Goal: Task Accomplishment & Management: Manage account settings

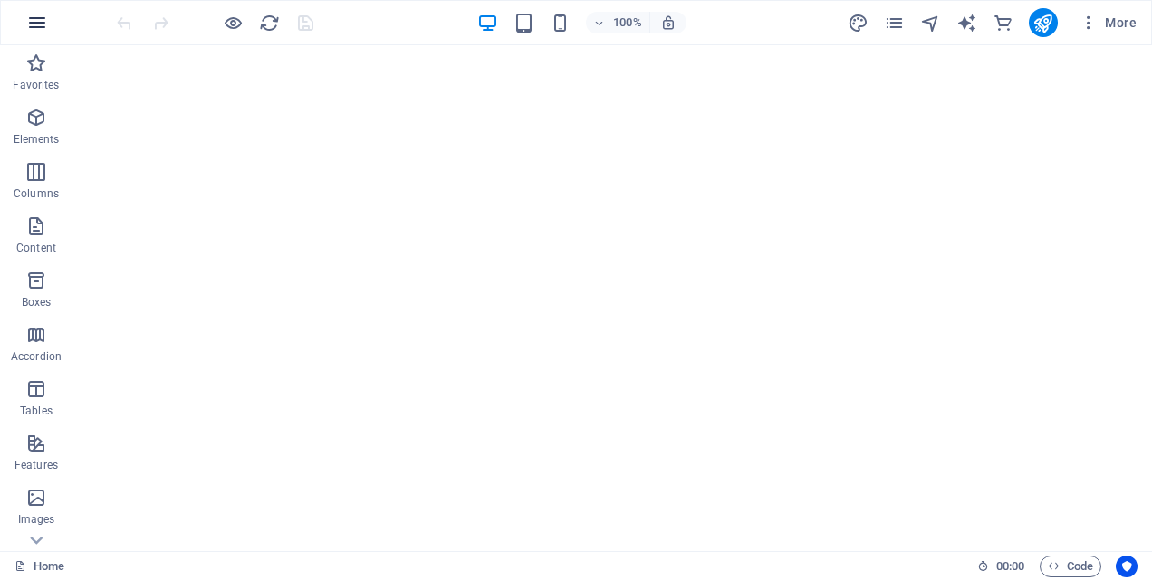
click at [42, 21] on icon "button" at bounding box center [37, 23] width 22 height 22
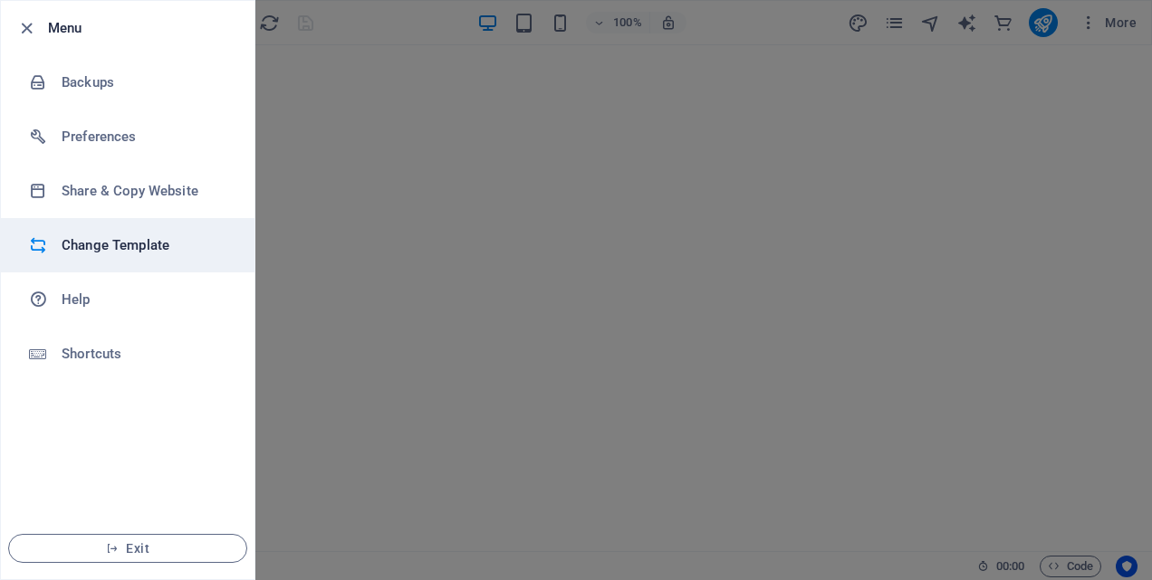
click at [106, 251] on h6 "Change Template" at bounding box center [146, 246] width 168 height 22
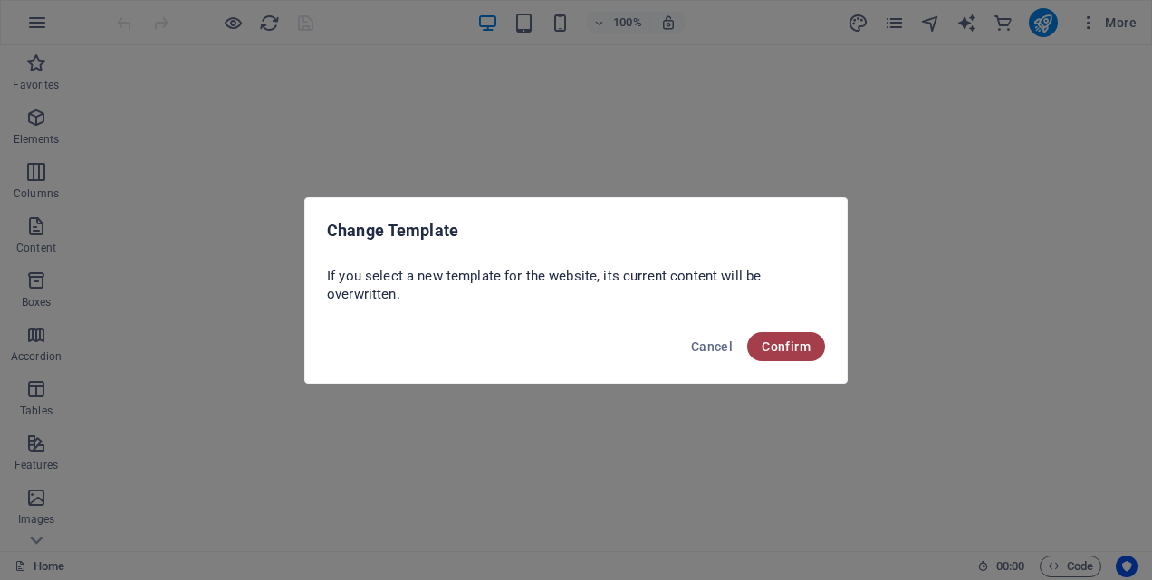
click at [785, 344] on span "Confirm" at bounding box center [786, 347] width 49 height 14
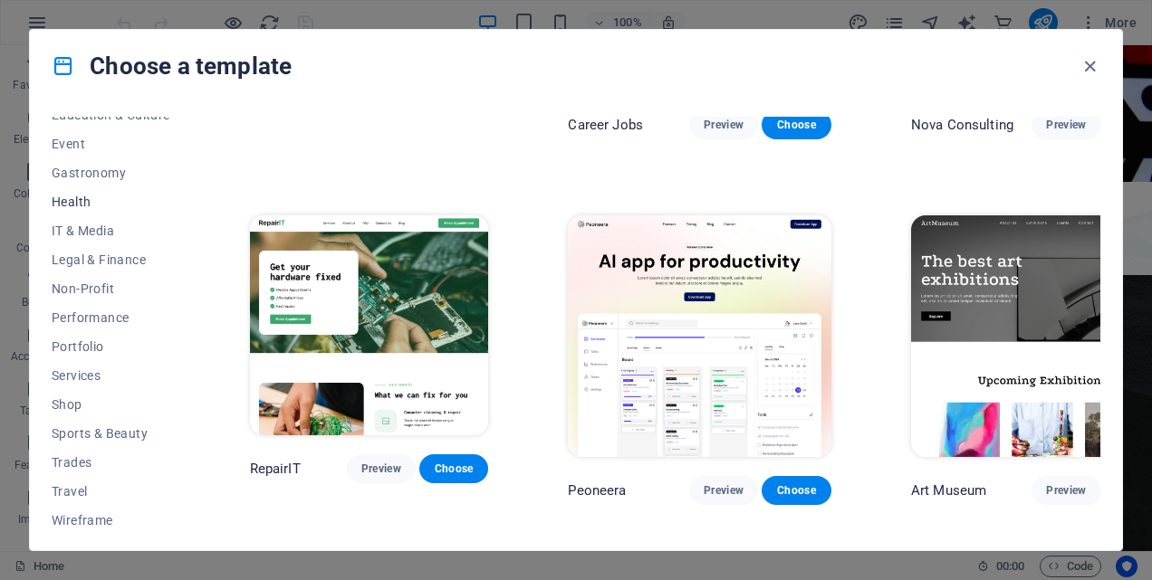
scroll to position [341, 0]
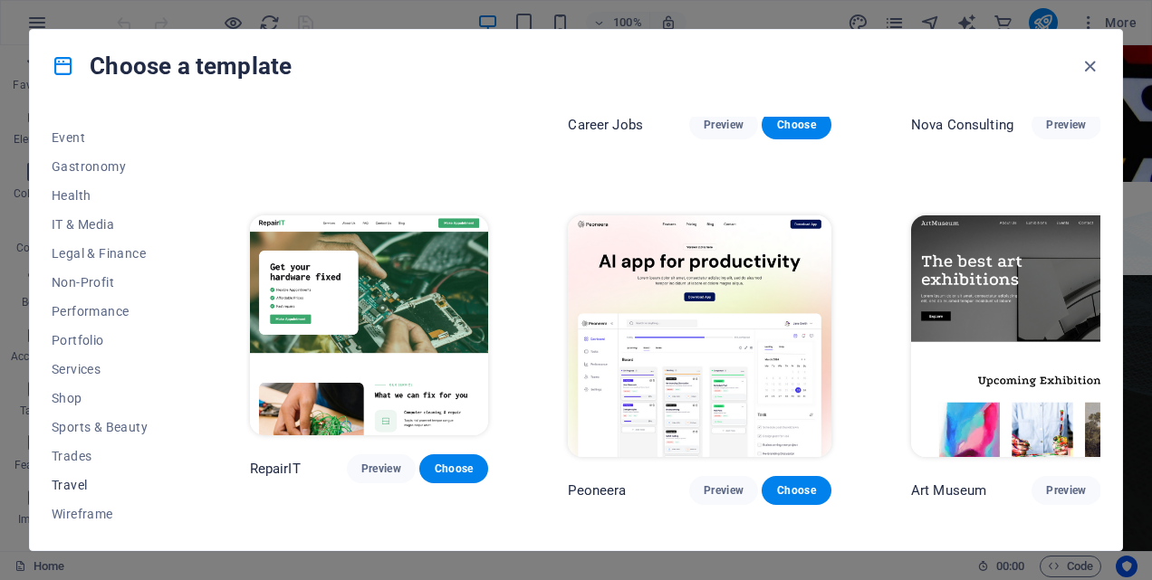
click at [77, 484] on span "Travel" at bounding box center [111, 485] width 119 height 14
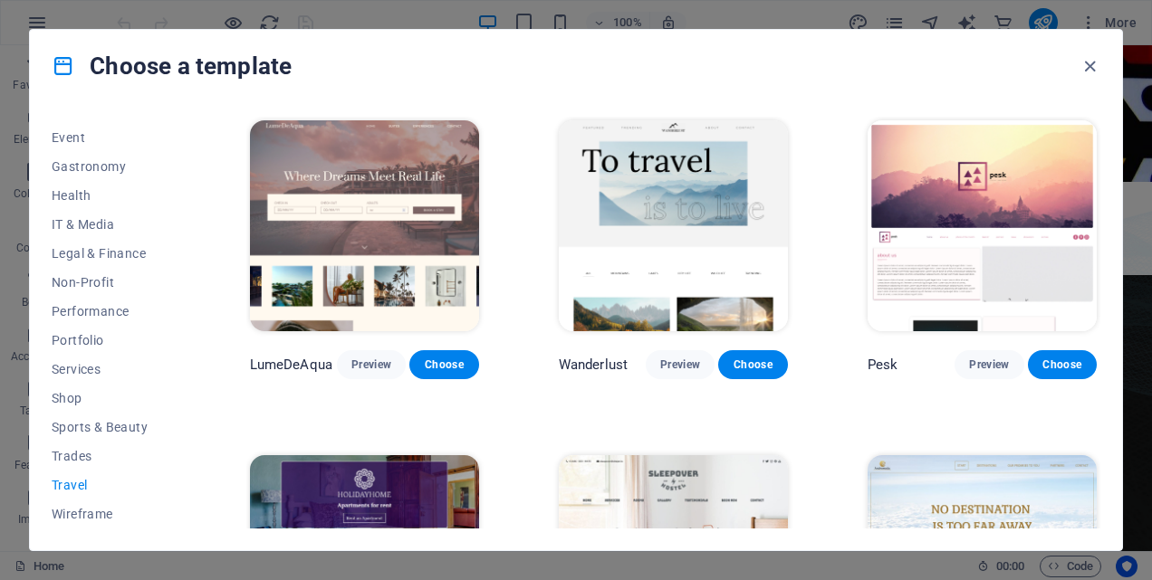
scroll to position [121, 0]
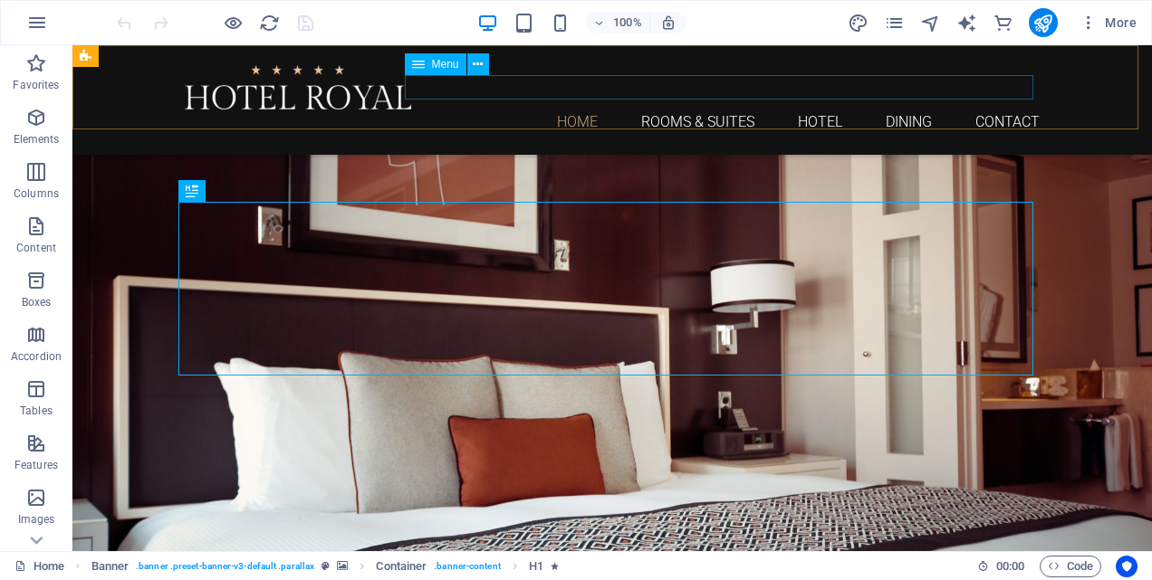
click at [682, 110] on nav "Home Rooms & Suites Hotel Dining Contact" at bounding box center [612, 122] width 855 height 24
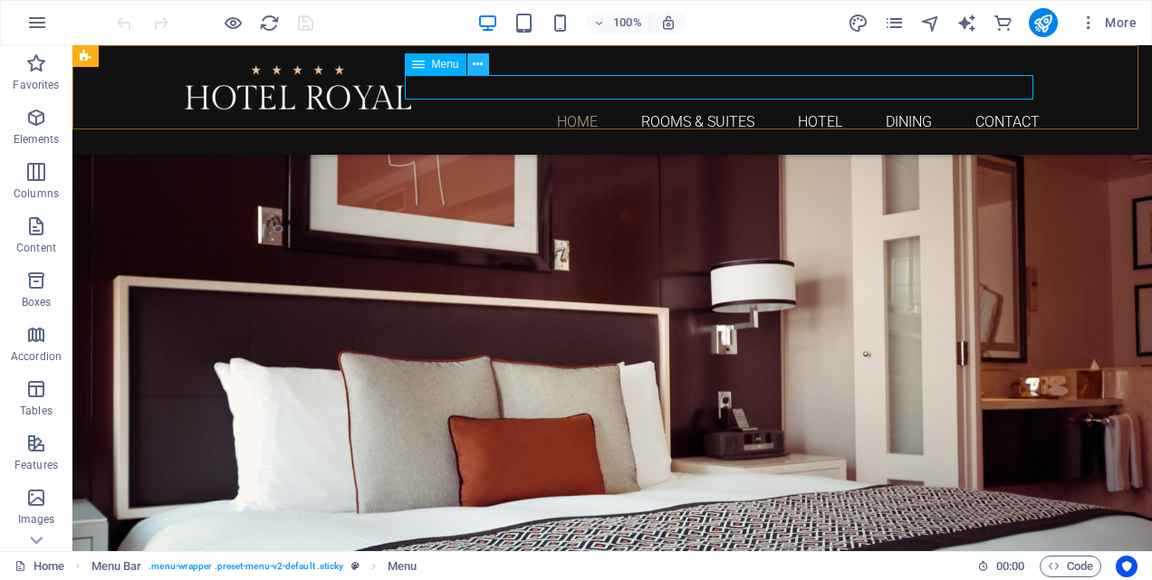
click at [476, 61] on icon at bounding box center [478, 64] width 10 height 19
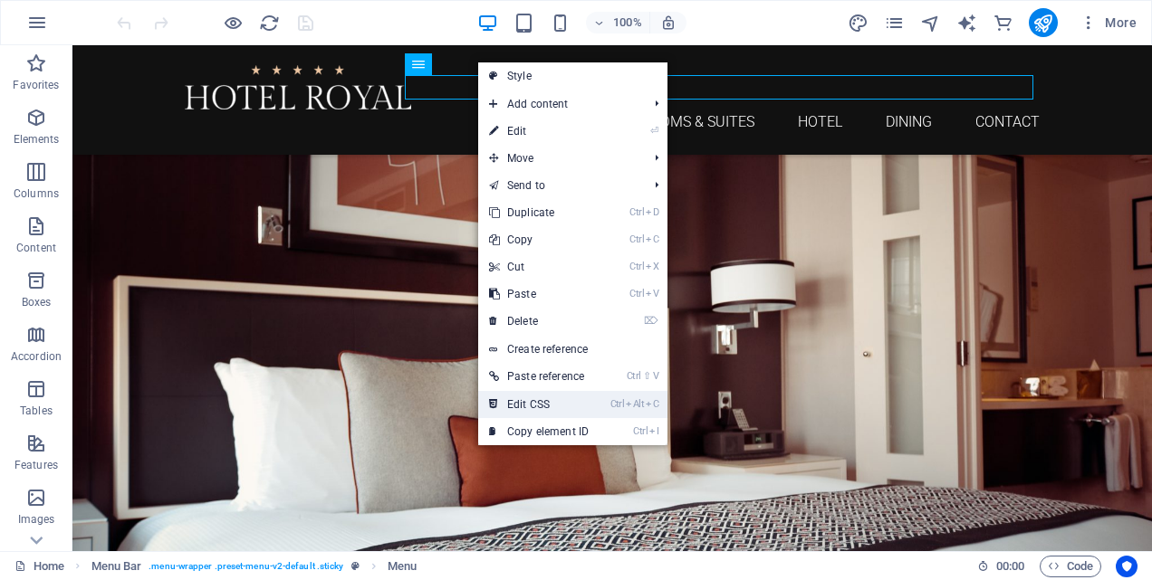
click at [536, 400] on link "Ctrl Alt C Edit CSS" at bounding box center [538, 404] width 121 height 27
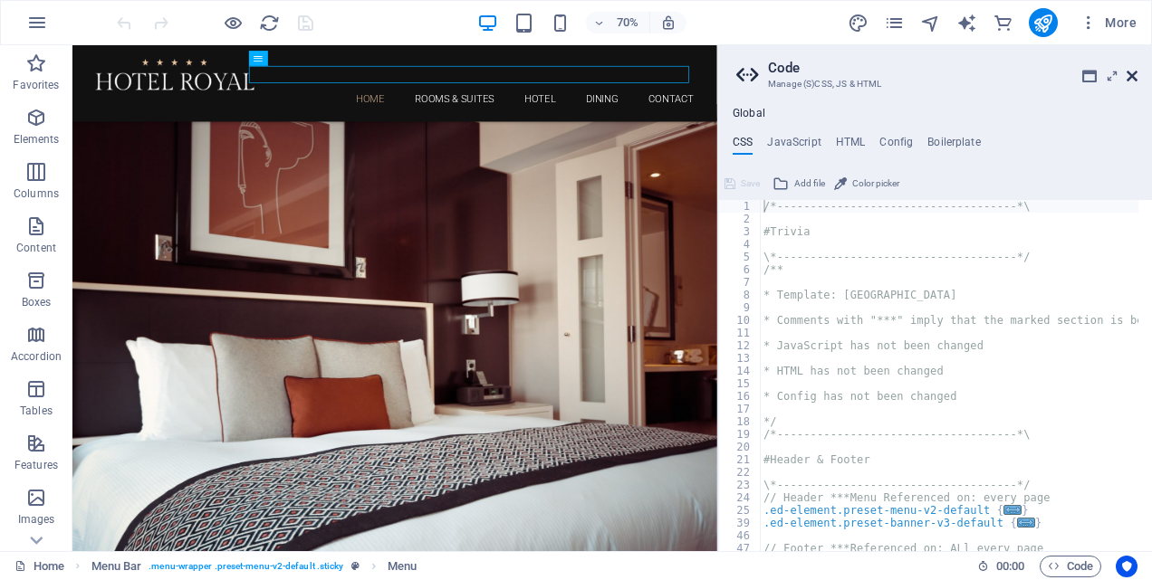
click at [1134, 74] on icon at bounding box center [1132, 76] width 11 height 14
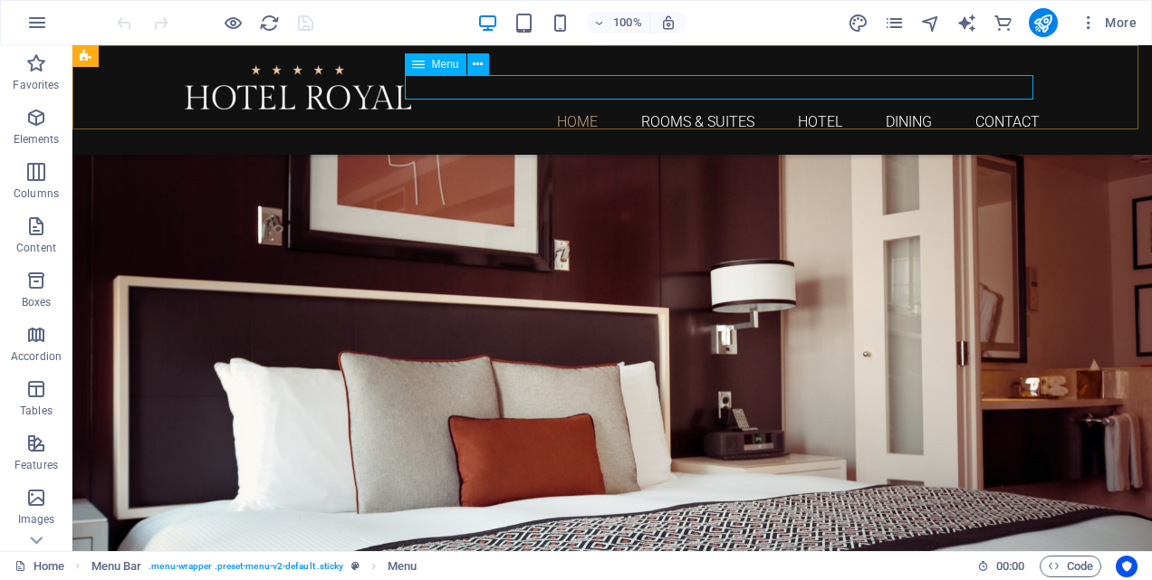
click at [420, 71] on icon at bounding box center [418, 64] width 13 height 22
click at [426, 69] on div "Menu" at bounding box center [436, 64] width 62 height 22
click at [475, 64] on icon at bounding box center [478, 64] width 10 height 19
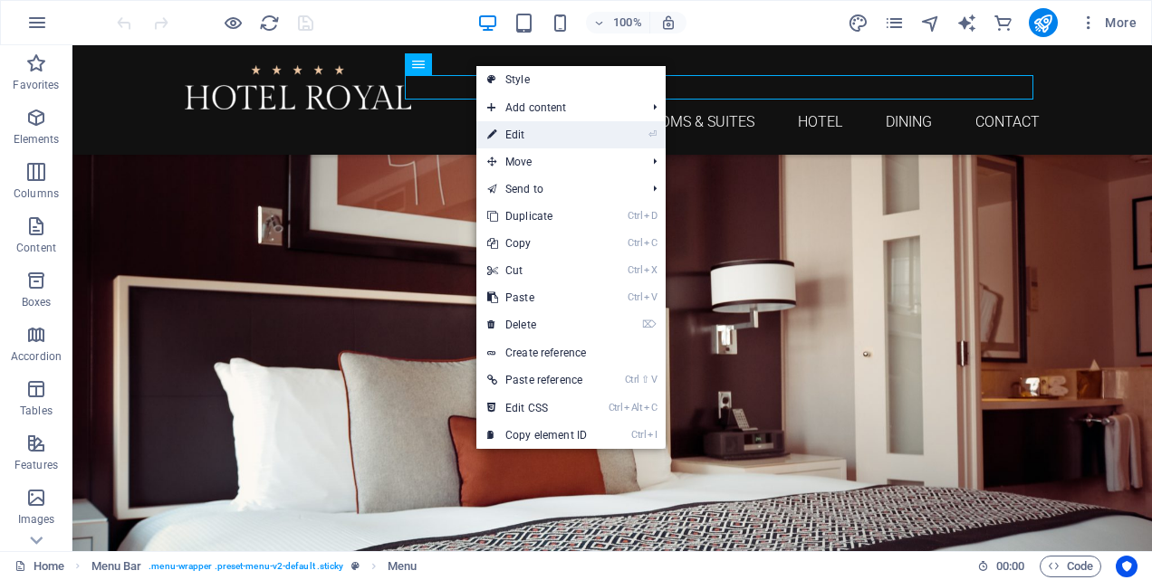
click at [523, 129] on link "⏎ Edit" at bounding box center [536, 134] width 121 height 27
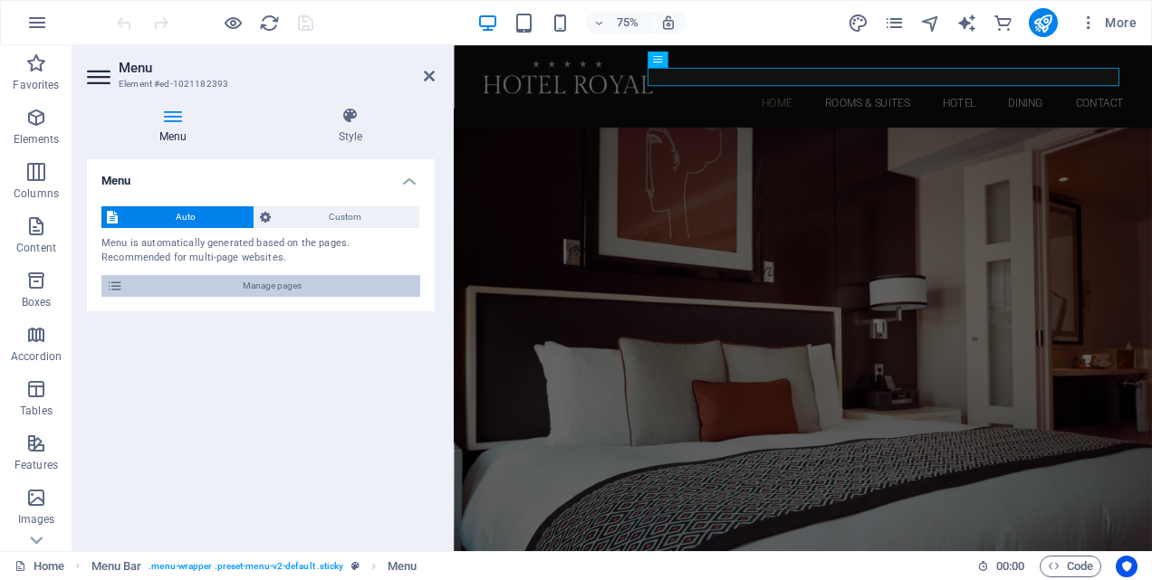
click at [247, 285] on span "Manage pages" at bounding box center [272, 286] width 286 height 22
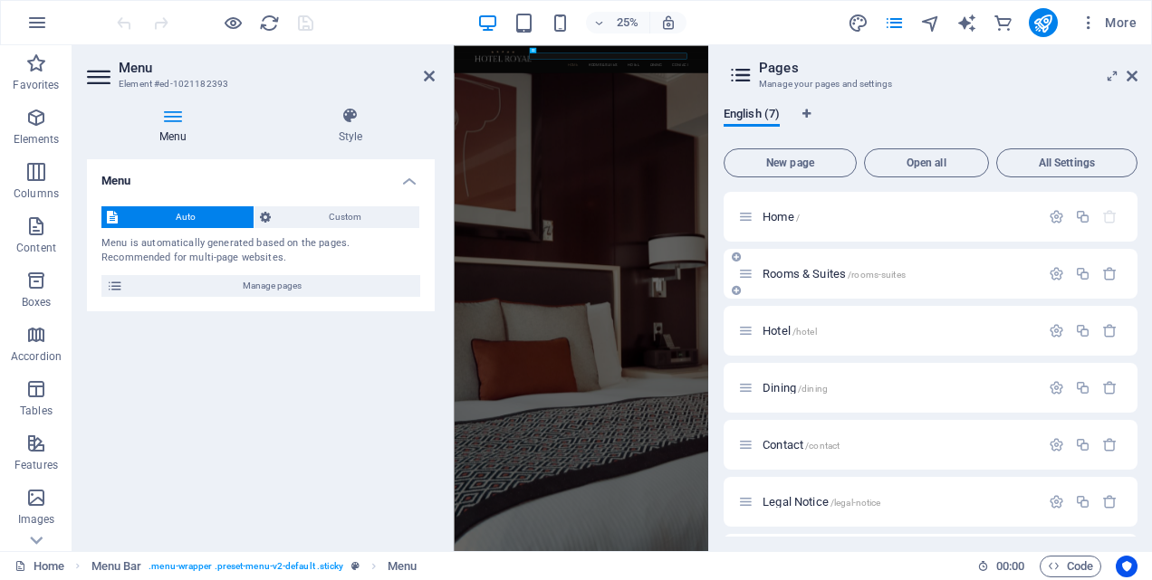
click at [841, 275] on span "Rooms & Suites /rooms-suites" at bounding box center [834, 274] width 143 height 14
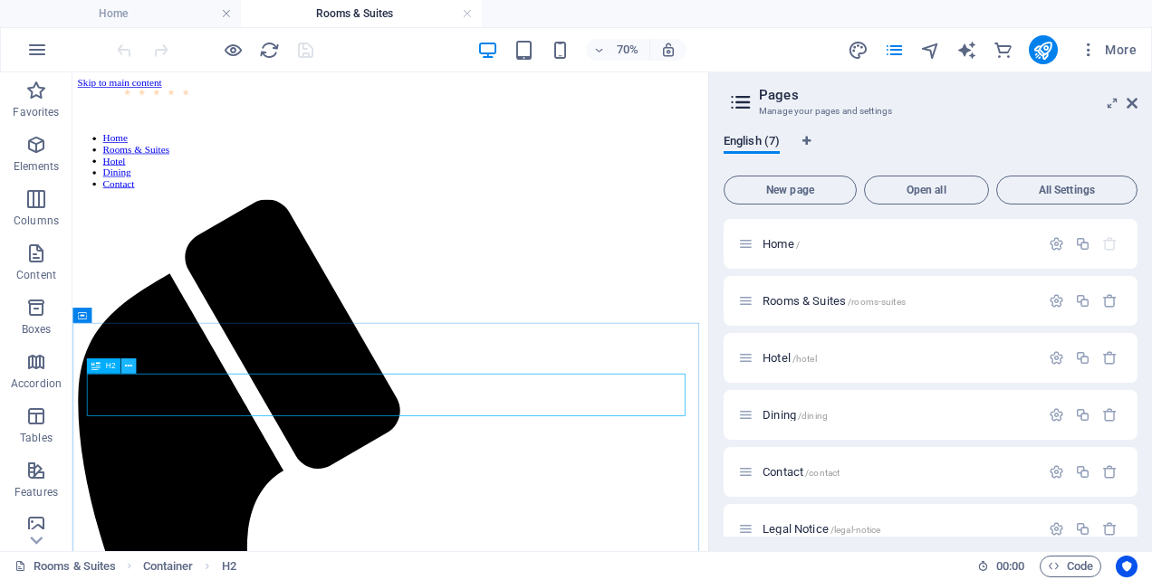
click at [128, 369] on icon at bounding box center [128, 367] width 7 height 14
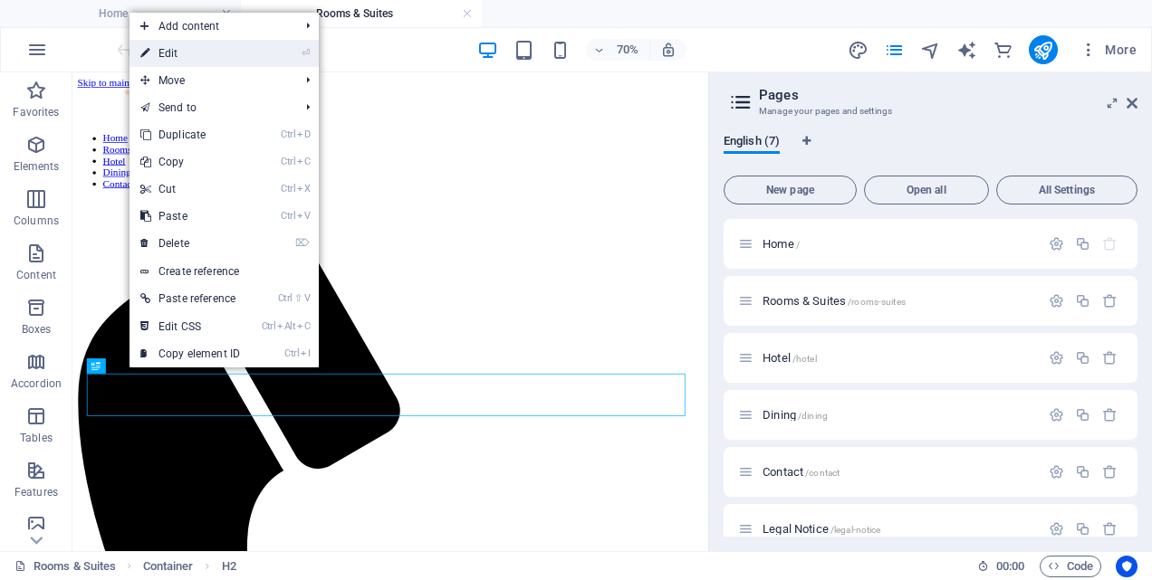
click at [221, 53] on link "⏎ Edit" at bounding box center [189, 53] width 121 height 27
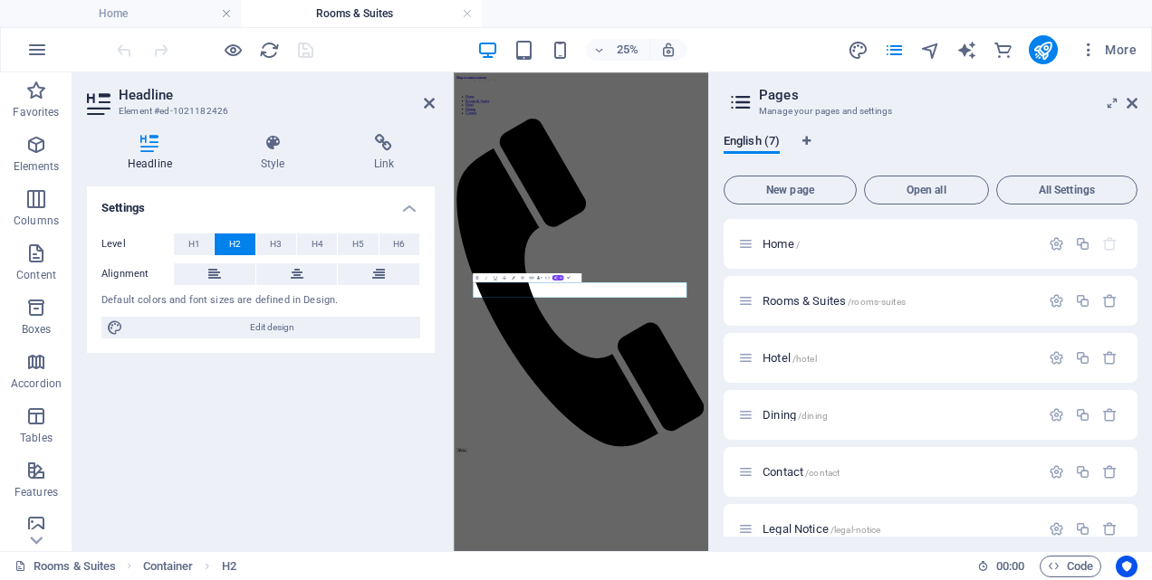
click at [266, 408] on div "Settings Level H1 H2 H3 H4 H5 H6 Alignment Default colors and font sizes are de…" at bounding box center [261, 362] width 348 height 350
click at [431, 103] on icon at bounding box center [429, 103] width 11 height 14
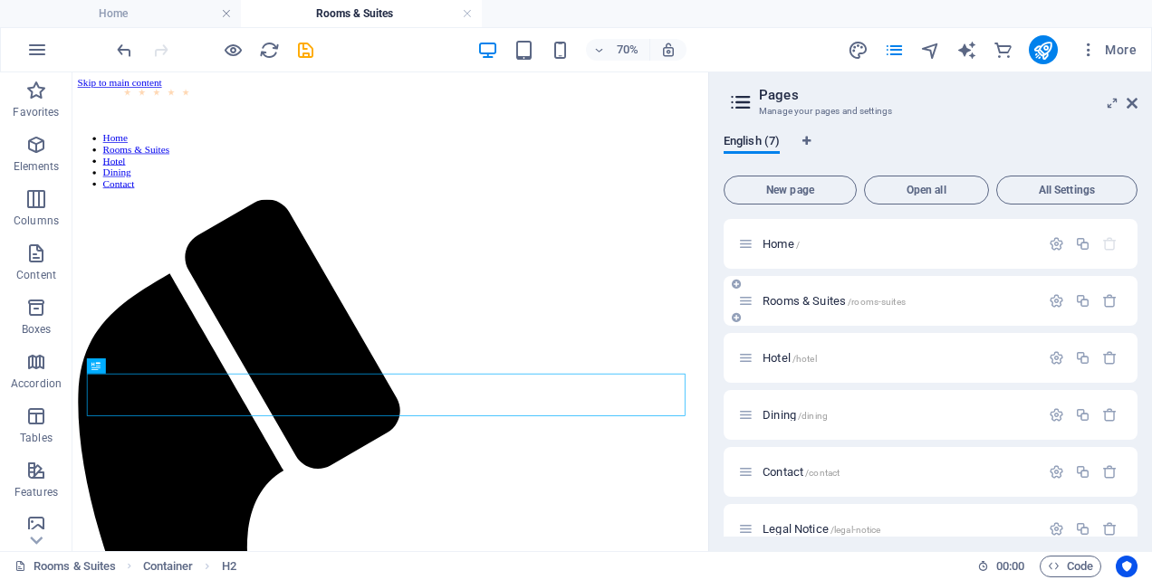
click at [748, 303] on icon at bounding box center [745, 300] width 15 height 15
click at [830, 300] on span "Rooms & Suites /rooms-suites" at bounding box center [834, 301] width 143 height 14
click at [308, 47] on icon "save" at bounding box center [305, 50] width 21 height 21
checkbox input "false"
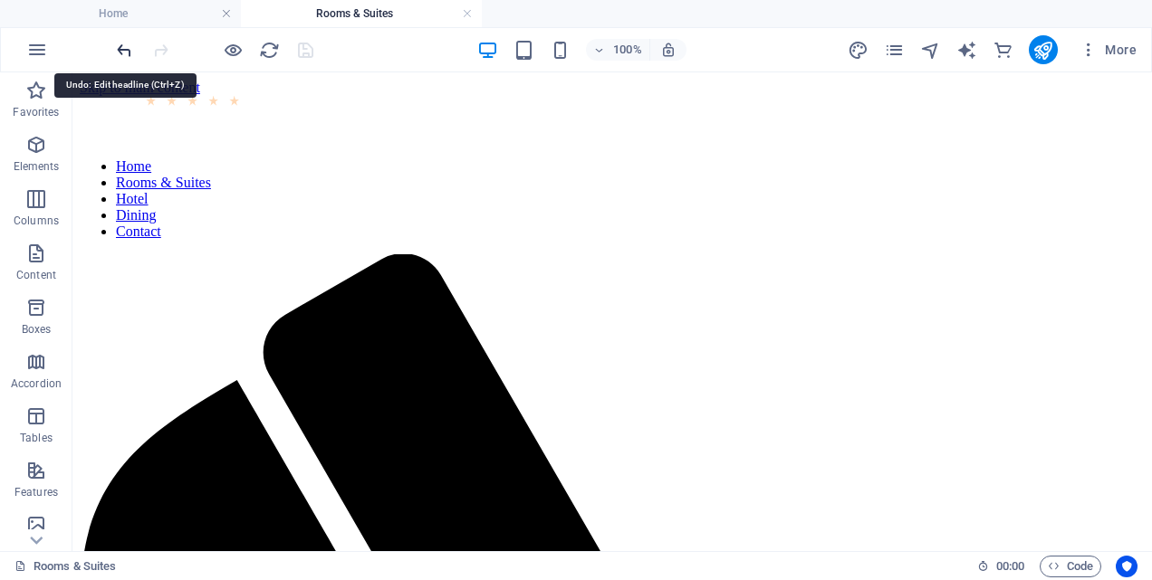
click at [121, 52] on icon "undo" at bounding box center [124, 50] width 21 height 21
click at [163, 48] on icon "redo" at bounding box center [160, 50] width 21 height 21
click at [819, 158] on nav "Home Rooms & Suites Hotel Dining Contact" at bounding box center [612, 199] width 1065 height 82
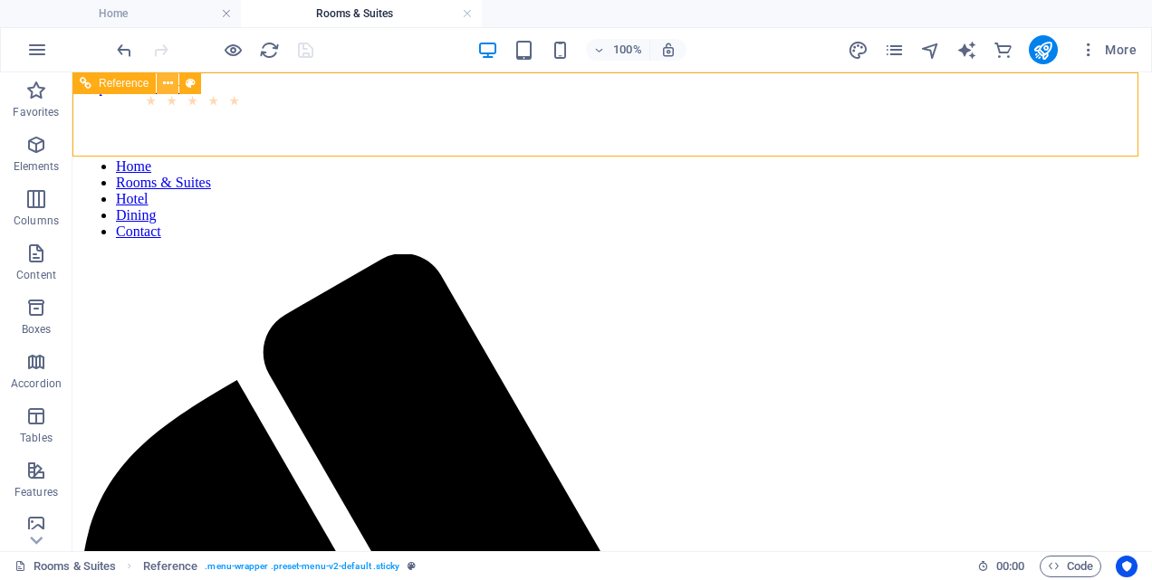
click at [169, 84] on icon at bounding box center [168, 83] width 10 height 19
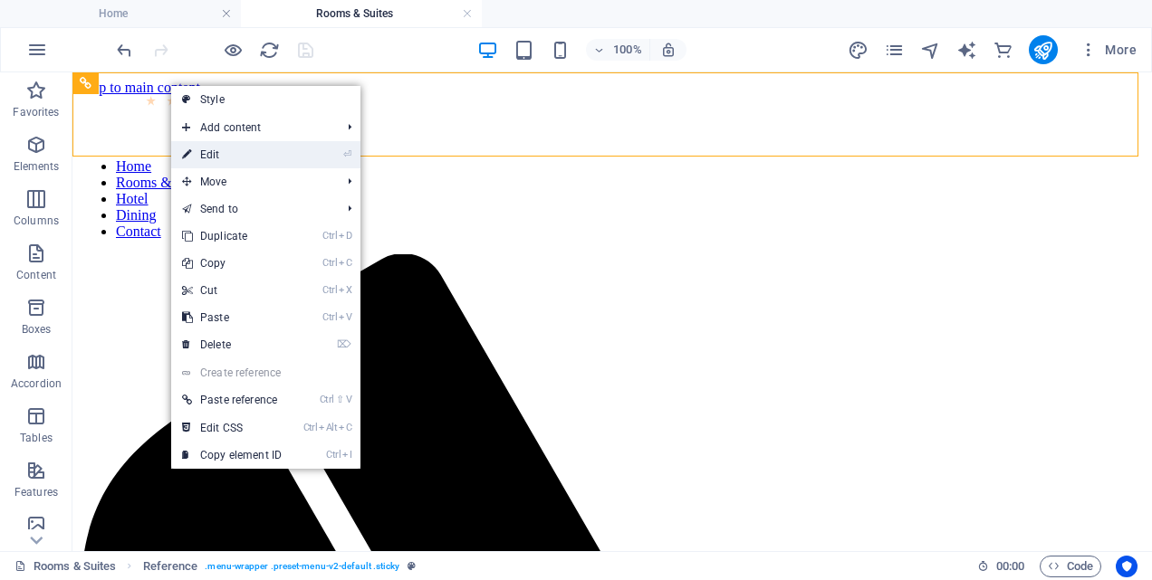
click at [214, 150] on link "⏎ Edit" at bounding box center [231, 154] width 121 height 27
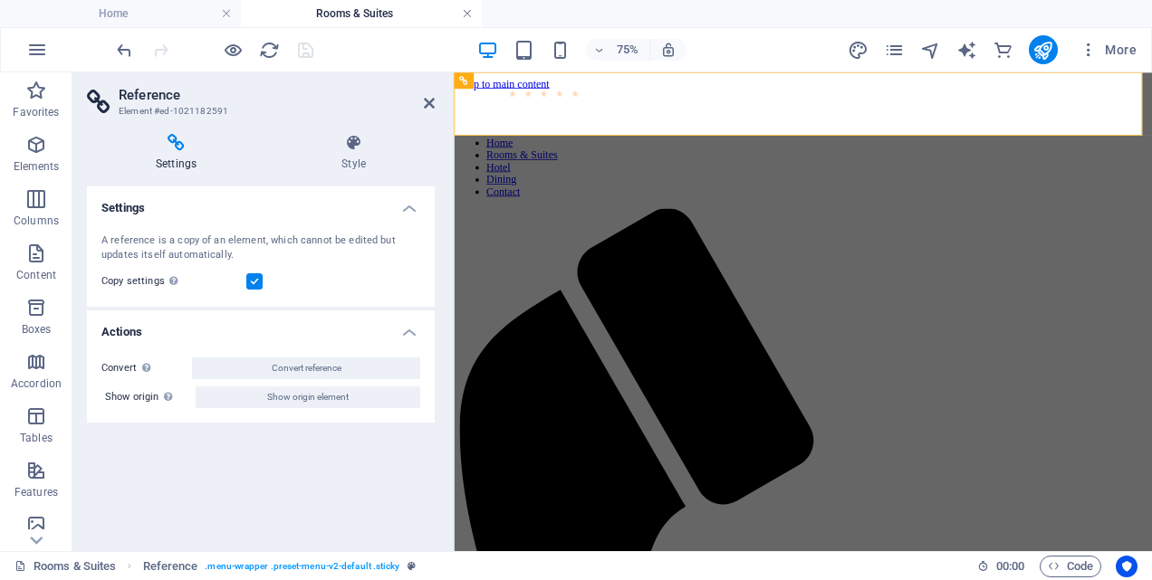
click at [465, 14] on link at bounding box center [467, 13] width 11 height 17
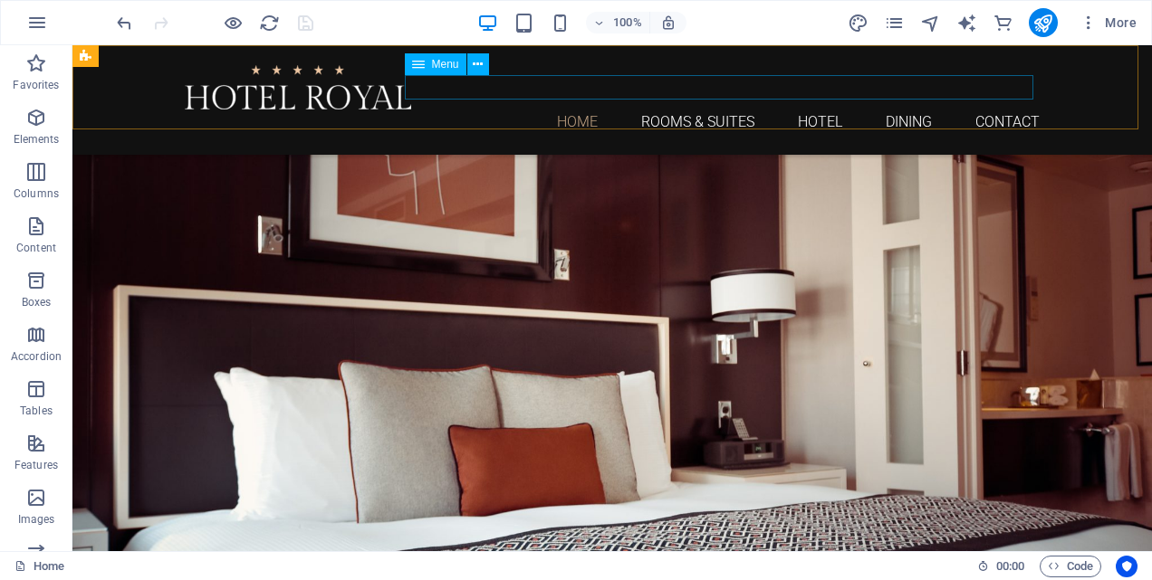
click at [723, 110] on nav "Home Rooms & Suites Hotel Dining Contact" at bounding box center [612, 122] width 855 height 24
click at [475, 65] on icon at bounding box center [478, 64] width 10 height 19
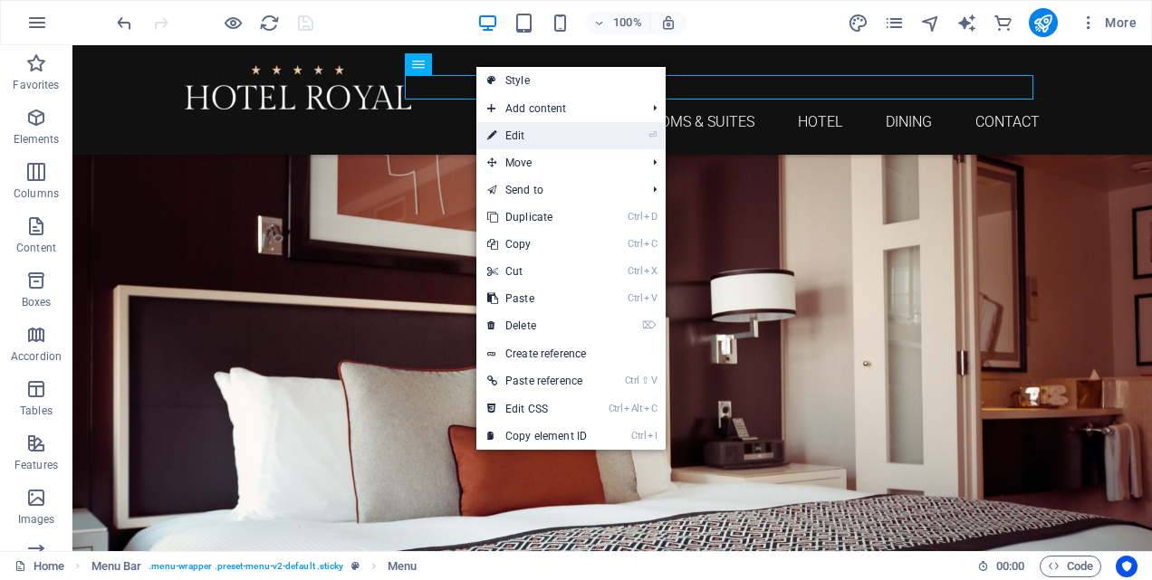
click at [523, 136] on link "⏎ Edit" at bounding box center [536, 135] width 121 height 27
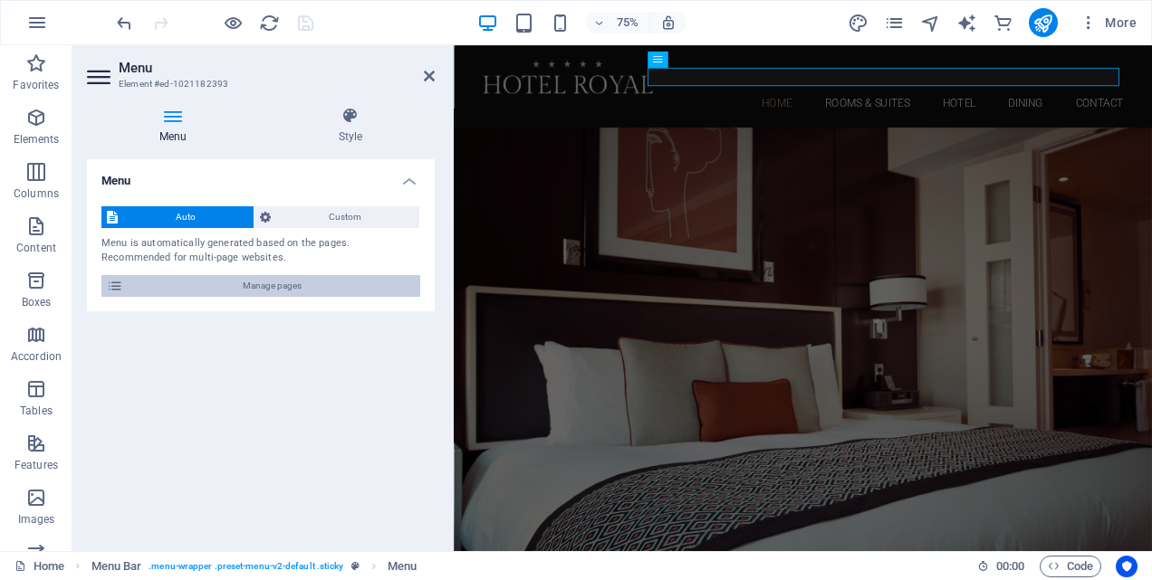
click at [286, 285] on span "Manage pages" at bounding box center [272, 286] width 286 height 22
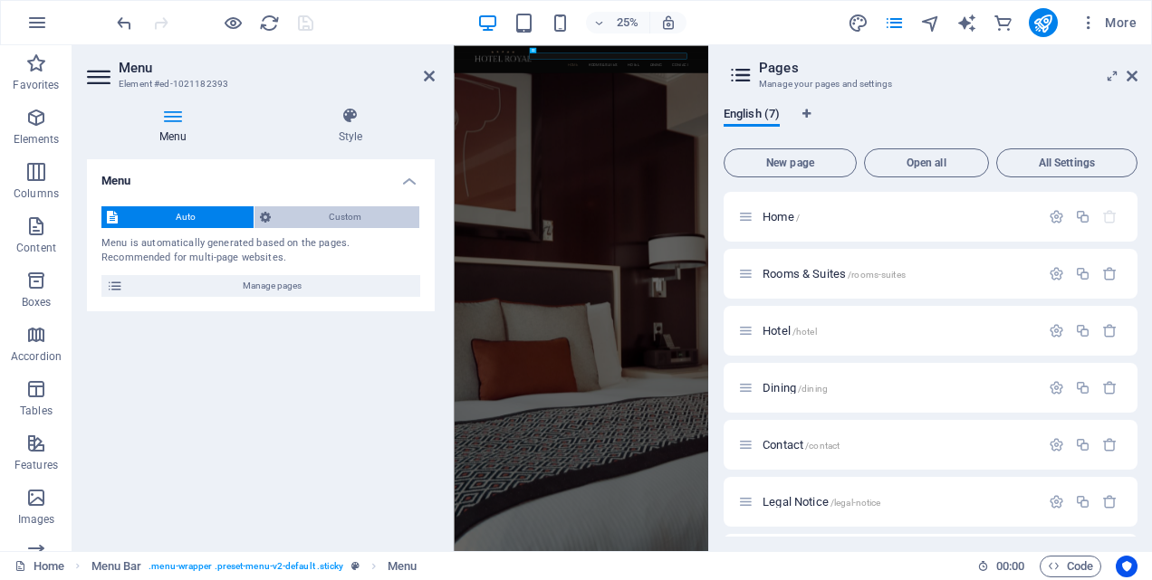
click at [331, 221] on span "Custom" at bounding box center [345, 217] width 138 height 22
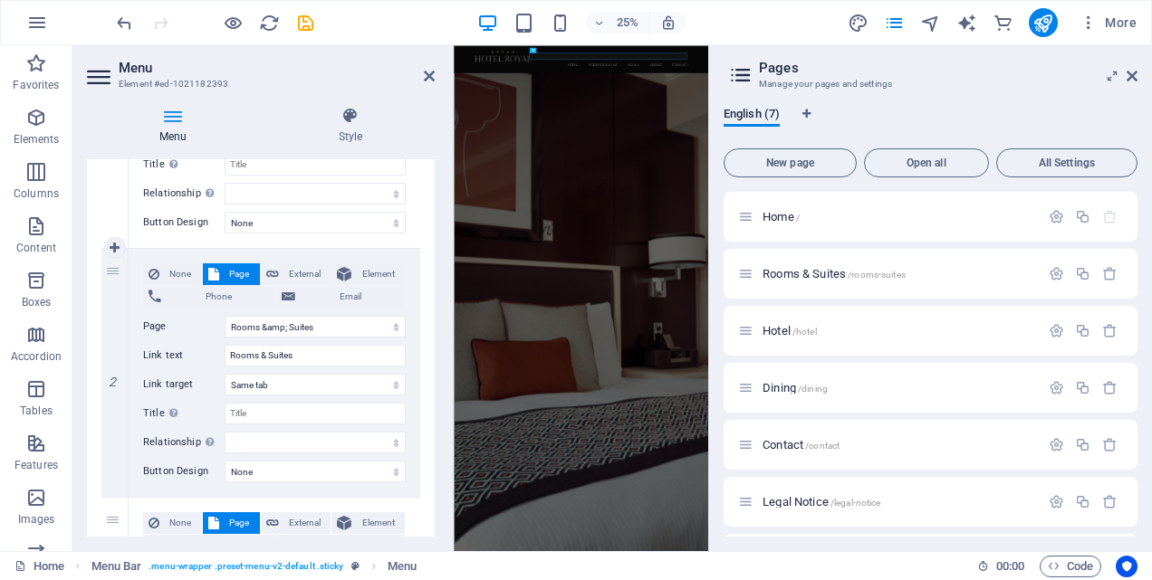
scroll to position [362, 0]
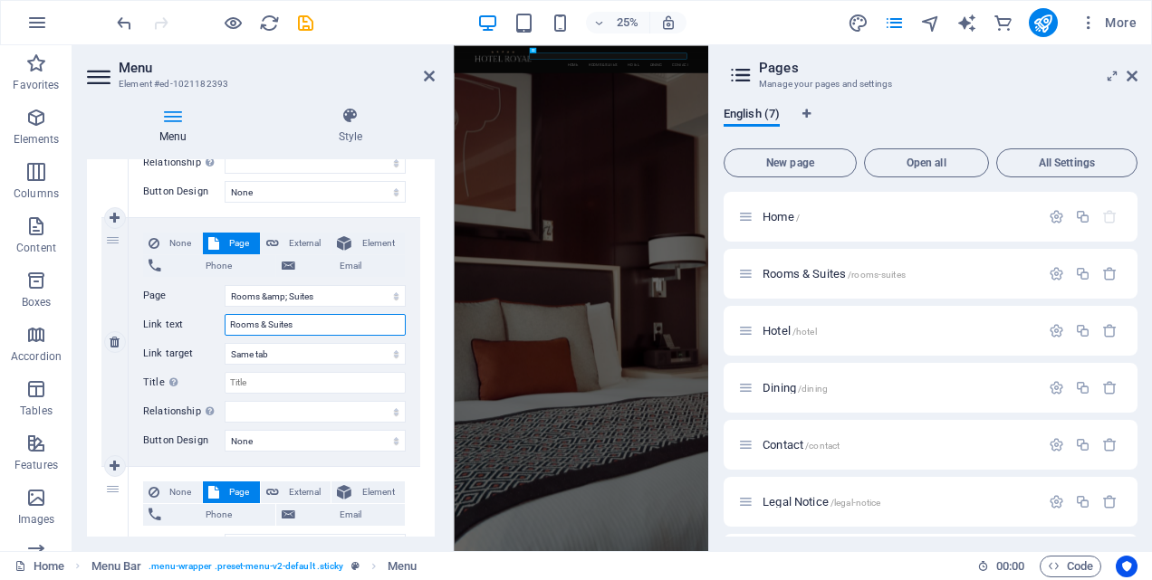
drag, startPoint x: 296, startPoint y: 324, endPoint x: 228, endPoint y: 324, distance: 67.9
click at [228, 324] on input "Rooms & Suites" at bounding box center [315, 325] width 181 height 22
type input "The"
select select
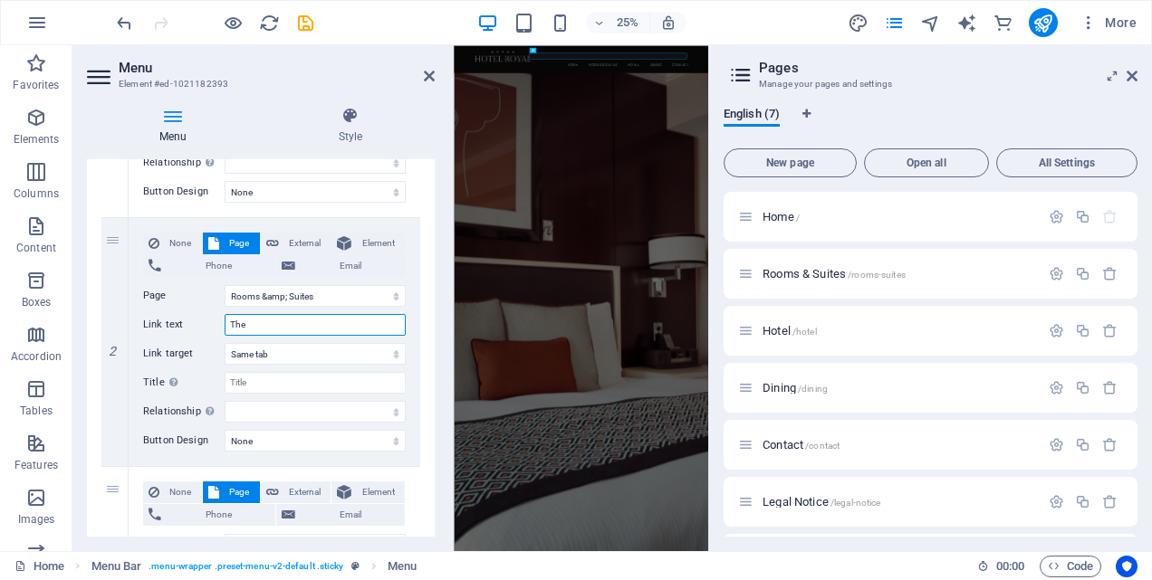
select select
type input "The Hist"
select select
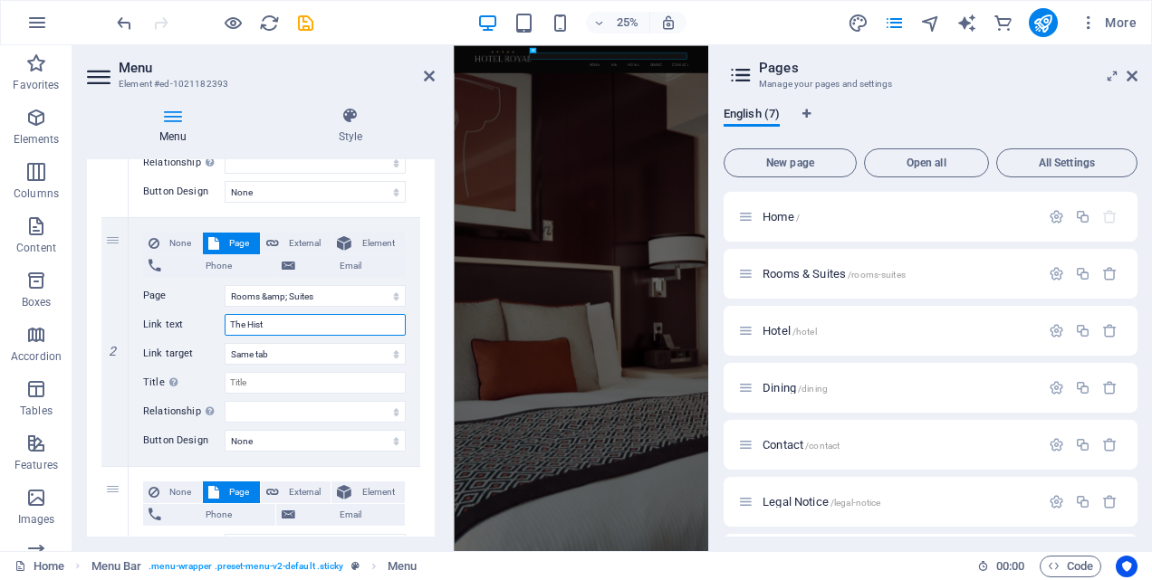
select select
type input "The History"
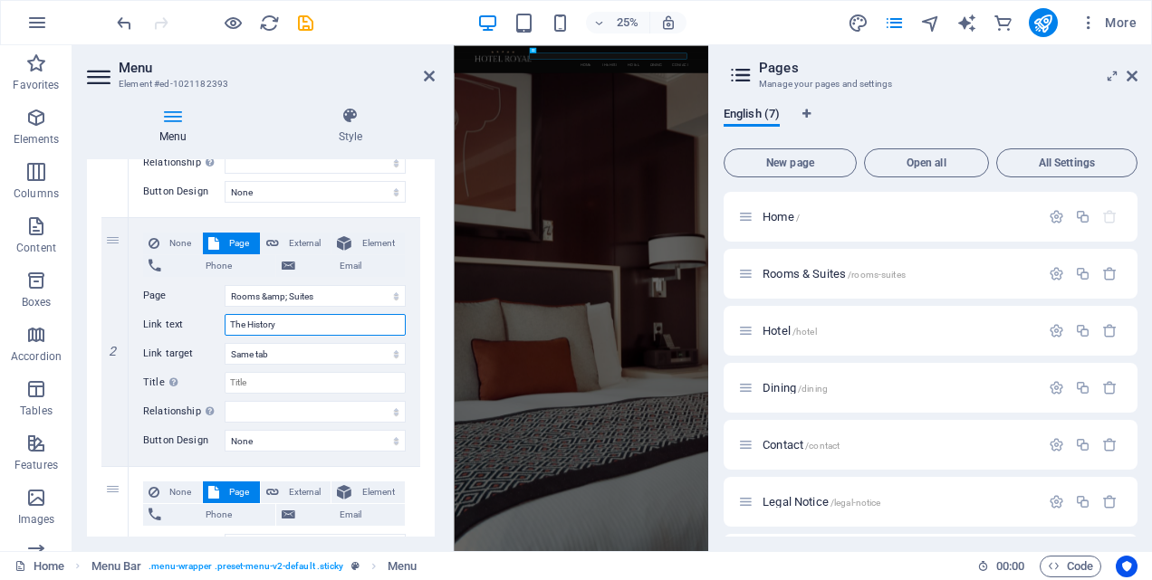
select select
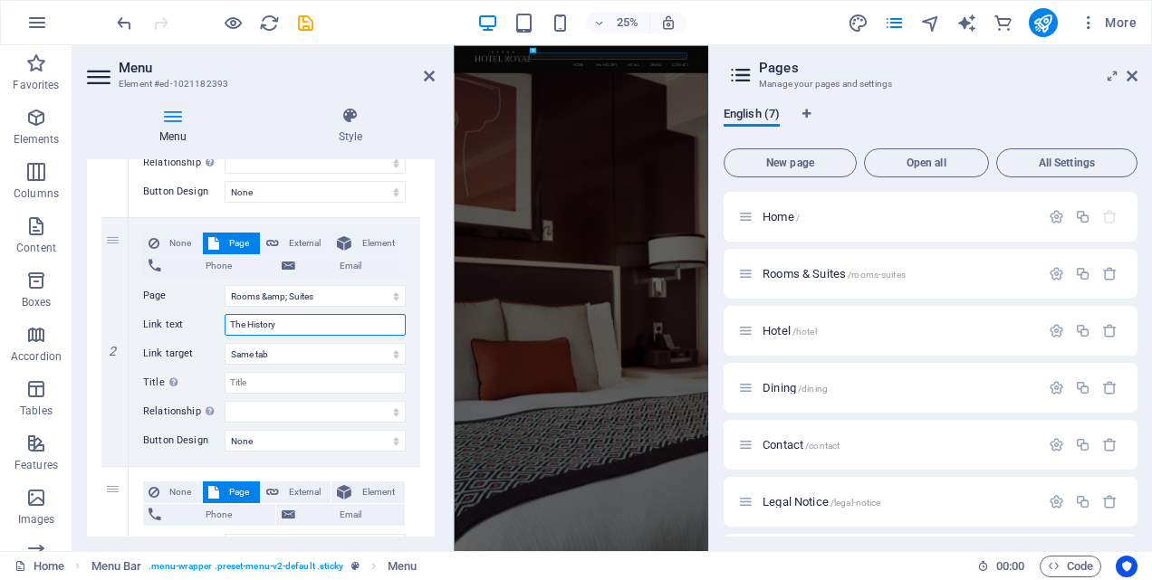
type input "The History"
click at [418, 254] on div "1 None Page External Element Phone Email Page Home Rooms &amp; Suites Hotel Din…" at bounding box center [261, 591] width 348 height 1273
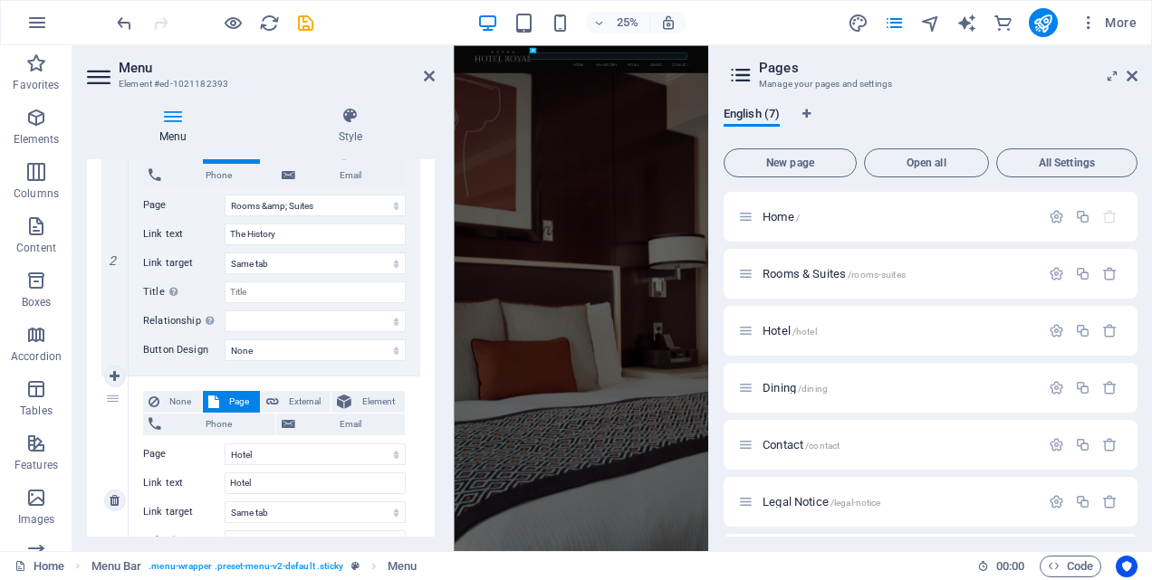
scroll to position [543, 0]
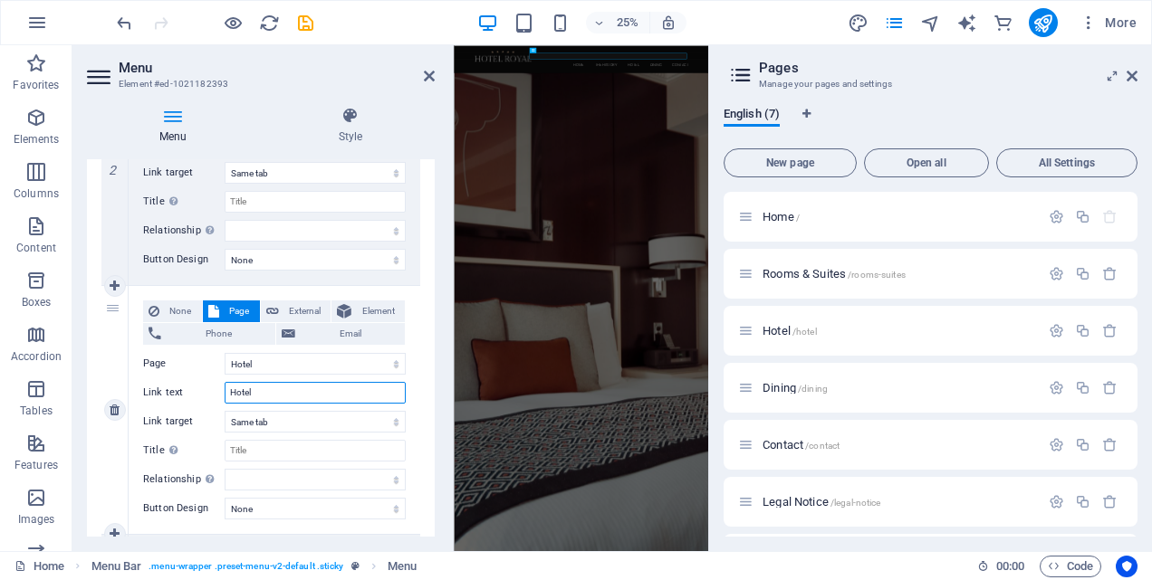
drag, startPoint x: 257, startPoint y: 396, endPoint x: 229, endPoint y: 397, distance: 28.1
click at [229, 397] on input "Hotel" at bounding box center [315, 393] width 181 height 22
type input "Country"
select select
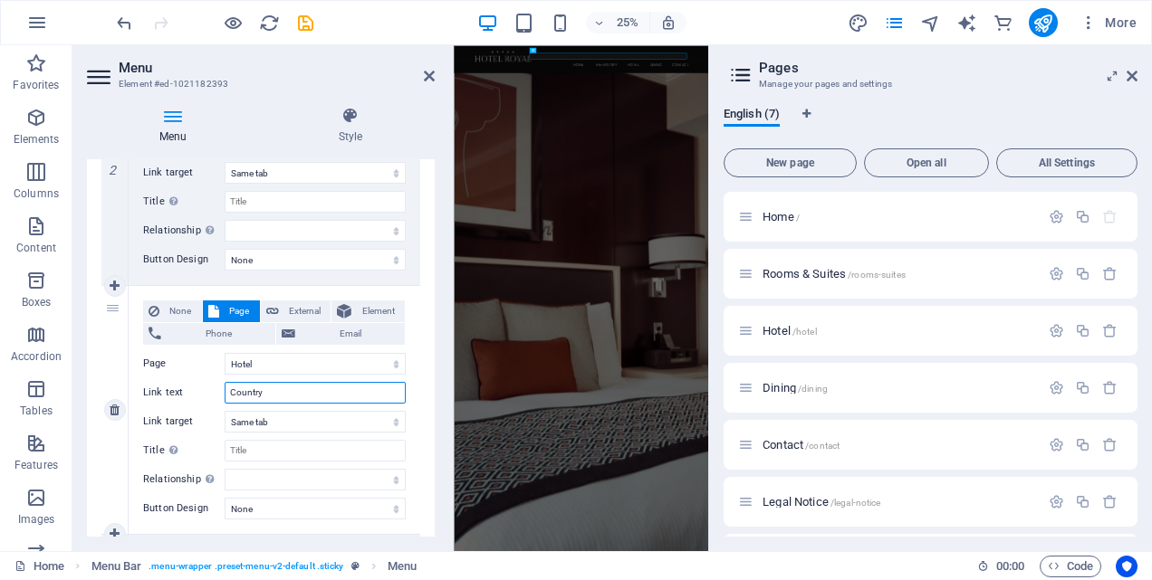
select select
type input "Country I"
select select
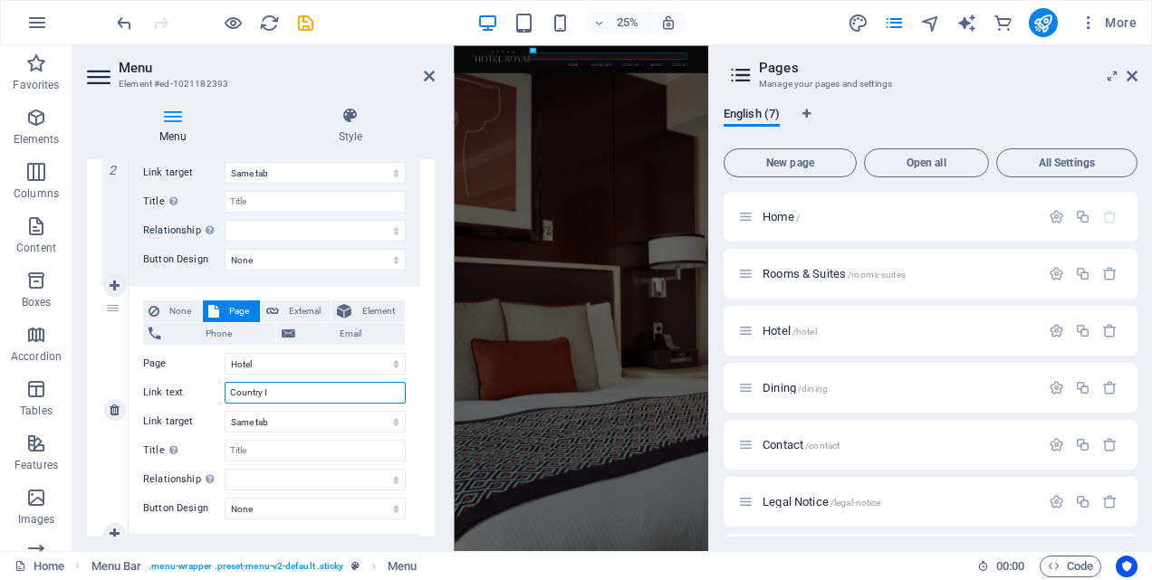
select select
type input "Country Informati"
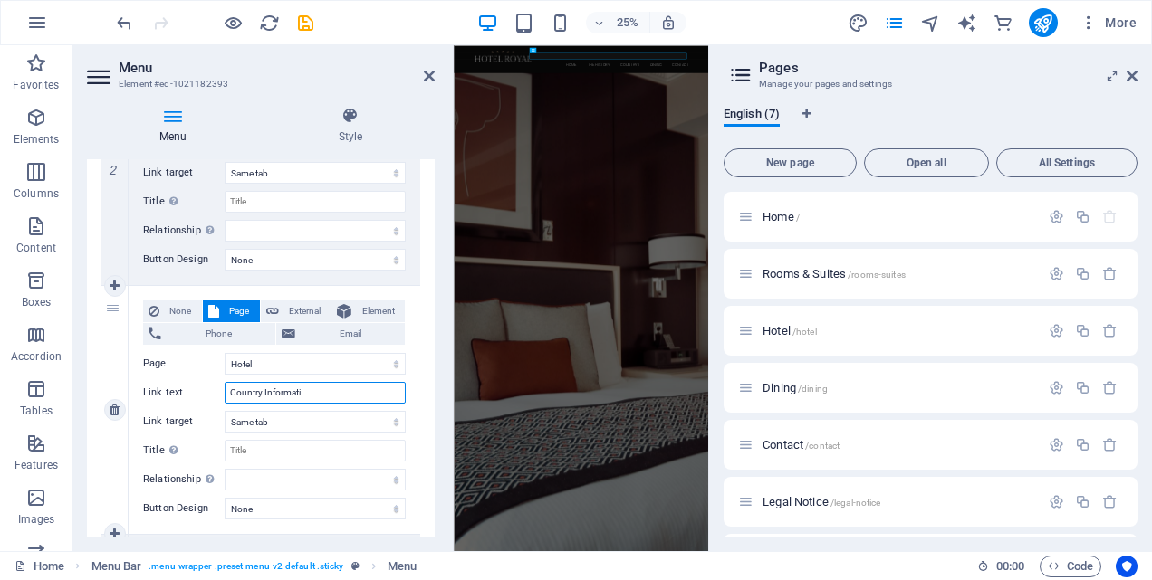
select select
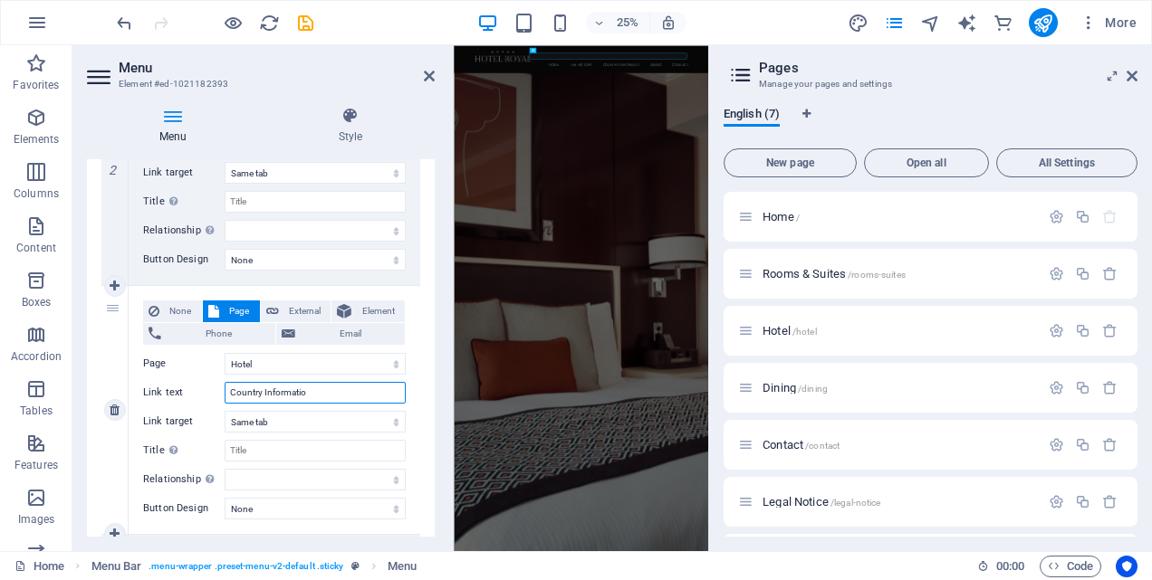
type input "Country Information"
select select
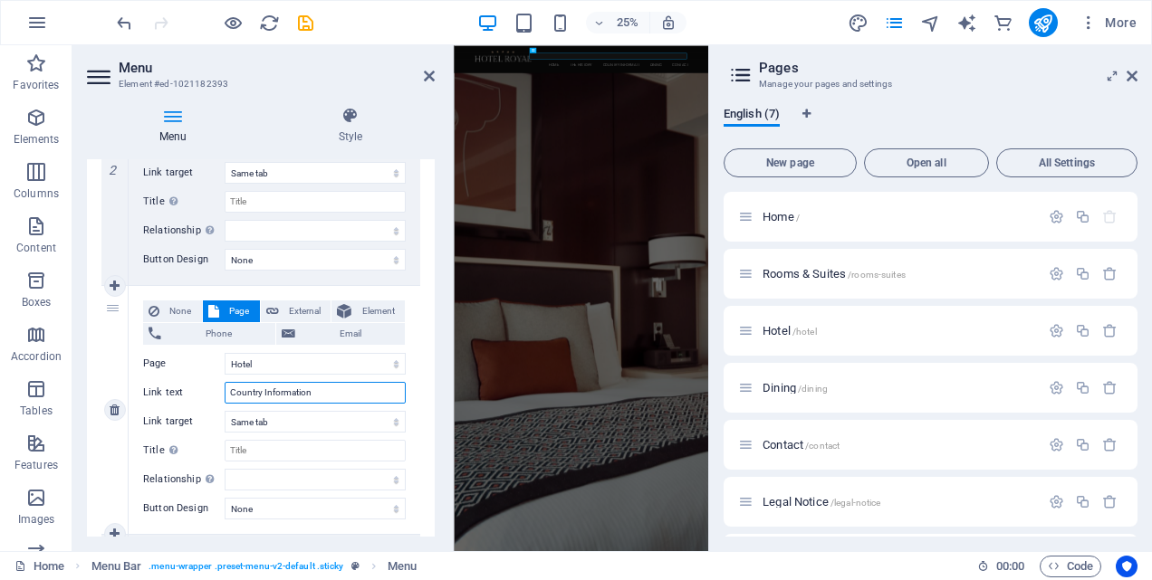
select select
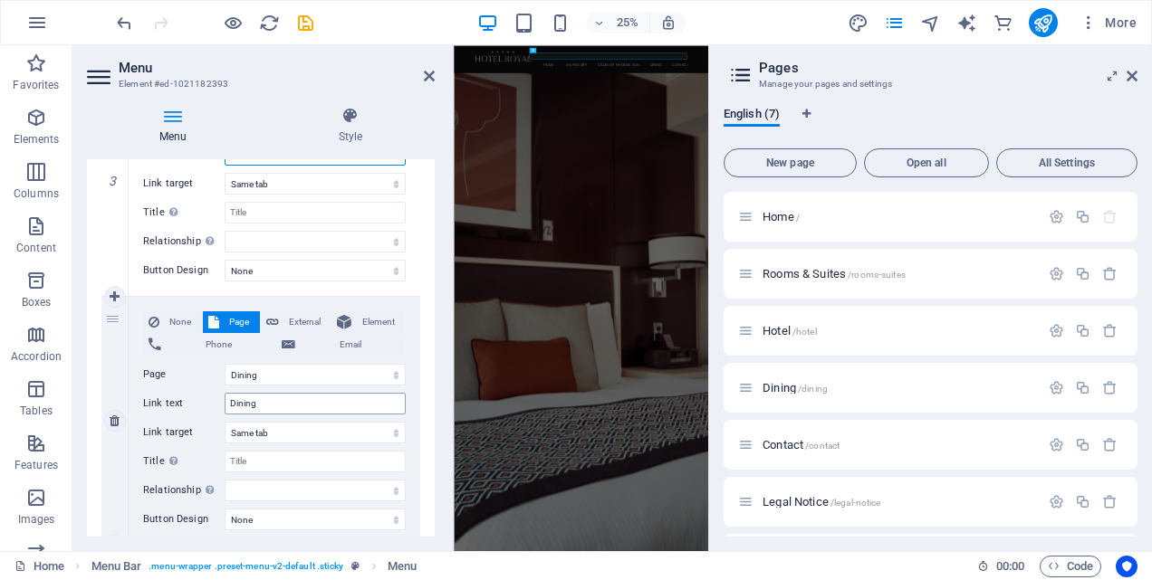
scroll to position [815, 0]
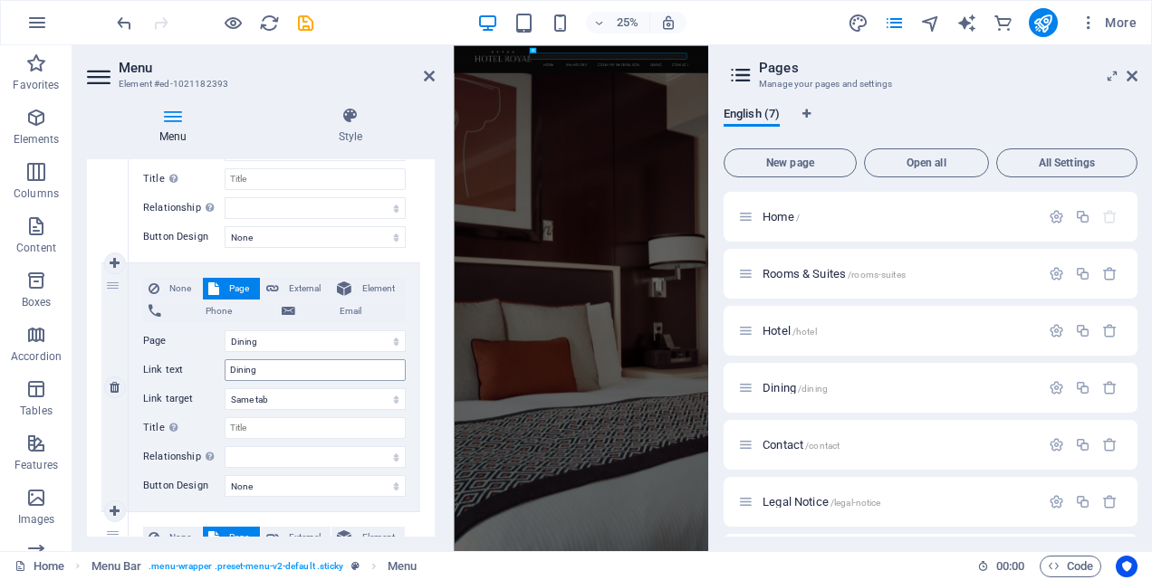
type input "Country Information"
drag, startPoint x: 270, startPoint y: 370, endPoint x: 223, endPoint y: 369, distance: 47.1
click at [223, 369] on div "Link text Dining" at bounding box center [274, 371] width 263 height 22
type input "The Prov"
select select
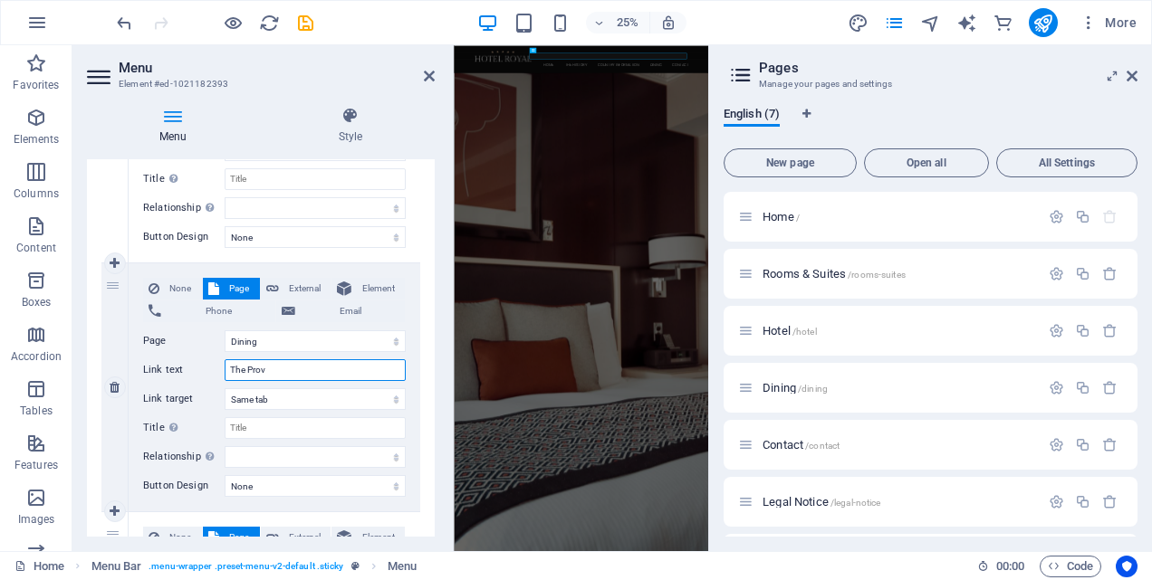
select select
type input "The Provinces"
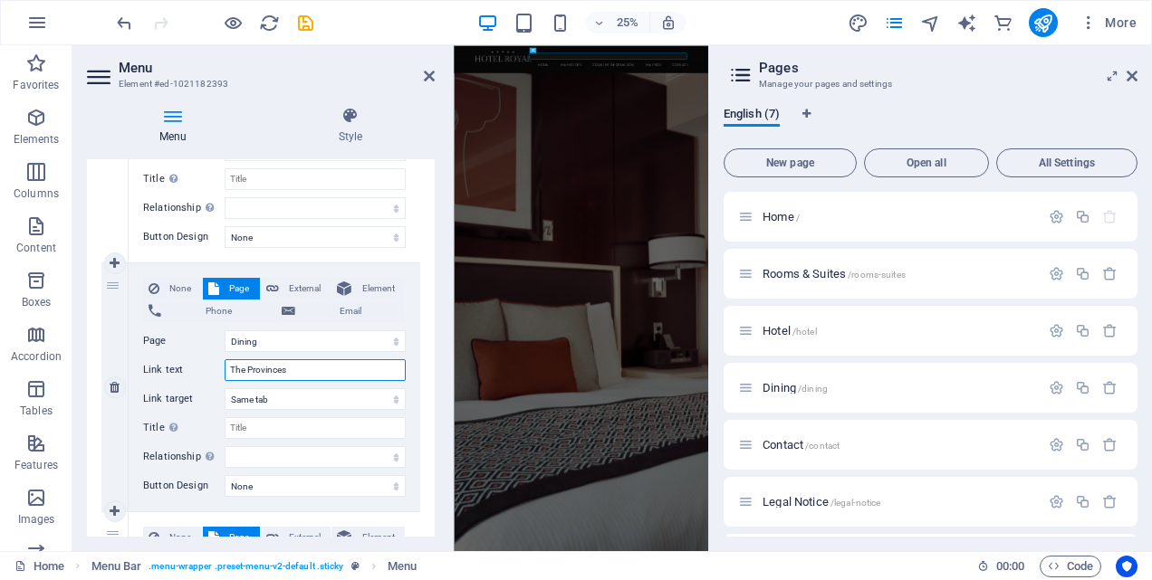
select select
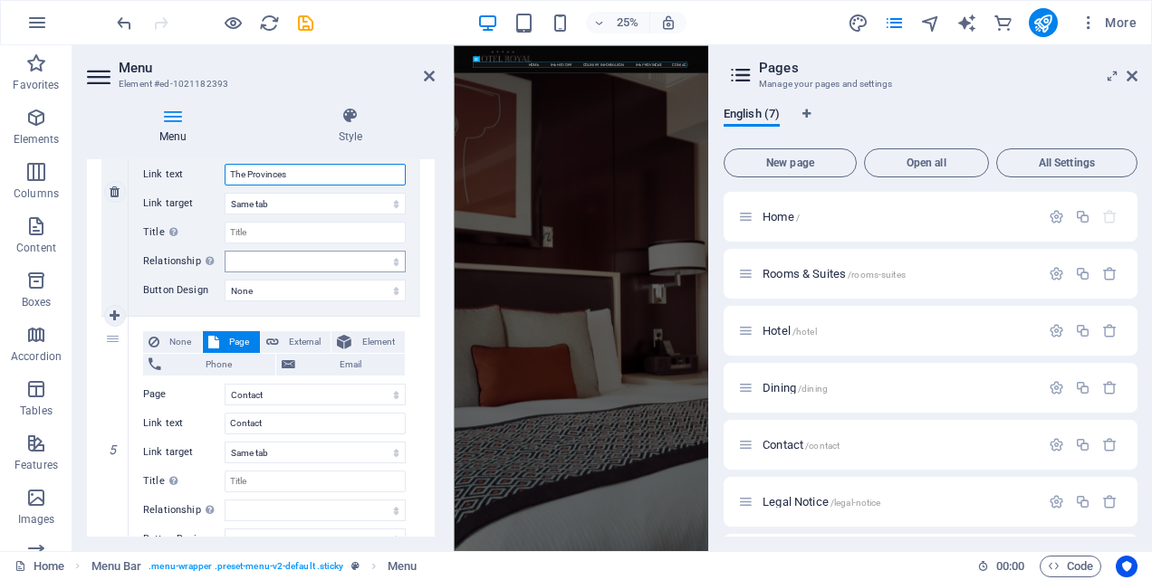
scroll to position [1087, 0]
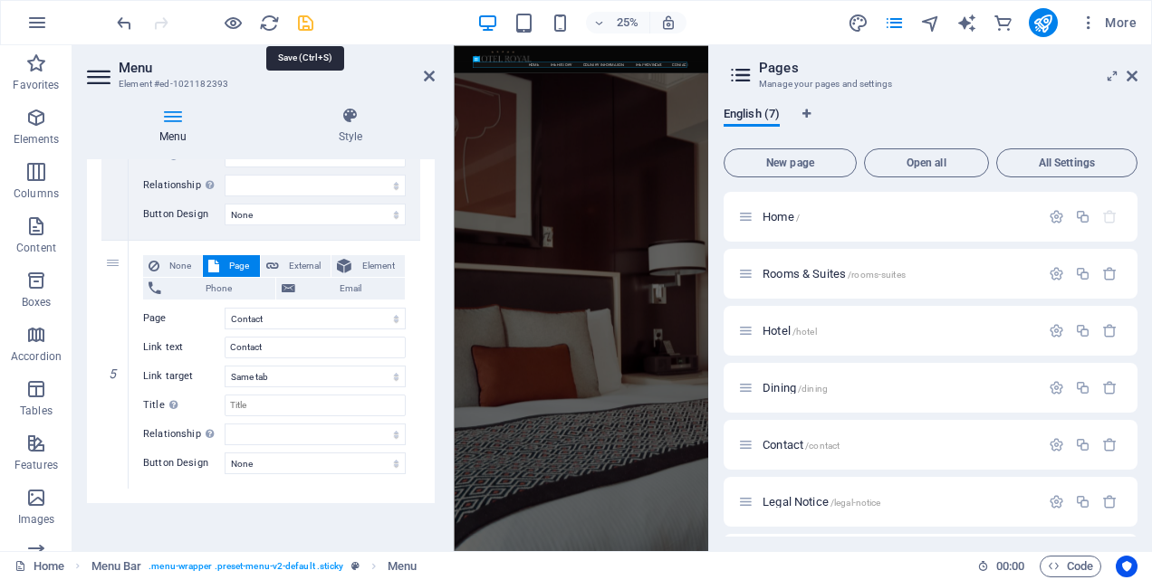
type input "The Provinces"
click at [306, 23] on icon "save" at bounding box center [305, 23] width 21 height 21
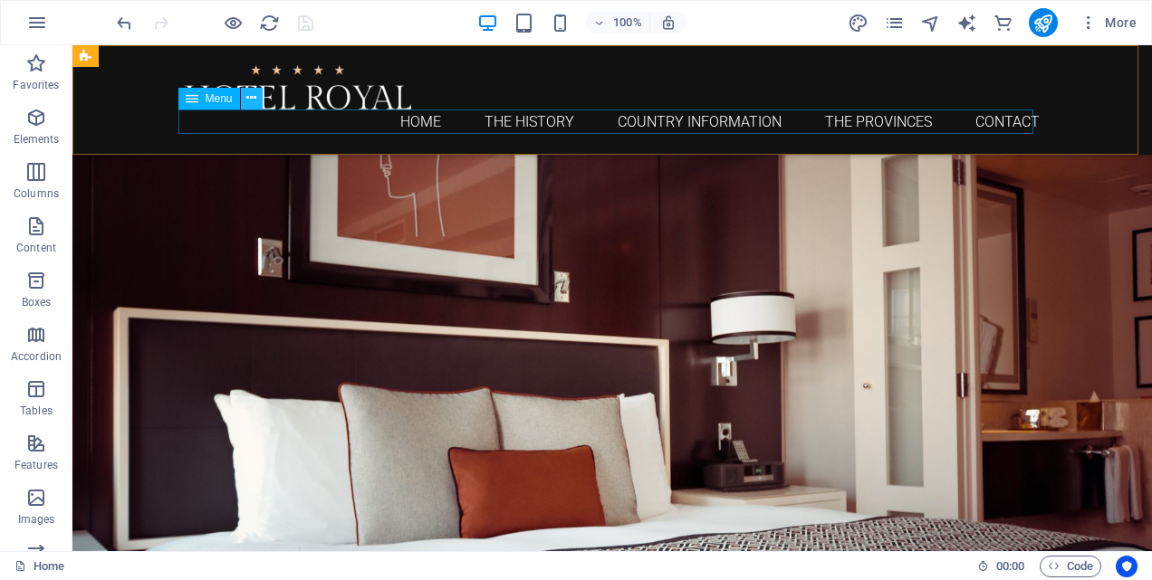
click at [254, 95] on icon at bounding box center [251, 98] width 10 height 19
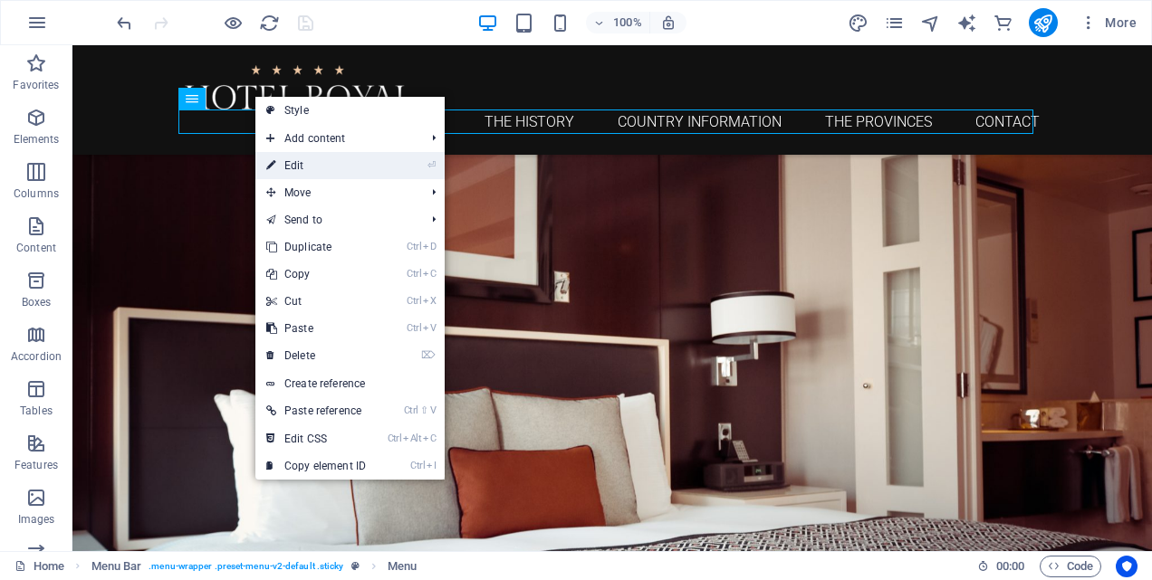
click at [311, 164] on link "⏎ Edit" at bounding box center [315, 165] width 121 height 27
select select
select select "1"
select select
select select "2"
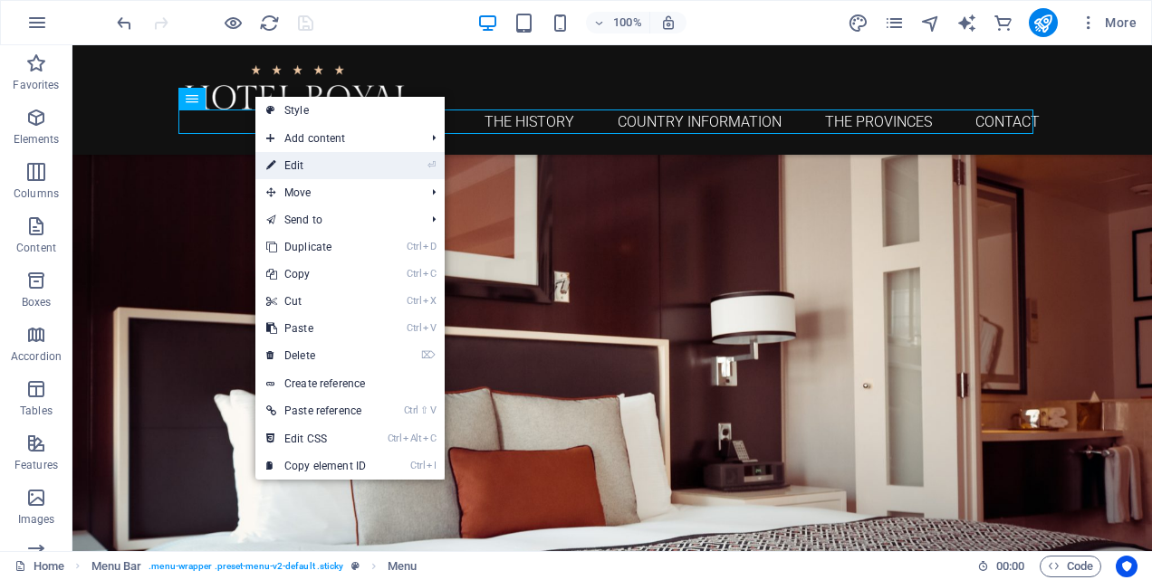
select select
select select "3"
select select
select select "4"
select select
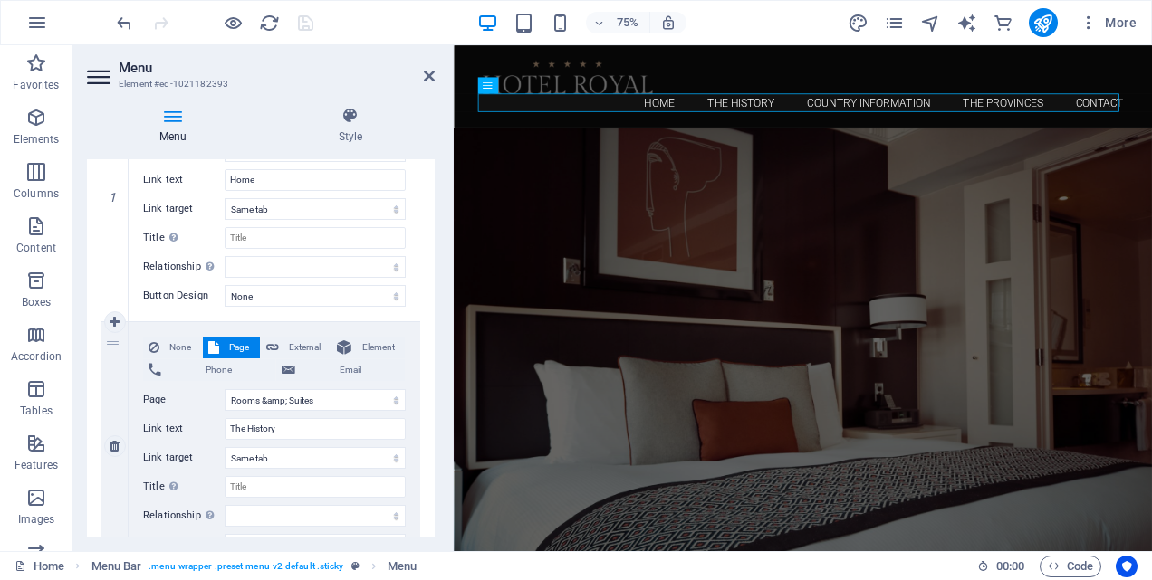
scroll to position [272, 0]
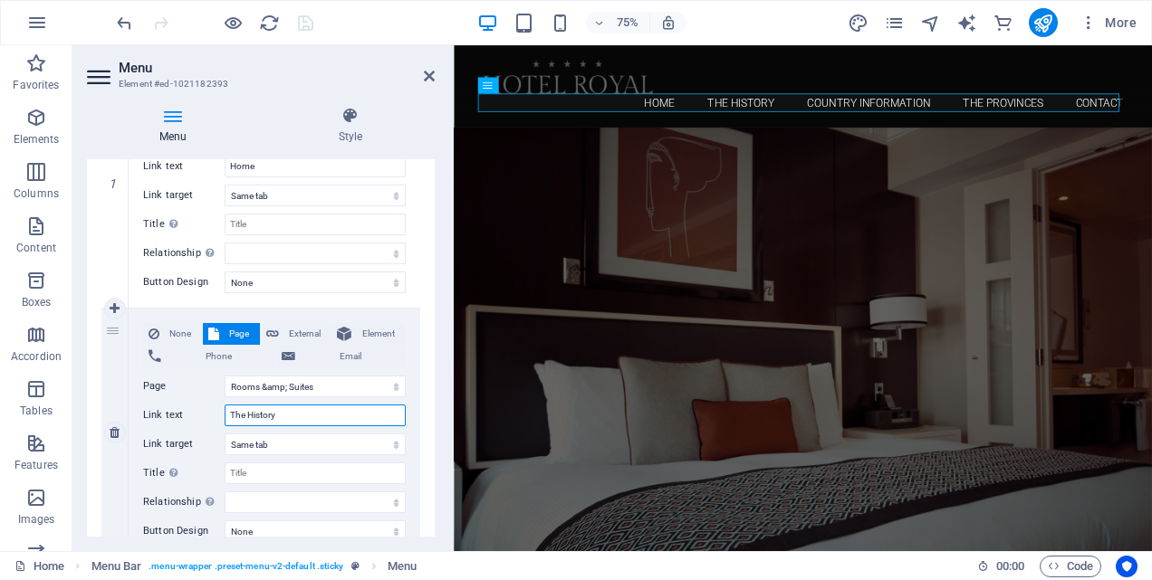
drag, startPoint x: 246, startPoint y: 417, endPoint x: 227, endPoint y: 416, distance: 19.1
click at [227, 416] on input "The History" at bounding box center [315, 416] width 181 height 22
type input "History"
select select
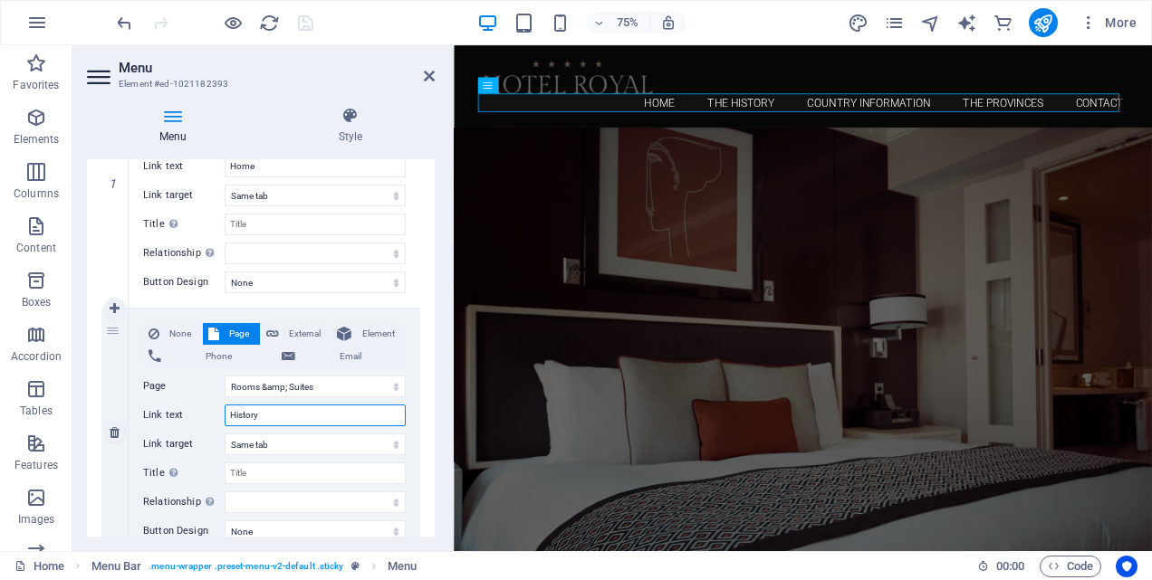
select select
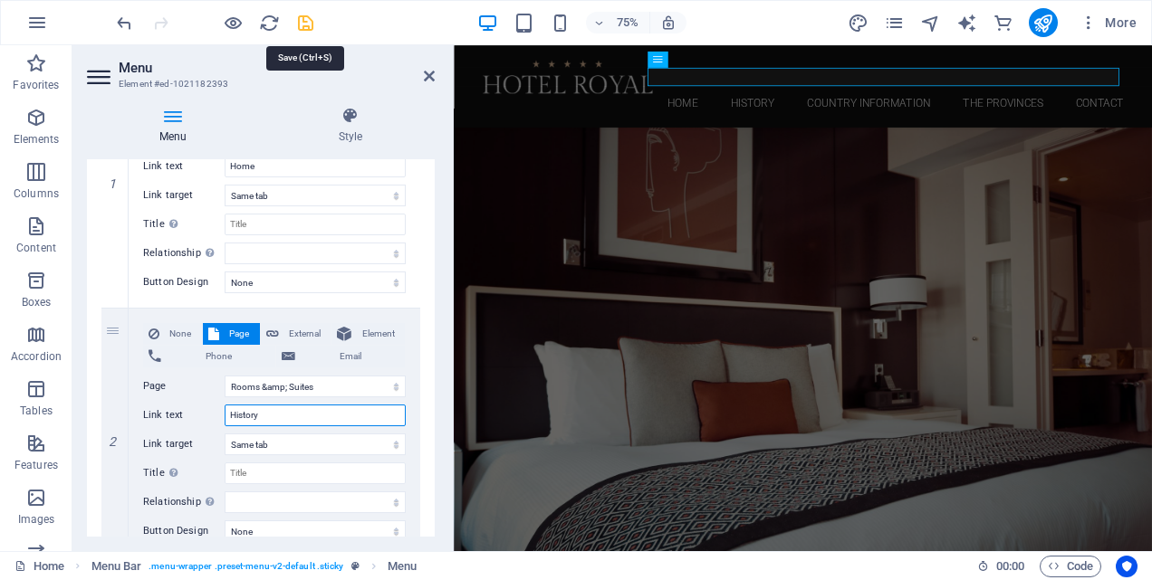
type input "History"
click at [307, 24] on icon "save" at bounding box center [305, 23] width 21 height 21
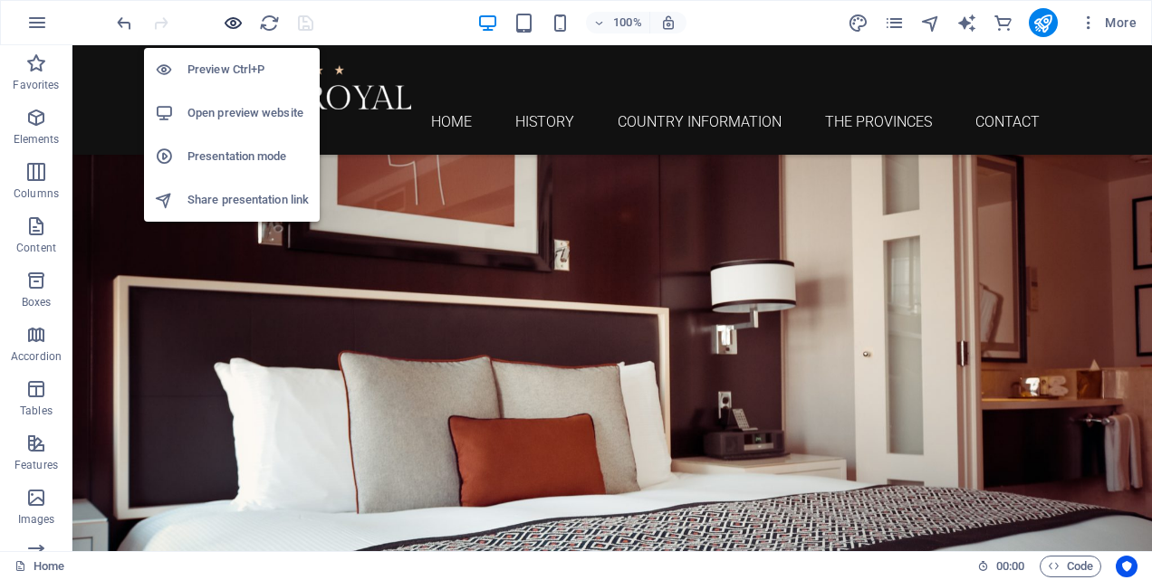
click at [235, 23] on icon "button" at bounding box center [233, 23] width 21 height 21
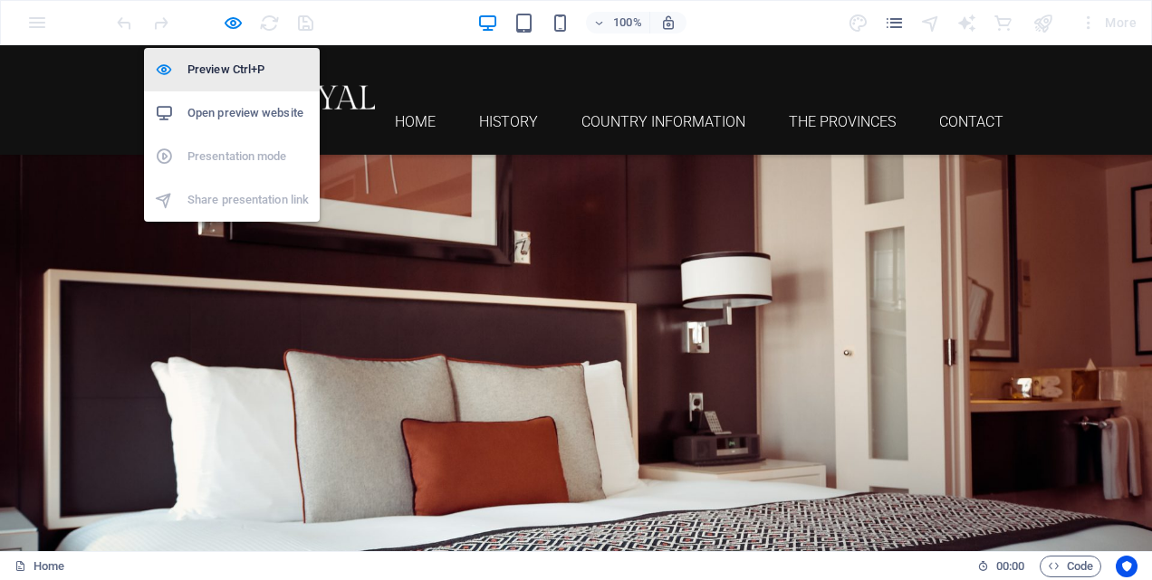
click at [252, 68] on h6 "Preview Ctrl+P" at bounding box center [247, 70] width 121 height 22
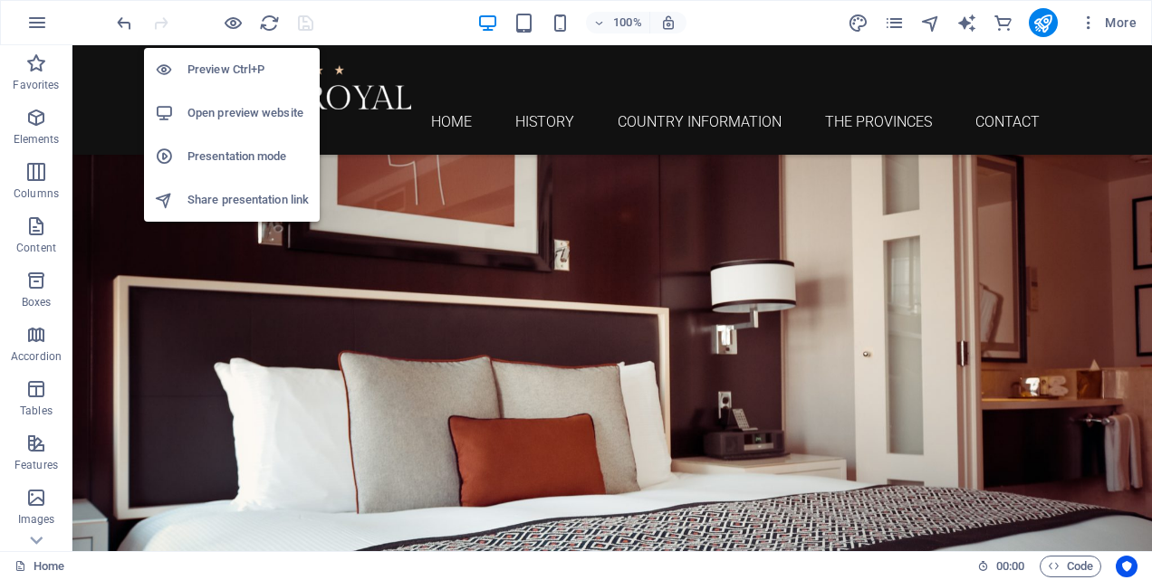
click at [252, 68] on h6 "Preview Ctrl+P" at bounding box center [247, 70] width 121 height 22
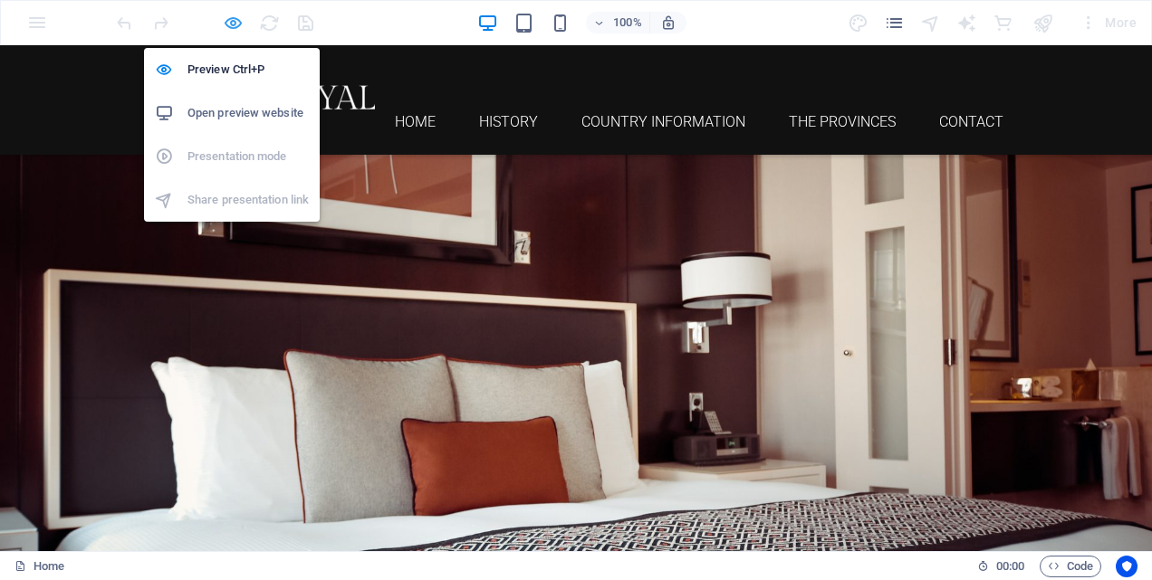
click at [234, 23] on icon "button" at bounding box center [233, 23] width 21 height 21
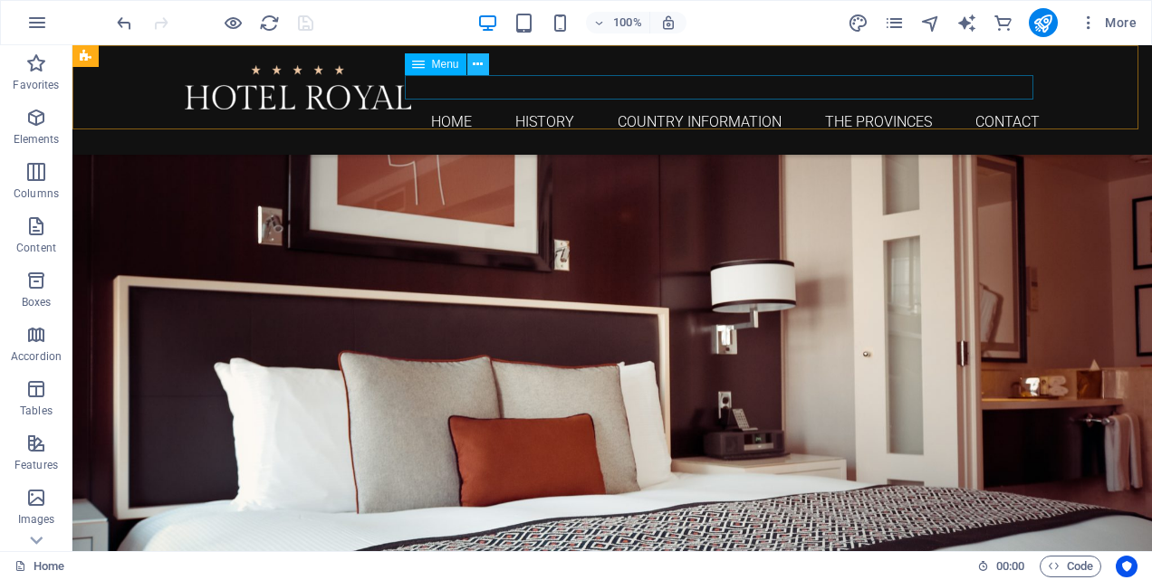
click at [471, 66] on button at bounding box center [478, 64] width 22 height 22
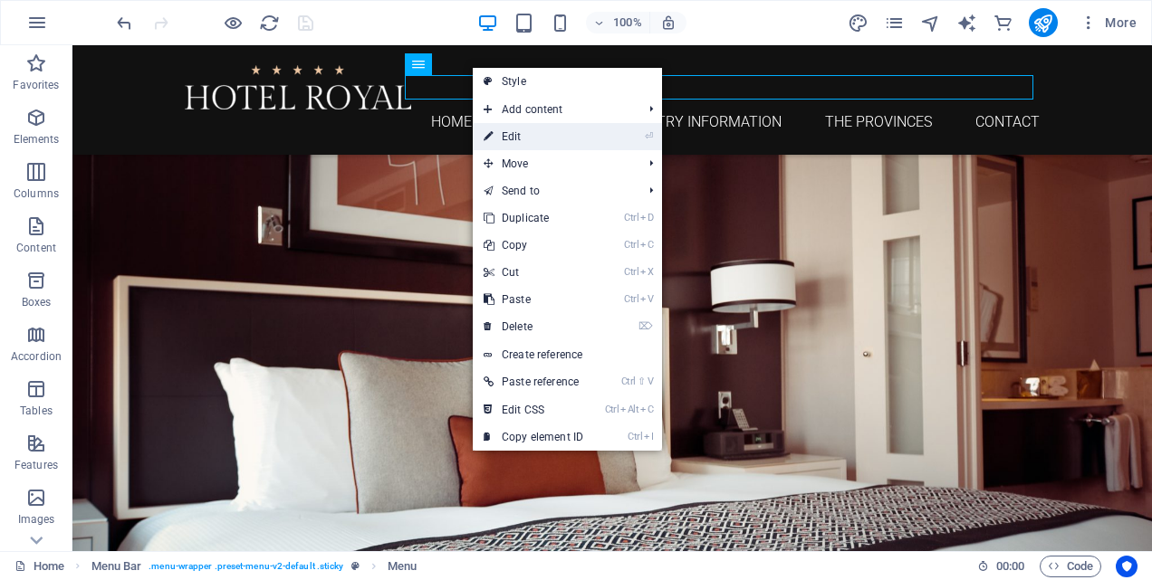
click at [519, 136] on link "⏎ Edit" at bounding box center [533, 136] width 121 height 27
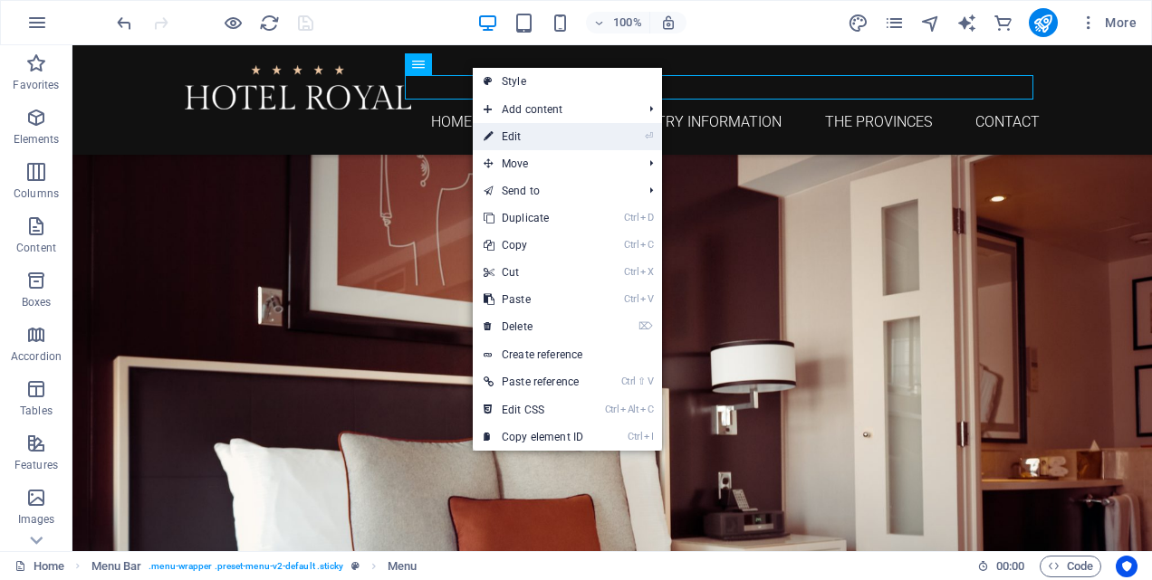
select select
select select "1"
select select
select select "2"
select select
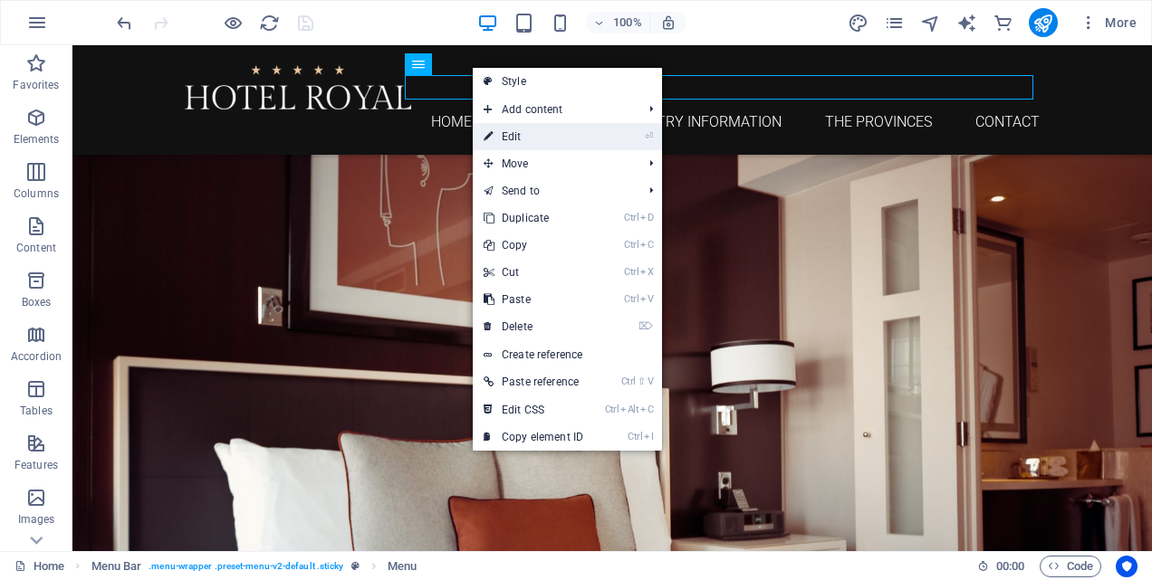
select select "3"
select select
select select "4"
select select
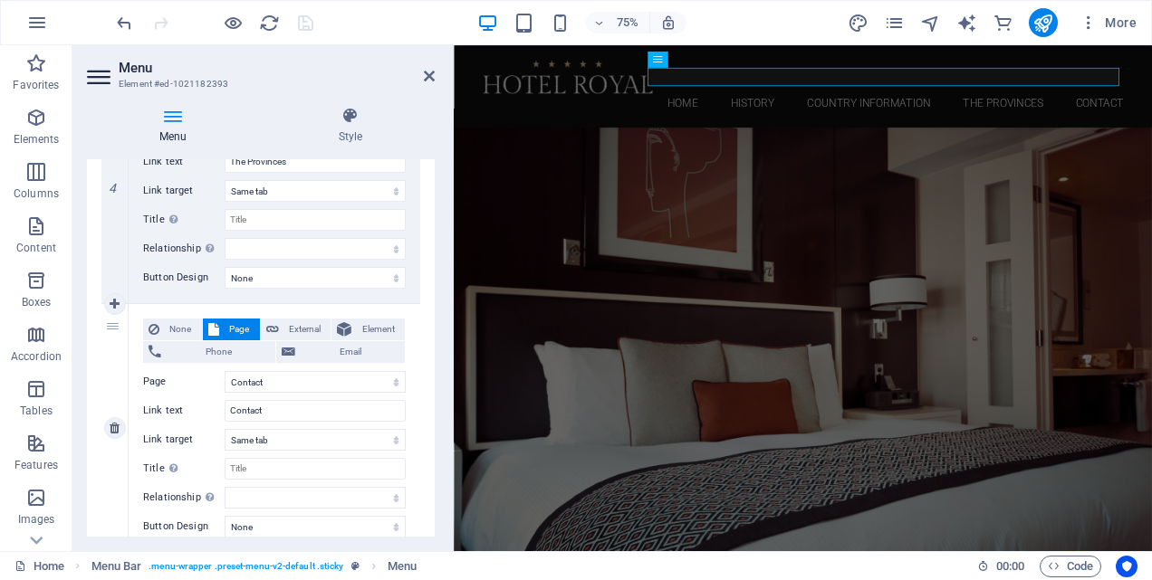
scroll to position [1089, 0]
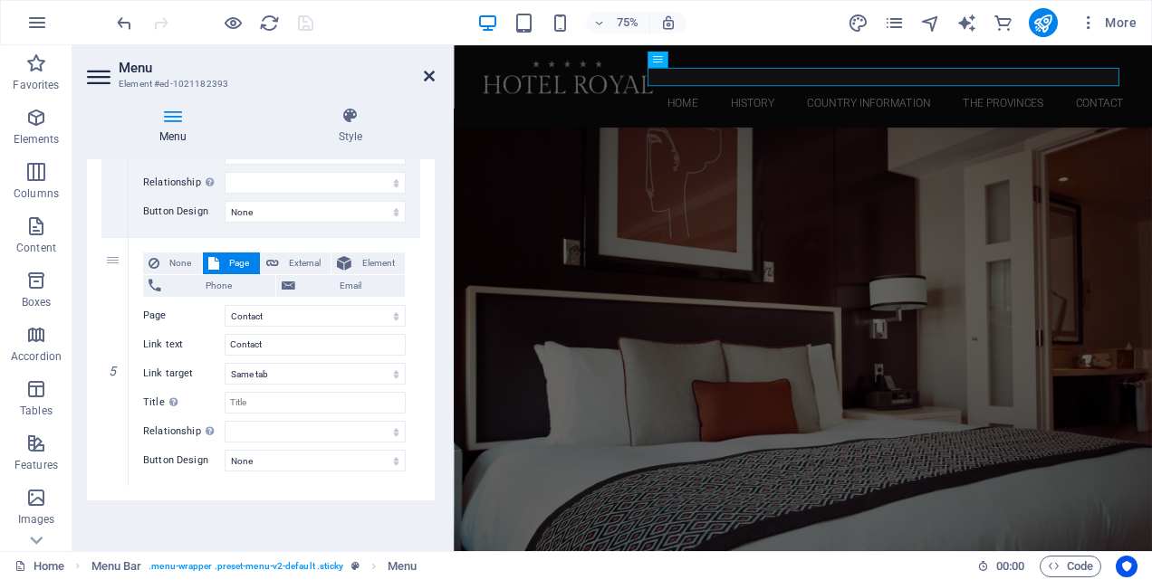
click at [426, 76] on icon at bounding box center [429, 76] width 11 height 14
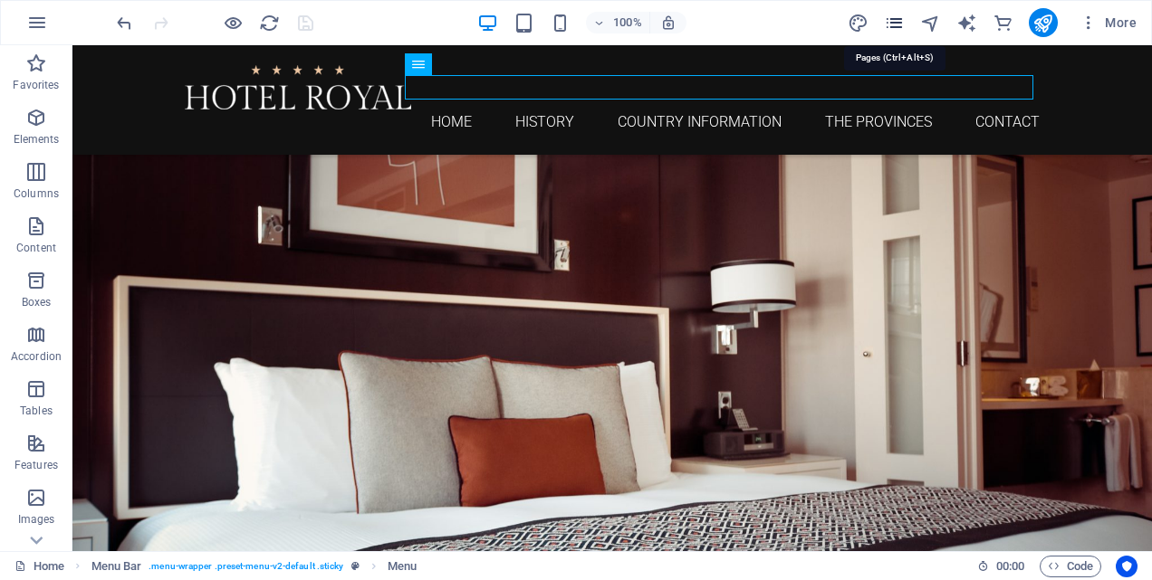
click at [900, 24] on icon "pages" at bounding box center [894, 23] width 21 height 21
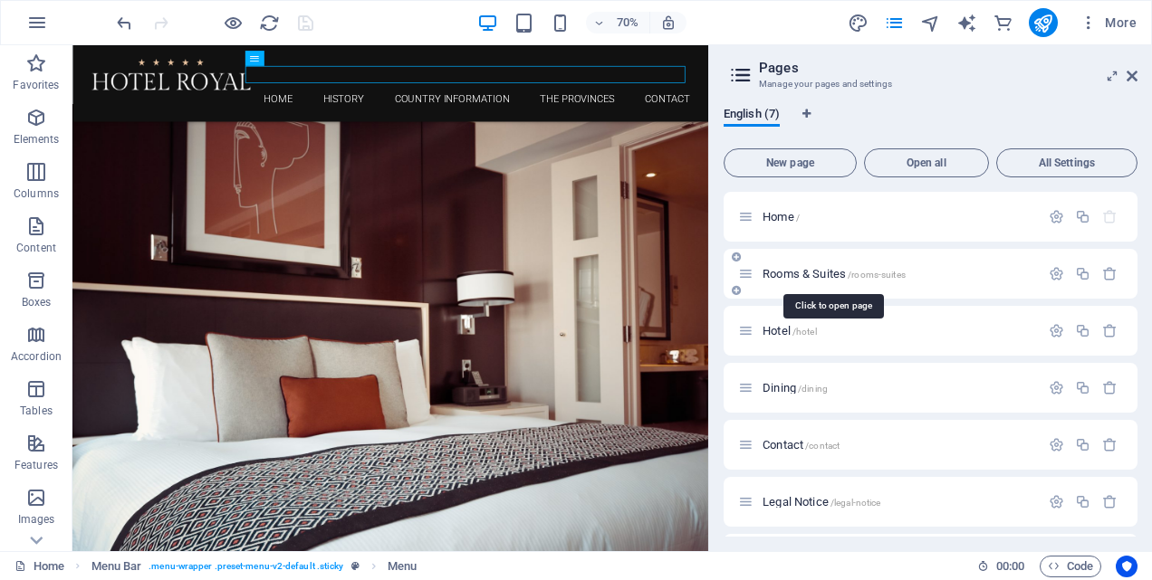
click at [789, 273] on span "Rooms & Suites /rooms-suites" at bounding box center [834, 274] width 143 height 14
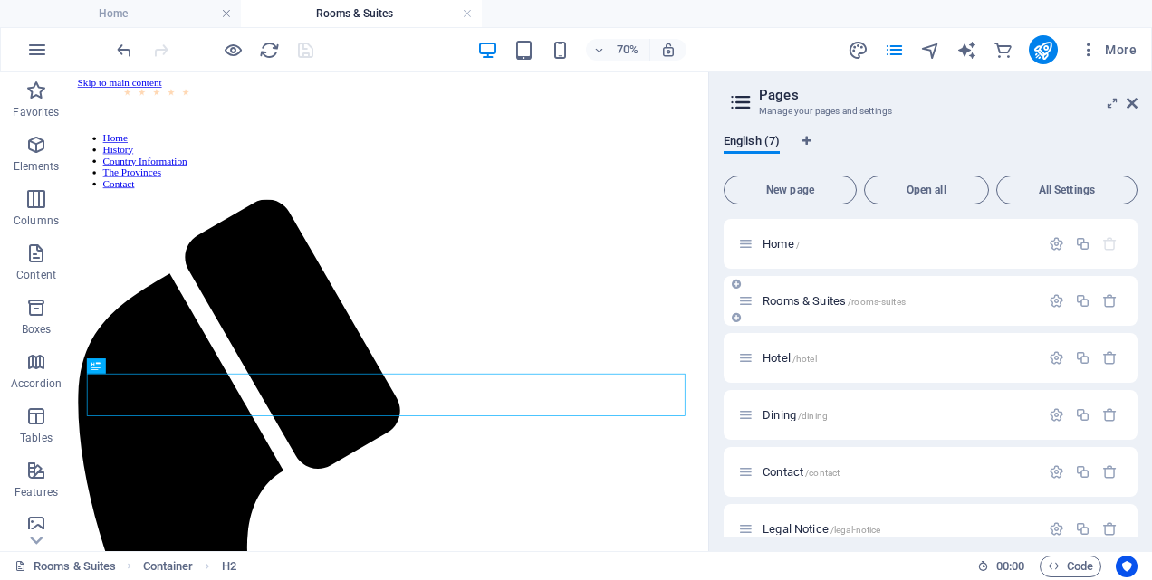
scroll to position [0, 0]
click at [1051, 303] on icon "button" at bounding box center [1056, 300] width 15 height 15
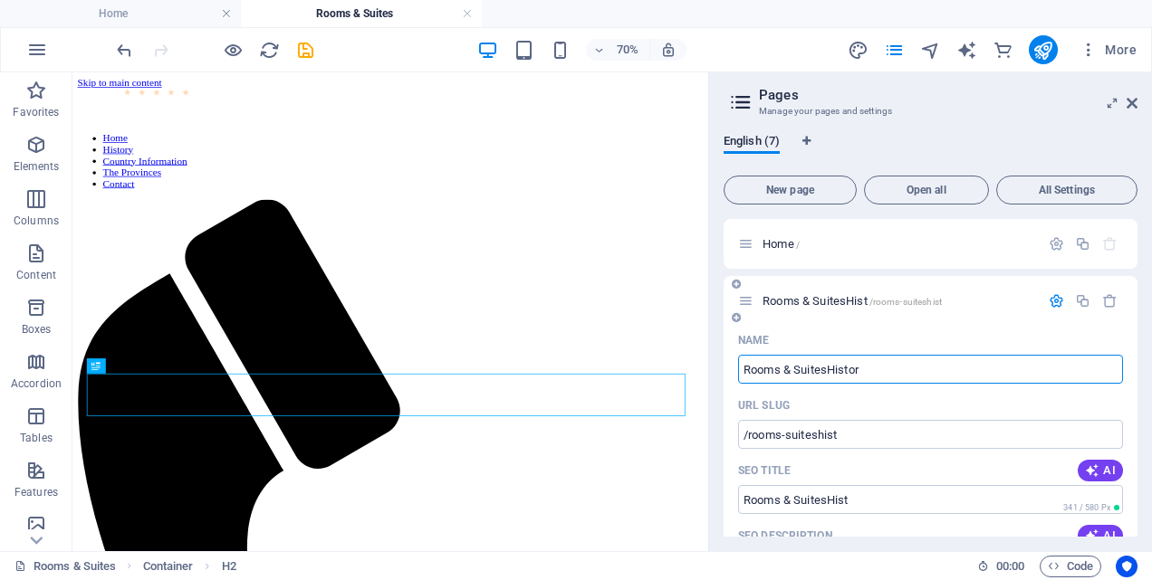
type input "Rooms & SuitesHistory"
type input "/rooms-suiteshist"
type input "Rooms & SuitesHist"
type input "Rooms & SuitesHistory"
type input "/rooms-suiteshistory"
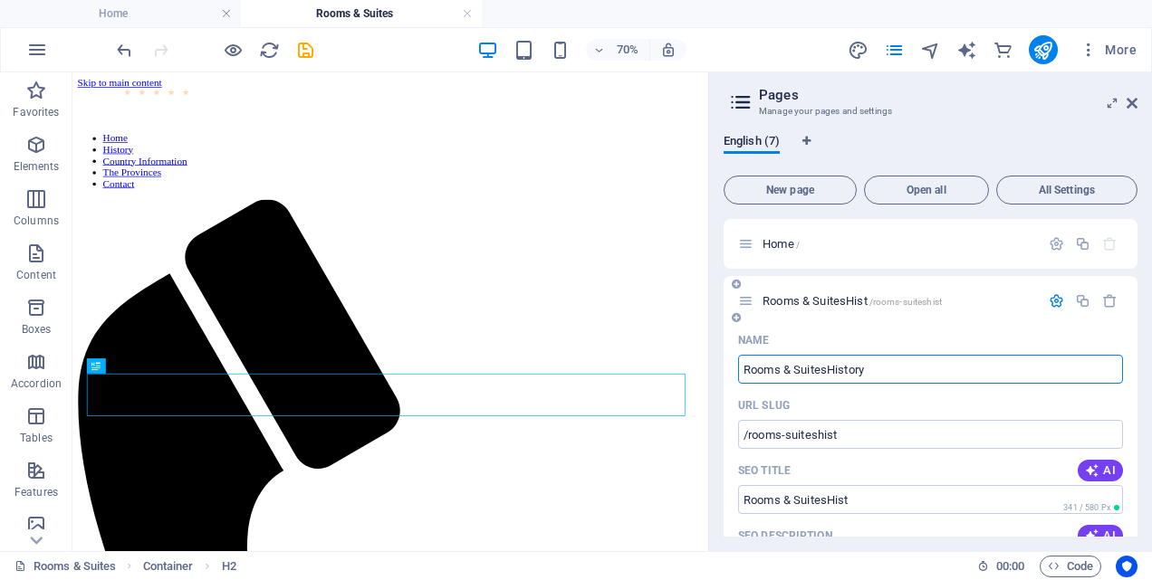
type input "Rooms & SuitesHistory"
drag, startPoint x: 828, startPoint y: 371, endPoint x: 740, endPoint y: 372, distance: 87.8
click at [740, 372] on input "Rooms & SuitesHistory" at bounding box center [930, 369] width 385 height 29
type input "History"
type input "/history"
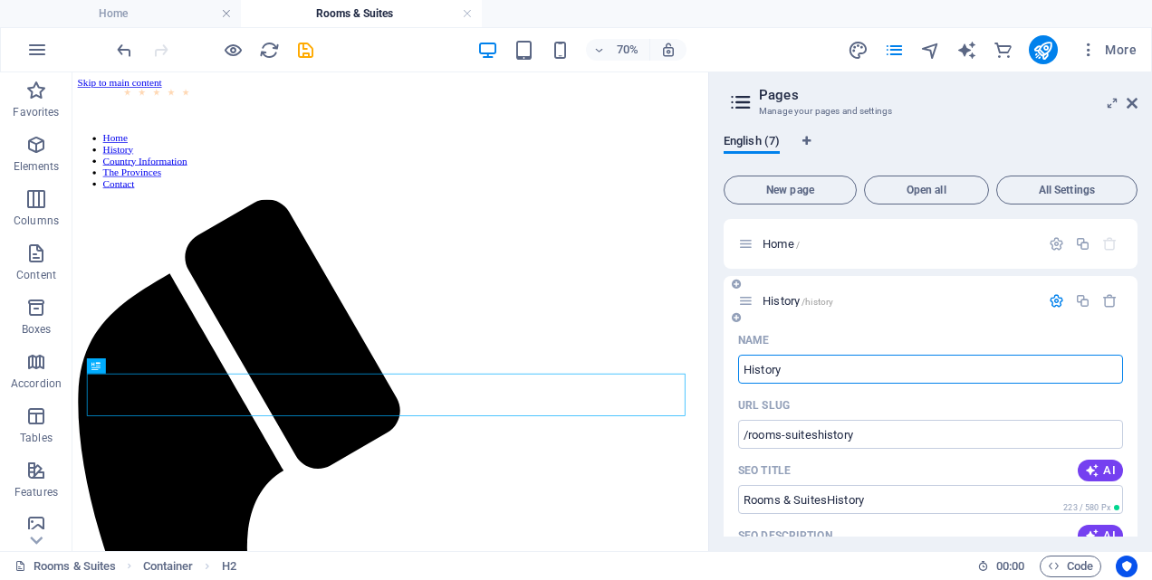
type input "History"
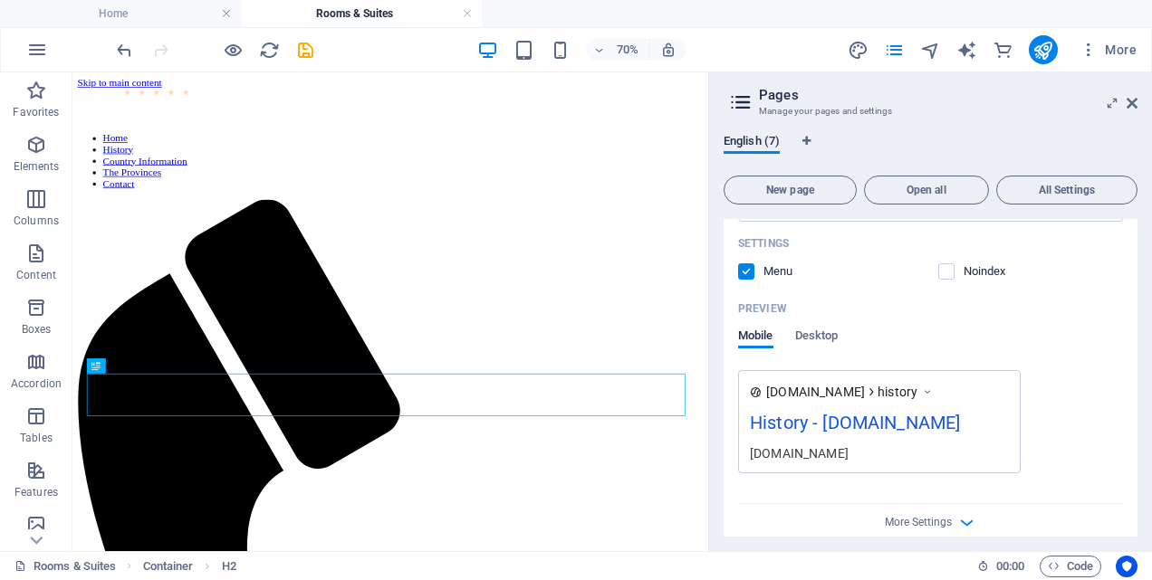
scroll to position [756, 0]
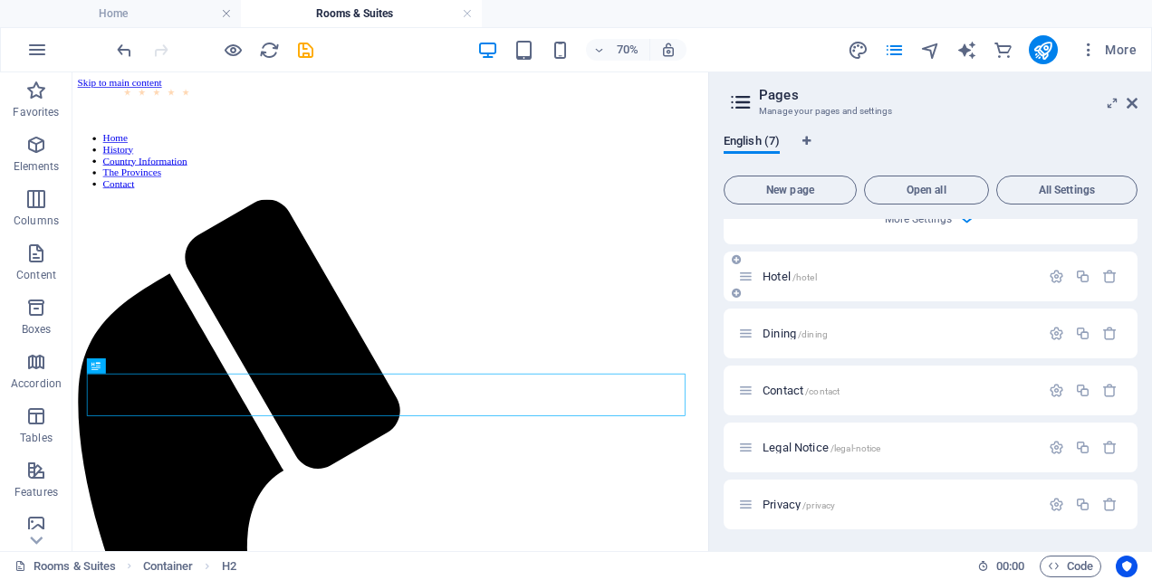
type input "History"
click at [808, 277] on span "/hotel" at bounding box center [804, 278] width 24 height 10
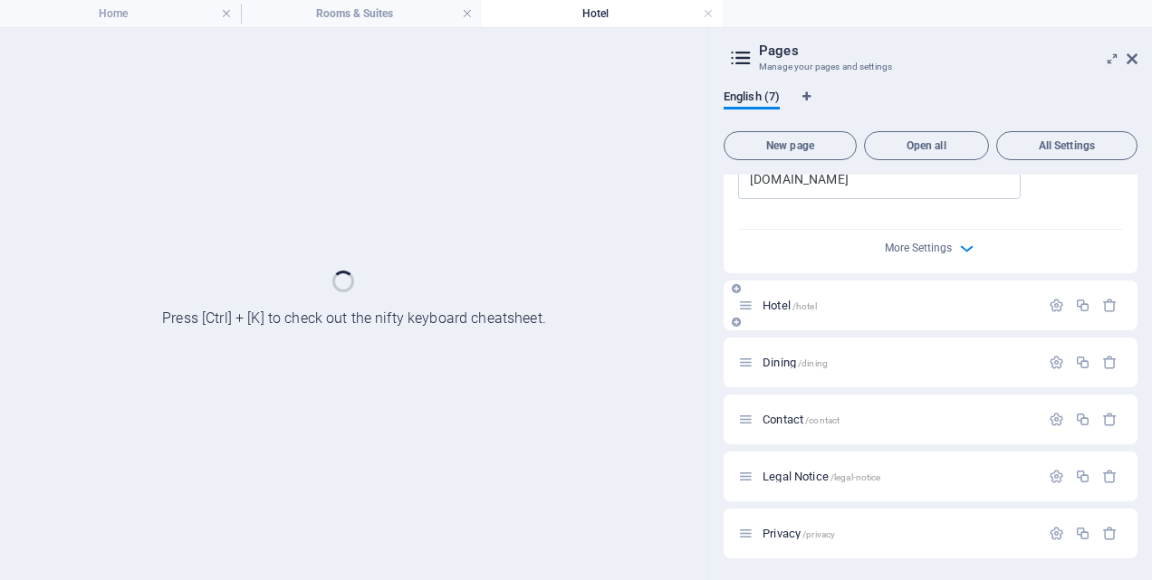
scroll to position [683, 0]
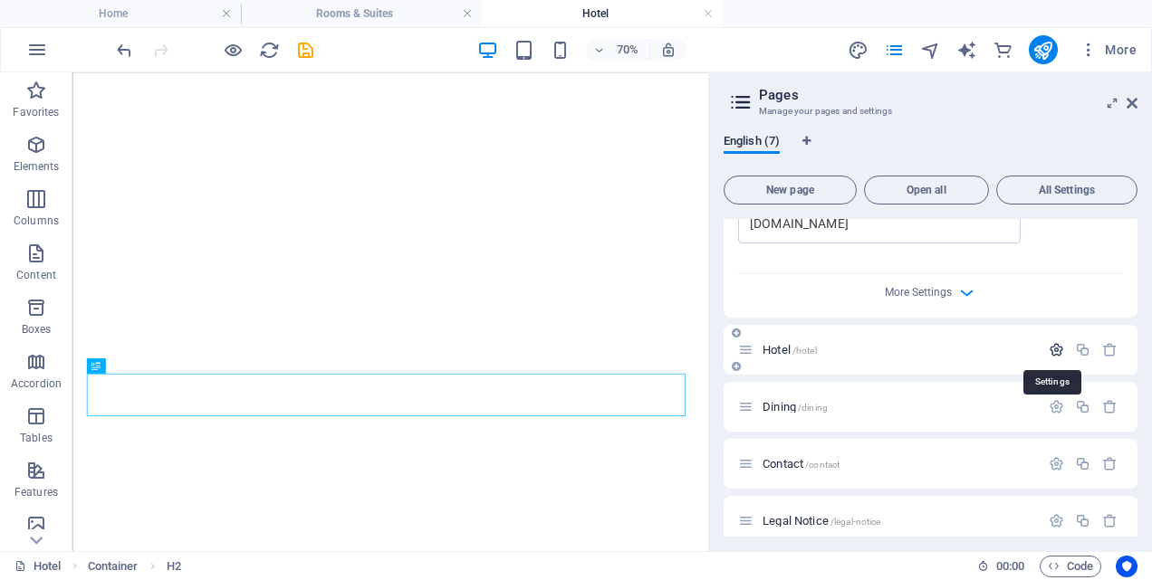
click at [1054, 350] on icon "button" at bounding box center [1056, 349] width 15 height 15
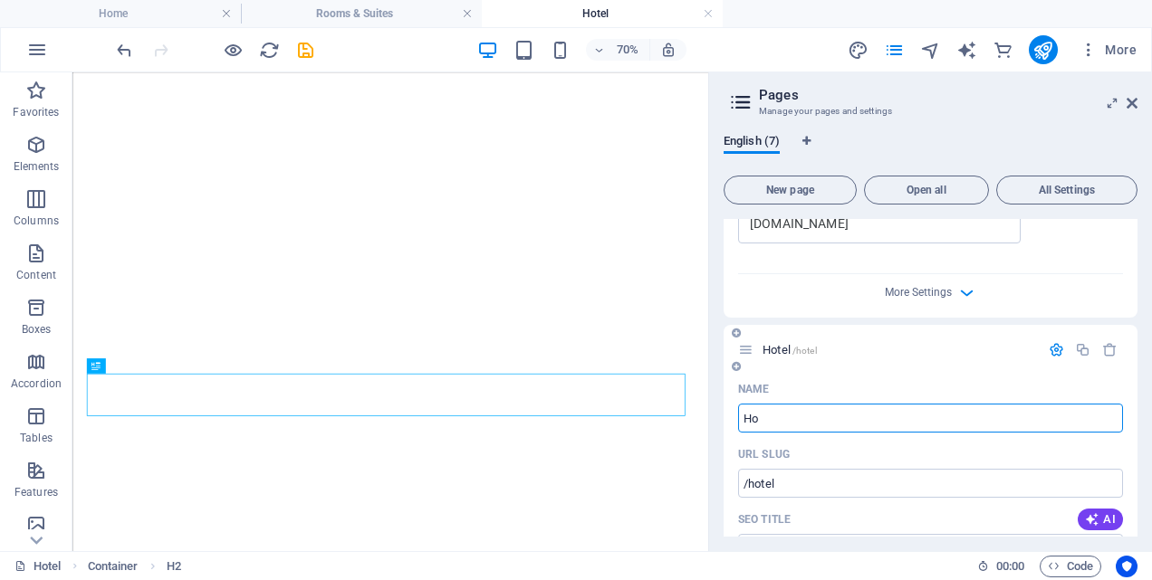
type input "H"
type input "/hote"
type input "Hote"
type input "/"
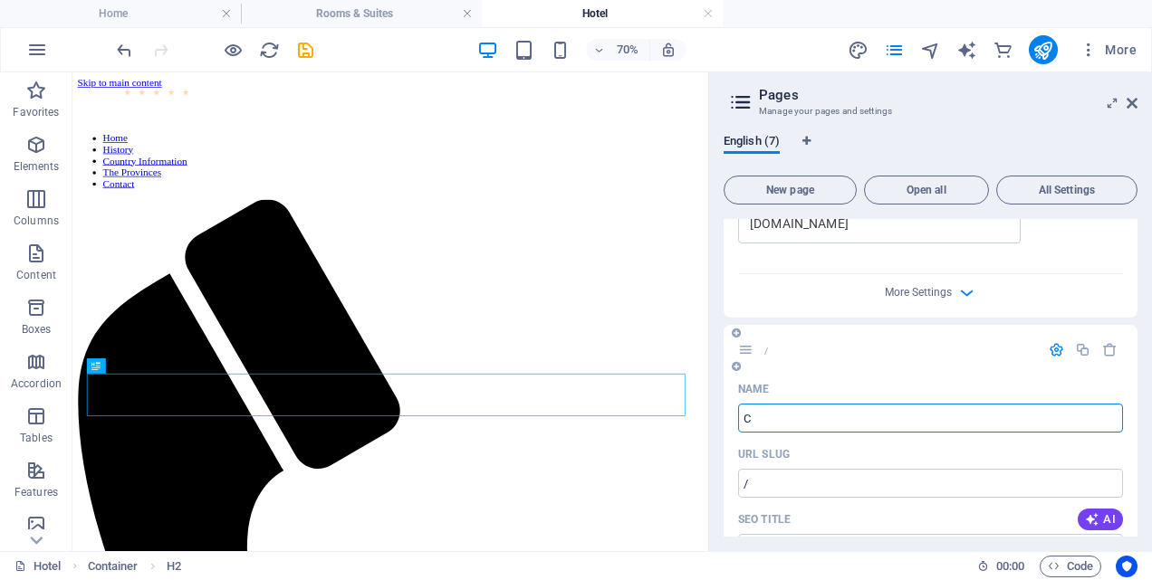
scroll to position [0, 0]
type input "Count"
type input "/c"
type input "C"
type input "Country In"
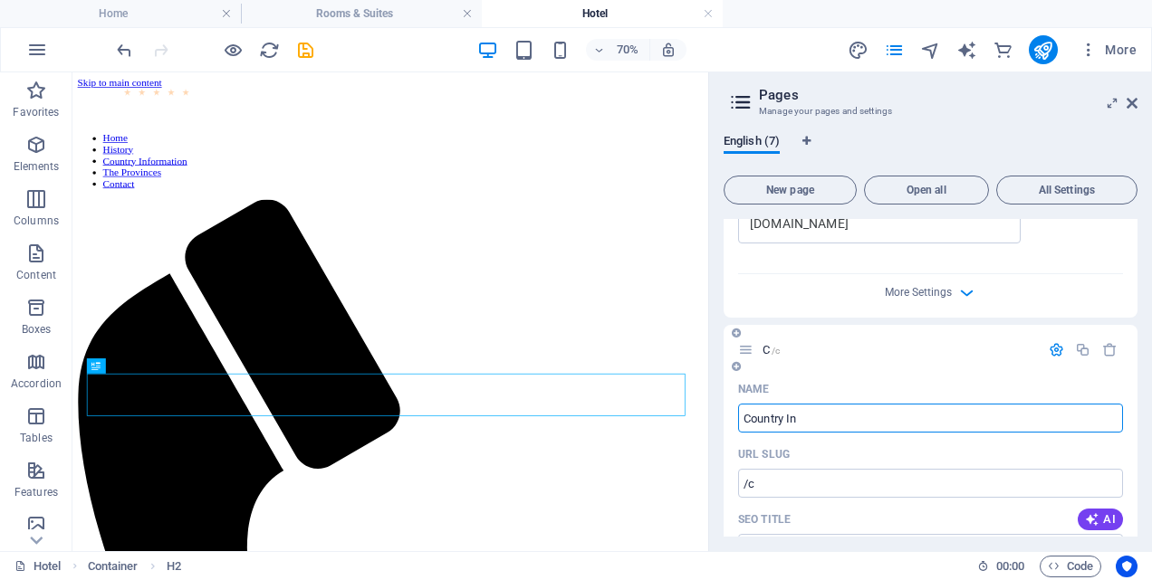
type input "/country"
type input "Country"
type input "Country Informatio"
type input "/country-informa"
type input "Country Informa"
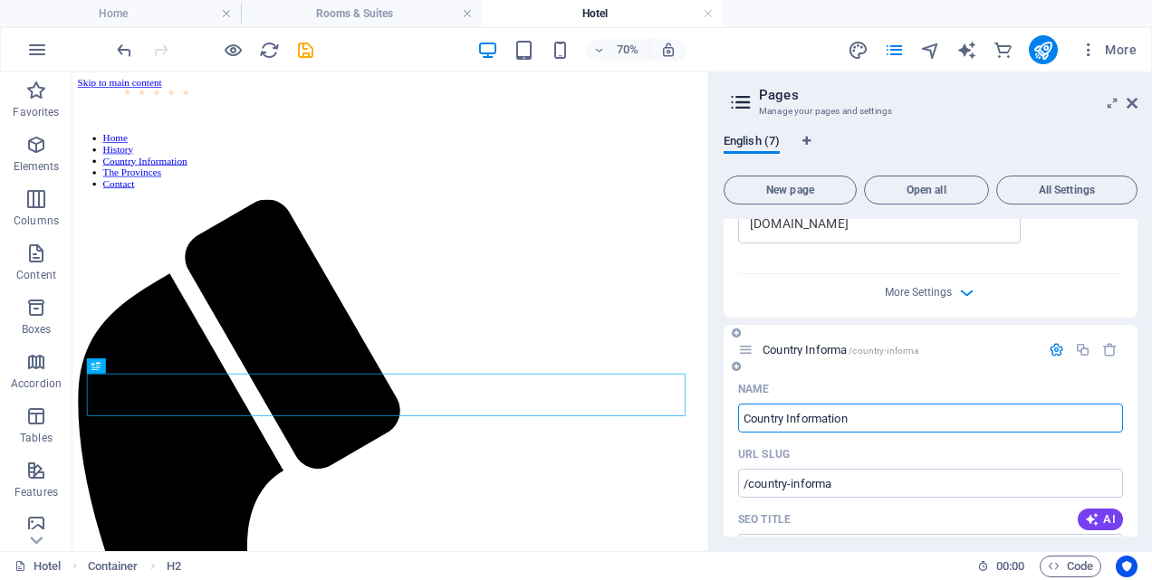
type input "Country Information"
type input "/country-information"
type input "Country Information"
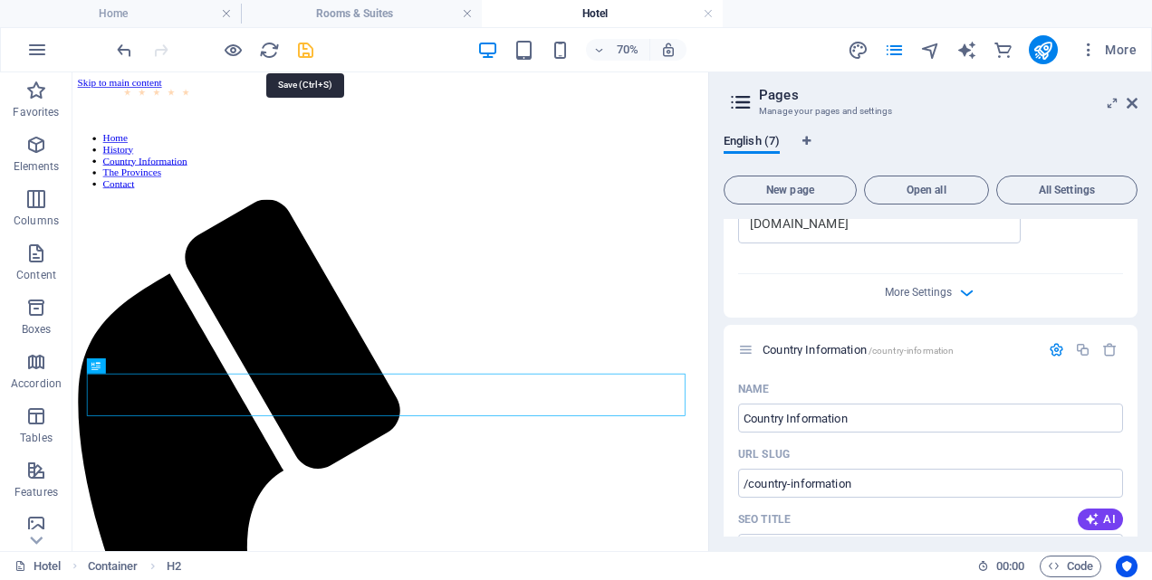
drag, startPoint x: 306, startPoint y: 51, endPoint x: 599, endPoint y: 119, distance: 301.2
click at [306, 51] on icon "save" at bounding box center [305, 50] width 21 height 21
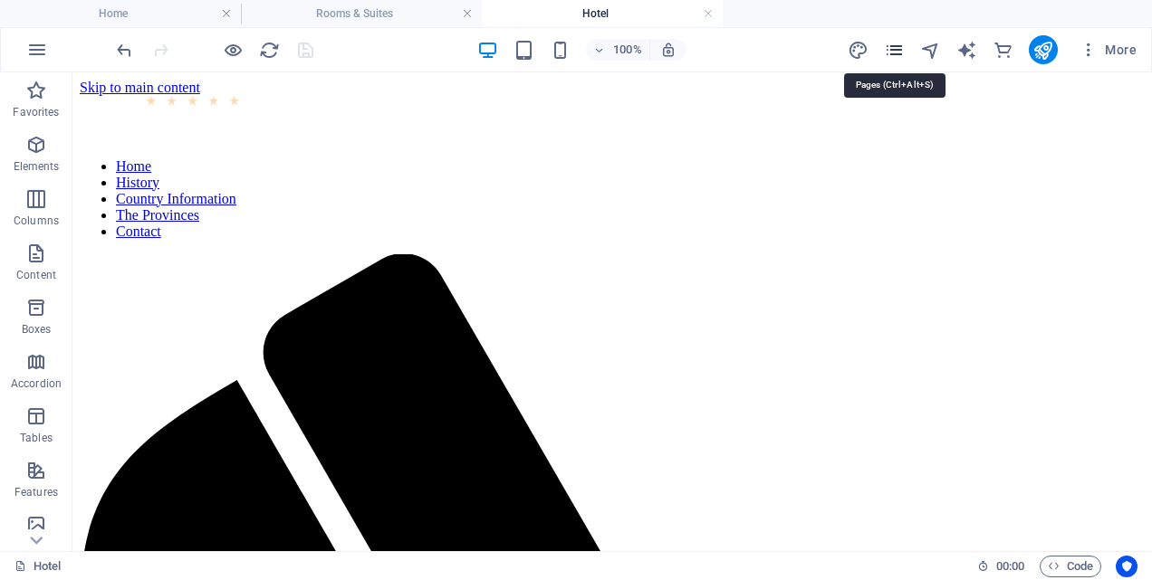
click at [897, 44] on icon "pages" at bounding box center [894, 50] width 21 height 21
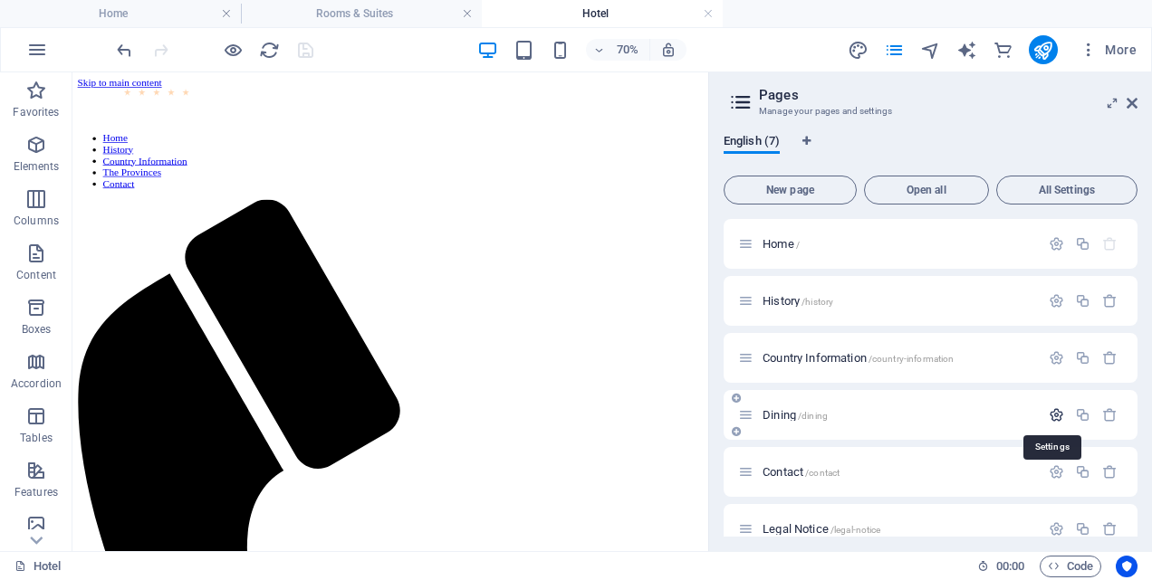
click at [1055, 415] on icon "button" at bounding box center [1056, 415] width 15 height 15
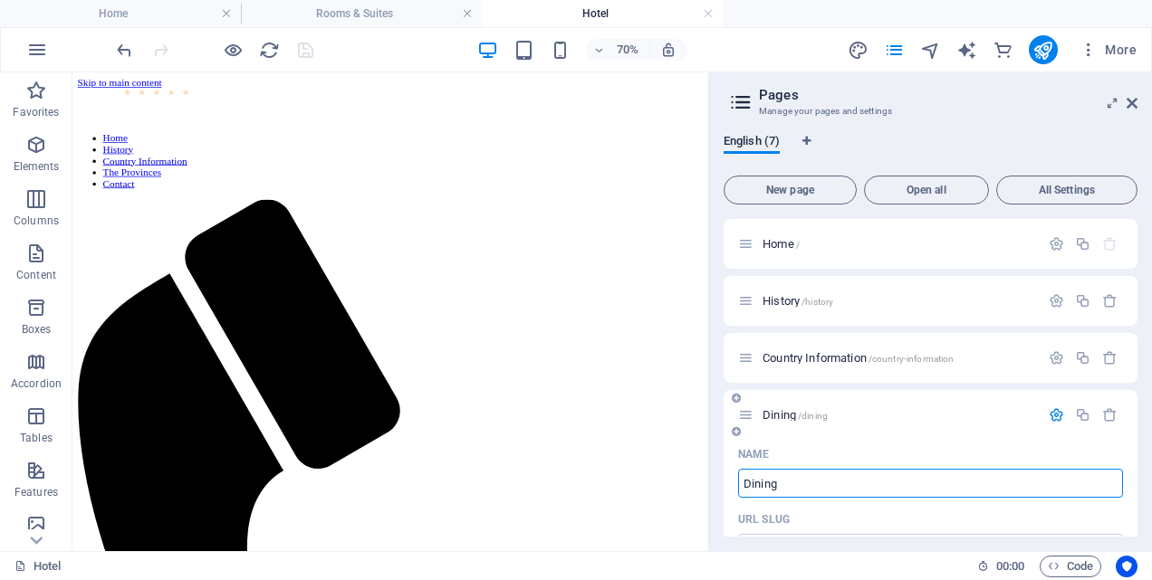
drag, startPoint x: 797, startPoint y: 481, endPoint x: 743, endPoint y: 482, distance: 53.4
click at [743, 482] on input "Dining" at bounding box center [930, 483] width 385 height 29
type input "The Pr"
type input "/the"
type input "The"
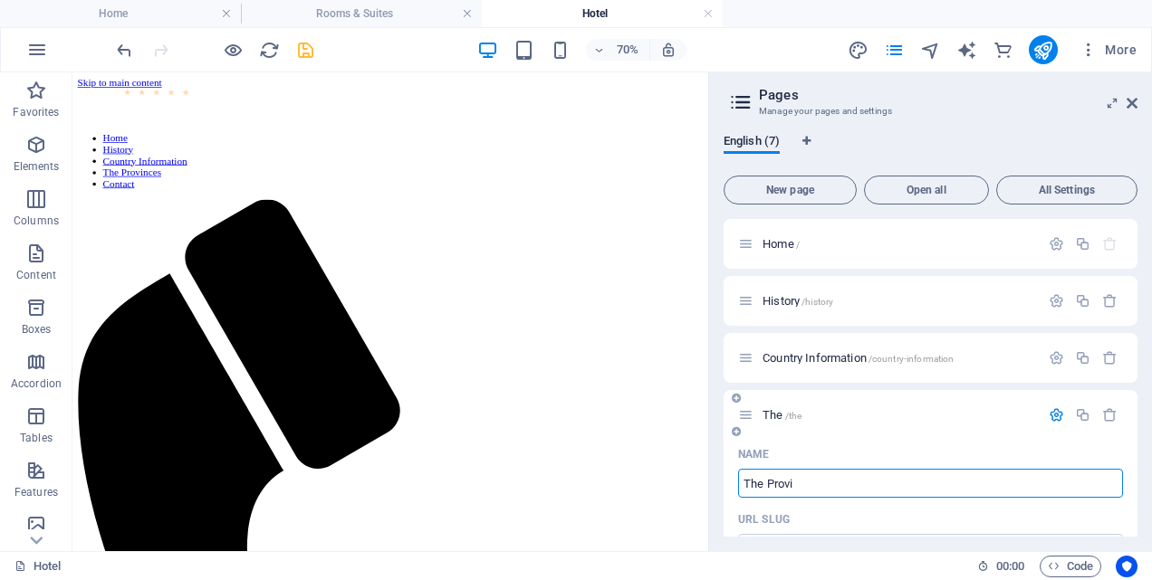
type input "The Provin"
type input "/the-pro"
type input "The Pro"
type input "The Provinces"
type input "/the-provinces"
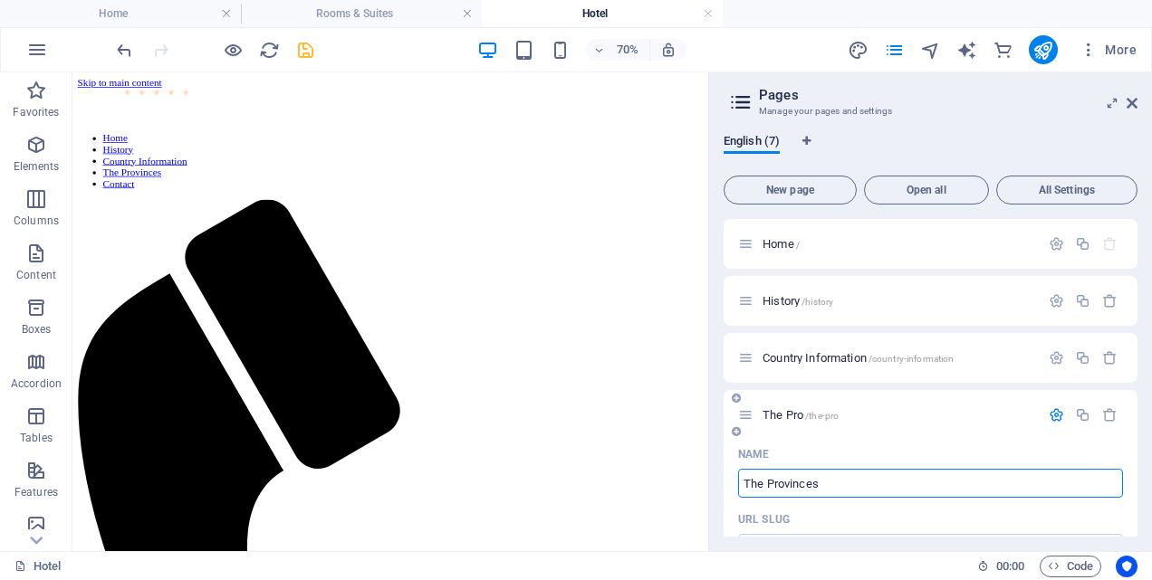
type input "The Provinces"
click at [309, 48] on icon "save" at bounding box center [305, 50] width 21 height 21
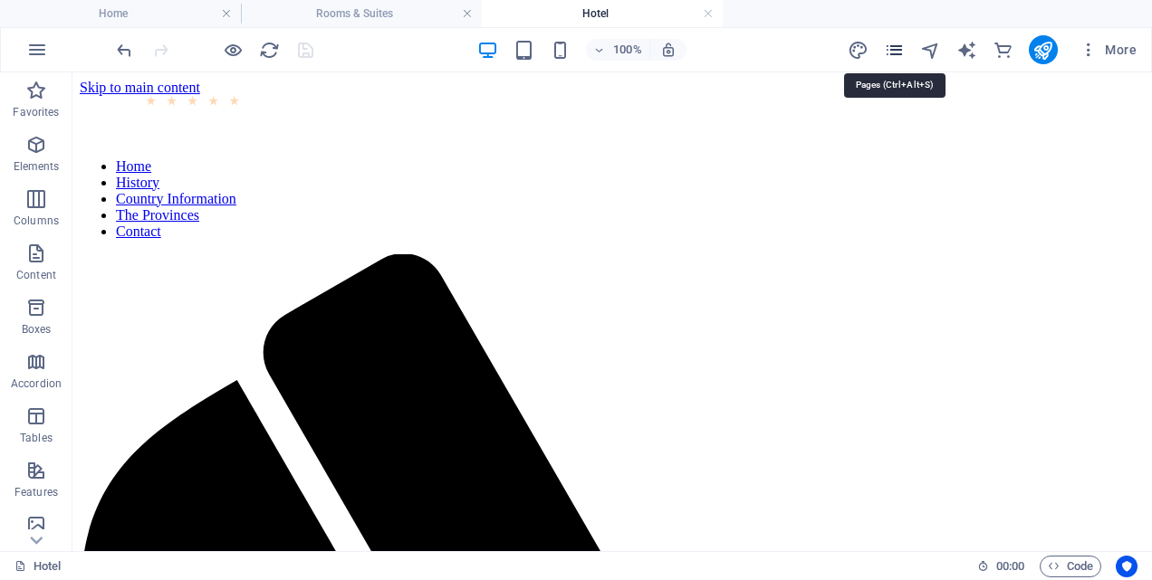
click at [895, 53] on icon "pages" at bounding box center [894, 50] width 21 height 21
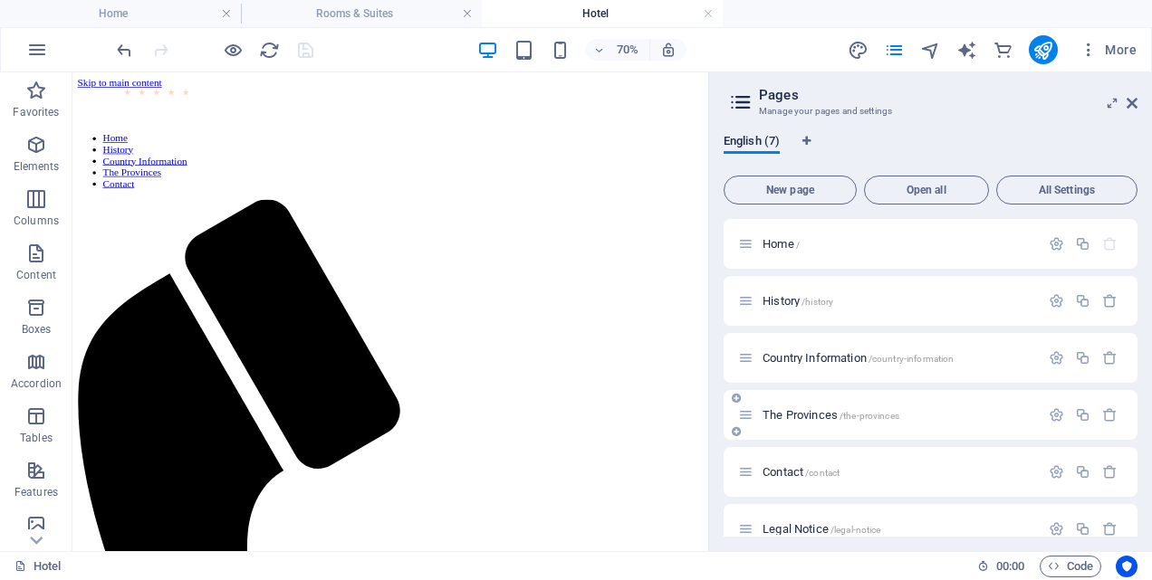
click at [736, 432] on icon at bounding box center [736, 432] width 9 height 11
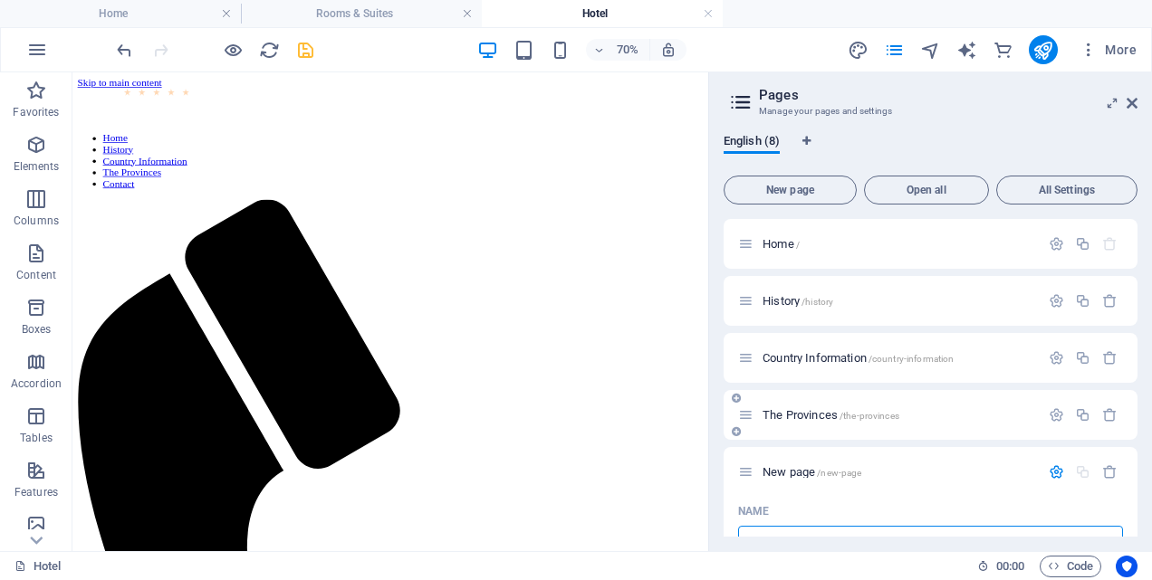
scroll to position [18, 0]
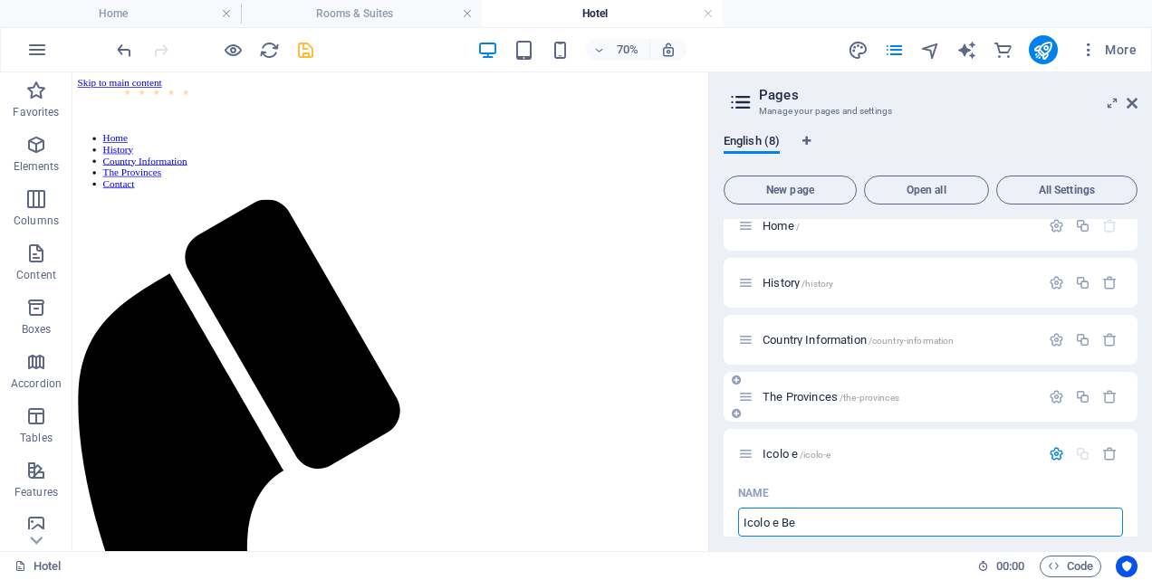
type input "Icolo e [PERSON_NAME]"
type input "/icolo-e"
type input "Icolo e Bengo"
type input "/icolo-e-bengo"
type input "Icolo e Bengo"
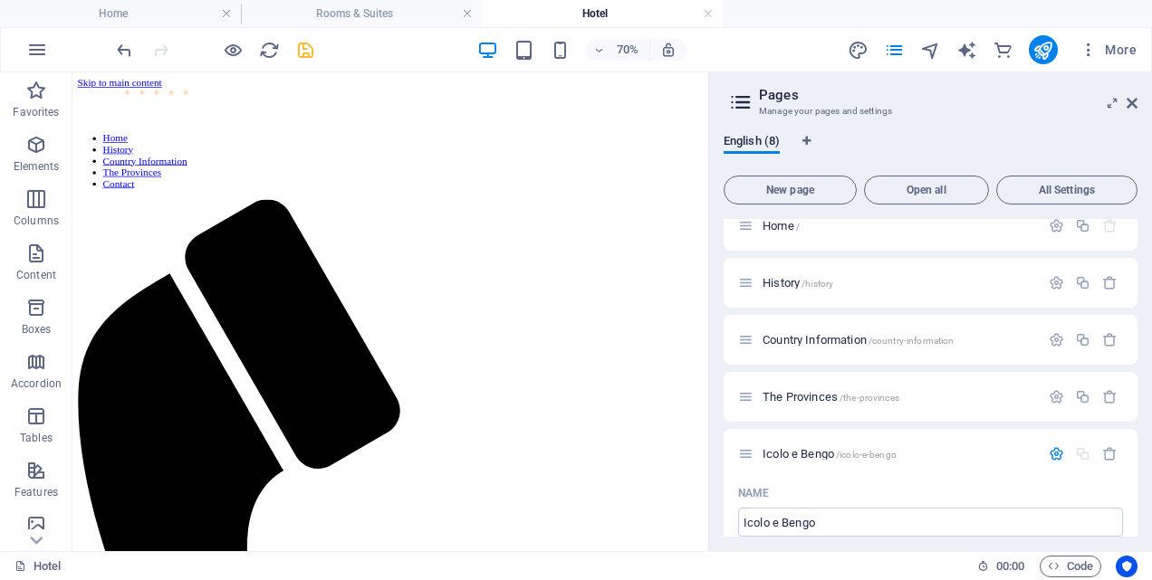
click at [717, 508] on div "English (8) New page Open all All Settings Home / History /history Country Info…" at bounding box center [930, 336] width 443 height 432
drag, startPoint x: 737, startPoint y: 436, endPoint x: 830, endPoint y: 411, distance: 96.4
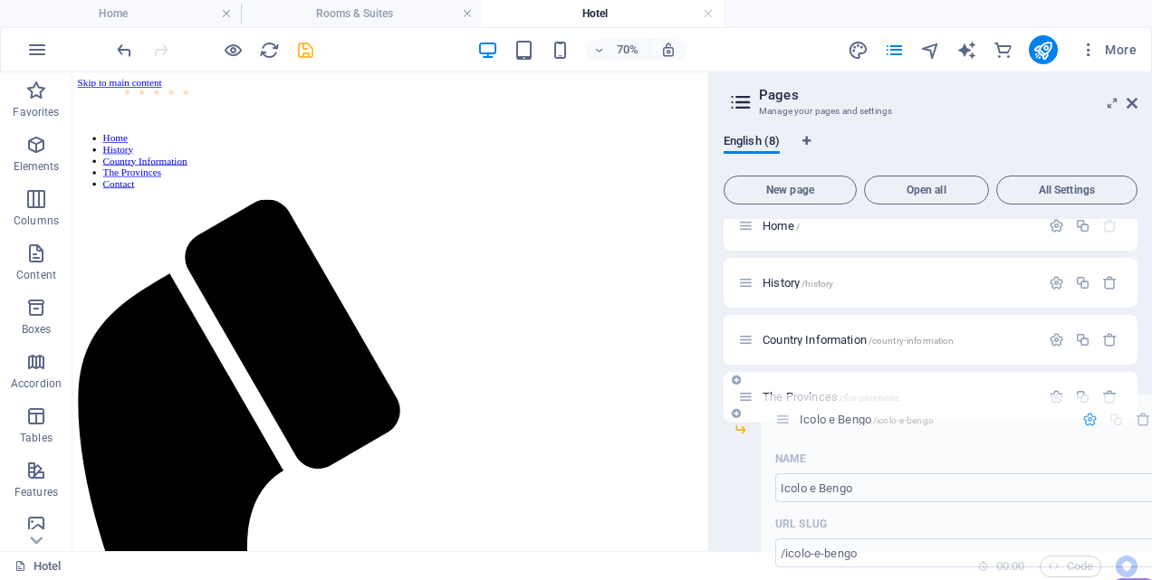
drag, startPoint x: 747, startPoint y: 456, endPoint x: 788, endPoint y: 417, distance: 56.4
click at [788, 417] on div "Home / History /history Country Information /country-information The Provinces …" at bounding box center [931, 397] width 414 height 392
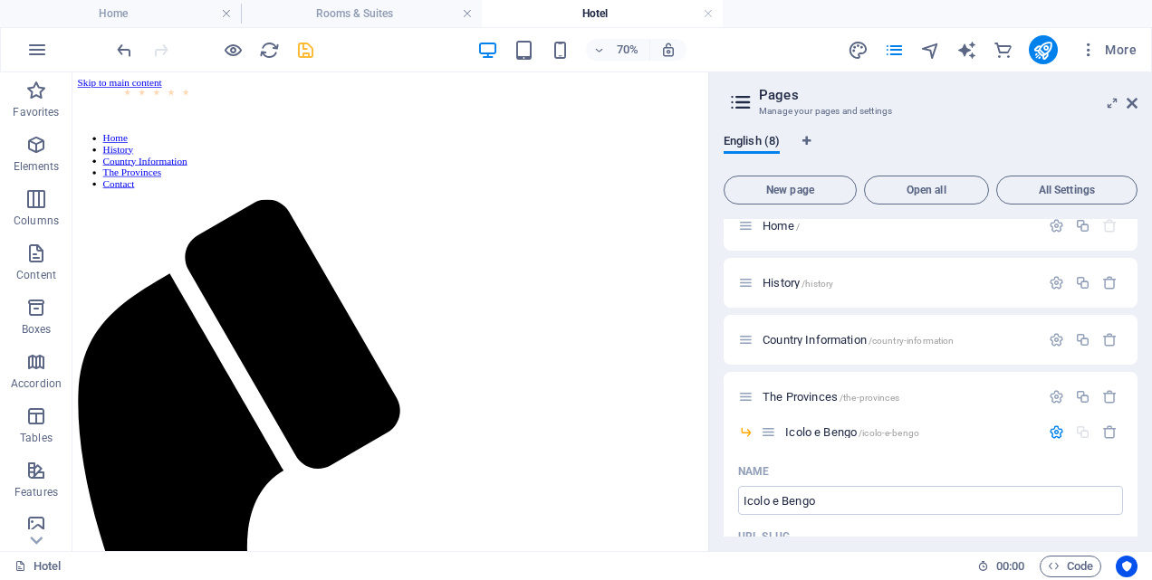
click at [714, 368] on div "English (8) New page Open all All Settings Home / History /history Country Info…" at bounding box center [930, 336] width 443 height 432
drag, startPoint x: 302, startPoint y: 54, endPoint x: 260, endPoint y: 77, distance: 48.2
click at [302, 54] on icon "save" at bounding box center [305, 50] width 21 height 21
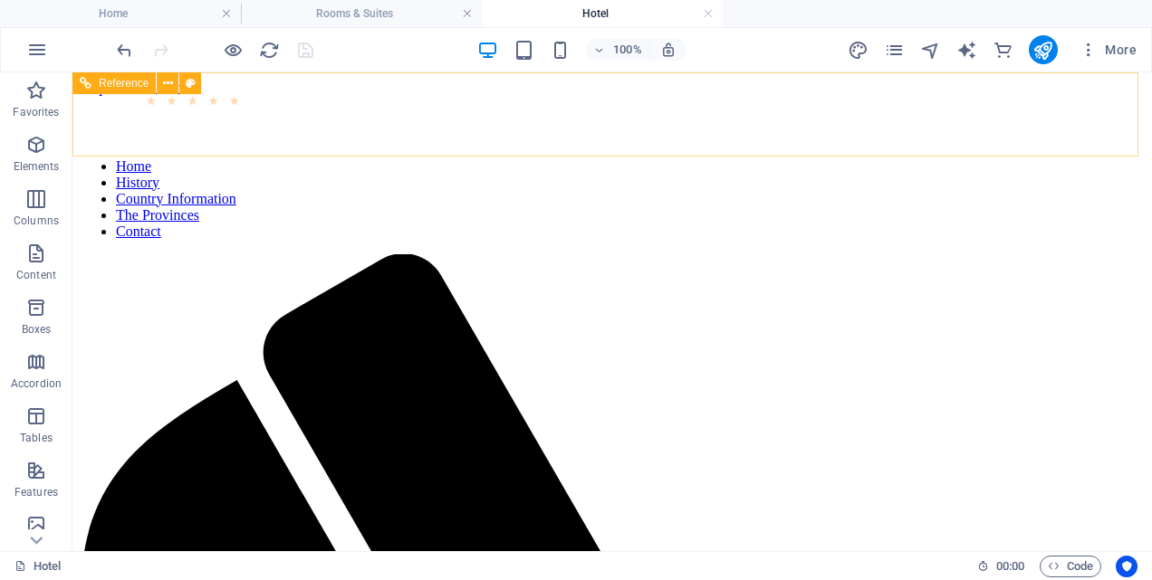
click at [846, 158] on nav "Home History Country Information The Provinces Contact" at bounding box center [612, 199] width 1065 height 82
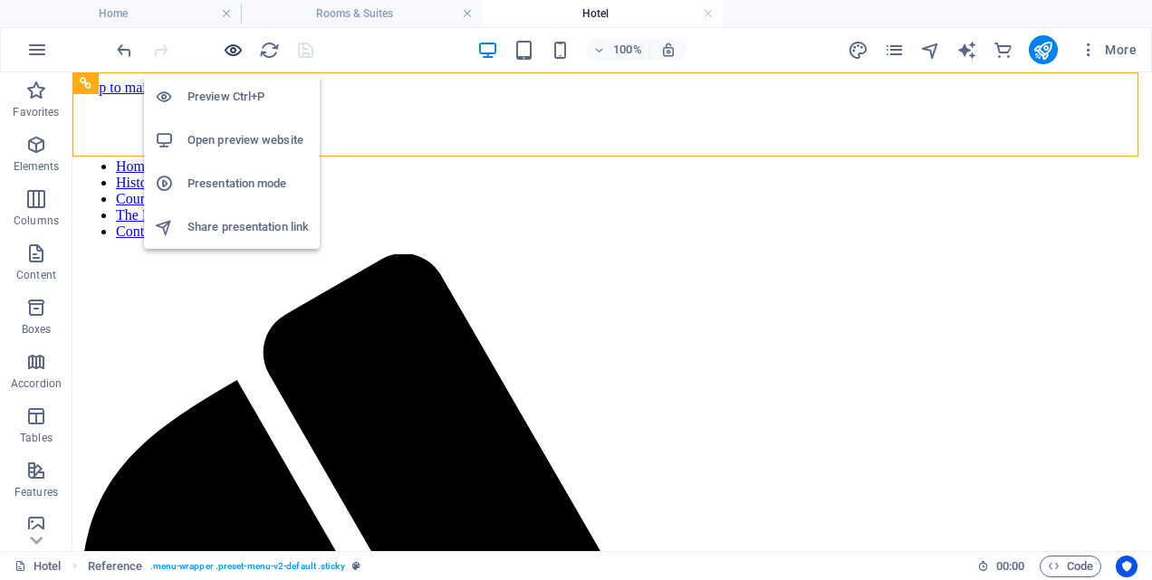
click at [235, 48] on icon "button" at bounding box center [233, 50] width 21 height 21
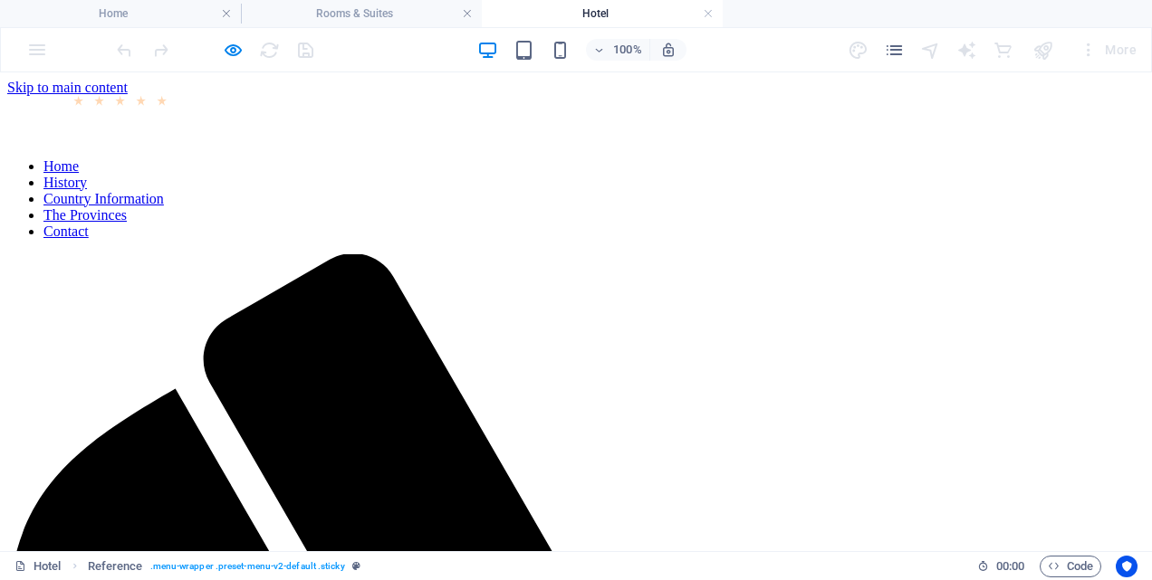
click at [127, 207] on link "The Provinces" at bounding box center [84, 214] width 83 height 15
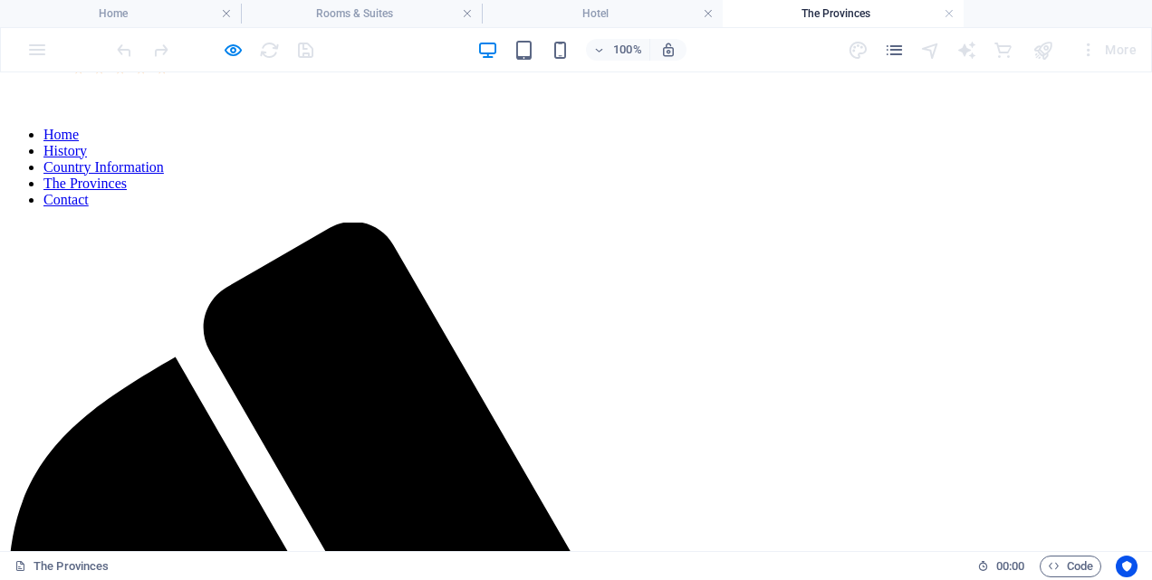
scroll to position [0, 0]
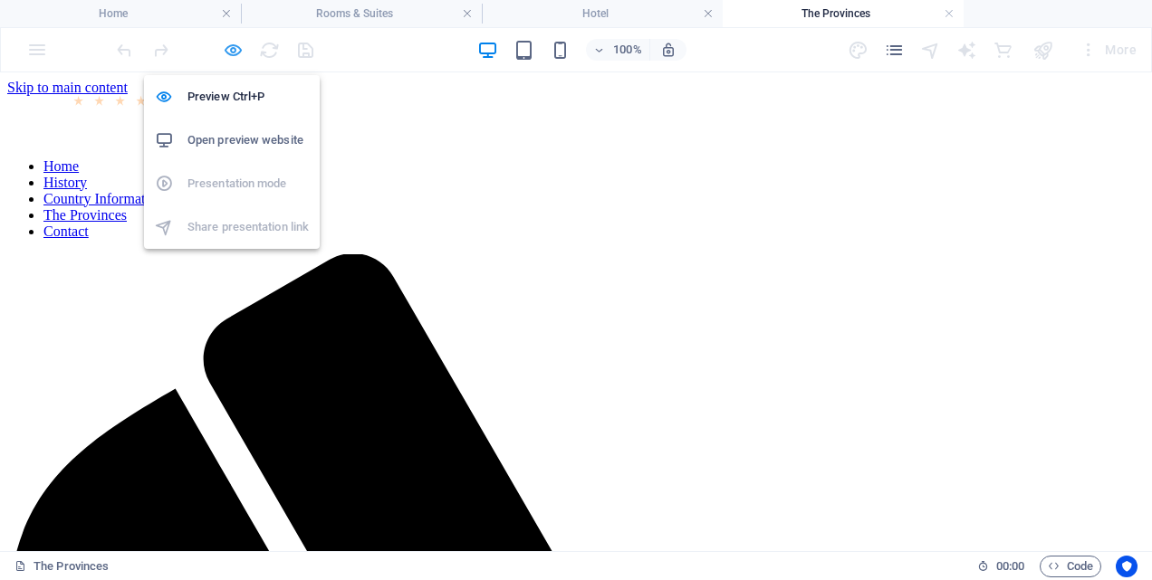
click at [227, 43] on icon "button" at bounding box center [233, 50] width 21 height 21
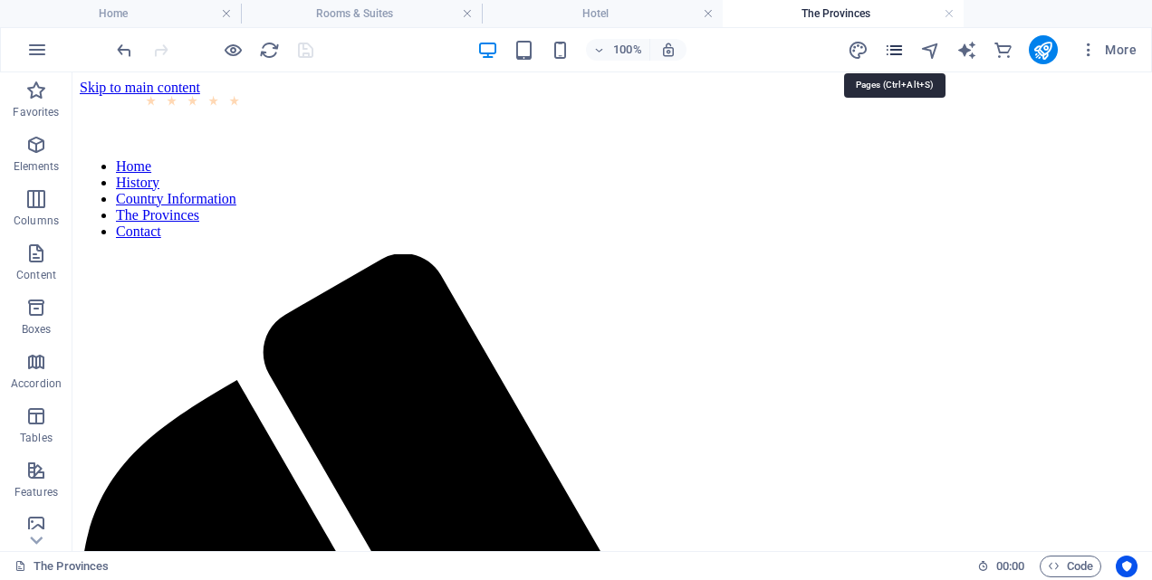
click at [902, 46] on icon "pages" at bounding box center [894, 50] width 21 height 21
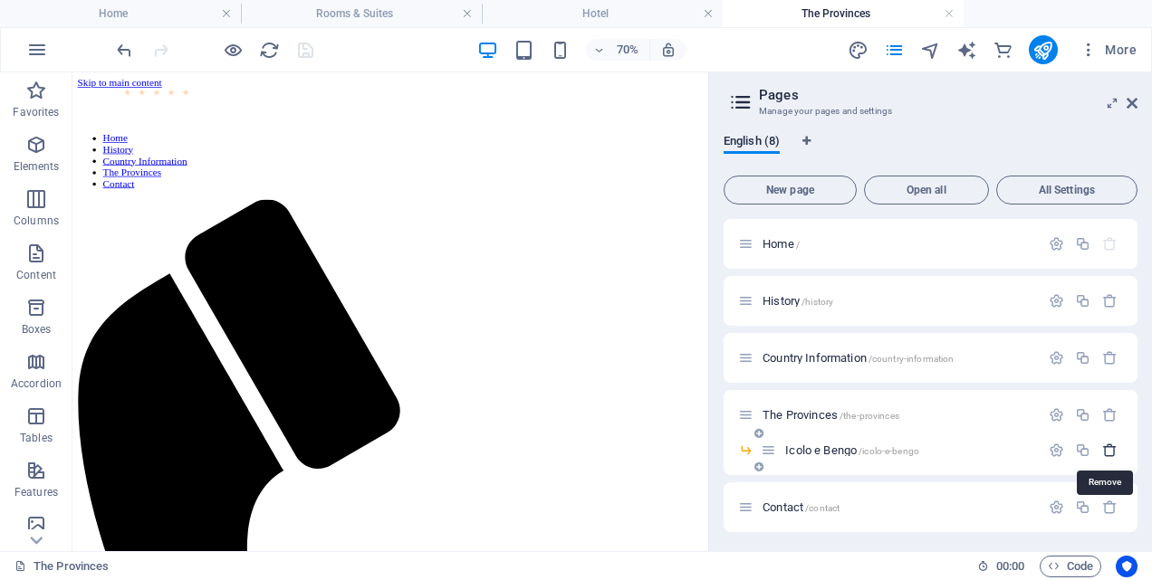
click at [1105, 451] on icon "button" at bounding box center [1109, 450] width 15 height 15
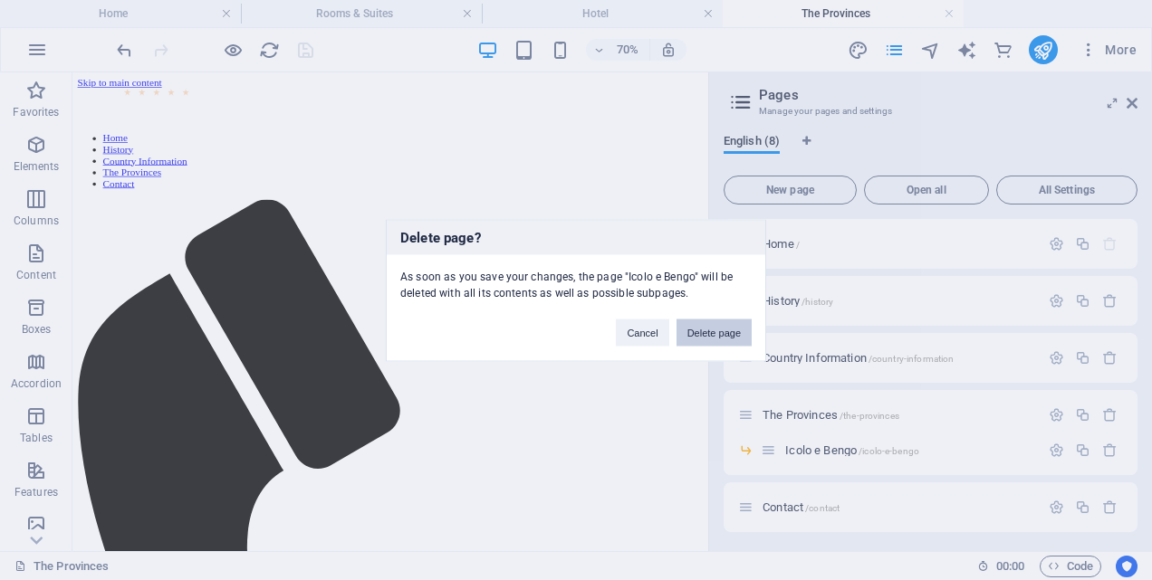
click at [729, 329] on button "Delete page" at bounding box center [713, 332] width 75 height 27
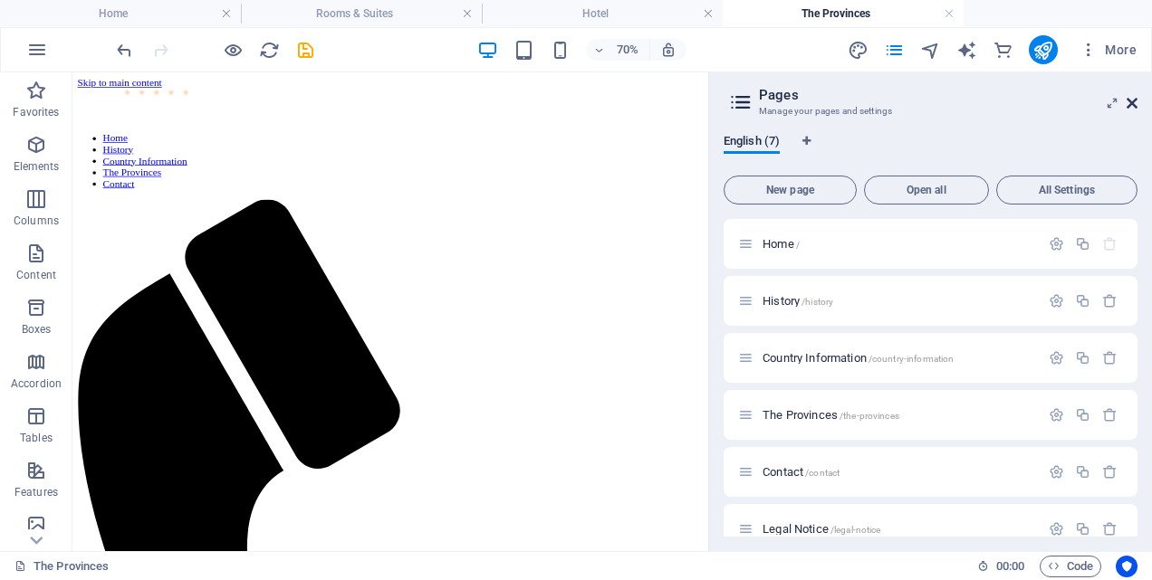
drag, startPoint x: 1133, startPoint y: 100, endPoint x: 861, endPoint y: 130, distance: 273.4
click at [1133, 100] on icon at bounding box center [1132, 103] width 11 height 14
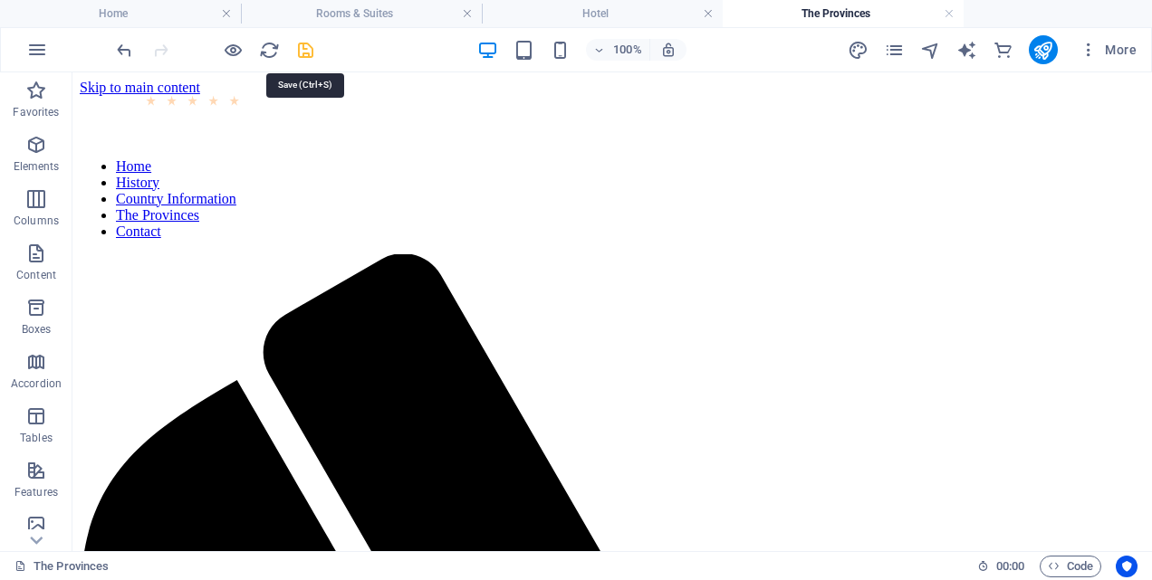
click at [308, 52] on icon "save" at bounding box center [305, 50] width 21 height 21
checkbox input "false"
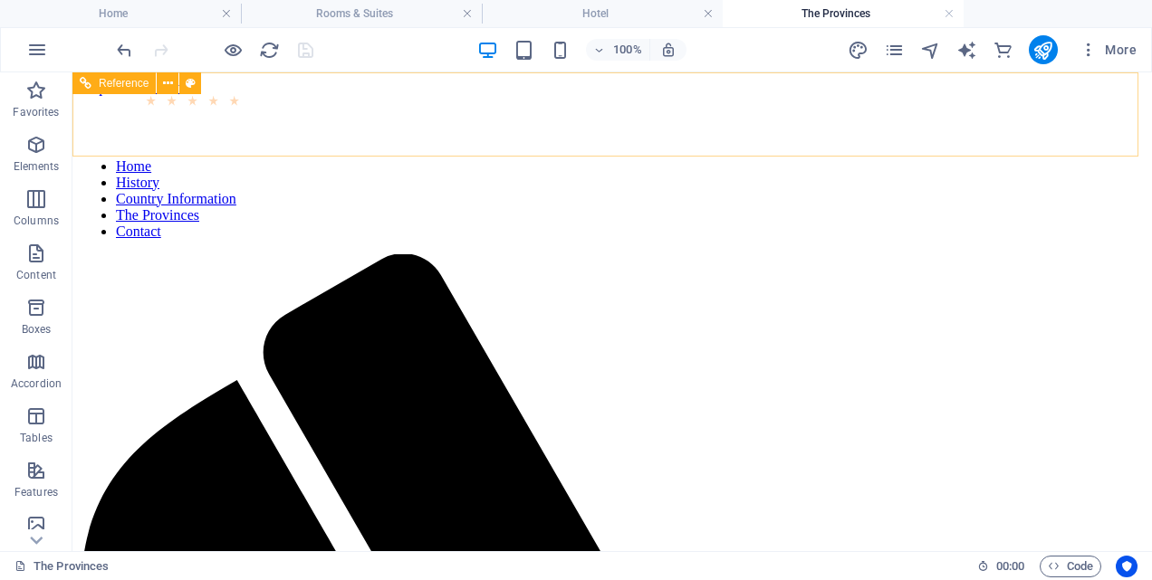
click at [547, 158] on nav "Home History Country Information The Provinces Contact" at bounding box center [612, 199] width 1065 height 82
click at [587, 158] on nav "Home History Country Information The Provinces Contact" at bounding box center [612, 199] width 1065 height 82
click at [636, 158] on nav "Home History Country Information The Provinces Contact" at bounding box center [612, 199] width 1065 height 82
click at [169, 79] on icon at bounding box center [168, 83] width 10 height 19
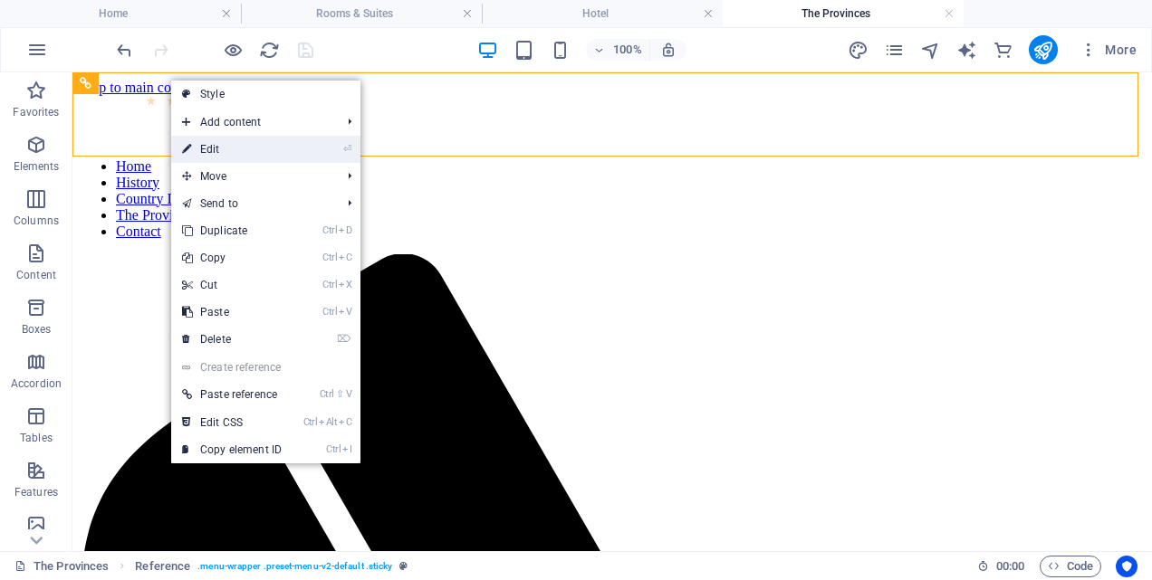
click at [211, 141] on link "⏎ Edit" at bounding box center [231, 149] width 121 height 27
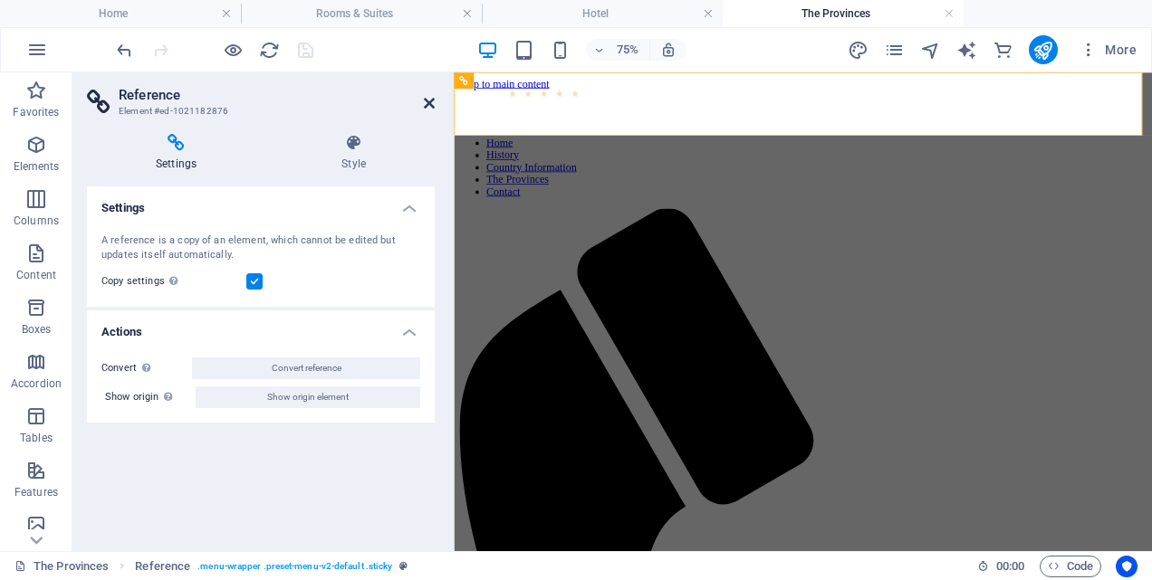
click at [426, 104] on icon at bounding box center [429, 103] width 11 height 14
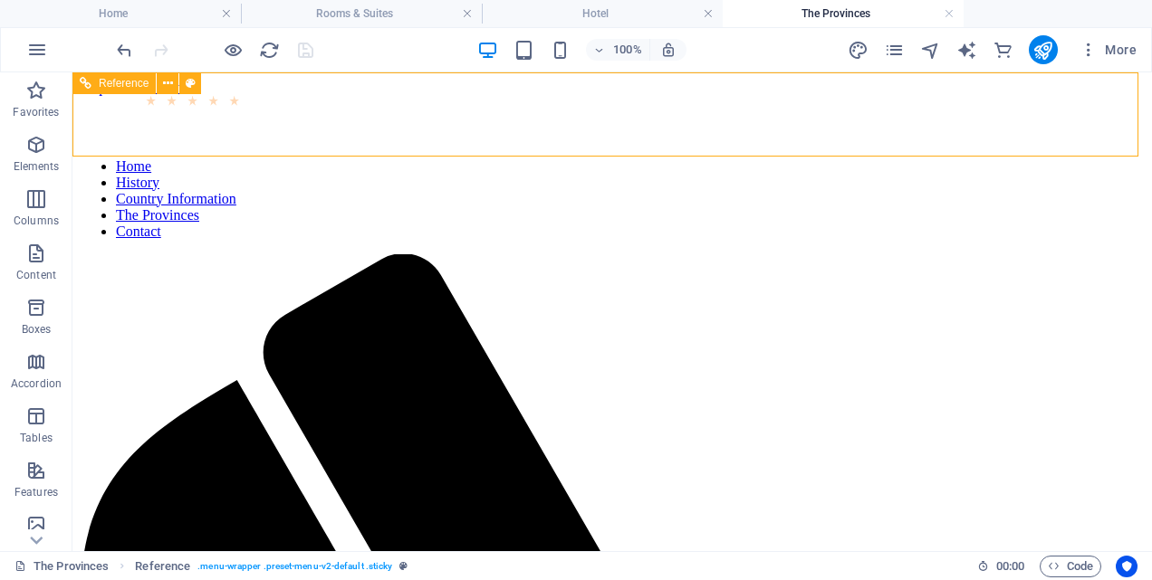
click at [760, 158] on nav "Home History Country Information The Provinces Contact" at bounding box center [612, 199] width 1065 height 82
click at [1024, 158] on nav "Home History Country Information The Provinces Contact" at bounding box center [612, 199] width 1065 height 82
click at [450, 158] on nav "Home History Country Information The Provinces Contact" at bounding box center [612, 199] width 1065 height 82
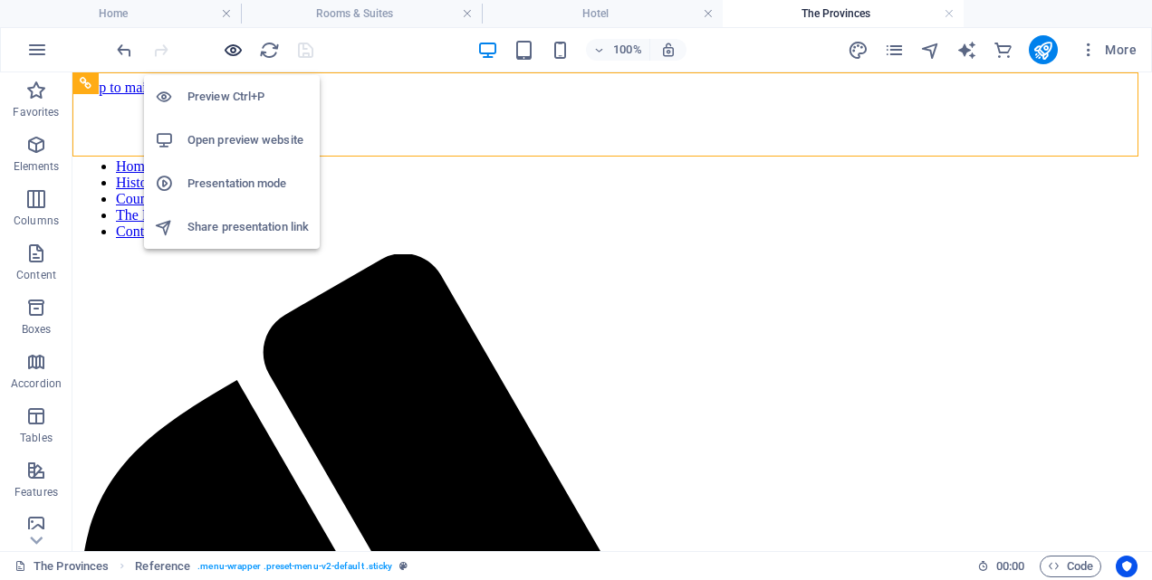
click at [233, 53] on icon "button" at bounding box center [233, 50] width 21 height 21
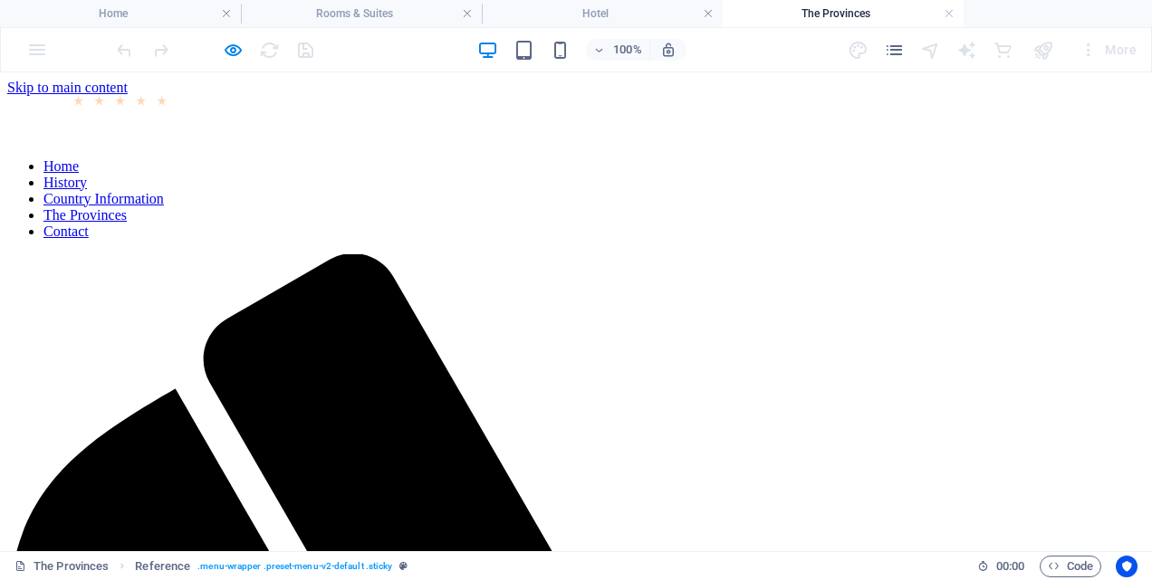
click at [79, 158] on link "Home" at bounding box center [60, 165] width 35 height 15
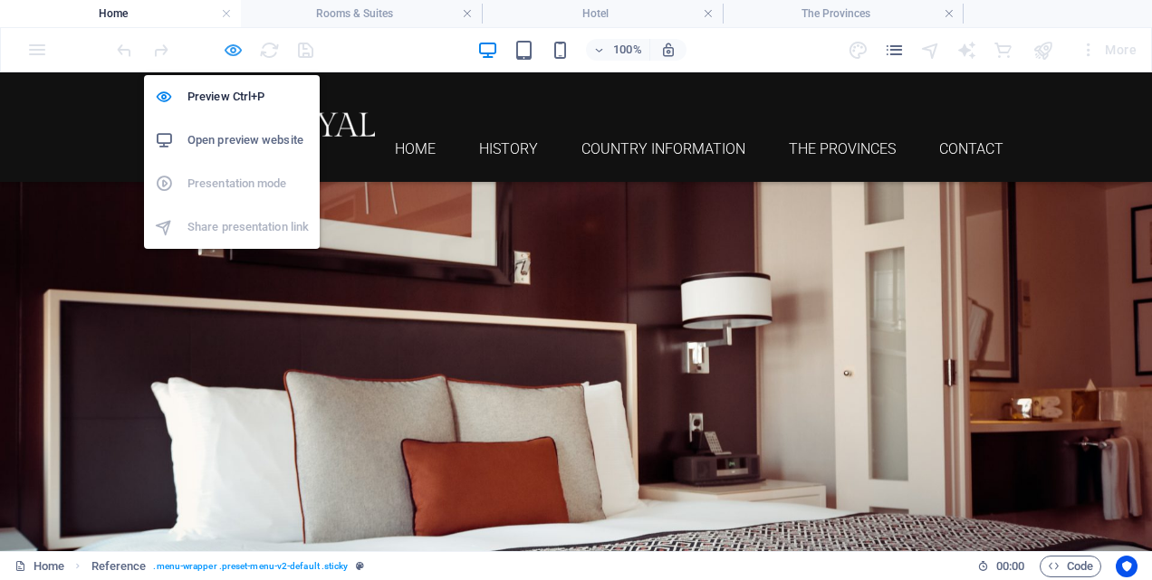
click at [236, 48] on icon "button" at bounding box center [233, 50] width 21 height 21
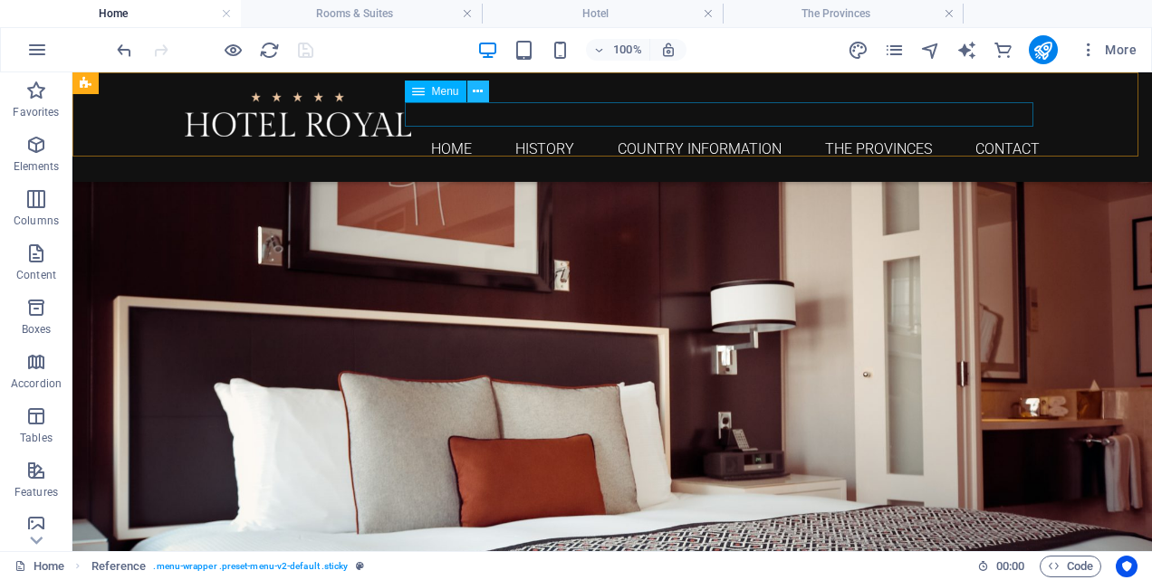
click at [478, 93] on icon at bounding box center [478, 91] width 10 height 19
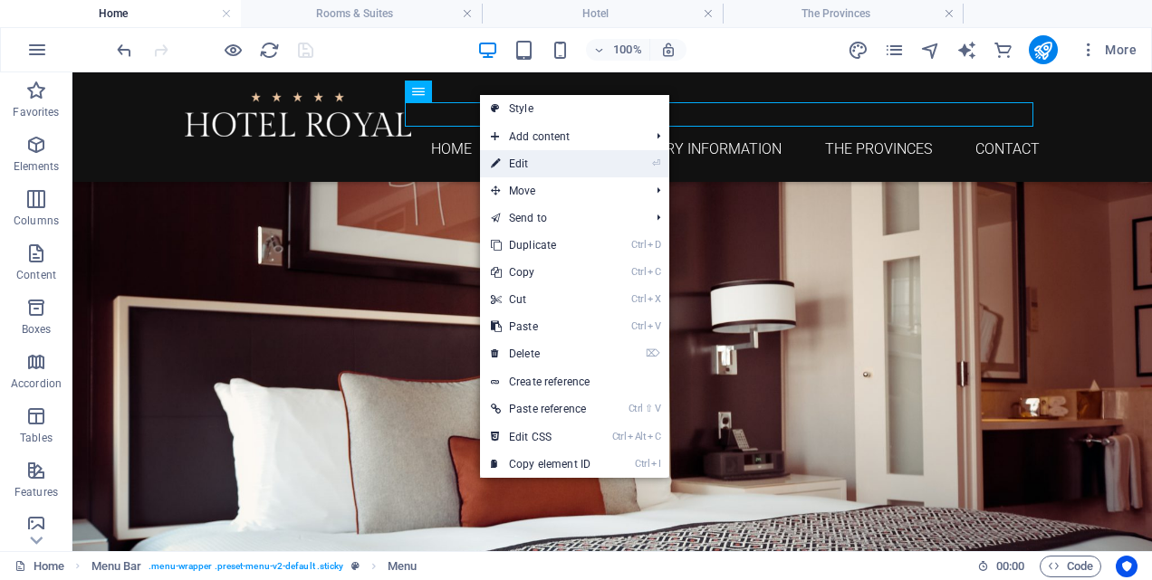
click at [516, 164] on link "⏎ Edit" at bounding box center [540, 163] width 121 height 27
select select
select select "1"
select select
select select "2"
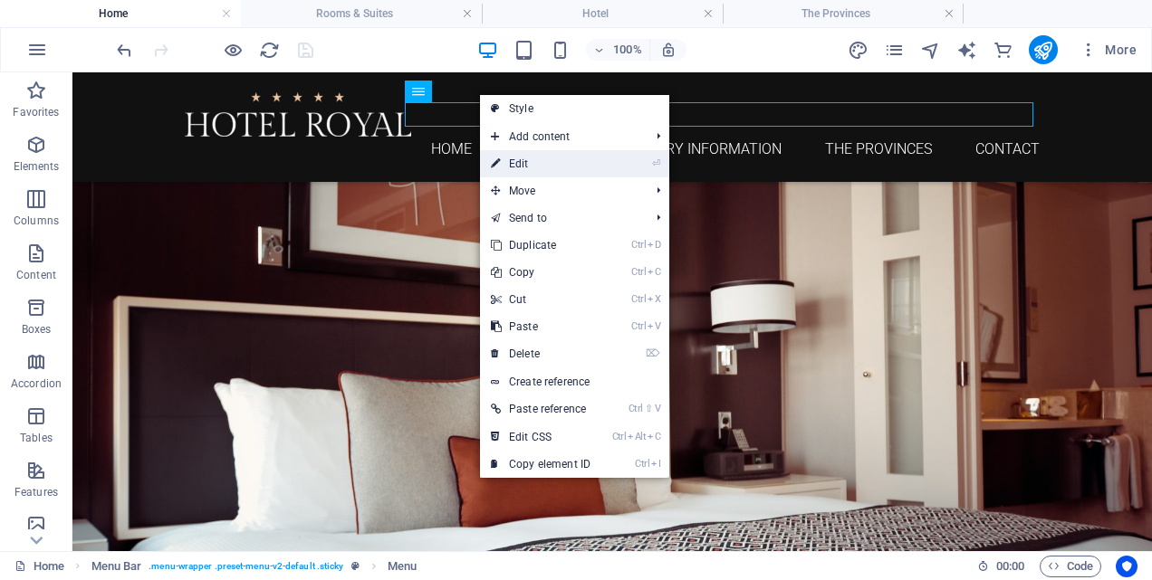
select select
select select "3"
select select
select select "4"
select select
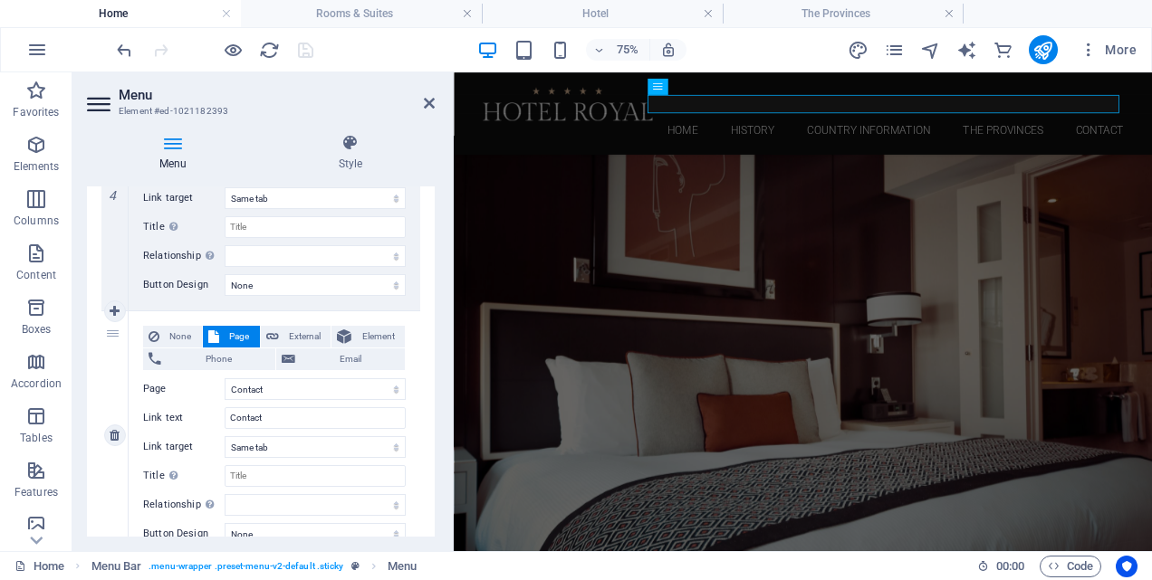
scroll to position [1026, 0]
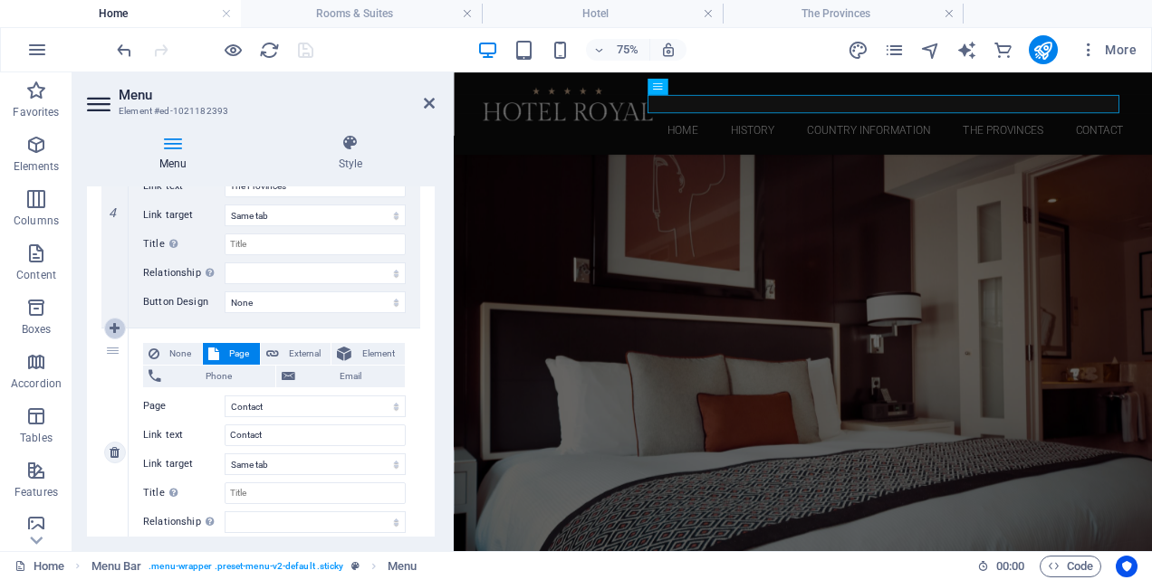
click at [116, 324] on icon at bounding box center [115, 328] width 10 height 13
select select
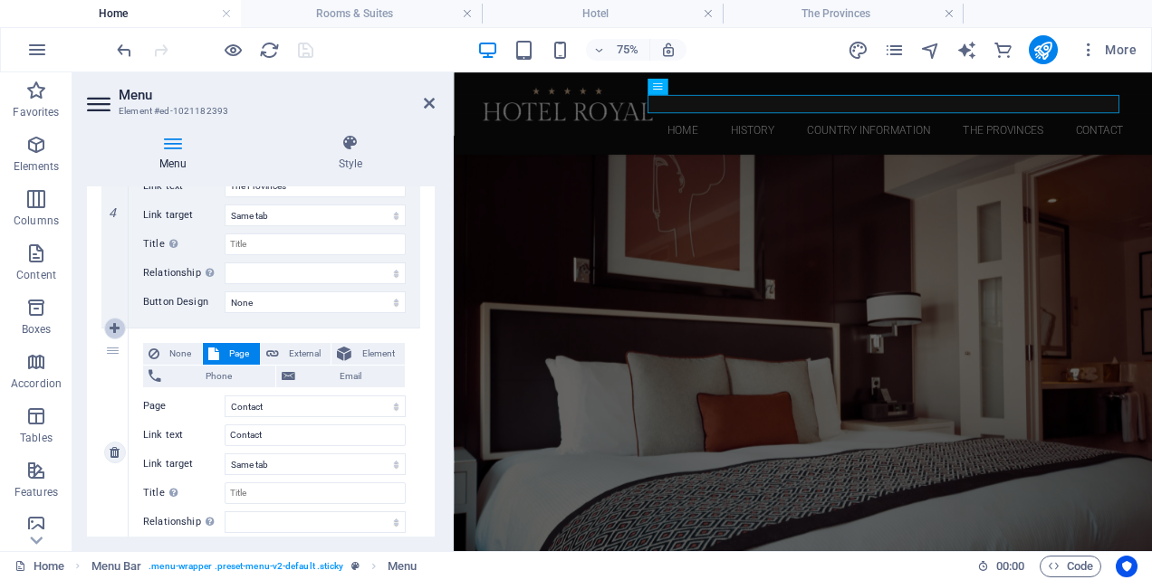
select select
select select "4"
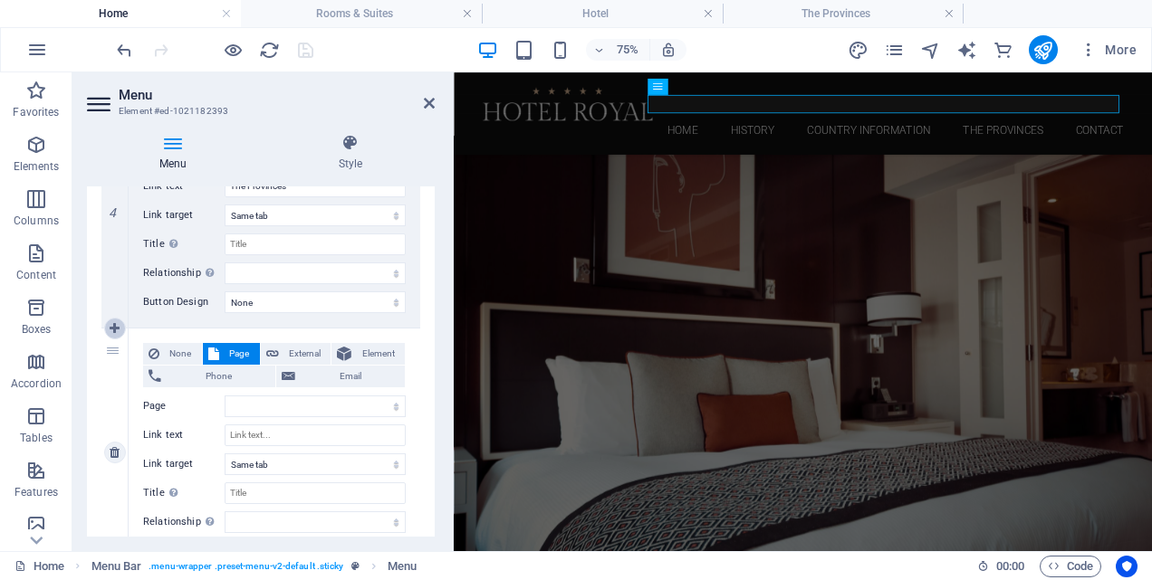
select select
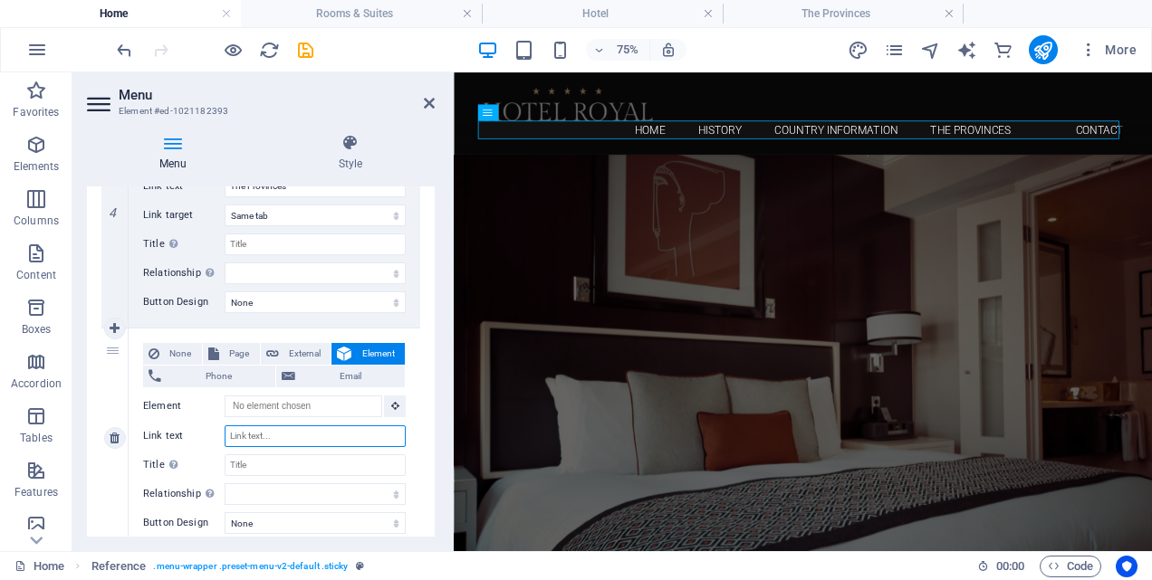
click at [252, 432] on input "Link text" at bounding box center [315, 437] width 181 height 22
type input "[GEOGRAPHIC_DATA]"
select select
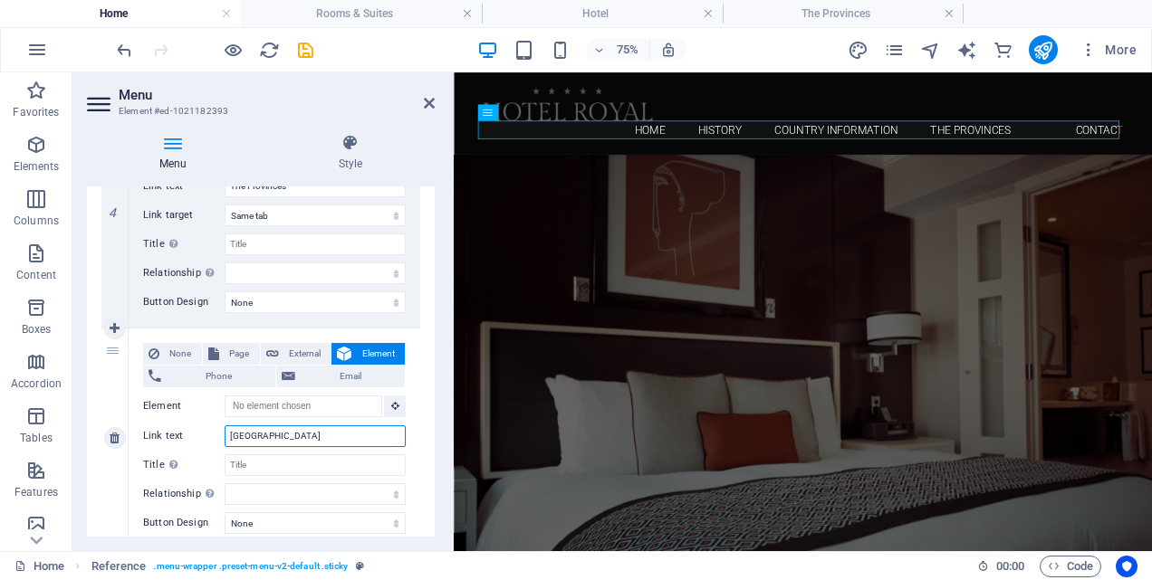
select select
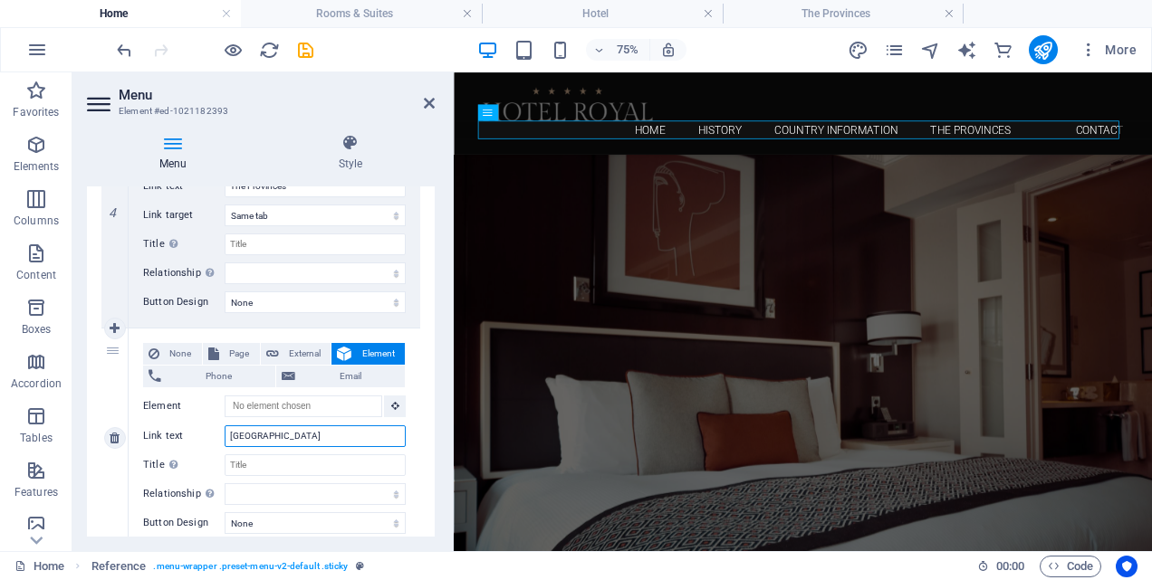
select select
type input "[GEOGRAPHIC_DATA]"
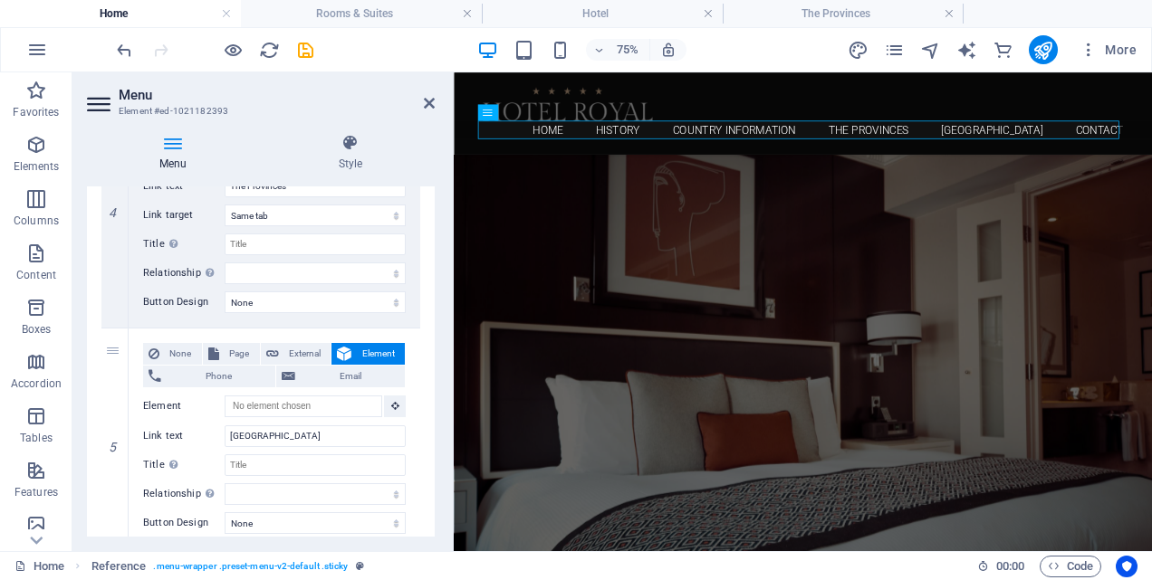
click at [90, 391] on div "1 None Page External Element Phone Email Page Home History Country Information …" at bounding box center [261, 65] width 348 height 1494
drag, startPoint x: 110, startPoint y: 350, endPoint x: 143, endPoint y: 327, distance: 40.2
click at [143, 327] on div "1 None Page External Element Phone Email Page Home History Country Information …" at bounding box center [260, 66] width 319 height 1466
select select
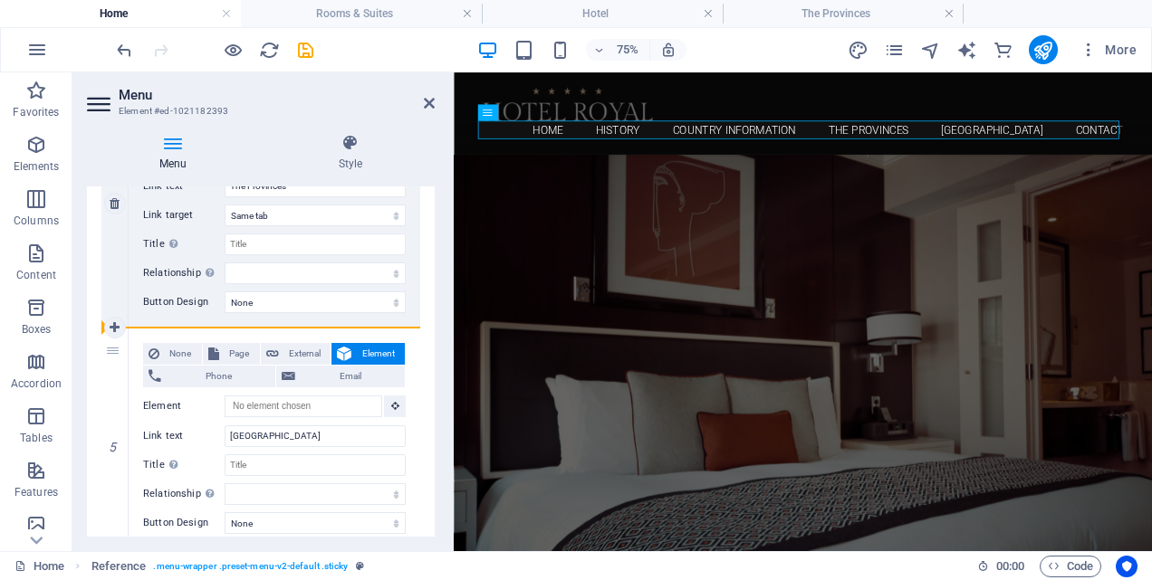
select select
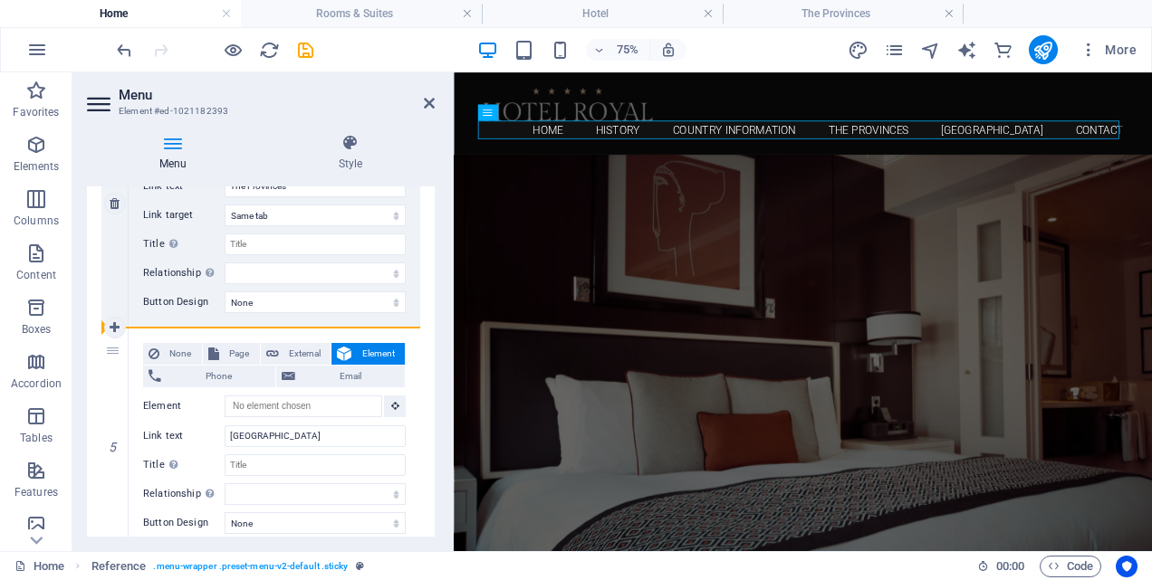
select select
drag, startPoint x: 112, startPoint y: 350, endPoint x: 311, endPoint y: 327, distance: 199.6
click at [311, 327] on div "1 None Page External Element Phone Email Page Home History Country Information …" at bounding box center [260, 66] width 319 height 1466
select select
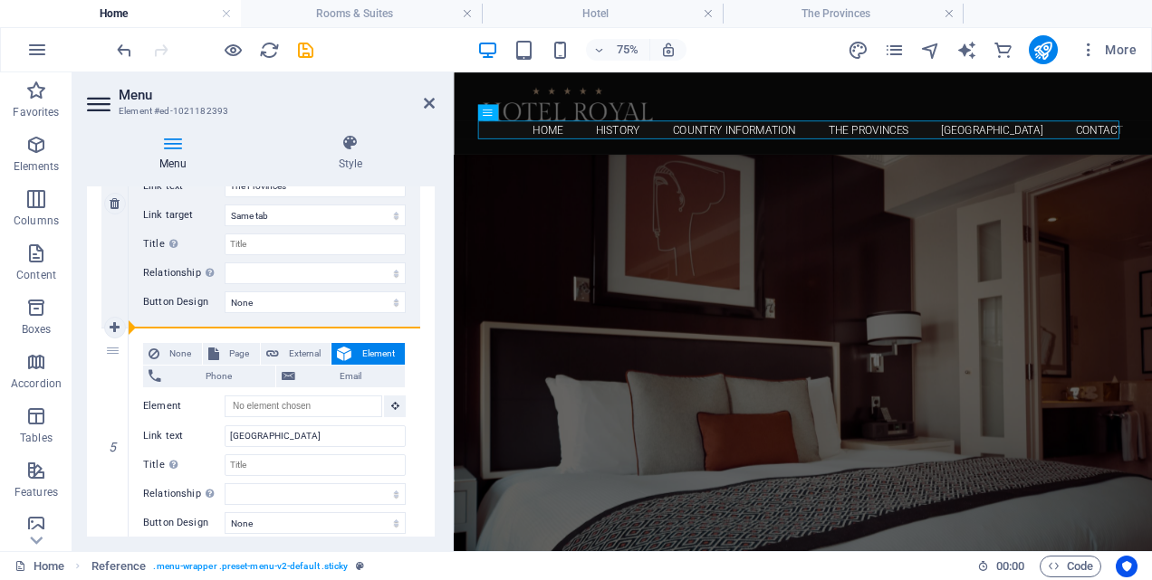
select select
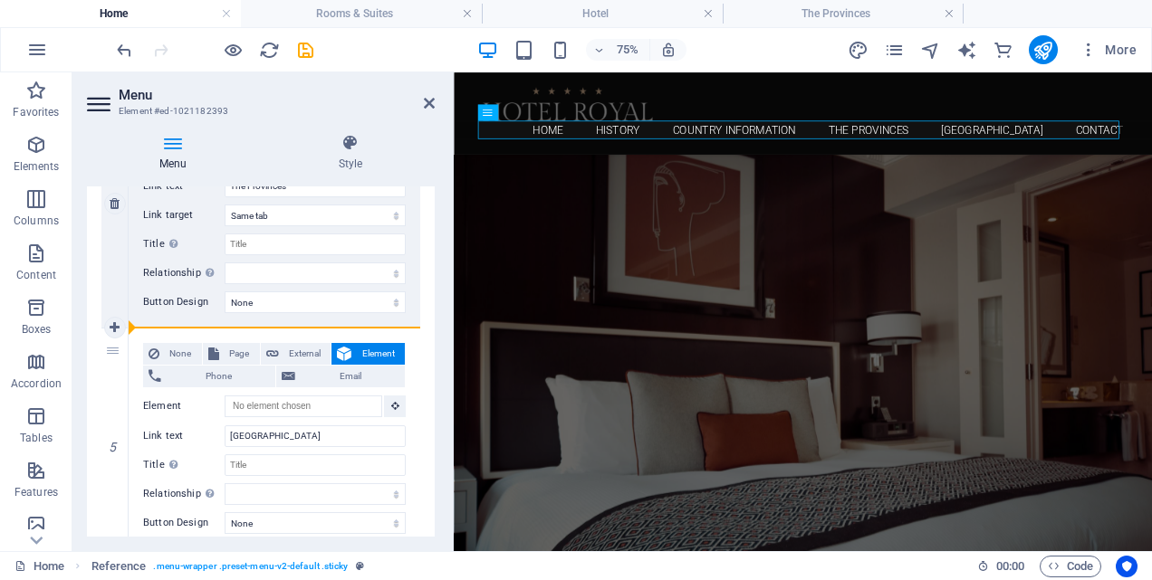
select select
select select "4"
type input "Contact"
select select
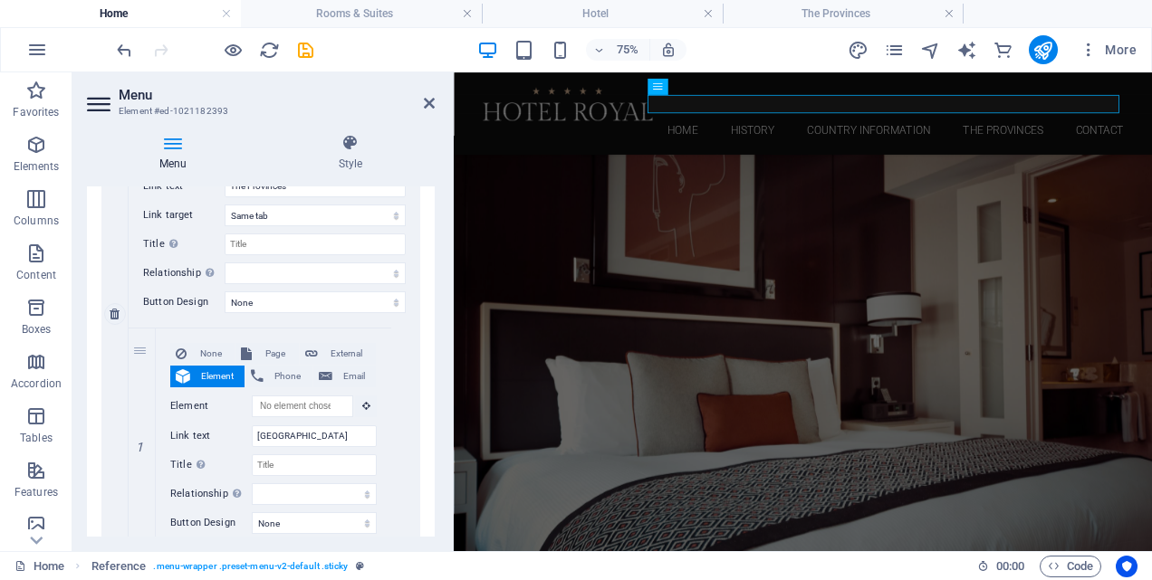
click at [184, 315] on div "None Page External Element Phone Email Page Home History Country Information Th…" at bounding box center [275, 314] width 292 height 469
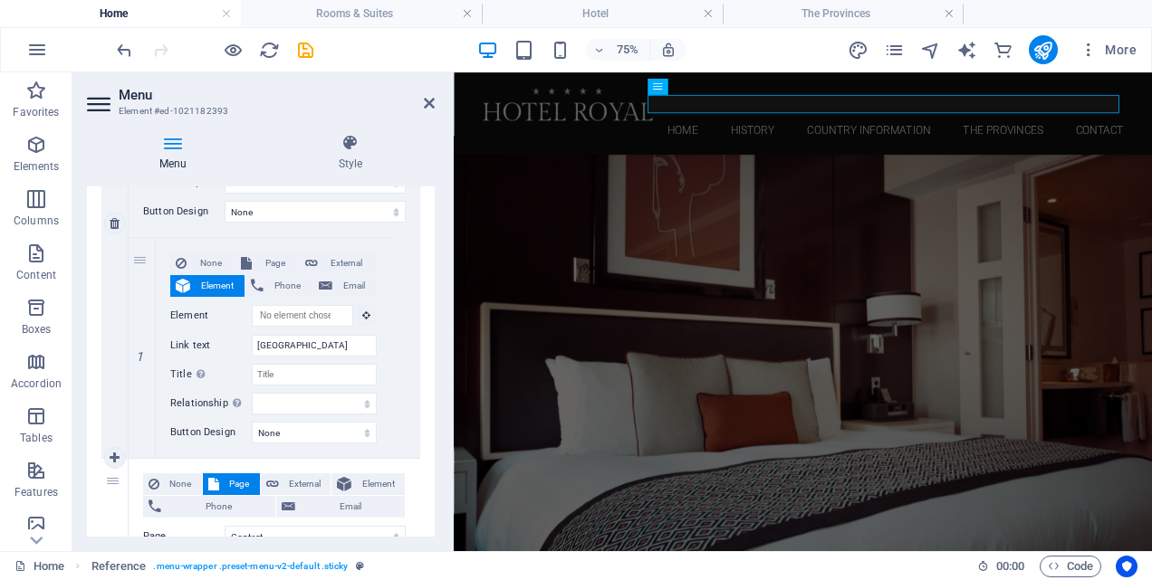
scroll to position [1207, 0]
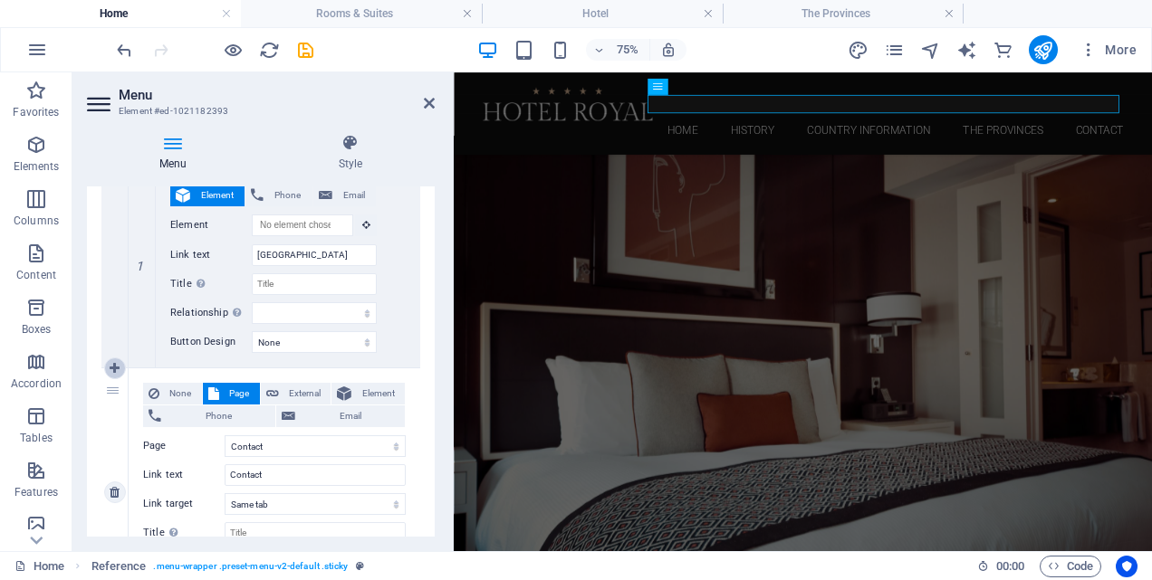
click at [116, 369] on icon at bounding box center [115, 368] width 10 height 13
select select
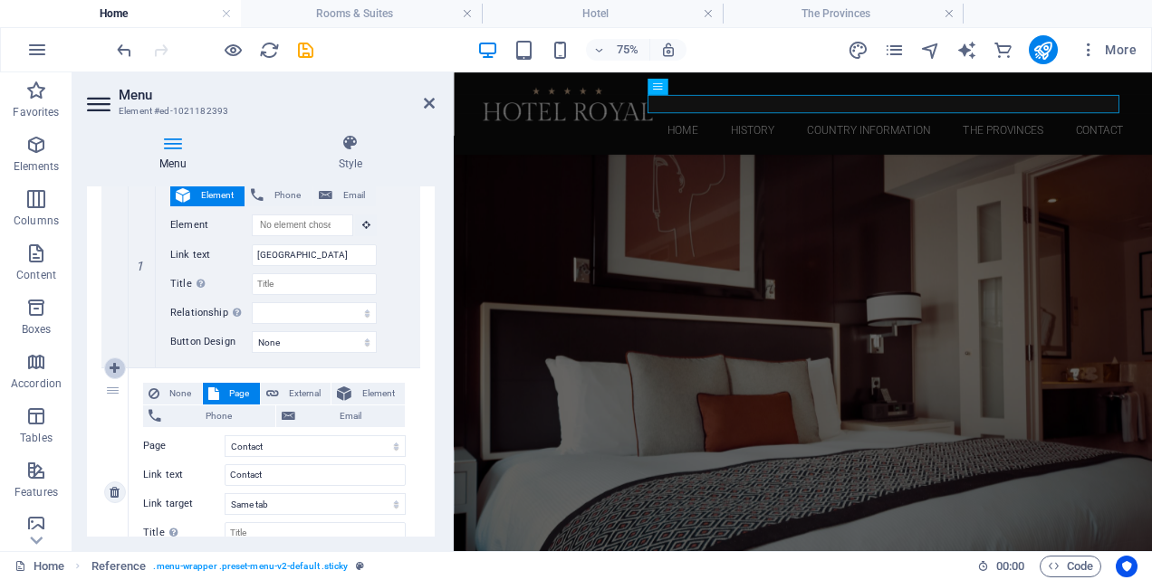
select select
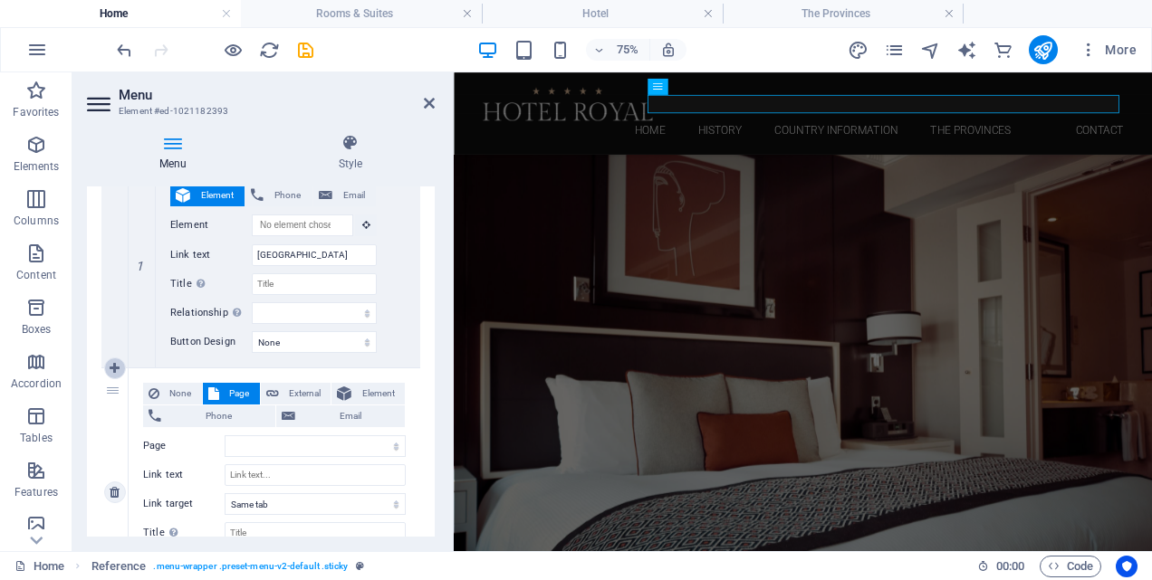
select select "4"
select select
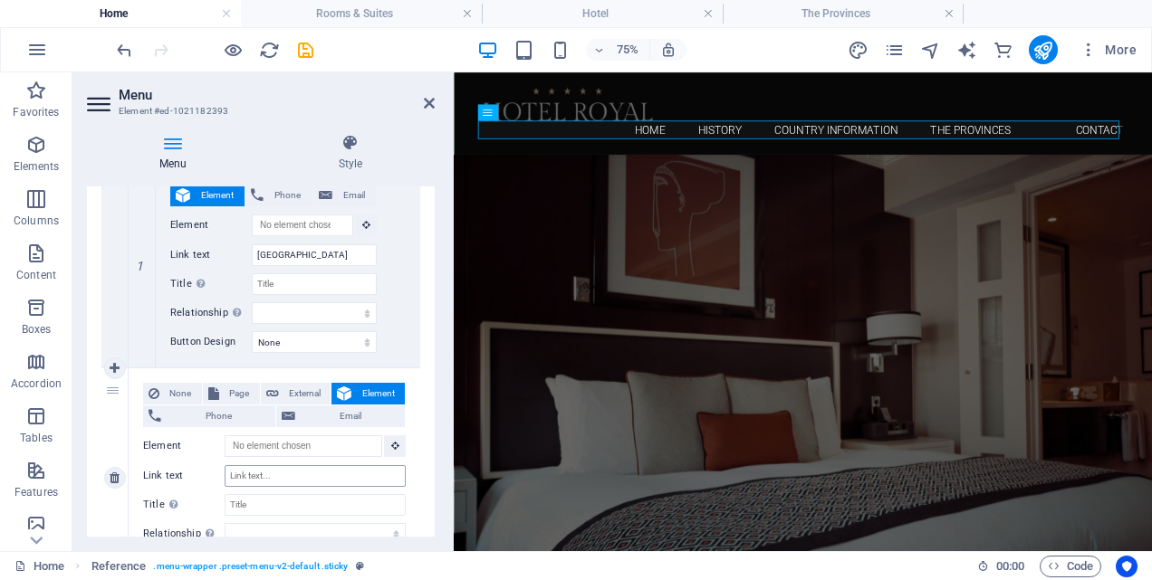
scroll to position [1298, 0]
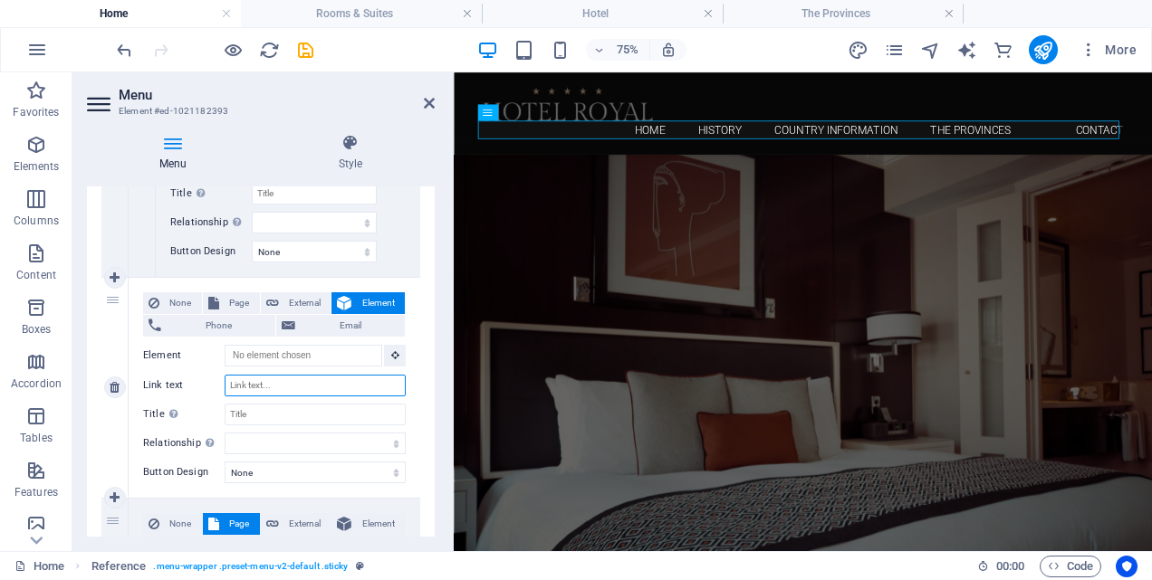
click at [247, 384] on input "Link text" at bounding box center [315, 386] width 181 height 22
type input "Icolo e Bengo"
select select
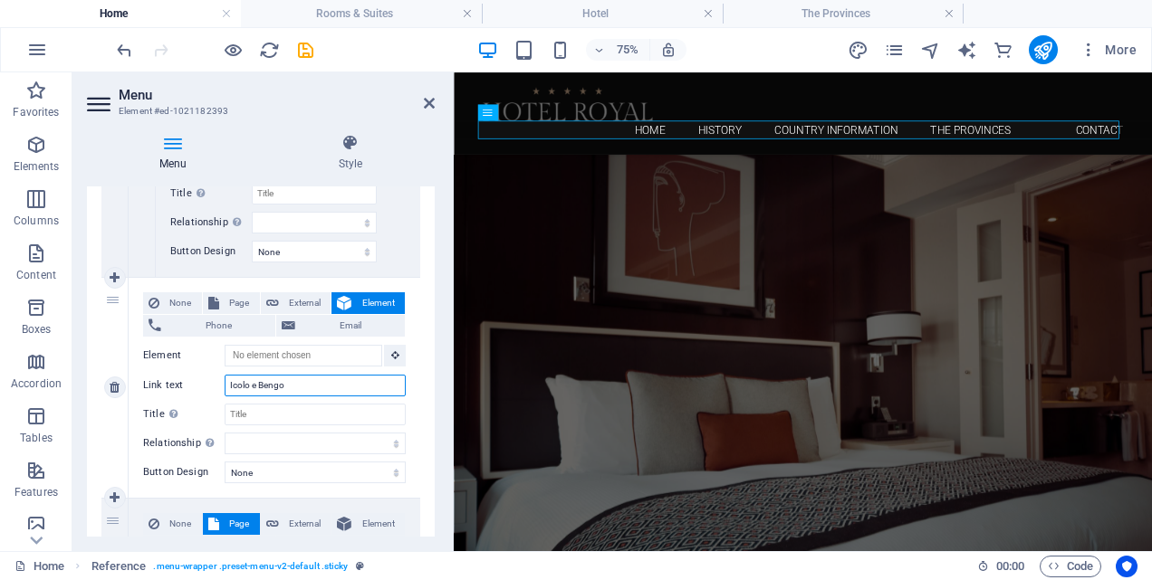
select select
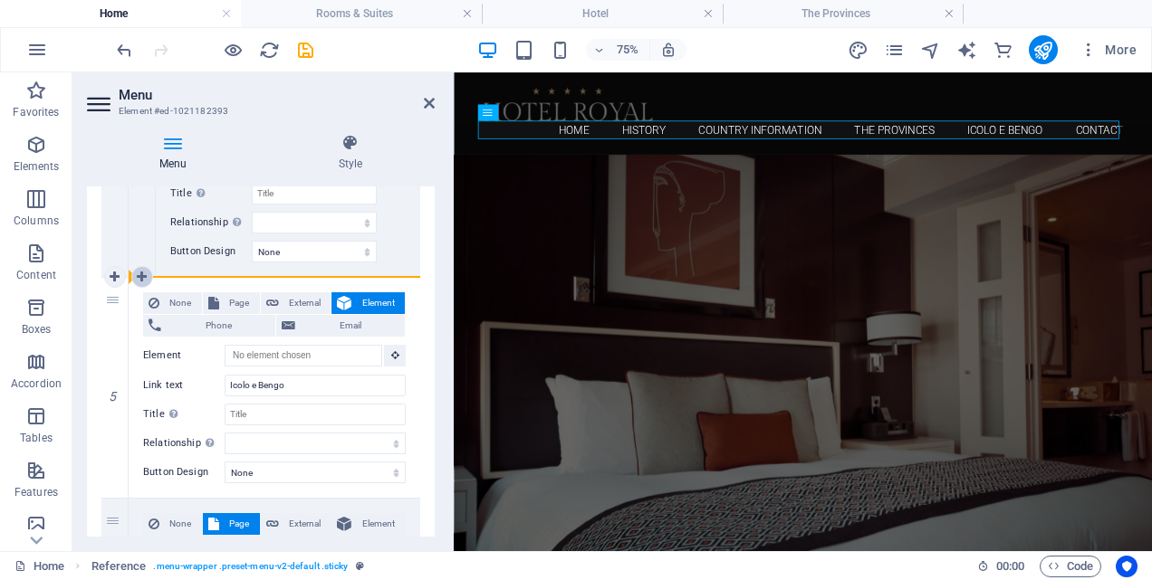
drag, startPoint x: 110, startPoint y: 298, endPoint x: 142, endPoint y: 274, distance: 39.5
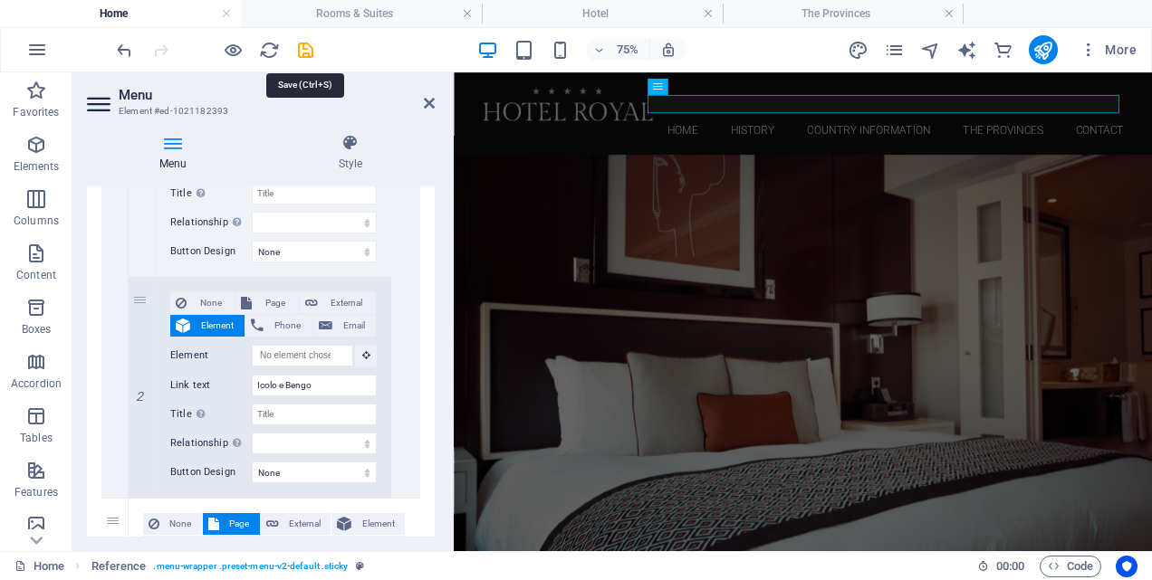
drag, startPoint x: 303, startPoint y: 48, endPoint x: 194, endPoint y: 62, distance: 110.5
click at [303, 48] on icon "save" at bounding box center [305, 50] width 21 height 21
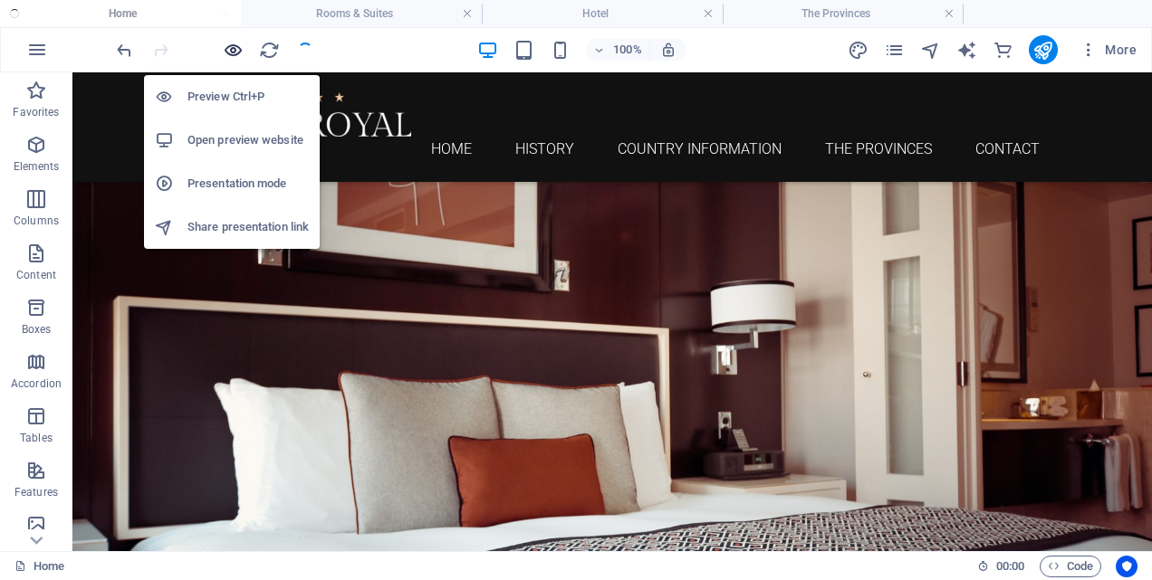
click at [225, 48] on icon "button" at bounding box center [233, 50] width 21 height 21
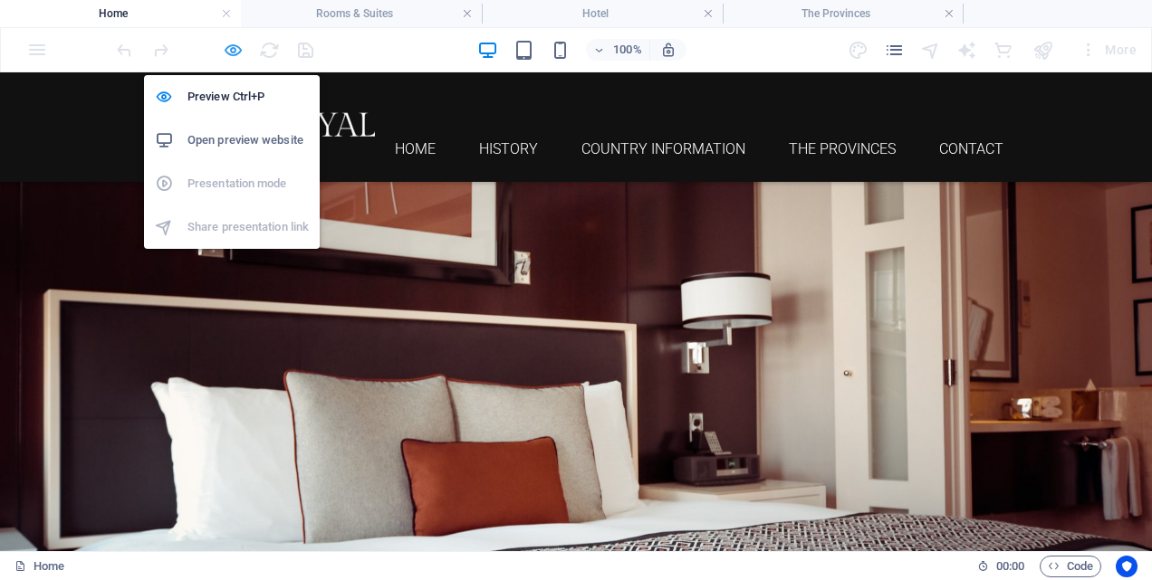
click at [234, 47] on icon "button" at bounding box center [233, 50] width 21 height 21
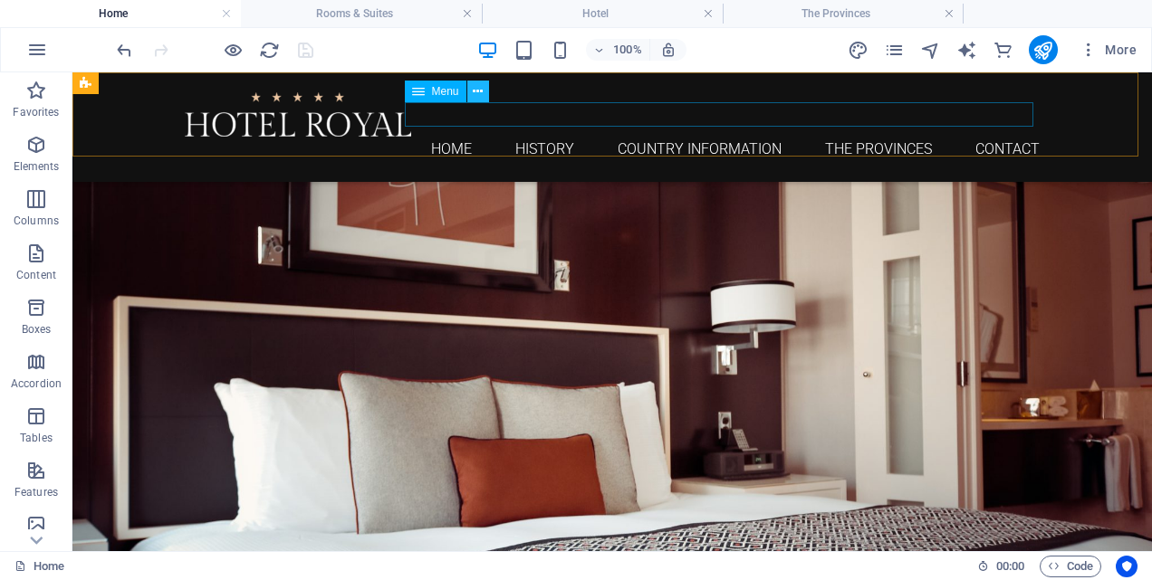
click at [479, 94] on icon at bounding box center [478, 91] width 10 height 19
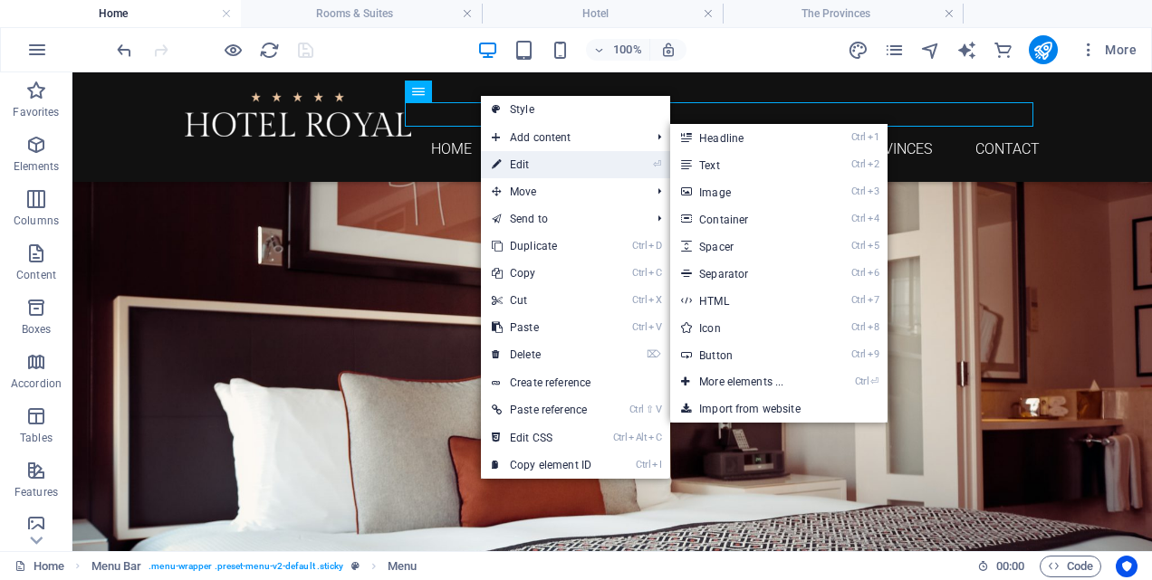
click at [540, 167] on link "⏎ Edit" at bounding box center [541, 164] width 121 height 27
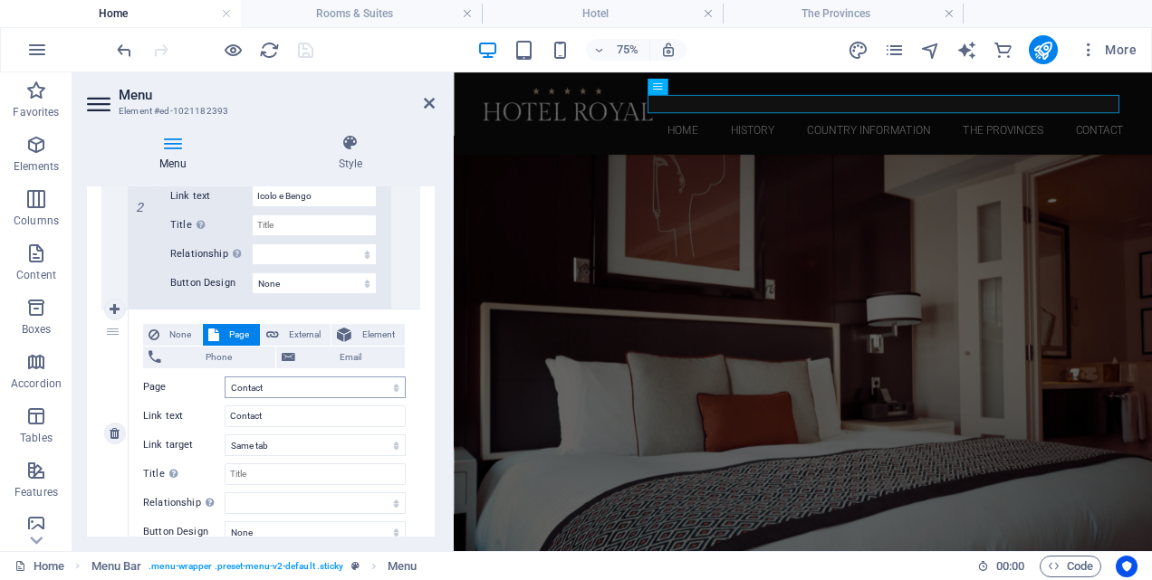
scroll to position [1468, 0]
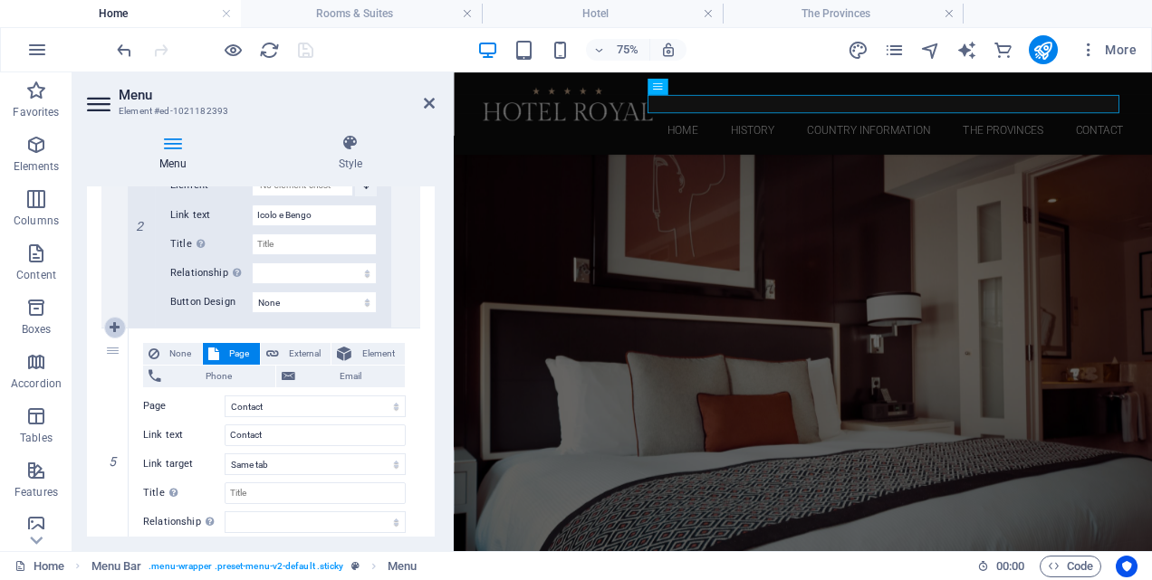
click at [112, 325] on icon at bounding box center [115, 327] width 10 height 13
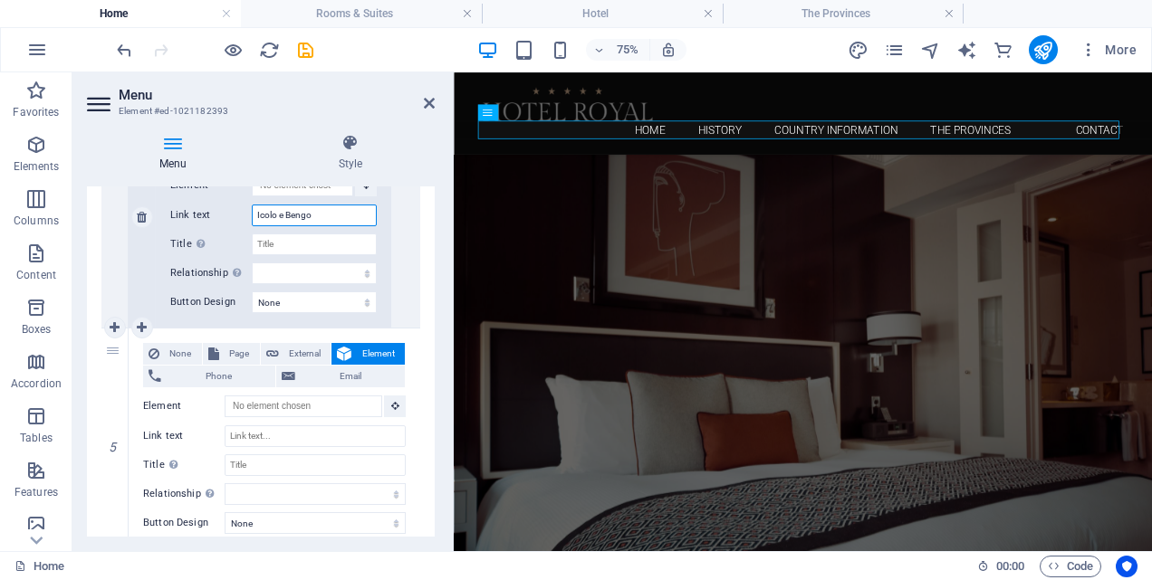
drag, startPoint x: 321, startPoint y: 214, endPoint x: 254, endPoint y: 219, distance: 68.1
click at [254, 219] on input "Icolo e Bengo" at bounding box center [314, 216] width 125 height 22
click at [113, 323] on icon at bounding box center [115, 327] width 10 height 13
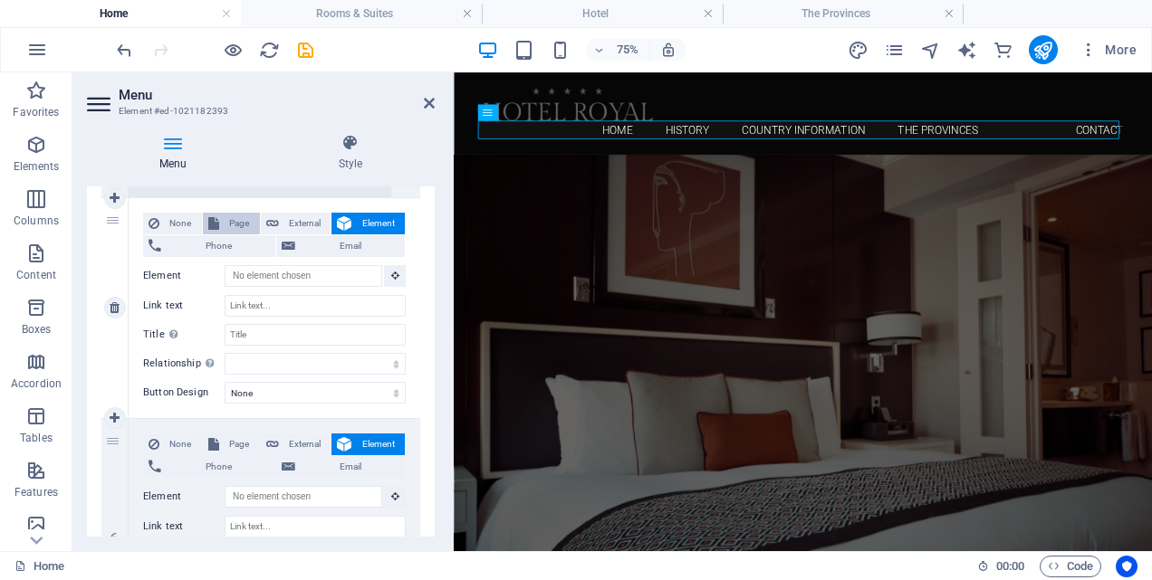
scroll to position [1649, 0]
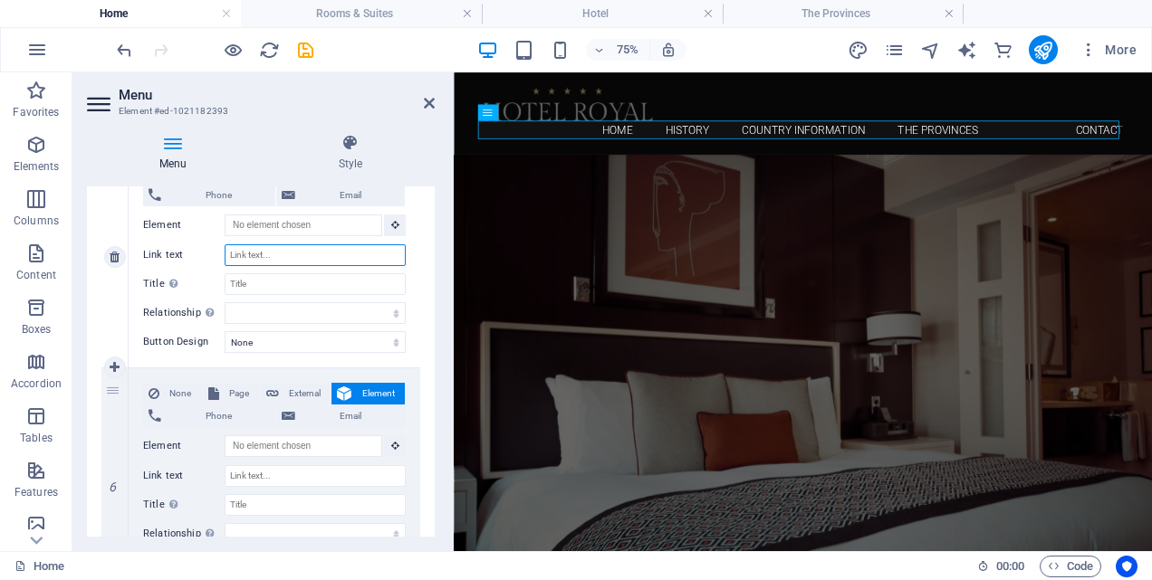
click at [265, 253] on input "Link text" at bounding box center [315, 256] width 181 height 22
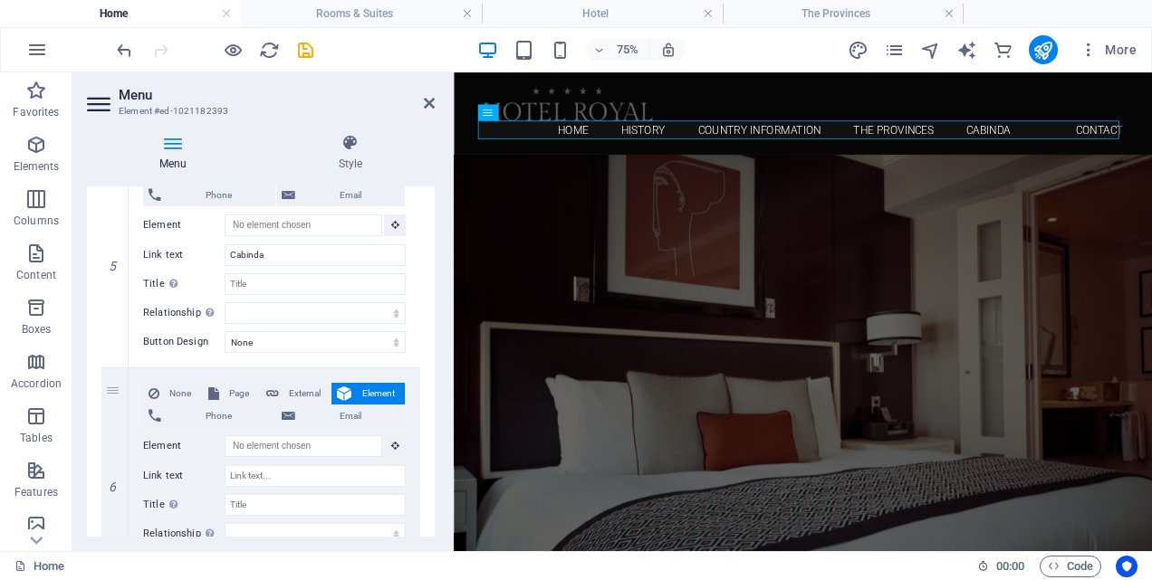
click at [76, 302] on div "Menu Style Menu Auto Custom Create custom menu items for this menu. Recommended…" at bounding box center [260, 336] width 377 height 432
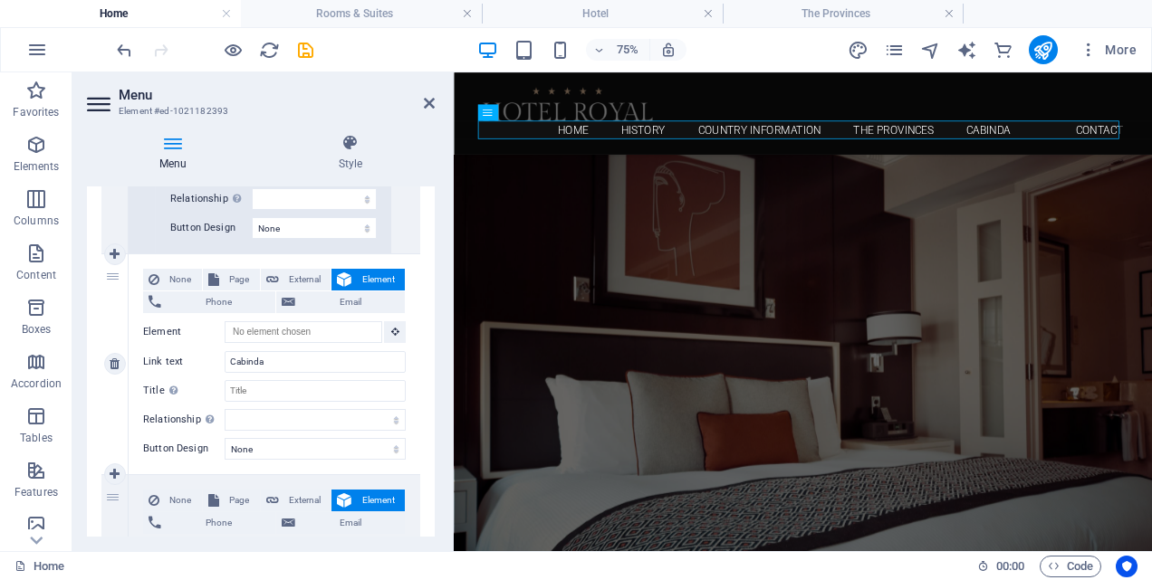
scroll to position [1468, 0]
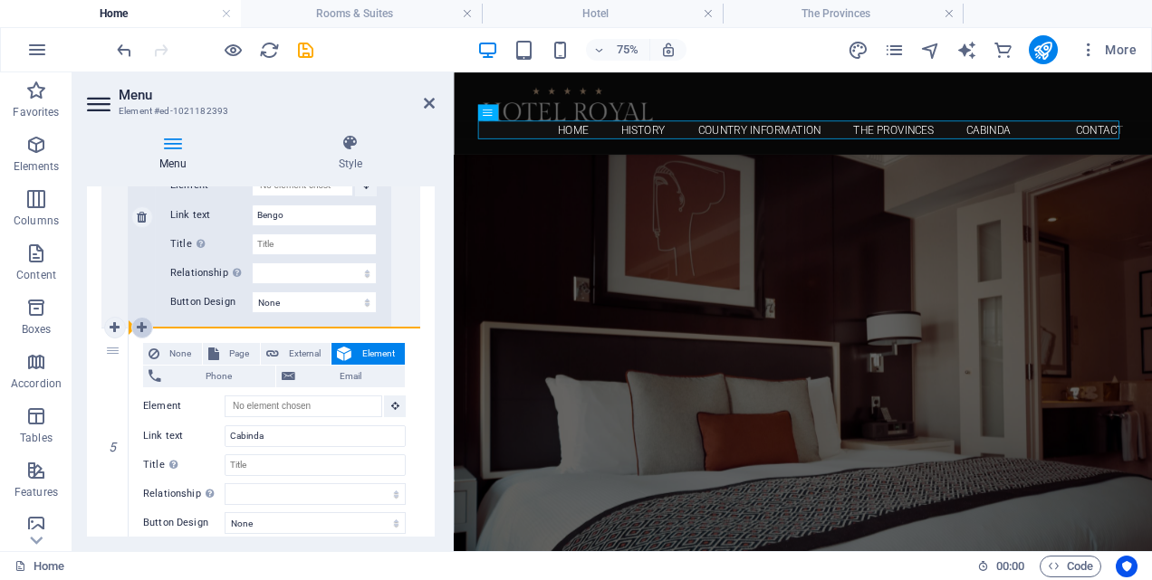
drag, startPoint x: 110, startPoint y: 353, endPoint x: 144, endPoint y: 323, distance: 44.9
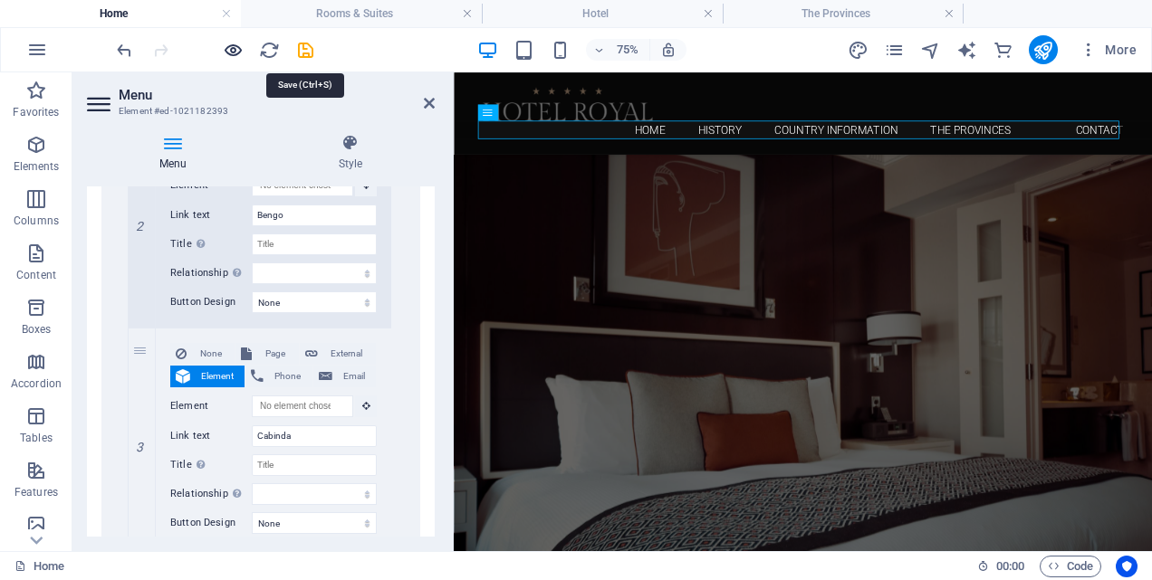
drag, startPoint x: 308, startPoint y: 43, endPoint x: 232, endPoint y: 51, distance: 76.4
click at [308, 43] on icon "save" at bounding box center [305, 50] width 21 height 21
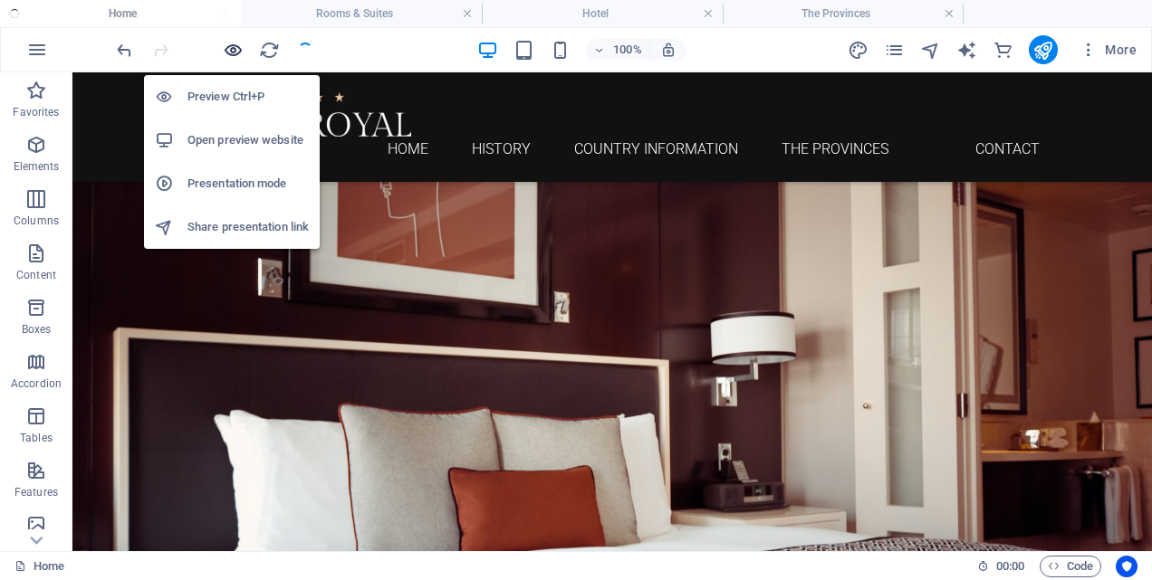
click at [234, 49] on icon "button" at bounding box center [233, 50] width 21 height 21
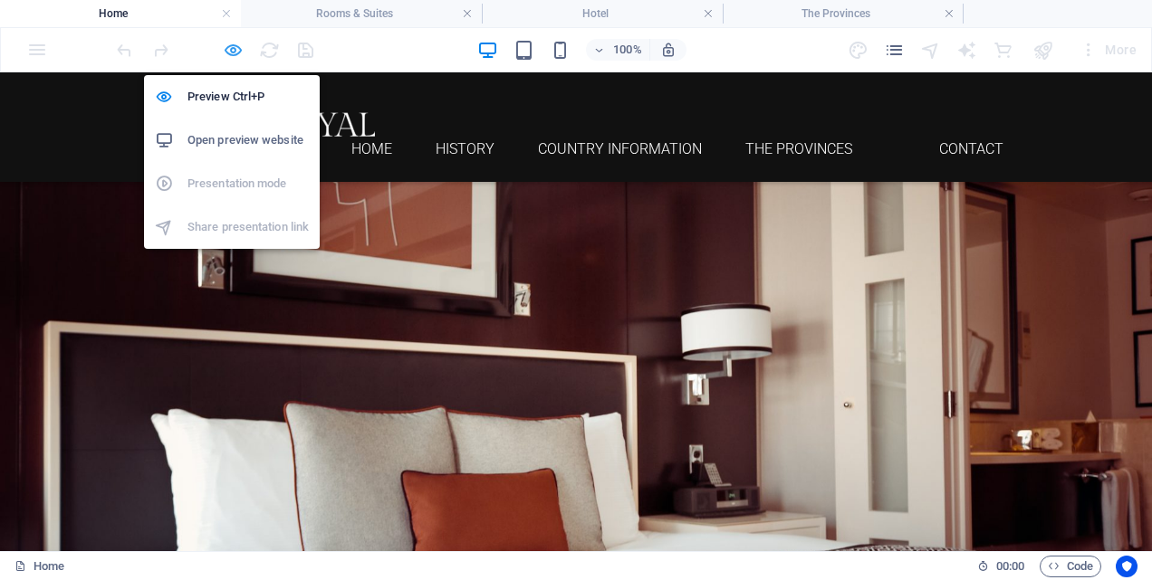
click at [228, 53] on icon "button" at bounding box center [233, 50] width 21 height 21
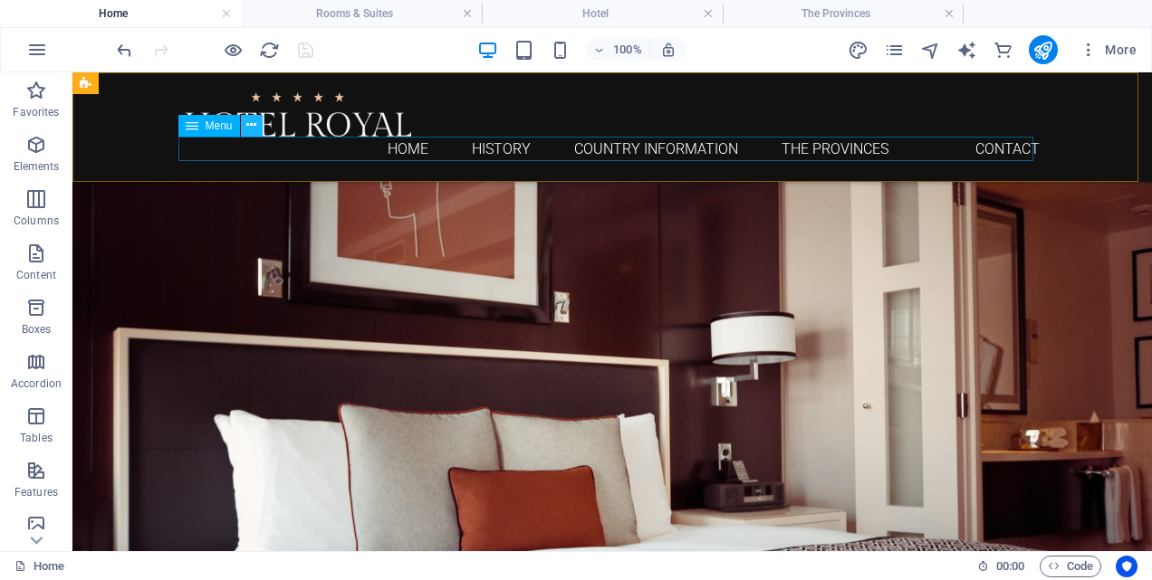
click at [247, 125] on icon at bounding box center [251, 125] width 10 height 19
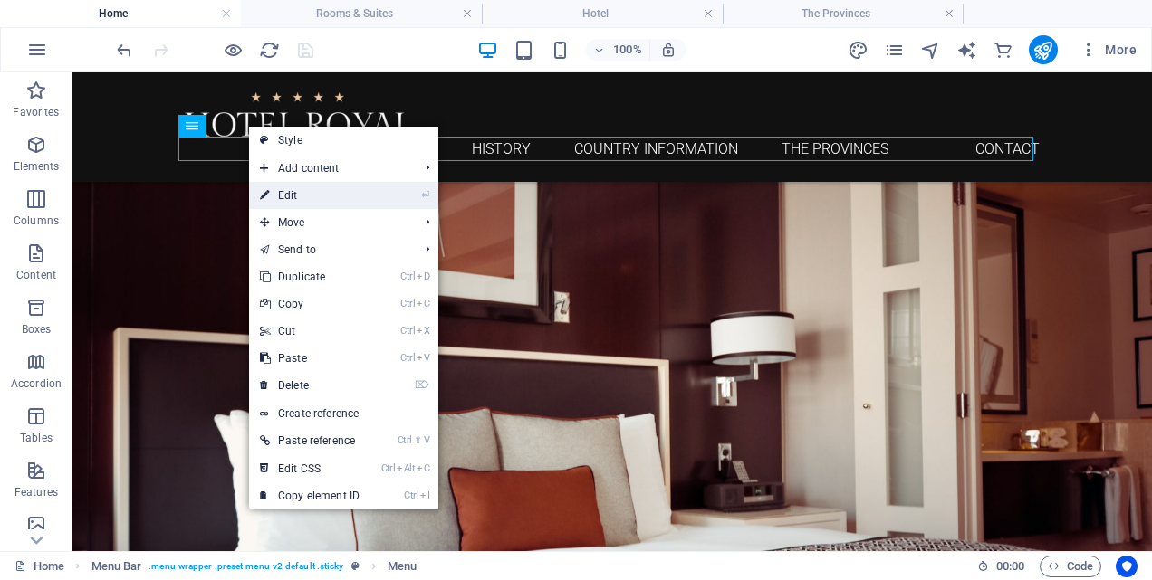
click at [286, 197] on link "⏎ Edit" at bounding box center [309, 195] width 121 height 27
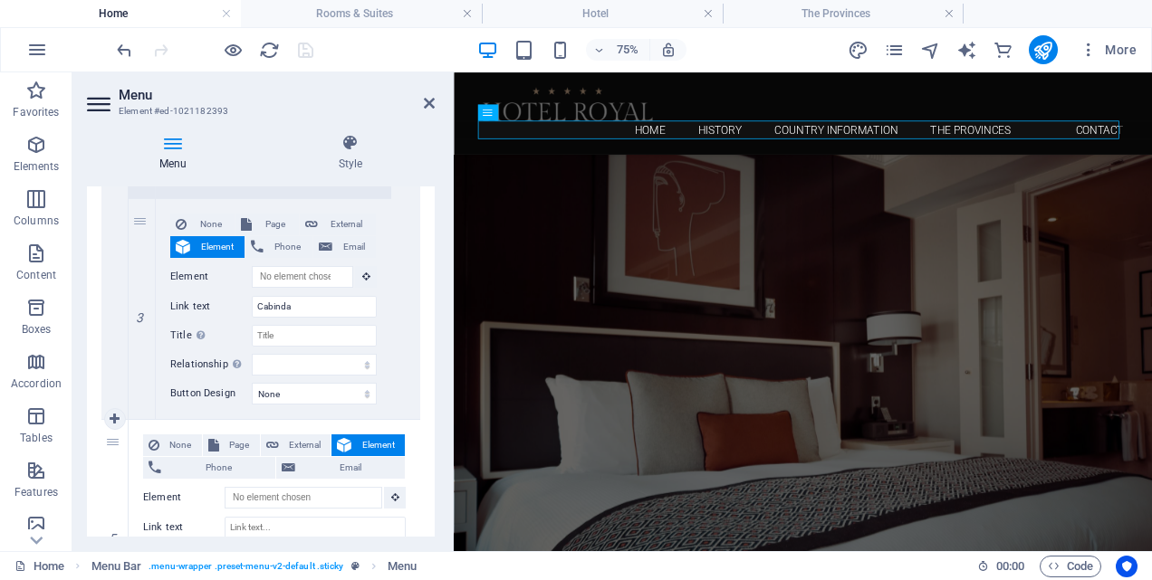
scroll to position [1630, 0]
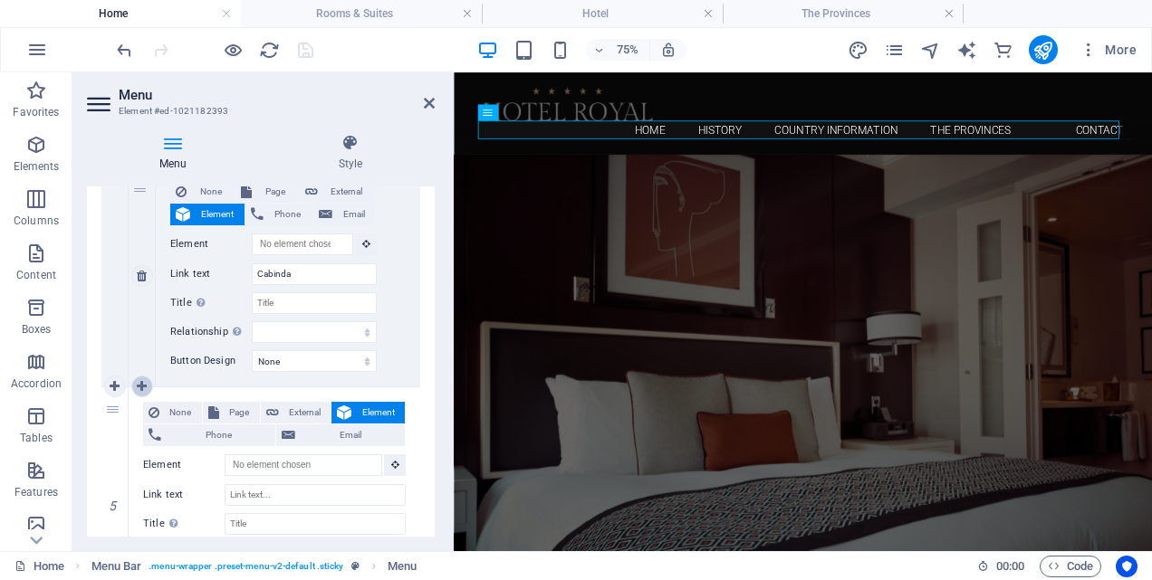
click at [141, 386] on icon at bounding box center [142, 386] width 10 height 13
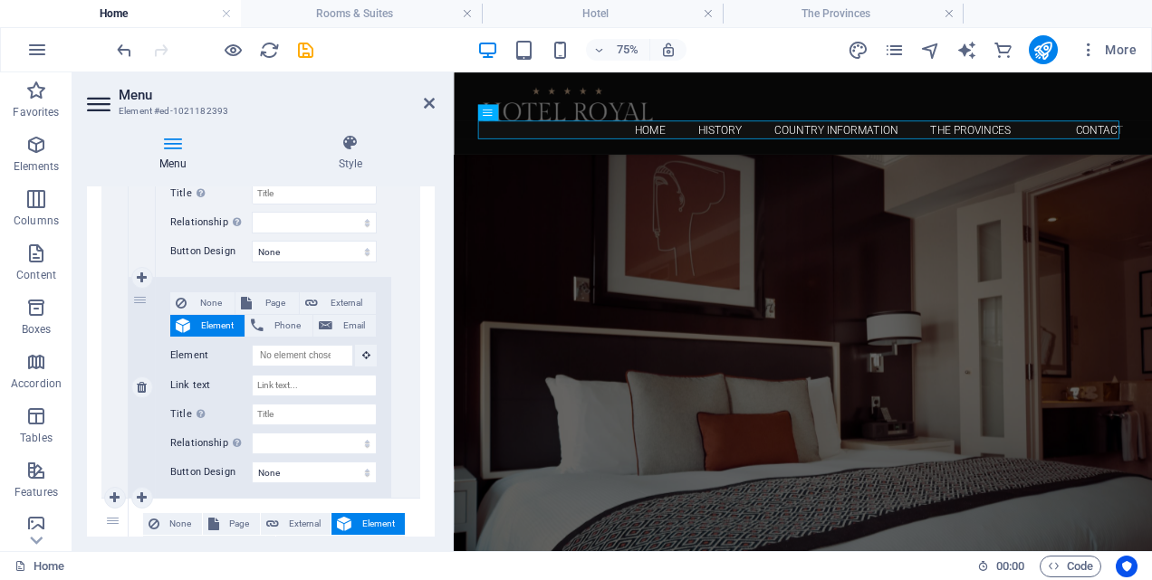
scroll to position [1760, 0]
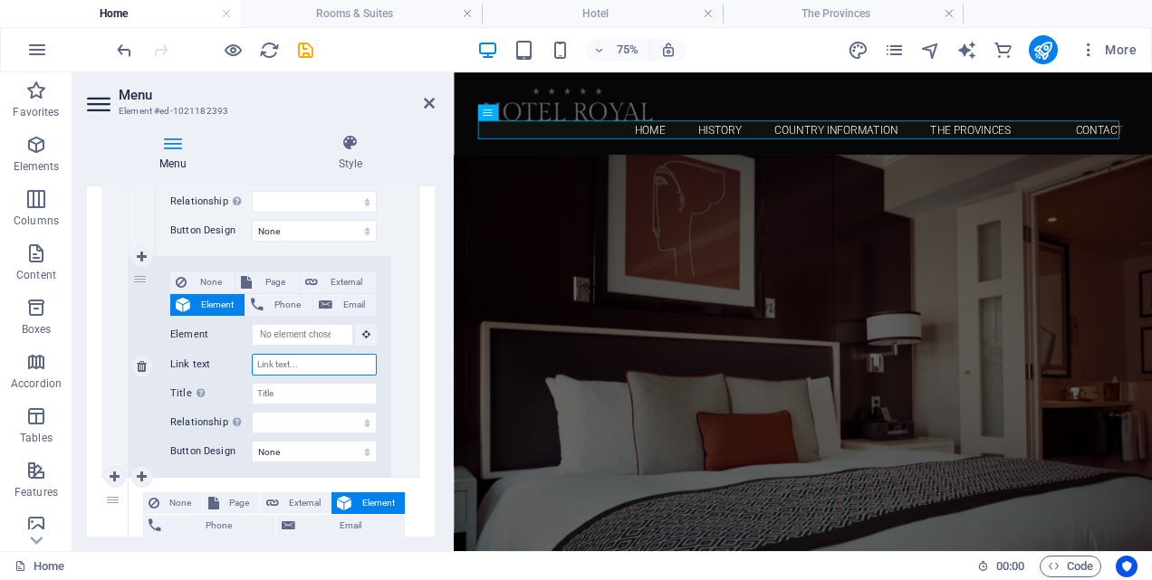
click at [265, 361] on input "Link text" at bounding box center [314, 365] width 125 height 22
click at [308, 50] on icon "save" at bounding box center [305, 50] width 21 height 21
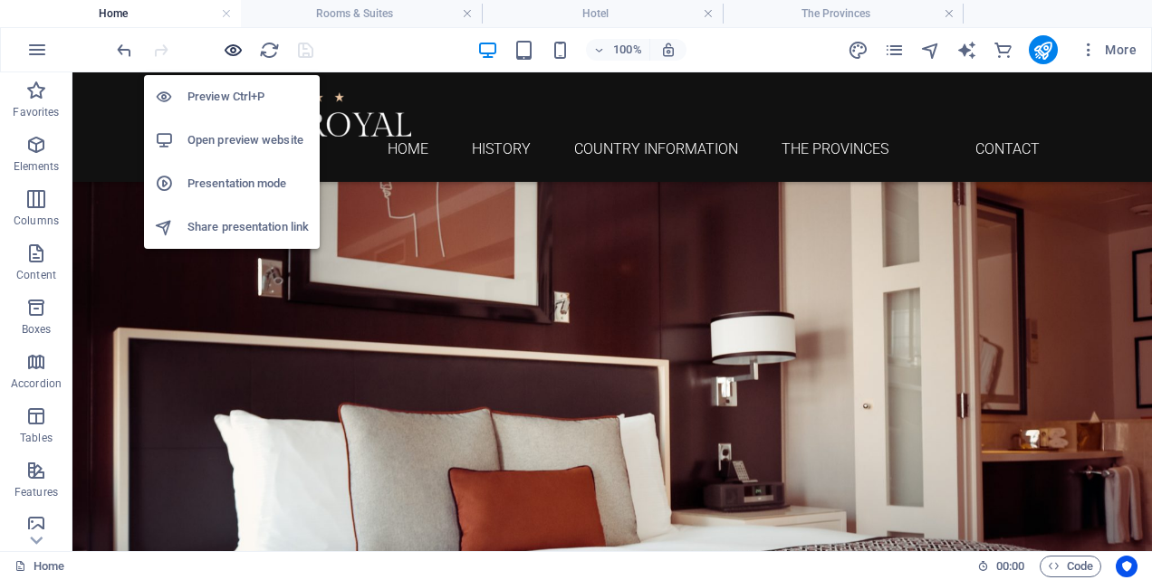
click at [235, 53] on icon "button" at bounding box center [233, 50] width 21 height 21
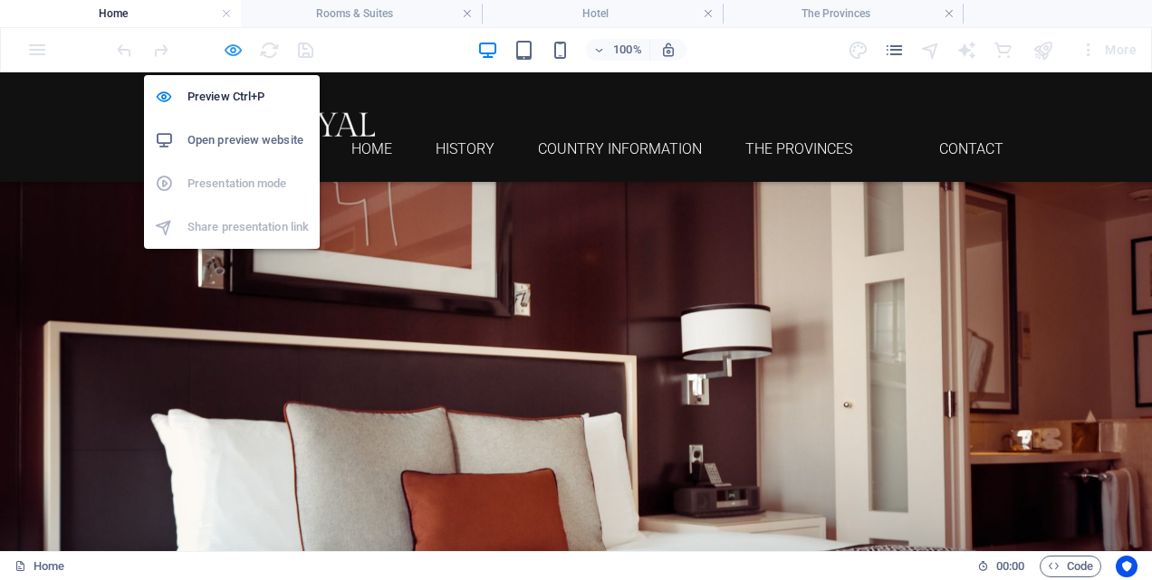
click at [235, 53] on icon "button" at bounding box center [233, 50] width 21 height 21
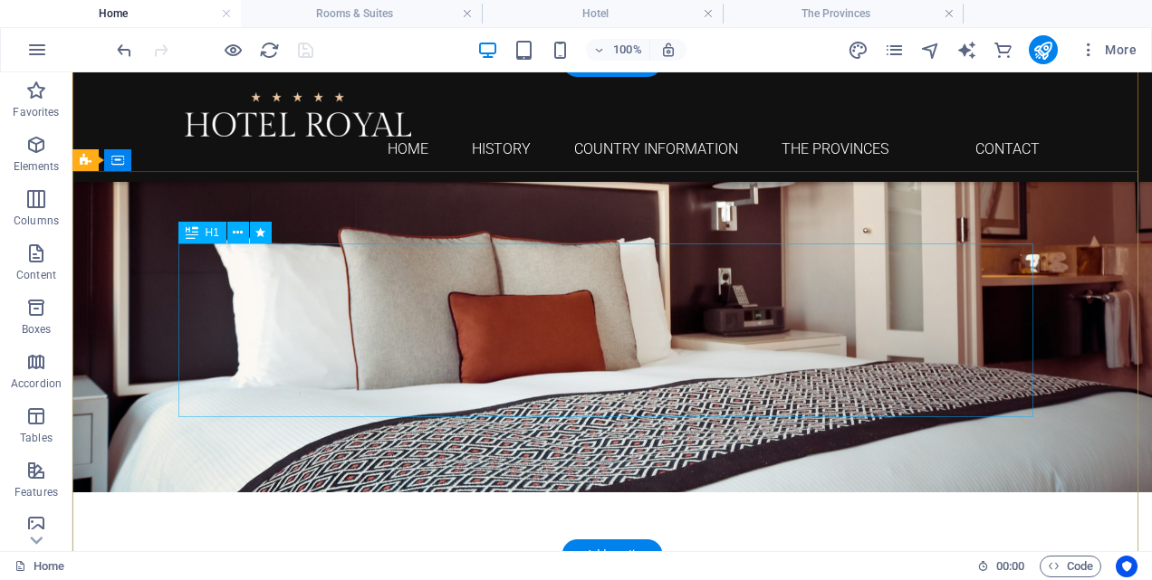
scroll to position [0, 0]
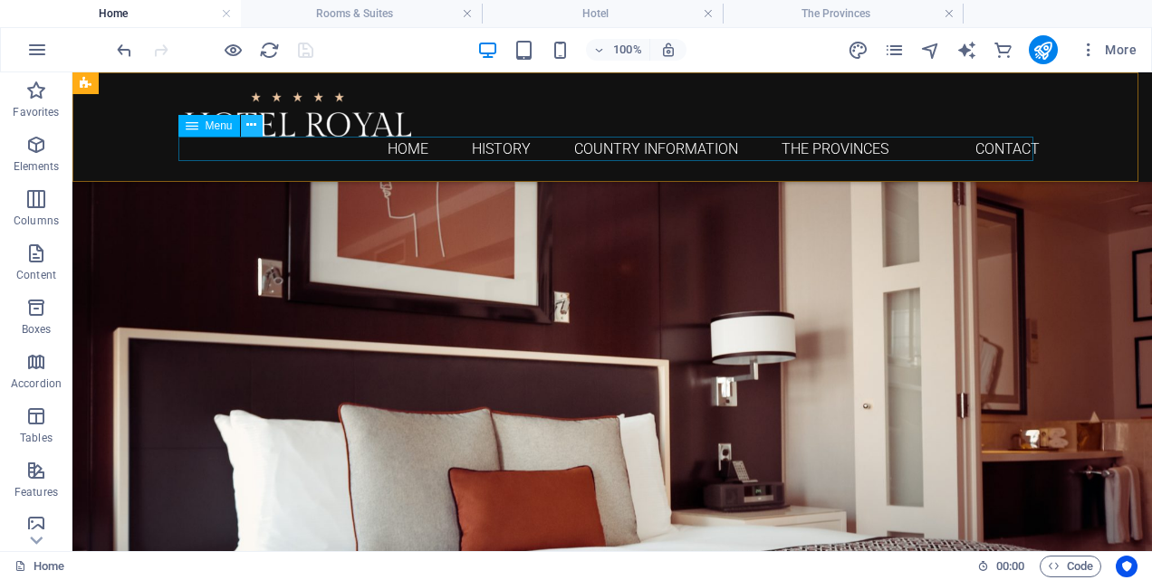
click at [250, 124] on icon at bounding box center [251, 125] width 10 height 19
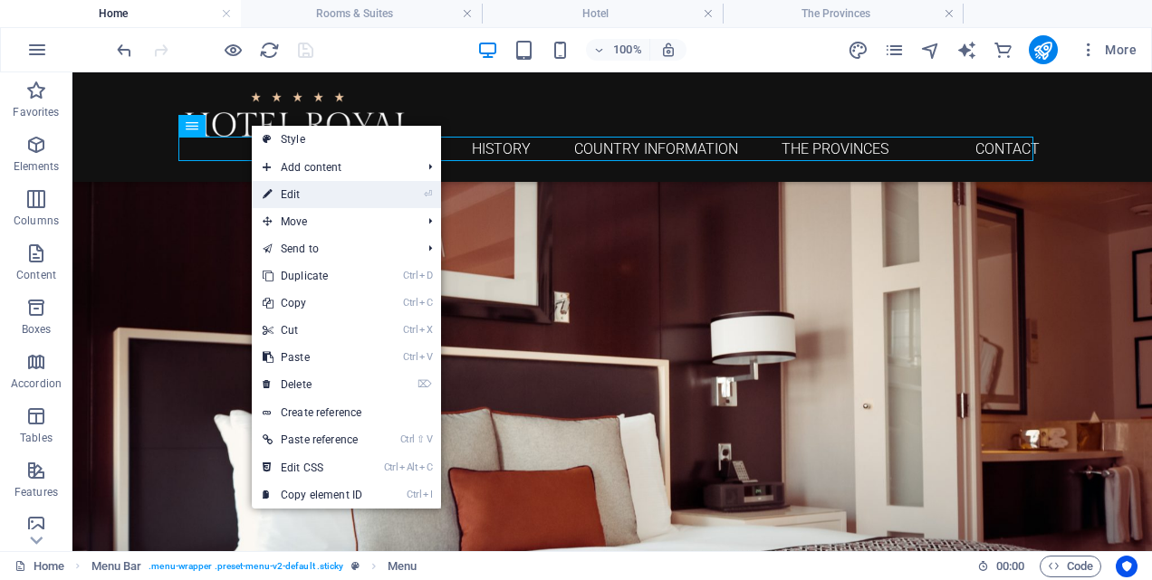
click at [305, 189] on link "⏎ Edit" at bounding box center [312, 194] width 121 height 27
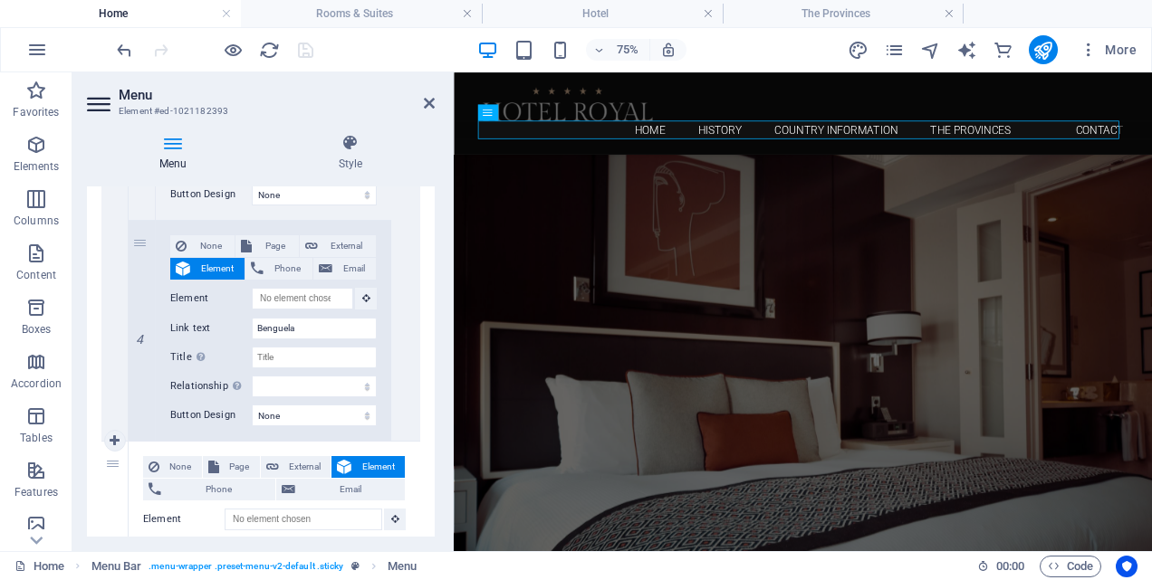
scroll to position [1811, 0]
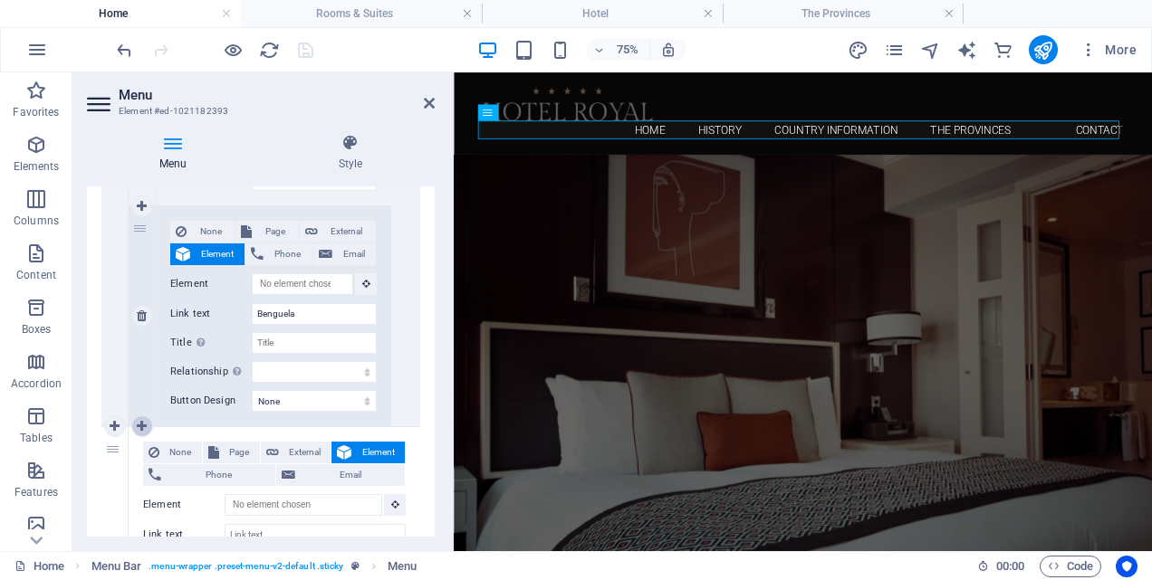
click at [141, 421] on icon at bounding box center [142, 426] width 10 height 13
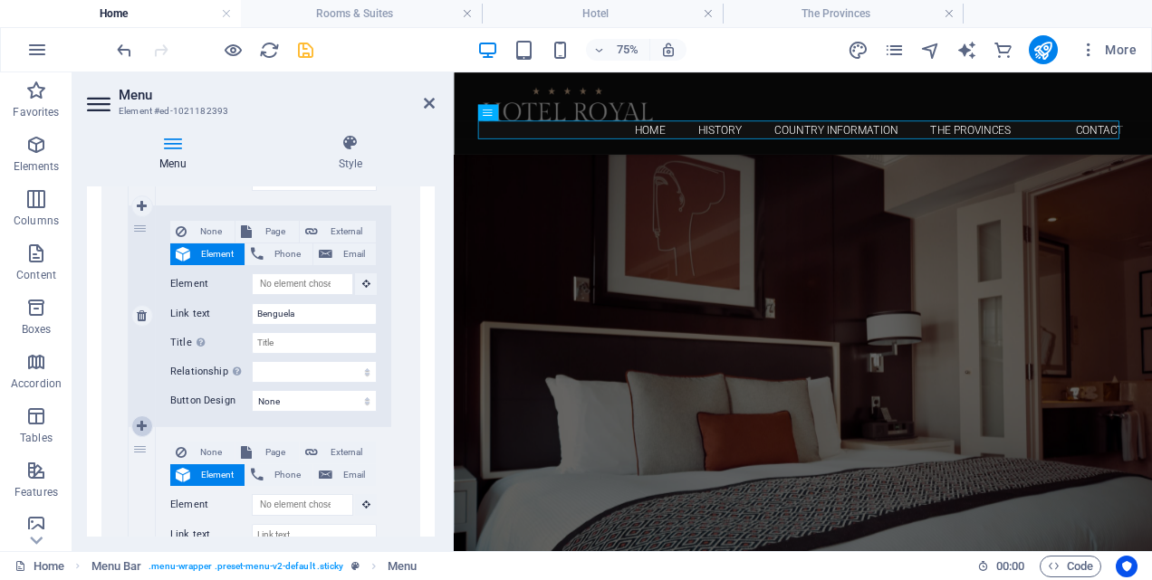
scroll to position [2032, 0]
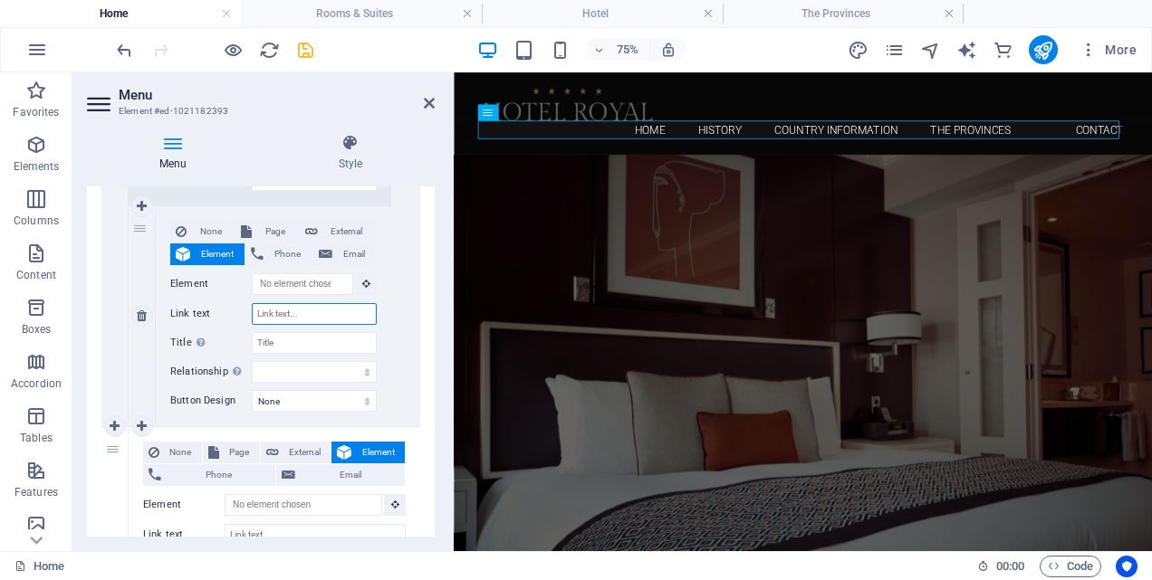
click at [306, 313] on input "Link text" at bounding box center [314, 314] width 125 height 22
click at [309, 53] on icon "save" at bounding box center [305, 50] width 21 height 21
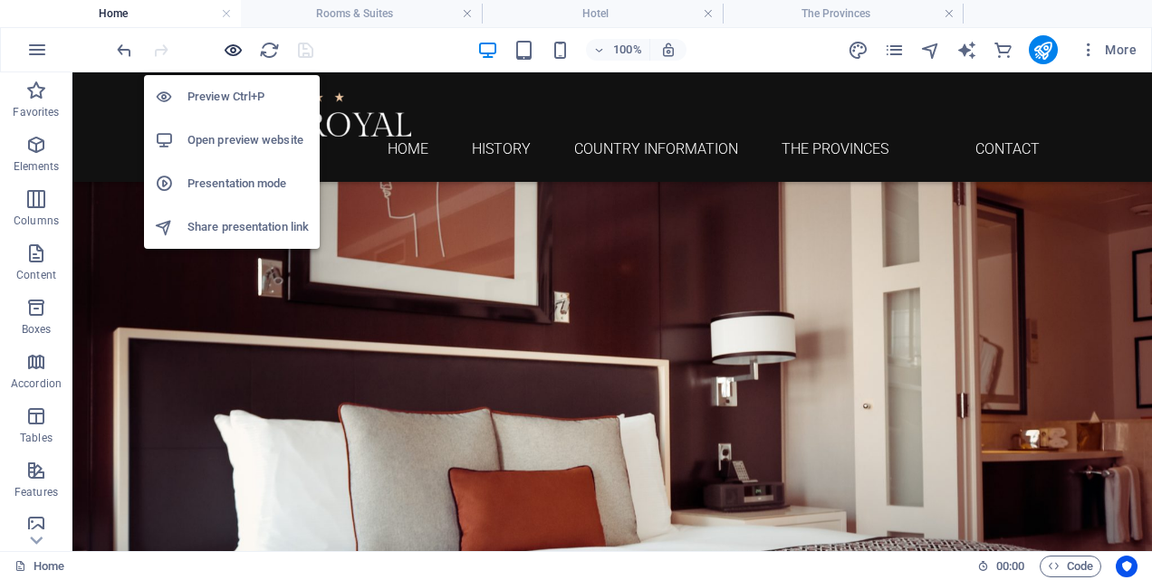
click at [226, 46] on icon "button" at bounding box center [233, 50] width 21 height 21
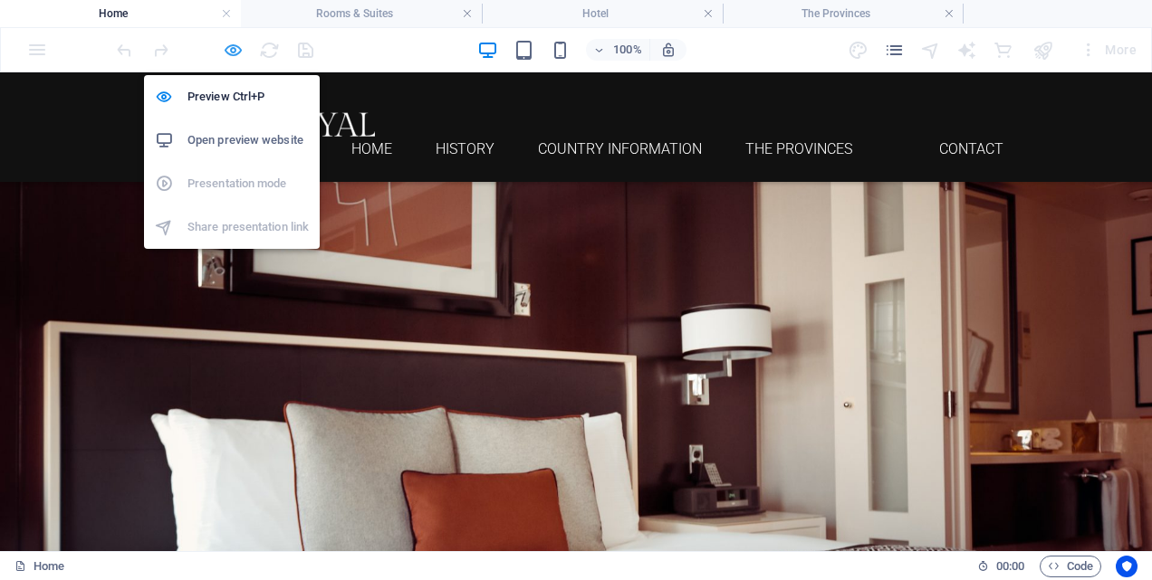
click at [235, 45] on icon "button" at bounding box center [233, 50] width 21 height 21
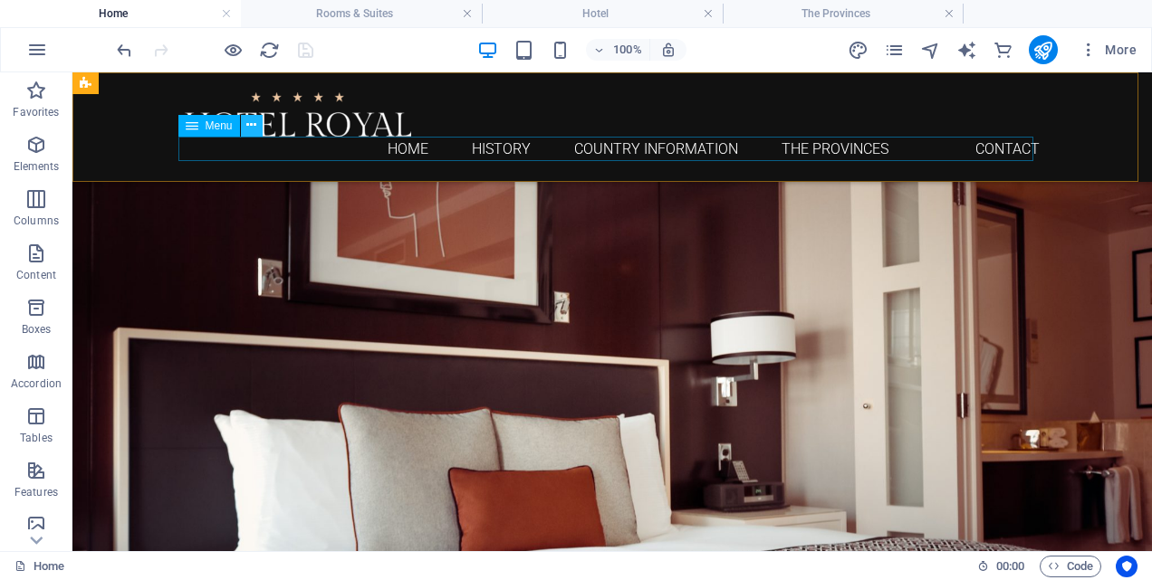
click at [247, 124] on icon at bounding box center [251, 125] width 10 height 19
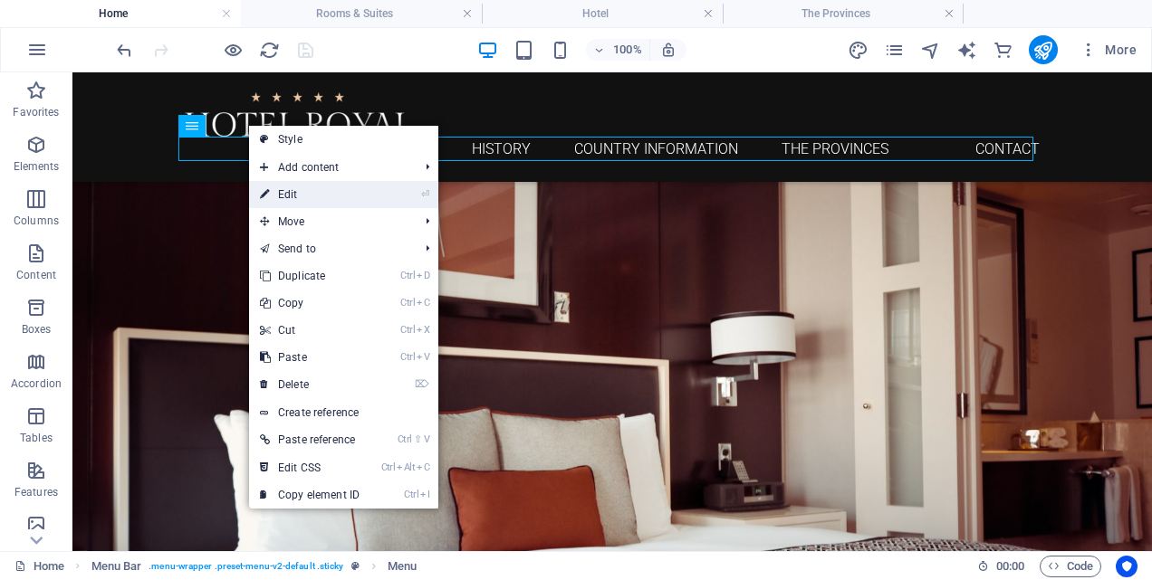
click at [280, 192] on link "⏎ Edit" at bounding box center [309, 194] width 121 height 27
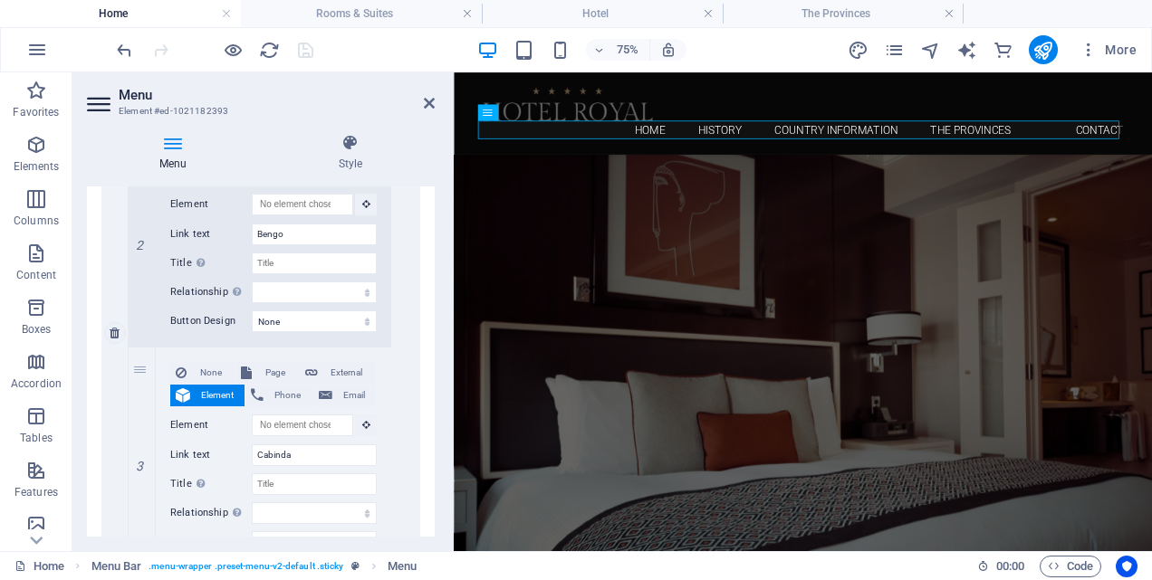
scroll to position [1539, 0]
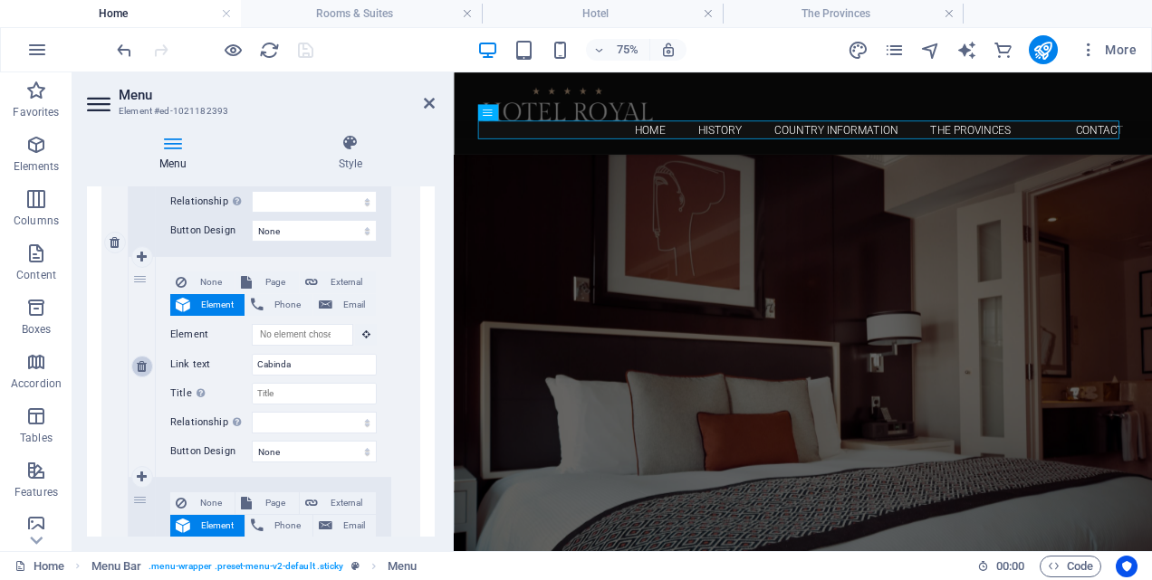
click at [139, 371] on icon at bounding box center [142, 366] width 10 height 13
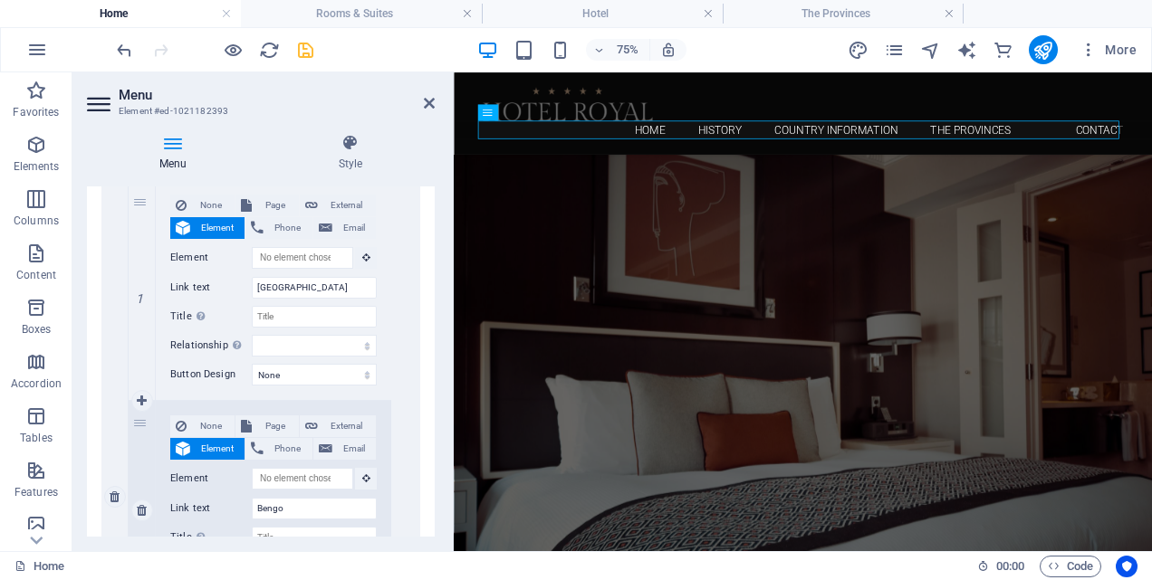
scroll to position [1157, 0]
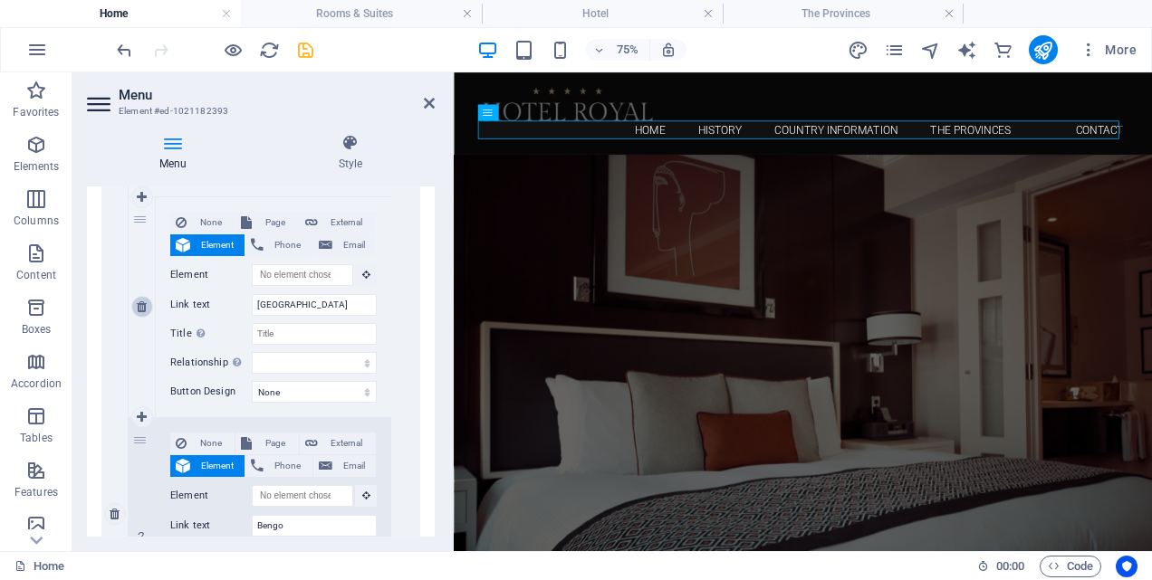
click at [139, 306] on icon at bounding box center [142, 307] width 10 height 13
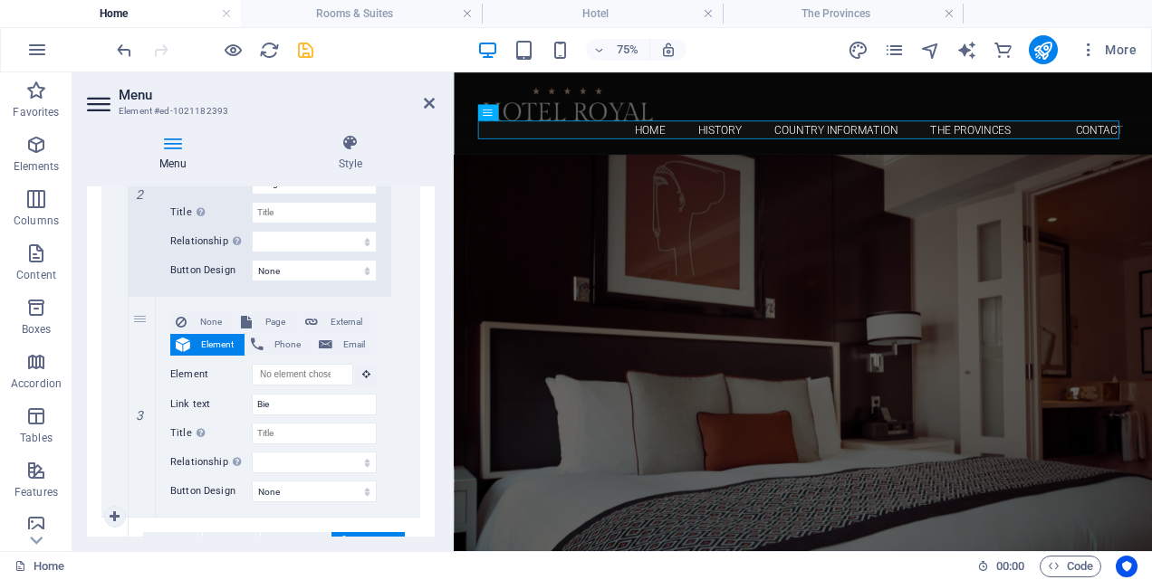
scroll to position [1681, 0]
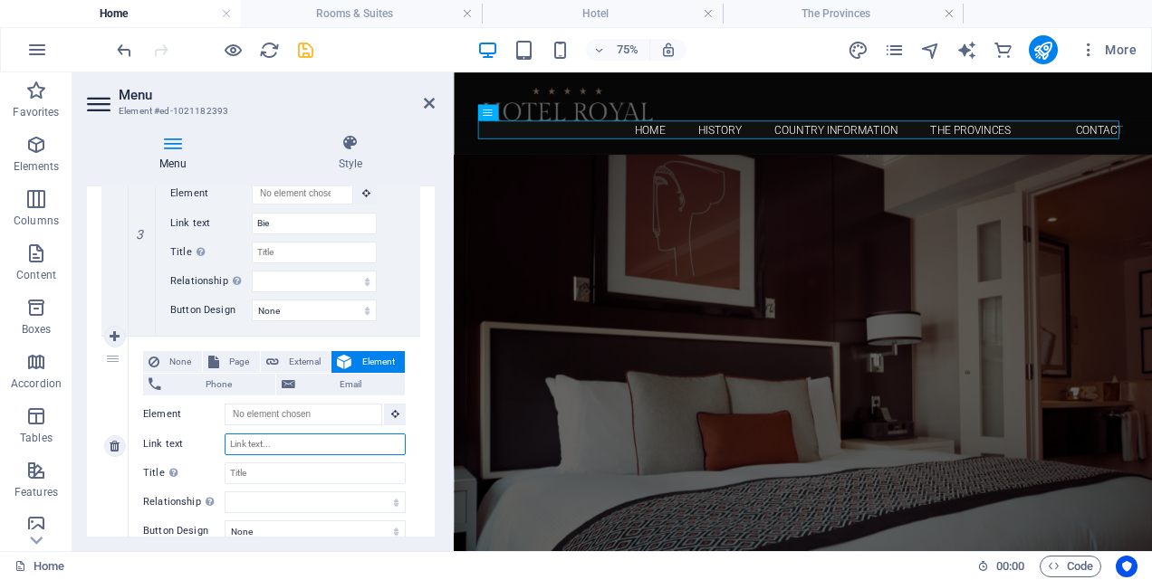
click at [288, 442] on input "Link text" at bounding box center [315, 445] width 181 height 22
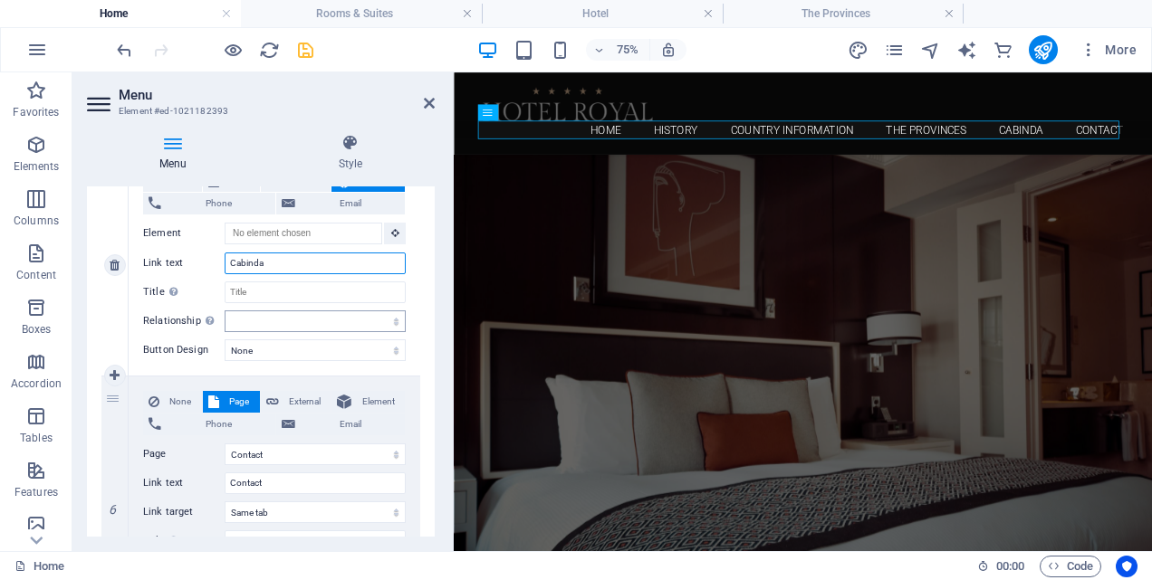
scroll to position [1771, 0]
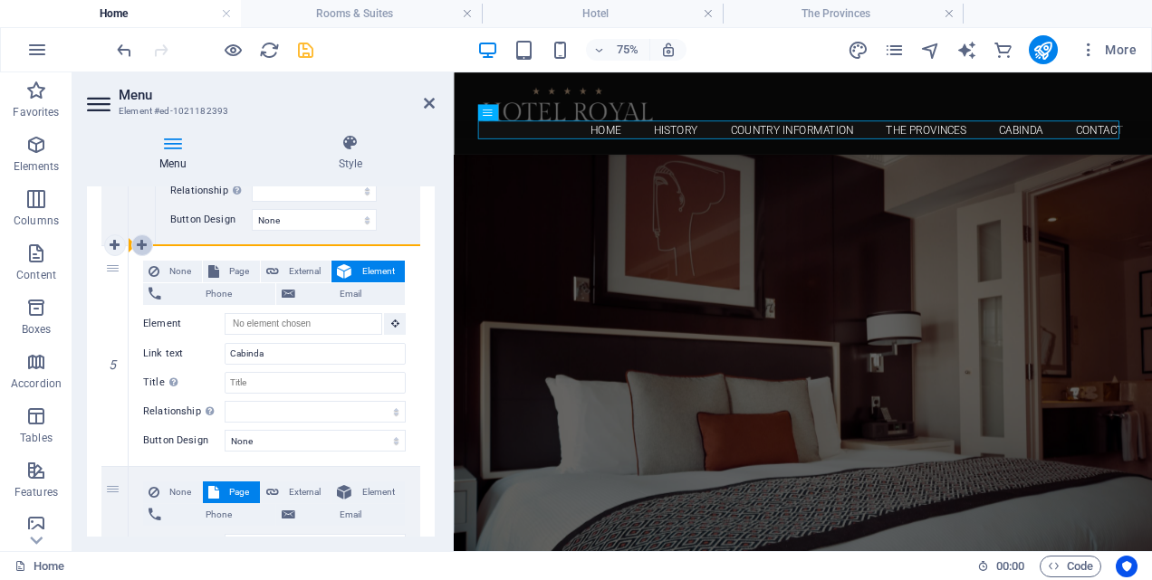
drag, startPoint x: 111, startPoint y: 271, endPoint x: 151, endPoint y: 244, distance: 48.2
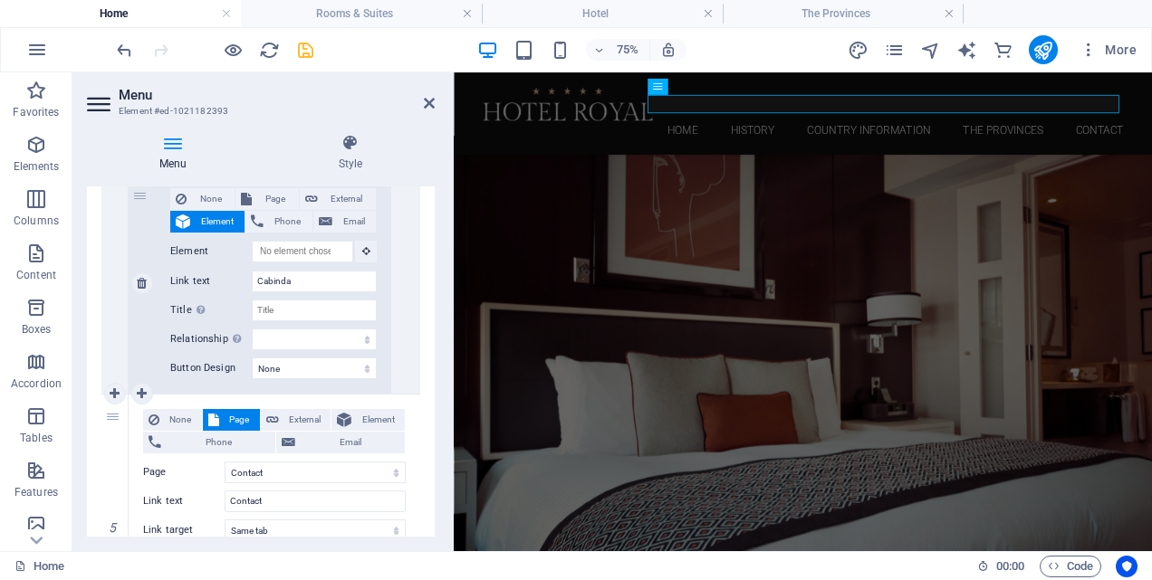
scroll to position [1862, 0]
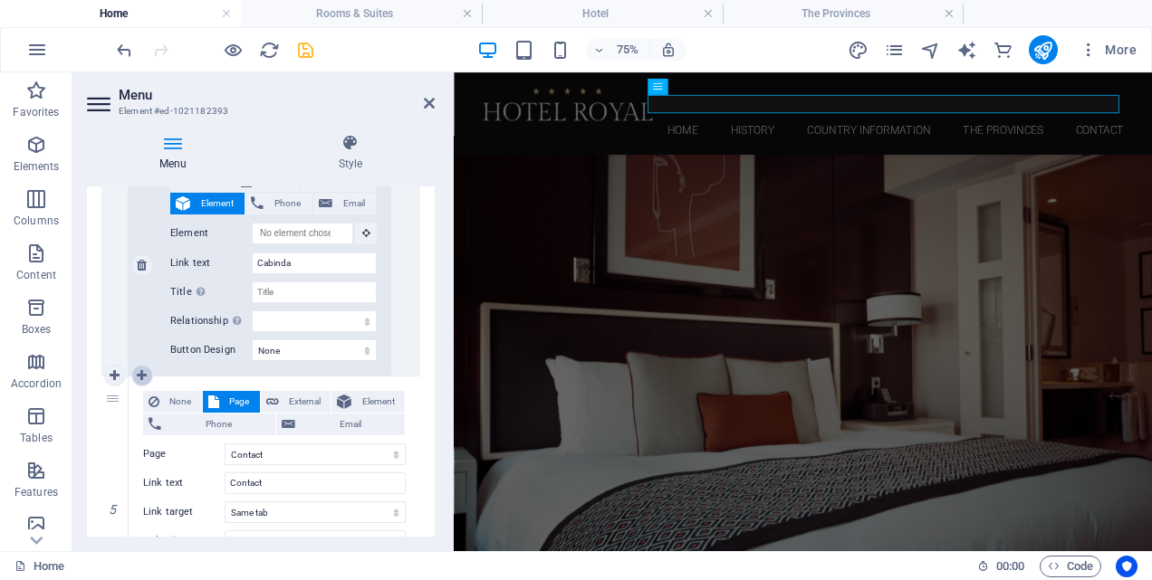
click at [140, 372] on icon at bounding box center [142, 375] width 10 height 13
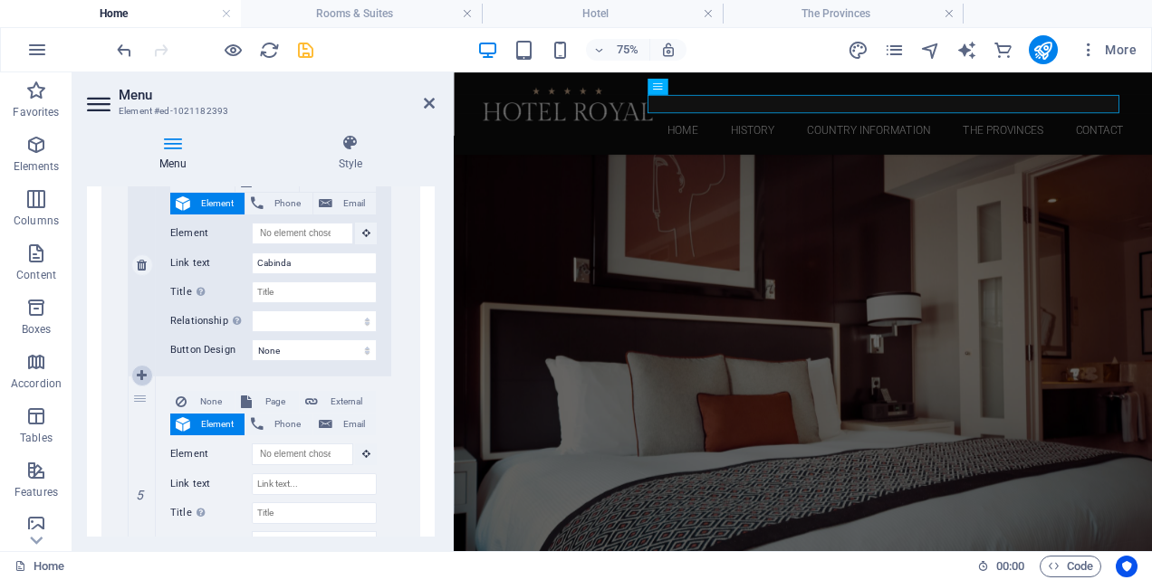
scroll to position [2083, 0]
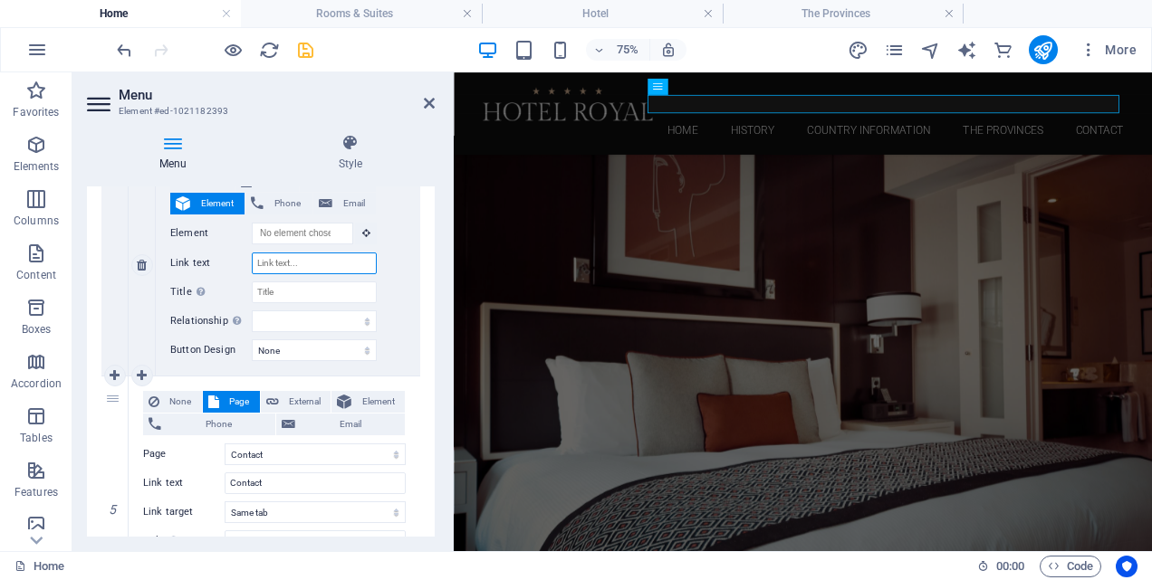
click at [280, 267] on input "Link text" at bounding box center [314, 264] width 125 height 22
click at [140, 375] on icon at bounding box center [142, 375] width 10 height 13
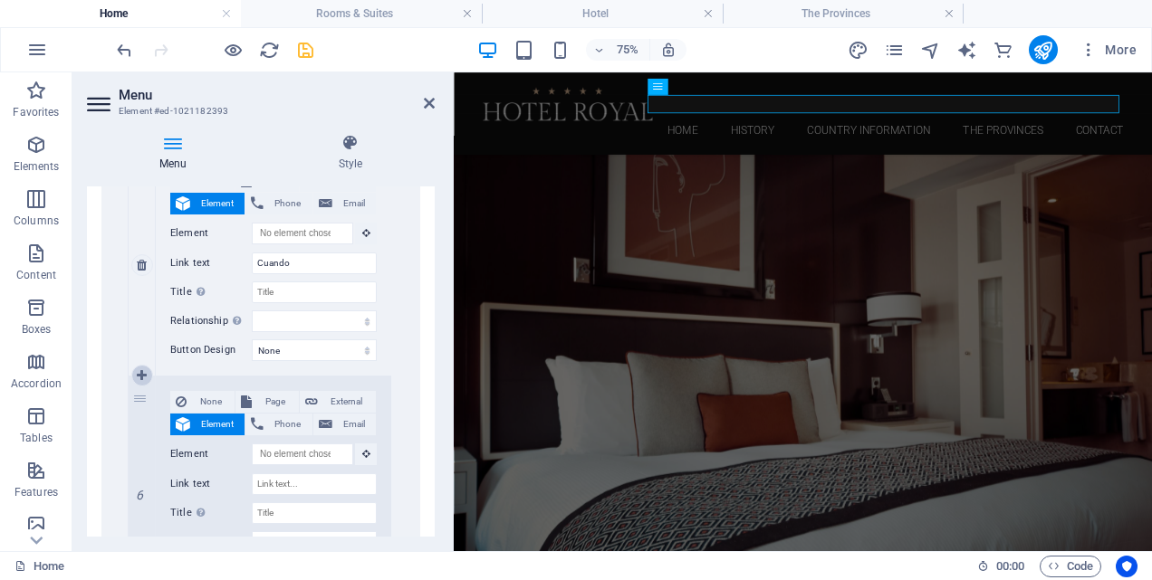
scroll to position [2304, 0]
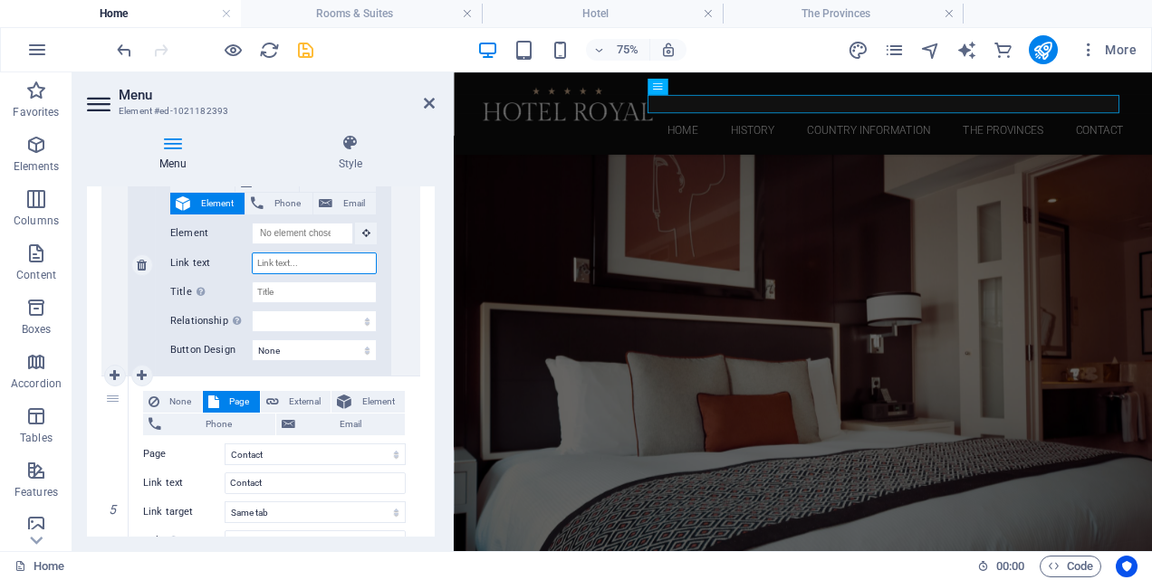
click at [303, 263] on input "Link text" at bounding box center [314, 264] width 125 height 22
click at [139, 371] on icon at bounding box center [142, 375] width 10 height 13
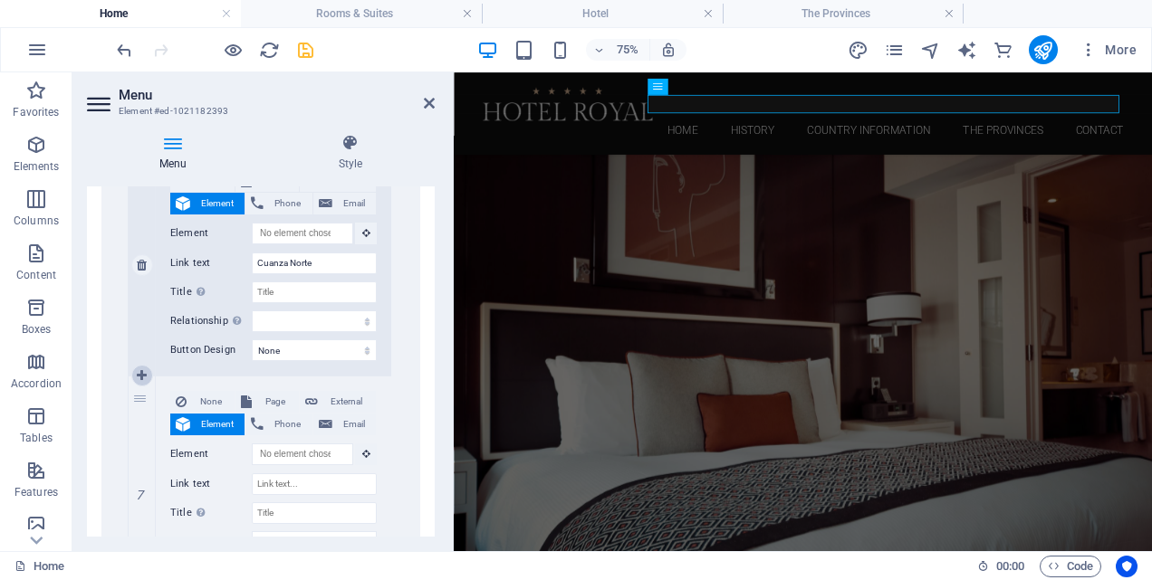
scroll to position [2525, 0]
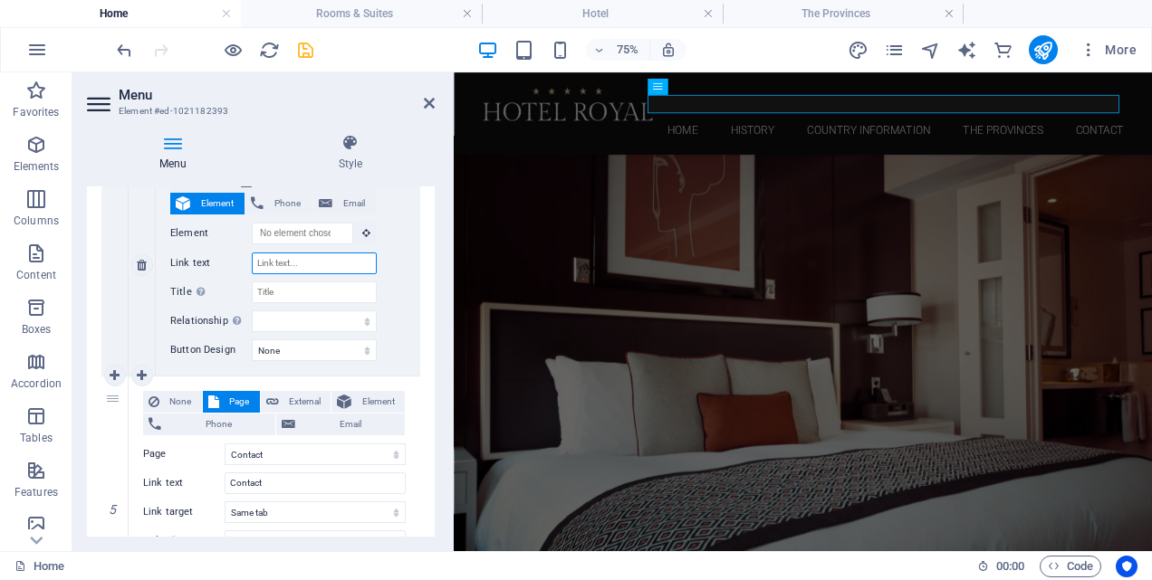
click at [305, 263] on input "Link text" at bounding box center [314, 264] width 125 height 22
click at [145, 375] on icon at bounding box center [142, 375] width 10 height 13
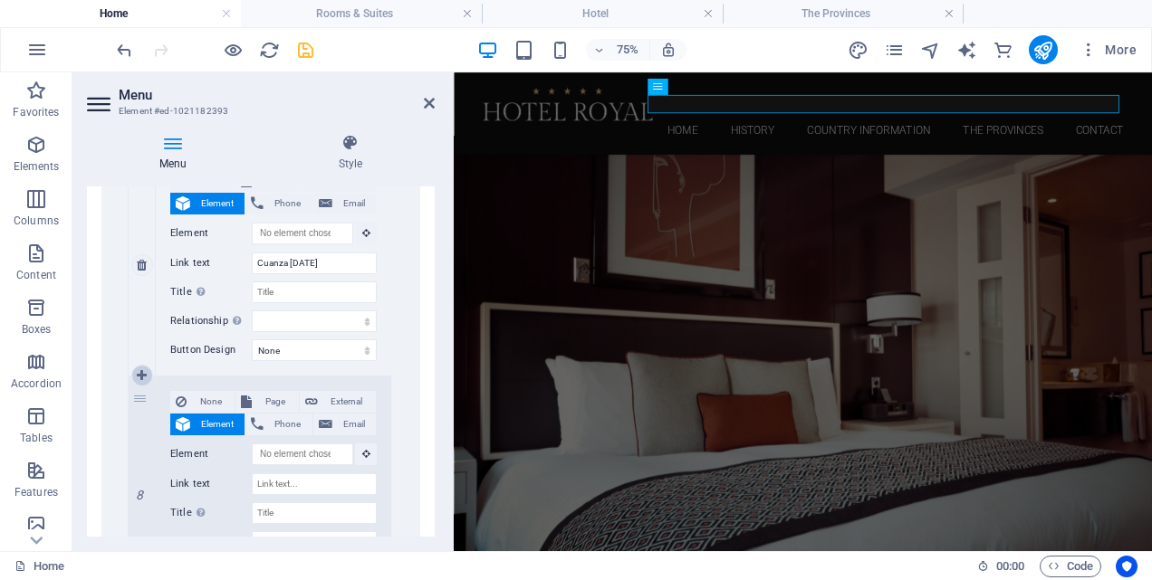
scroll to position [2746, 0]
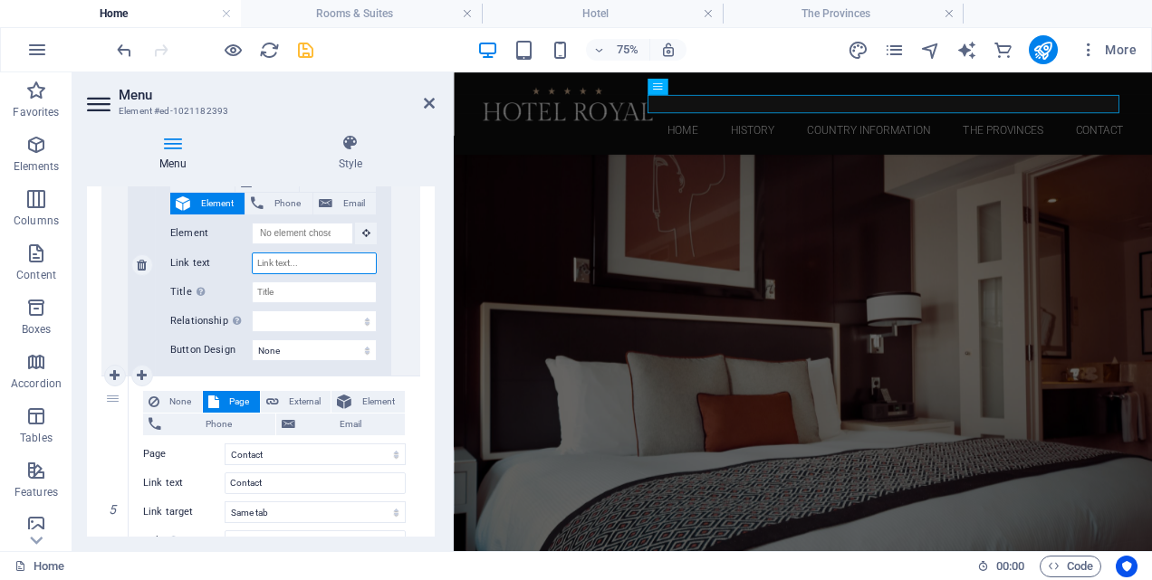
click at [291, 263] on input "Link text" at bounding box center [314, 264] width 125 height 22
click at [141, 374] on icon at bounding box center [142, 375] width 10 height 13
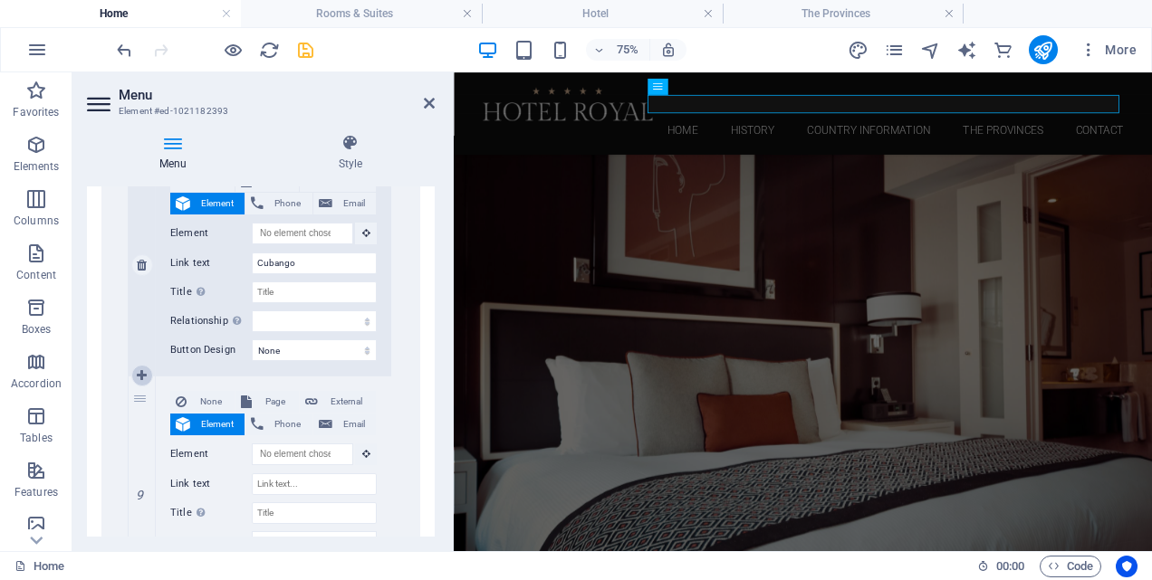
scroll to position [2967, 0]
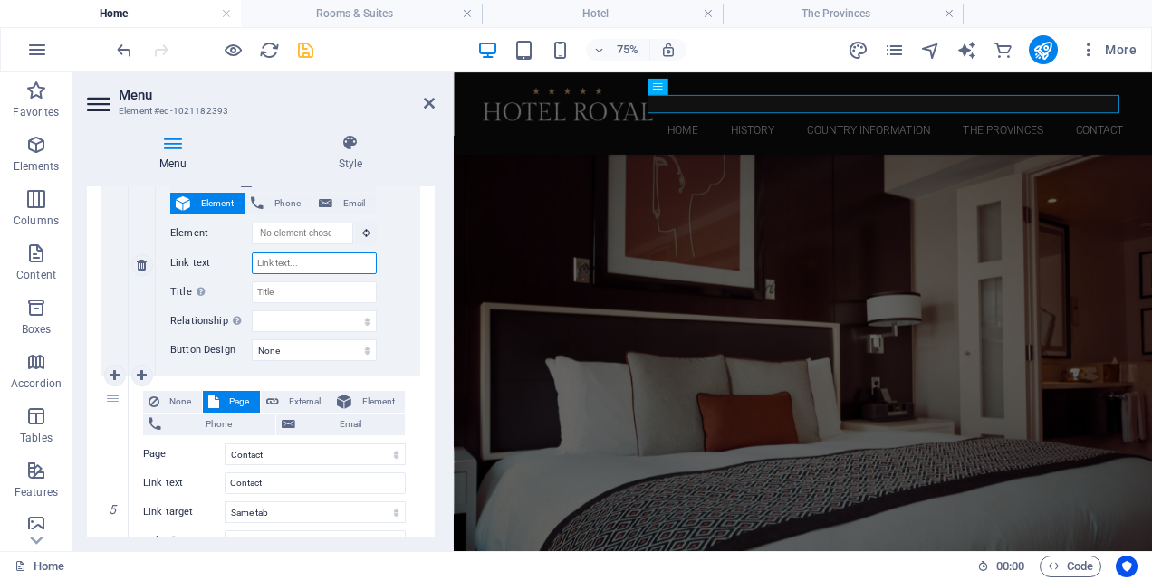
click at [282, 268] on input "Link text" at bounding box center [314, 264] width 125 height 22
click at [306, 53] on icon "save" at bounding box center [305, 50] width 21 height 21
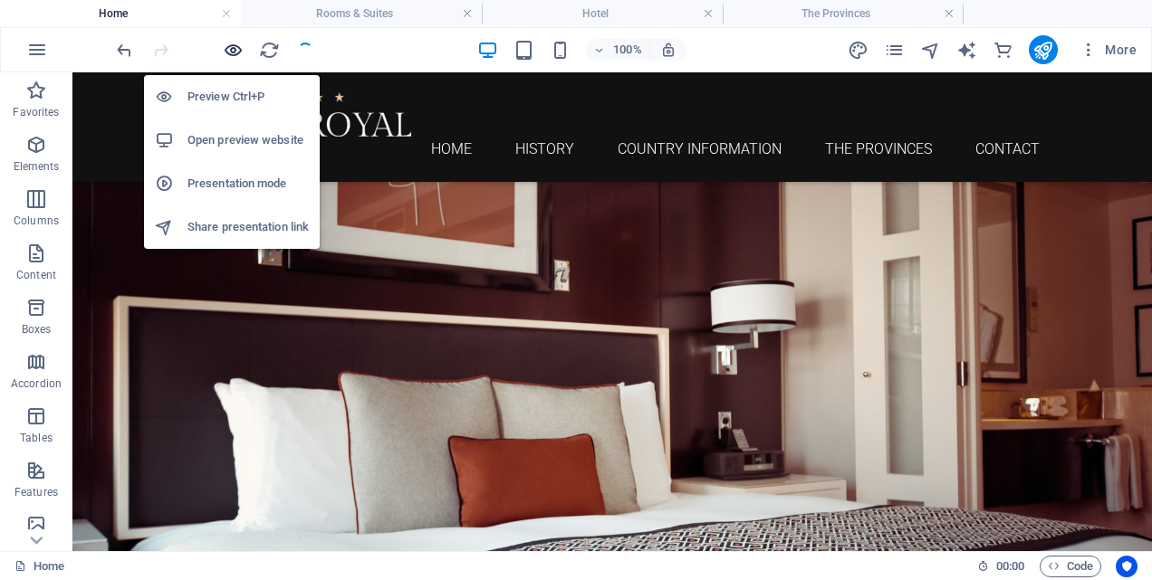
click at [230, 47] on icon "button" at bounding box center [233, 50] width 21 height 21
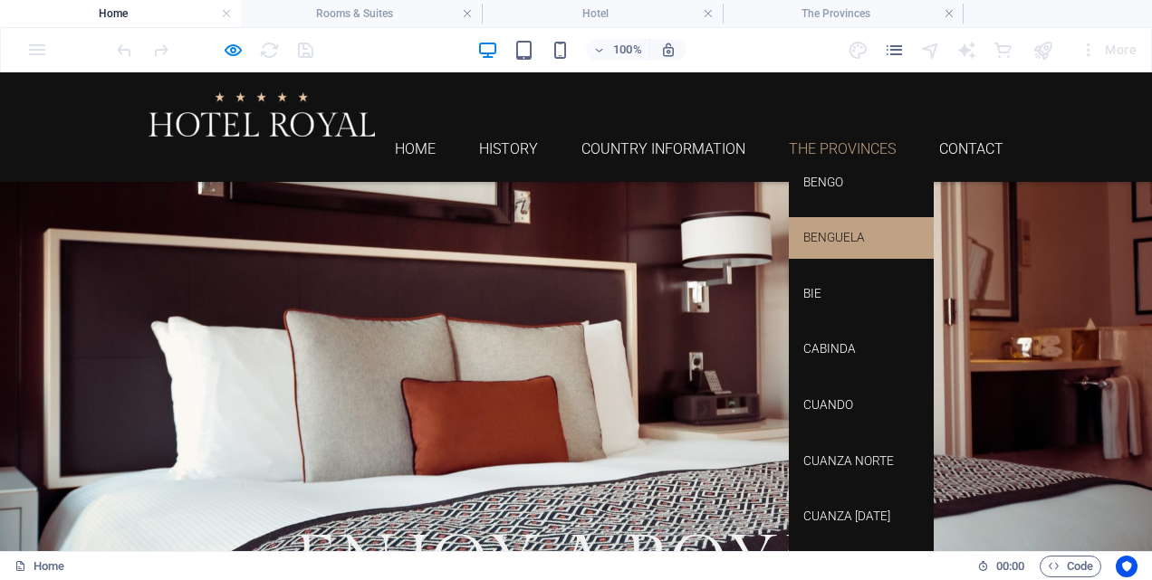
scroll to position [272, 0]
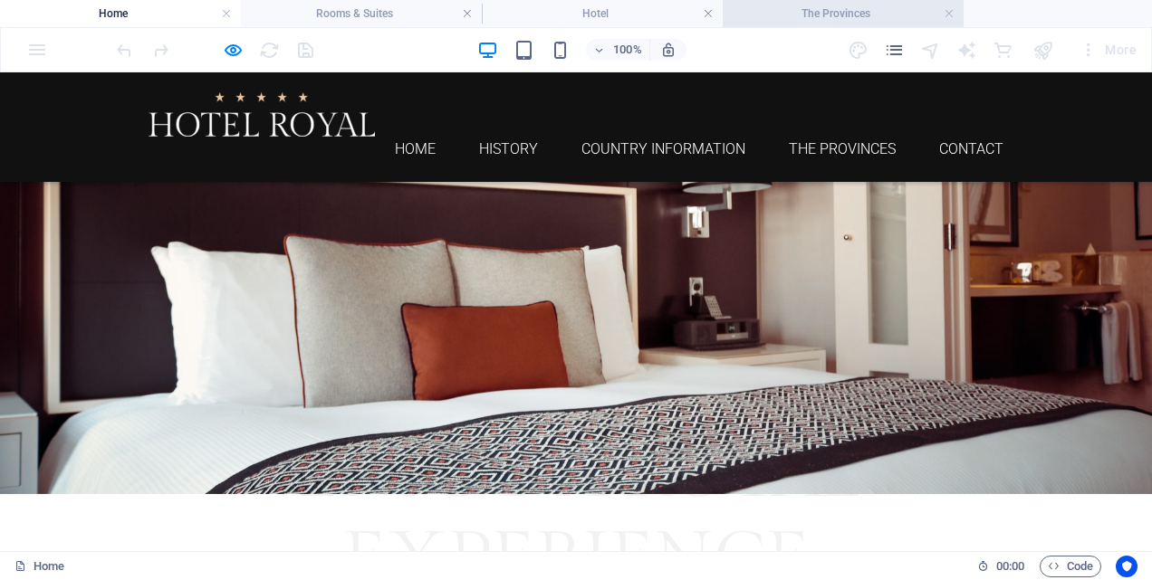
click at [819, 12] on h4 "The Provinces" at bounding box center [843, 14] width 241 height 20
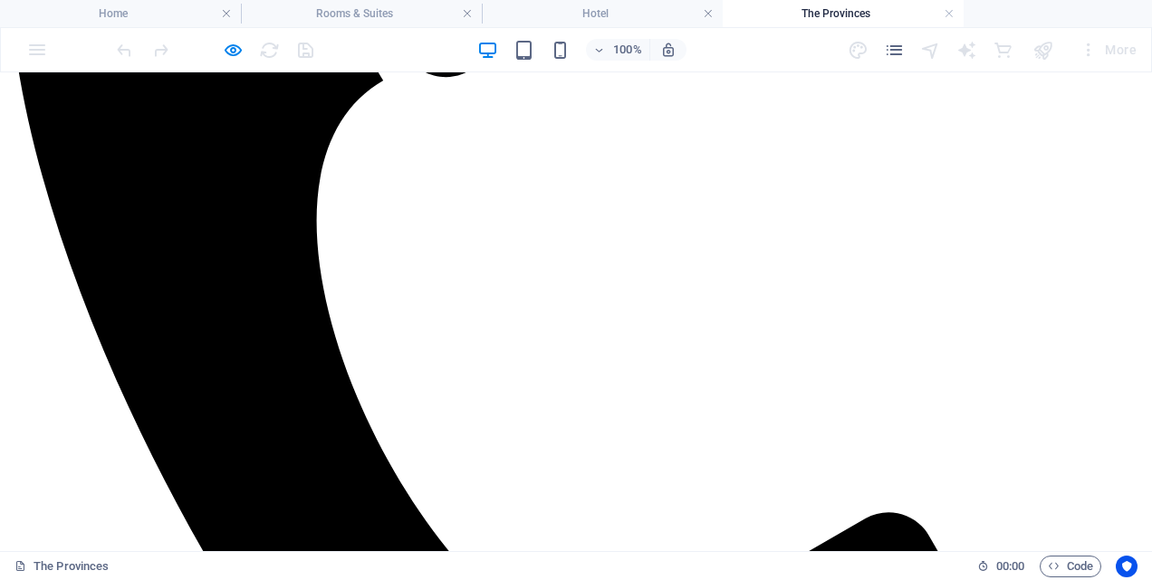
scroll to position [0, 0]
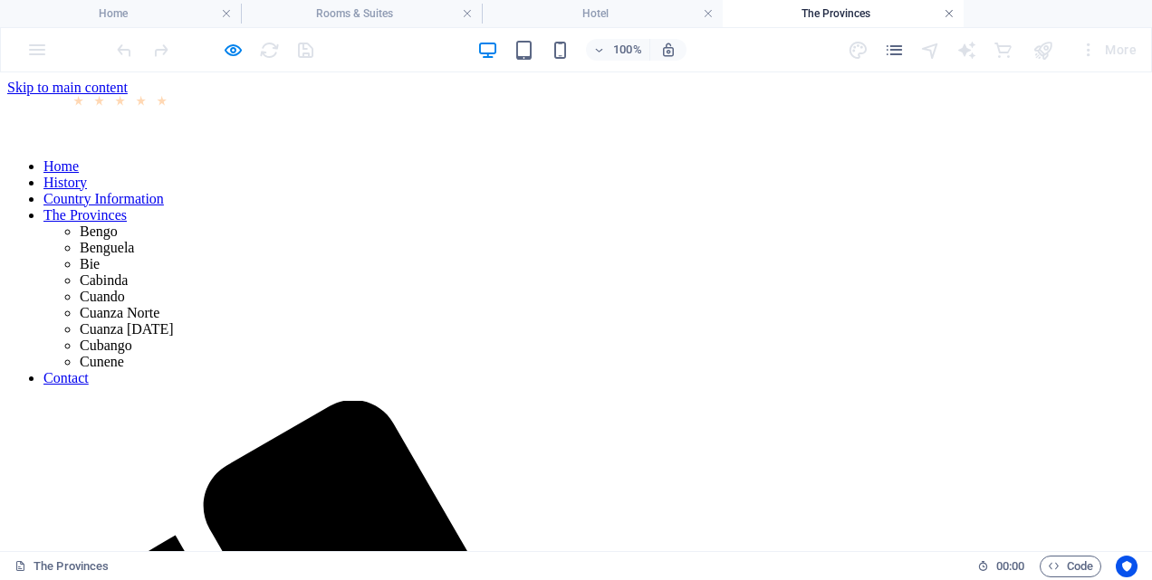
click at [950, 13] on link at bounding box center [949, 13] width 11 height 17
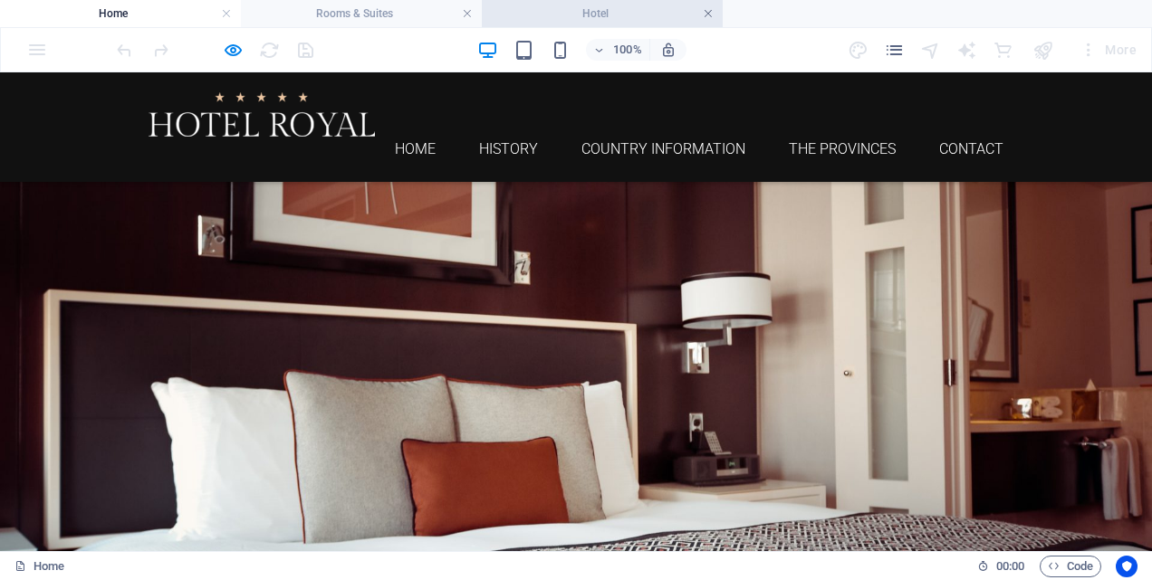
click at [706, 15] on link at bounding box center [708, 13] width 11 height 17
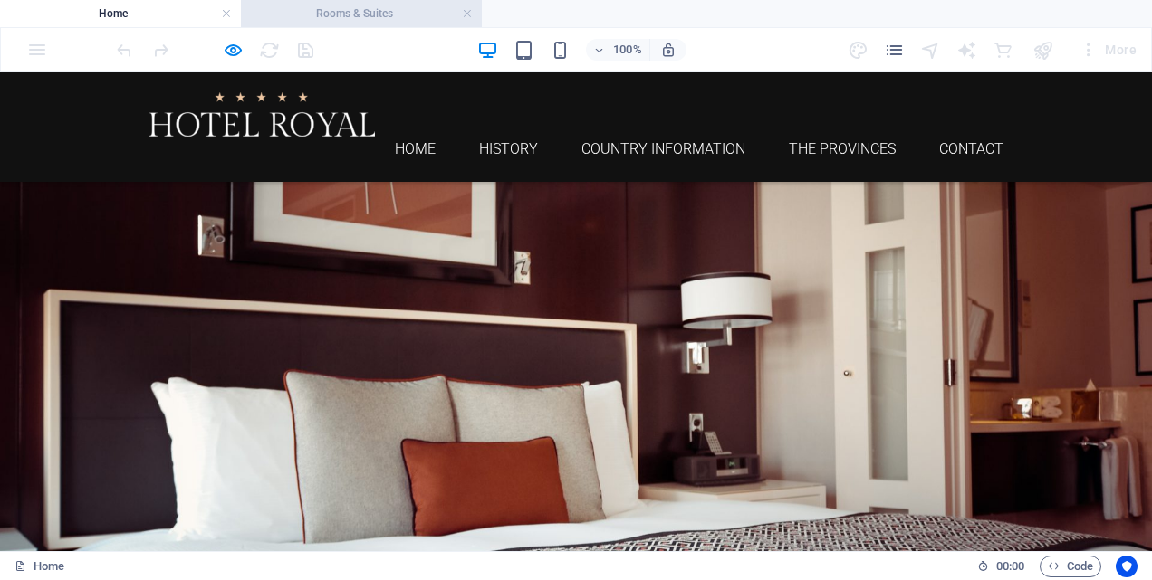
click at [414, 10] on h4 "Rooms & Suites" at bounding box center [361, 14] width 241 height 20
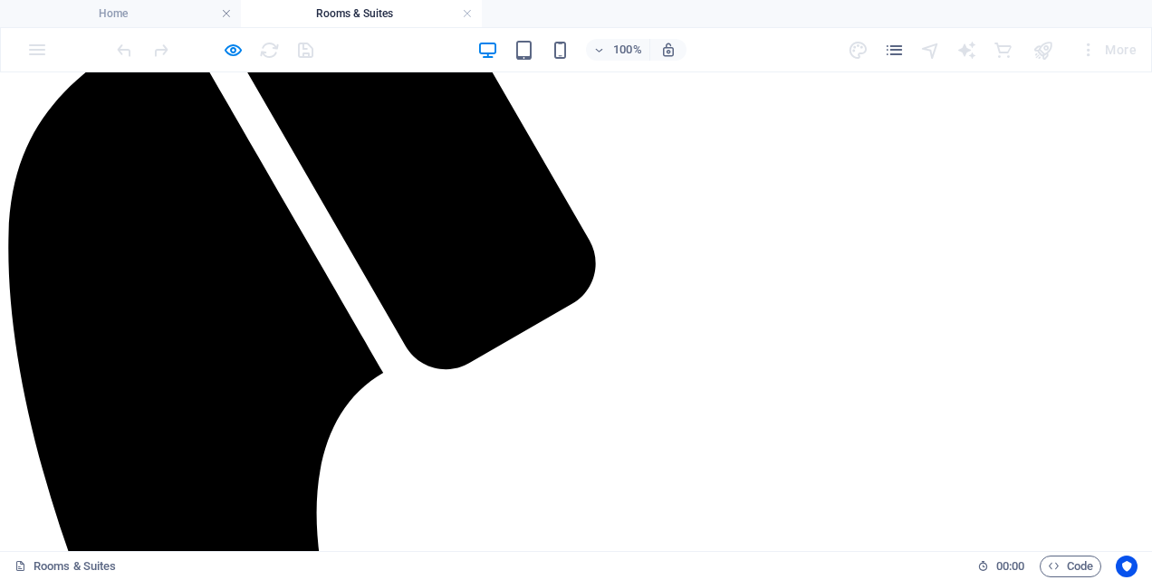
scroll to position [502, 0]
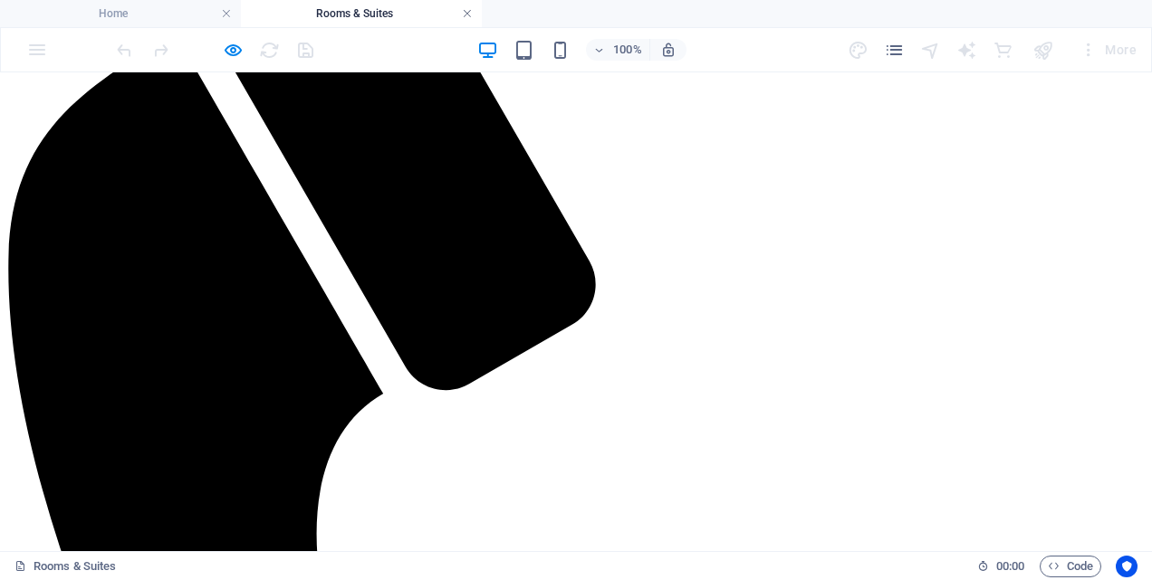
click at [467, 14] on link at bounding box center [467, 13] width 11 height 17
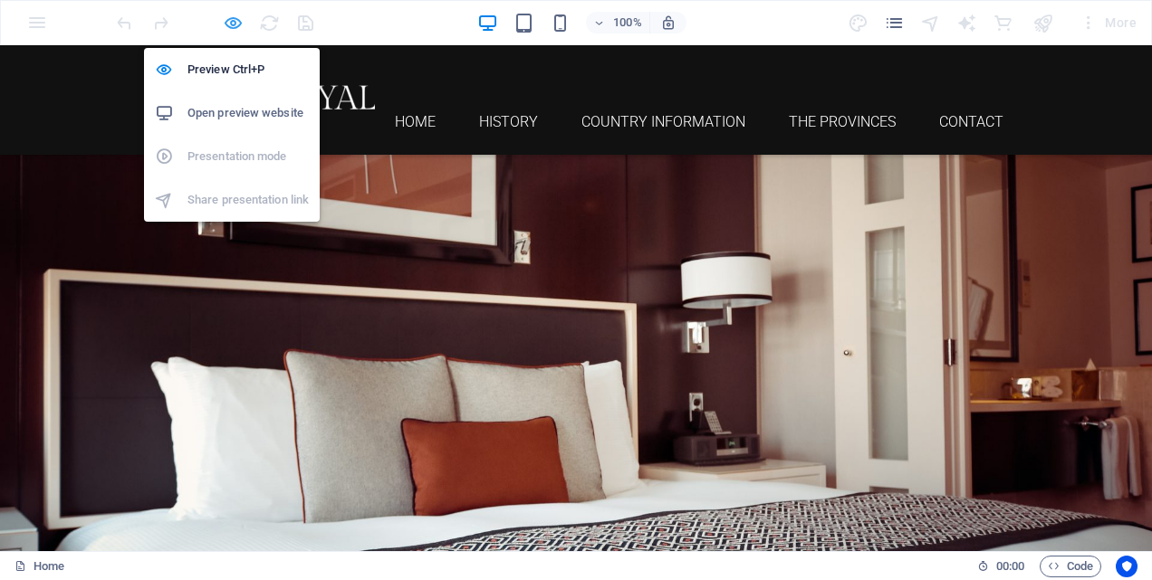
click at [225, 24] on icon "button" at bounding box center [233, 23] width 21 height 21
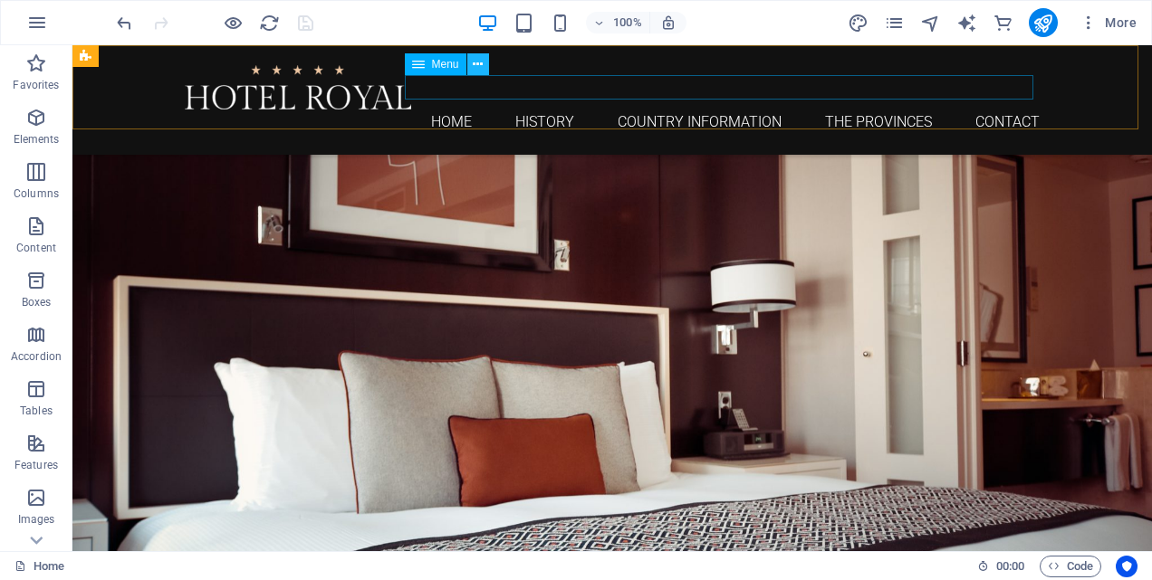
click at [480, 59] on icon at bounding box center [478, 64] width 10 height 19
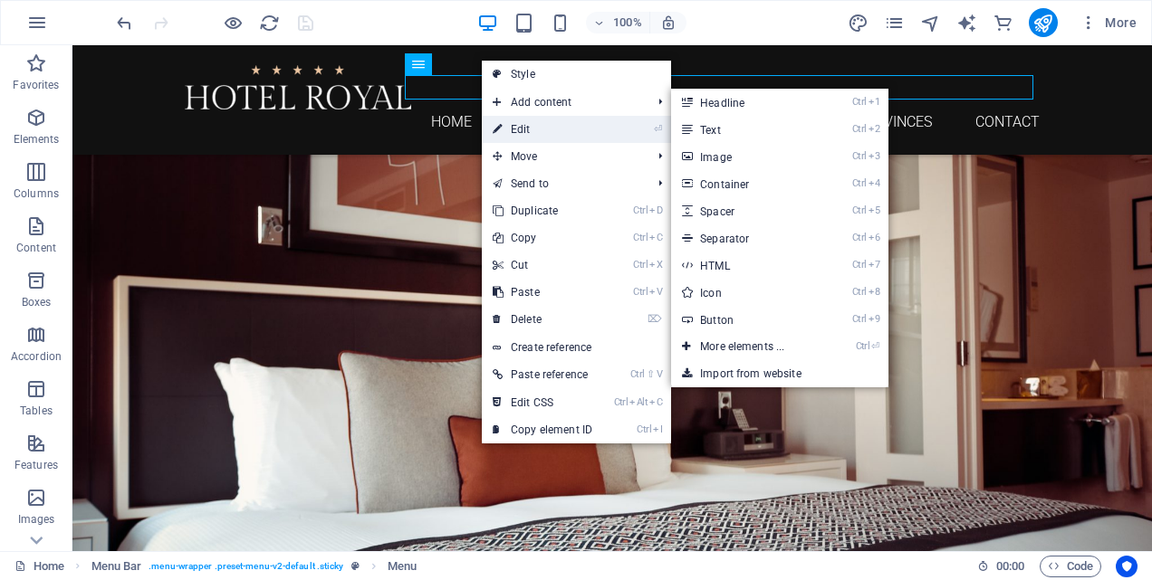
click at [504, 125] on link "⏎ Edit" at bounding box center [542, 129] width 121 height 27
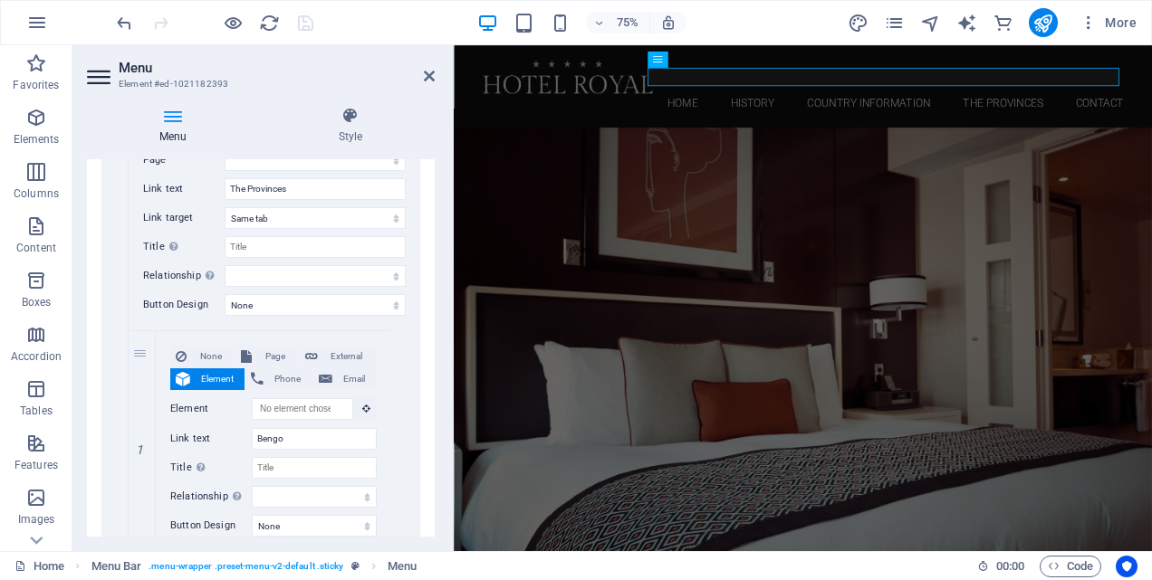
scroll to position [1087, 0]
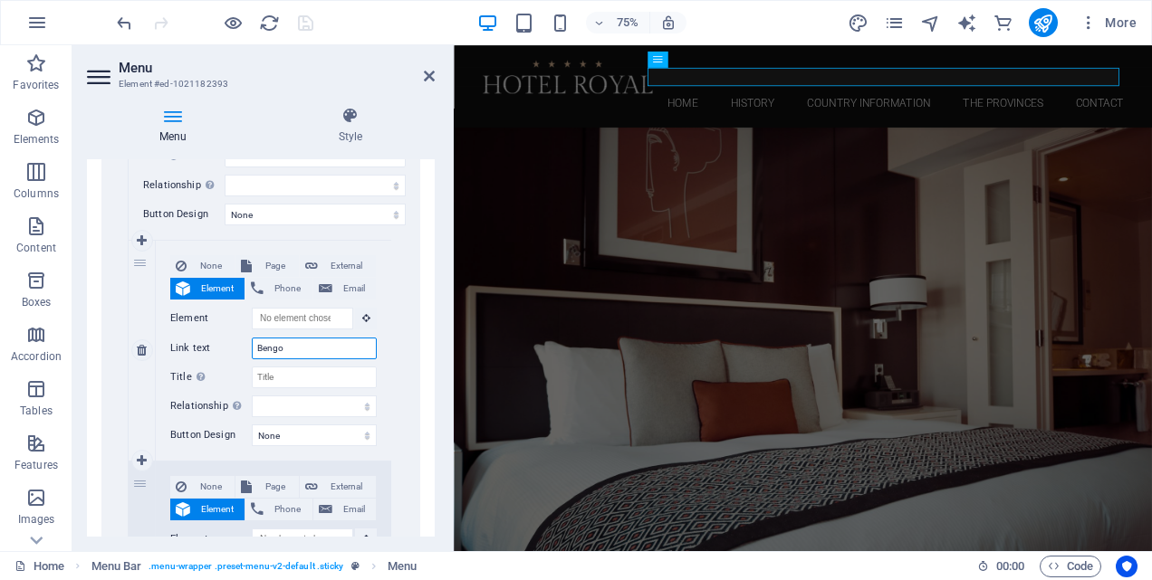
drag, startPoint x: 289, startPoint y: 351, endPoint x: 254, endPoint y: 352, distance: 34.4
click at [254, 352] on input "Bengo" at bounding box center [314, 349] width 125 height 22
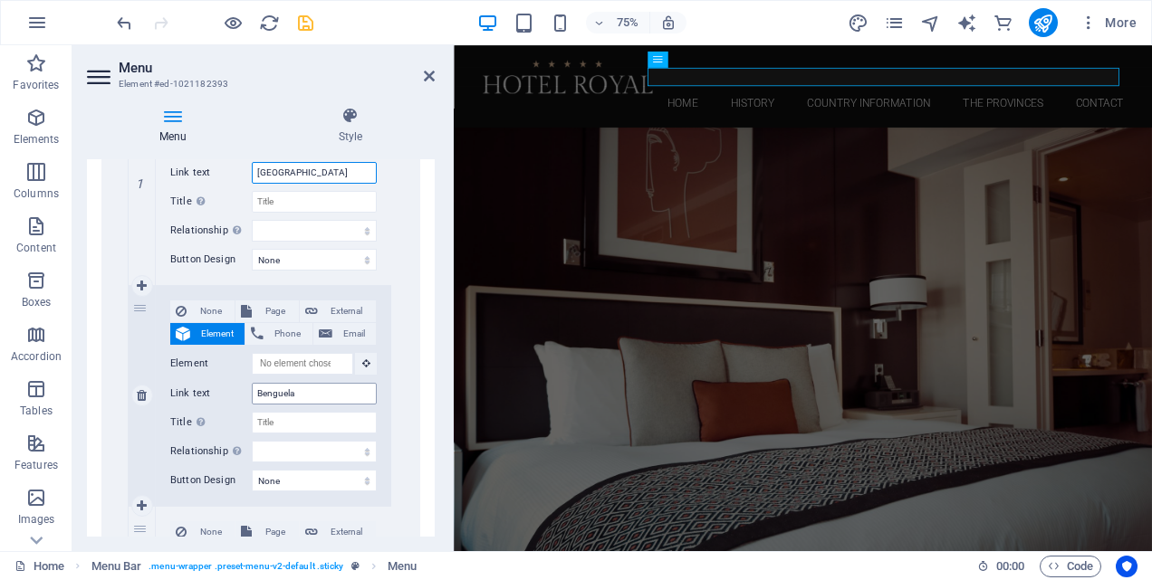
scroll to position [1268, 0]
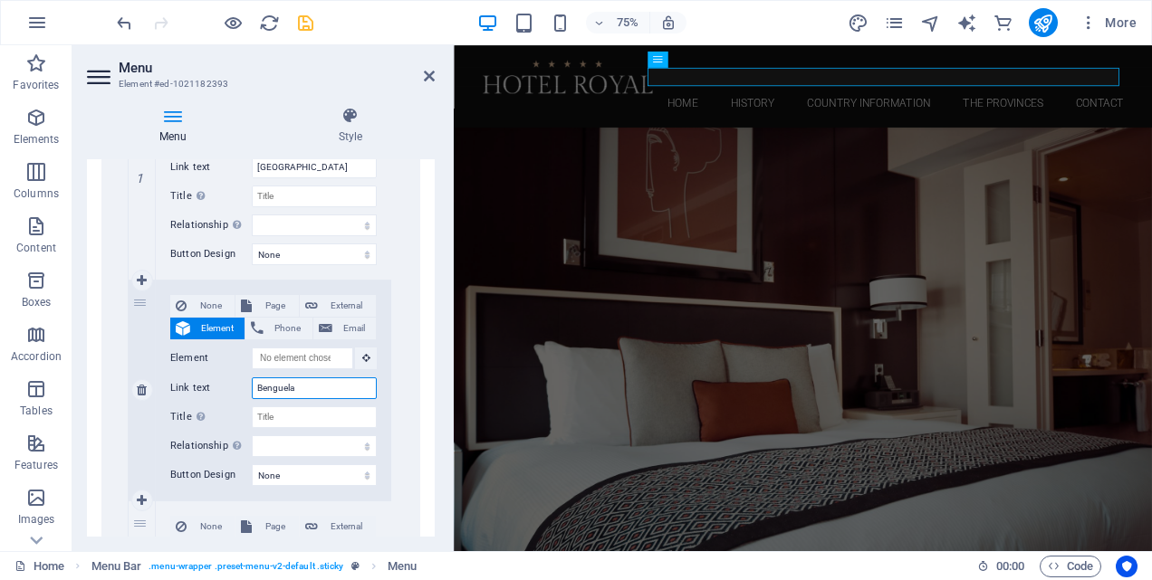
drag, startPoint x: 302, startPoint y: 392, endPoint x: 245, endPoint y: 393, distance: 56.2
click at [245, 393] on div "Link text Benguela" at bounding box center [273, 389] width 206 height 22
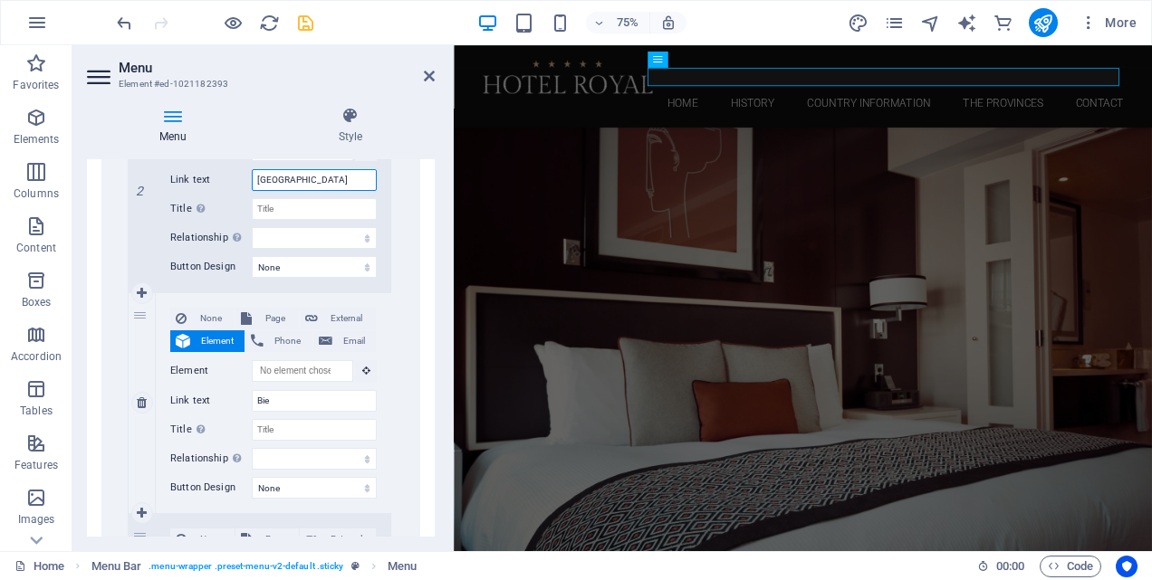
scroll to position [1539, 0]
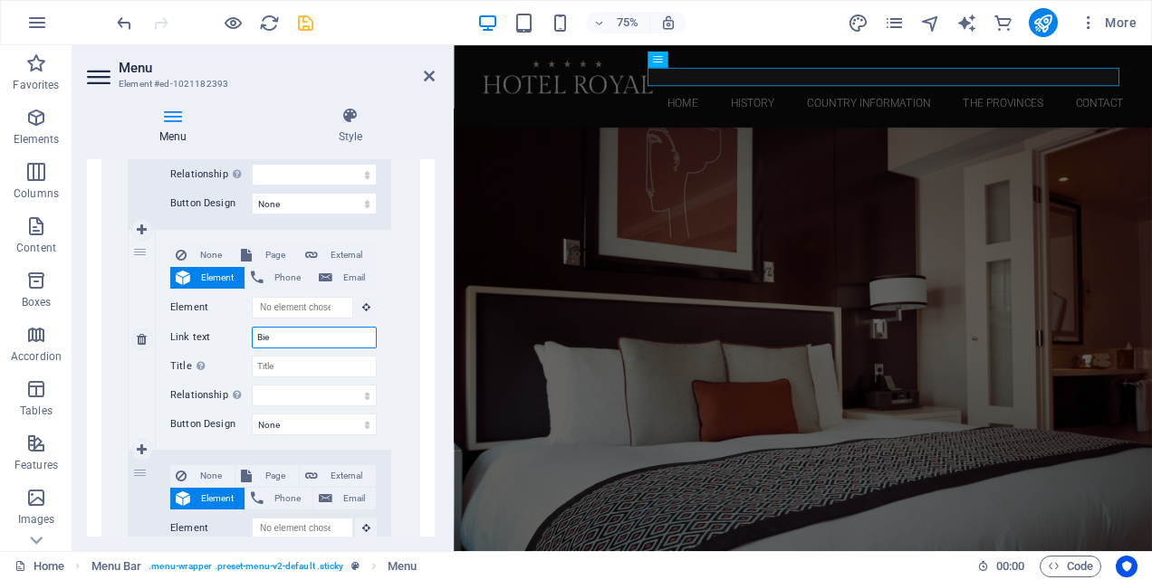
drag, startPoint x: 282, startPoint y: 341, endPoint x: 251, endPoint y: 338, distance: 31.0
click at [251, 338] on div "Link text Bie" at bounding box center [273, 338] width 206 height 22
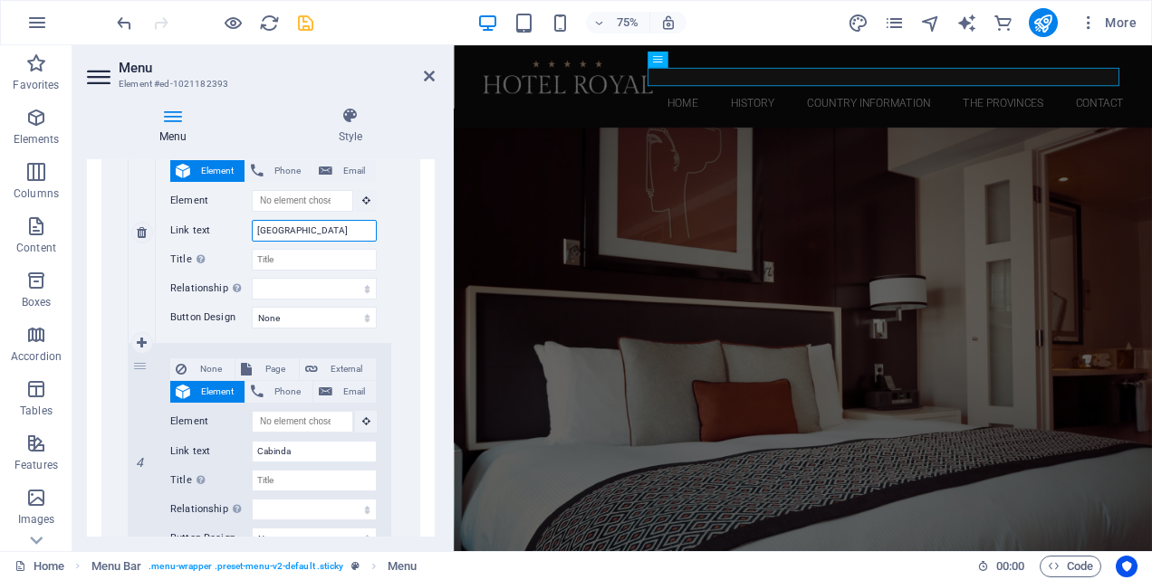
scroll to position [1721, 0]
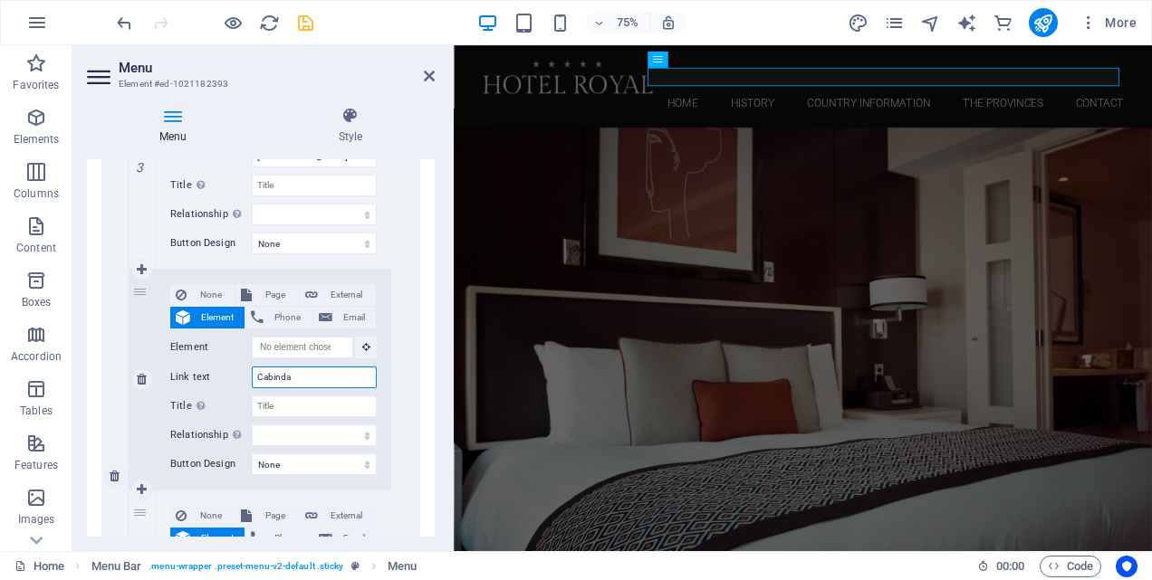
drag, startPoint x: 303, startPoint y: 378, endPoint x: 254, endPoint y: 380, distance: 49.0
click at [254, 380] on input "Cabinda" at bounding box center [314, 378] width 125 height 22
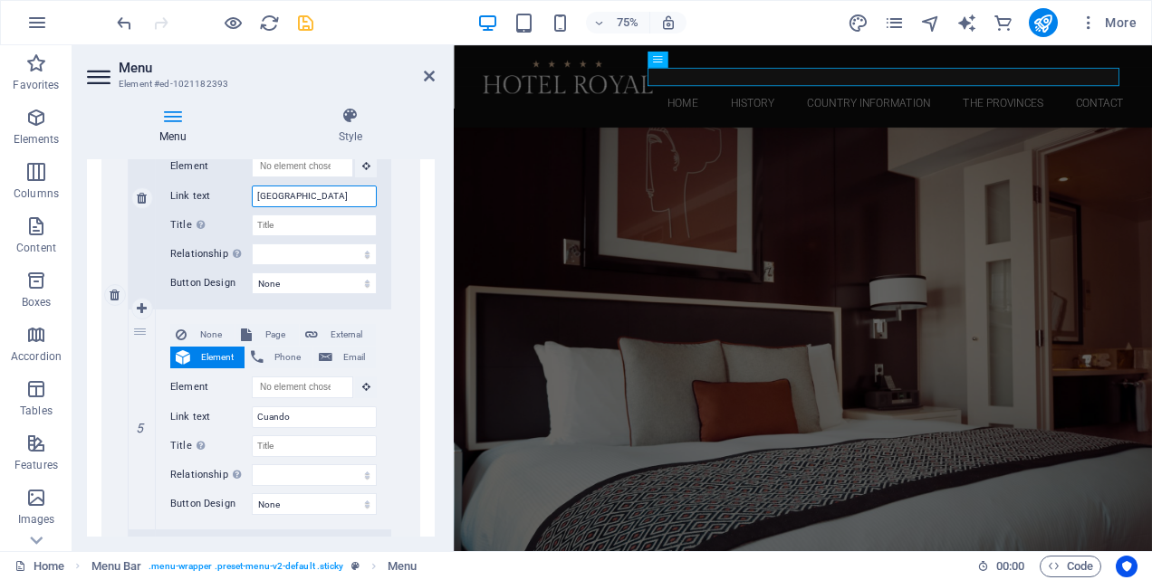
scroll to position [1992, 0]
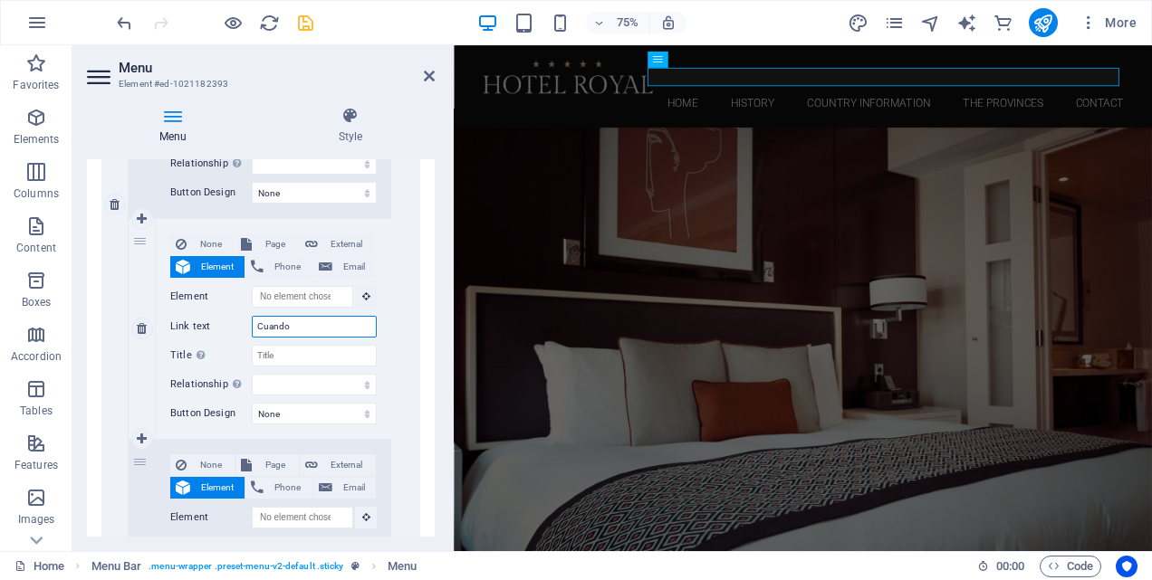
drag, startPoint x: 295, startPoint y: 326, endPoint x: 249, endPoint y: 326, distance: 46.2
click at [249, 326] on div "Link text Cuando" at bounding box center [273, 327] width 206 height 22
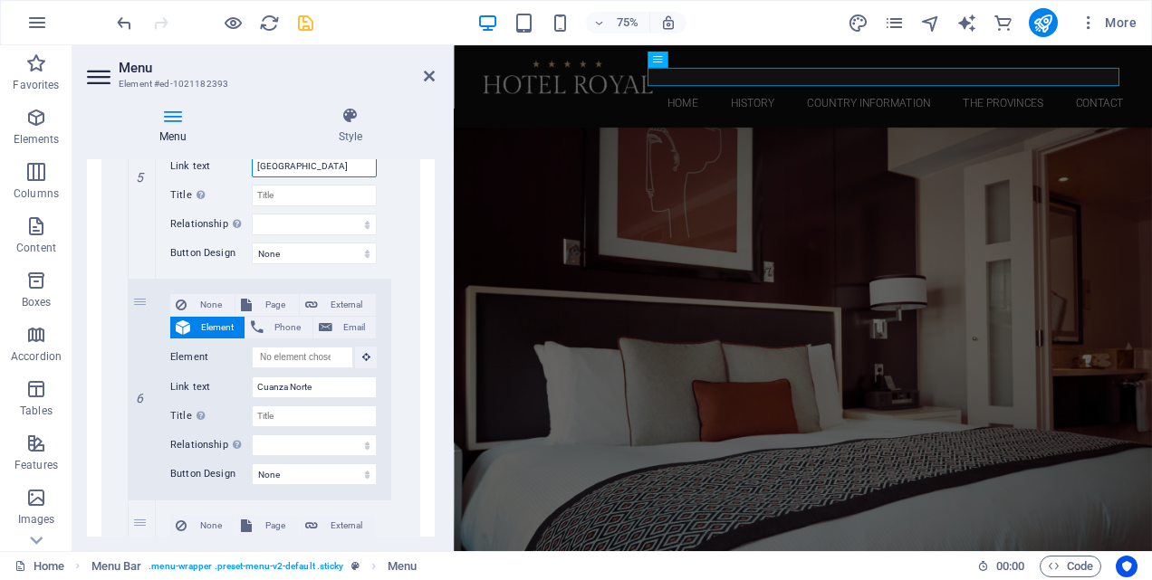
scroll to position [2173, 0]
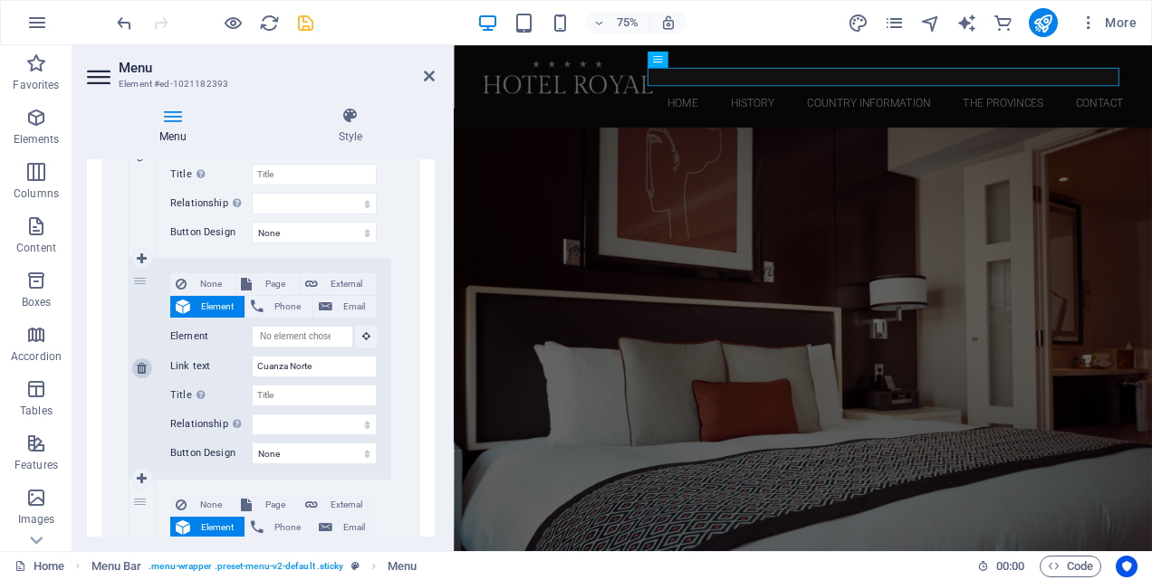
click at [140, 365] on icon at bounding box center [142, 368] width 10 height 13
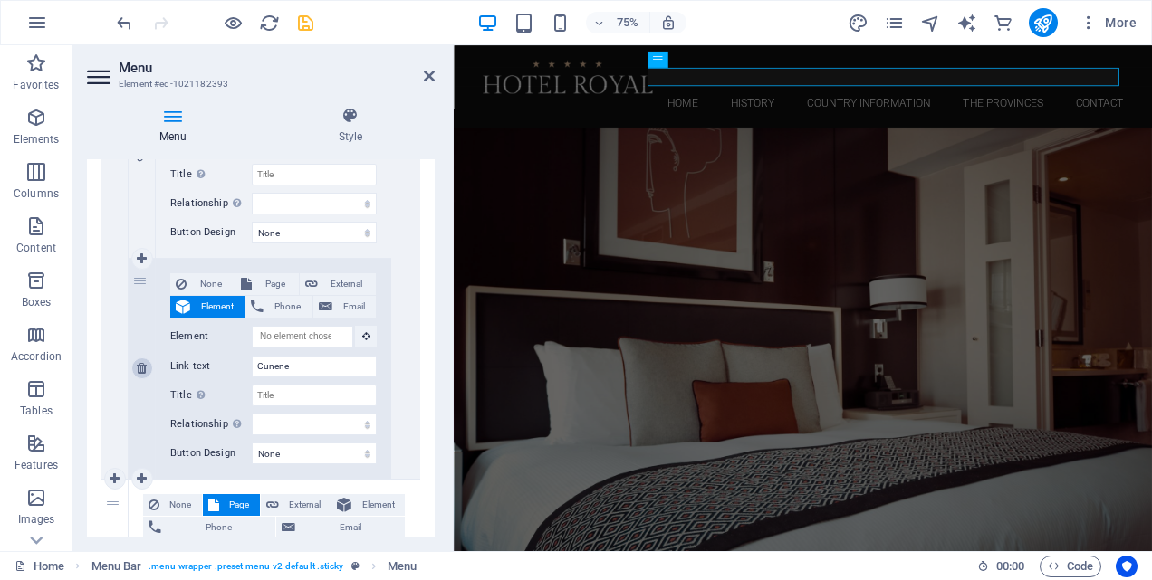
click at [140, 365] on icon at bounding box center [142, 368] width 10 height 13
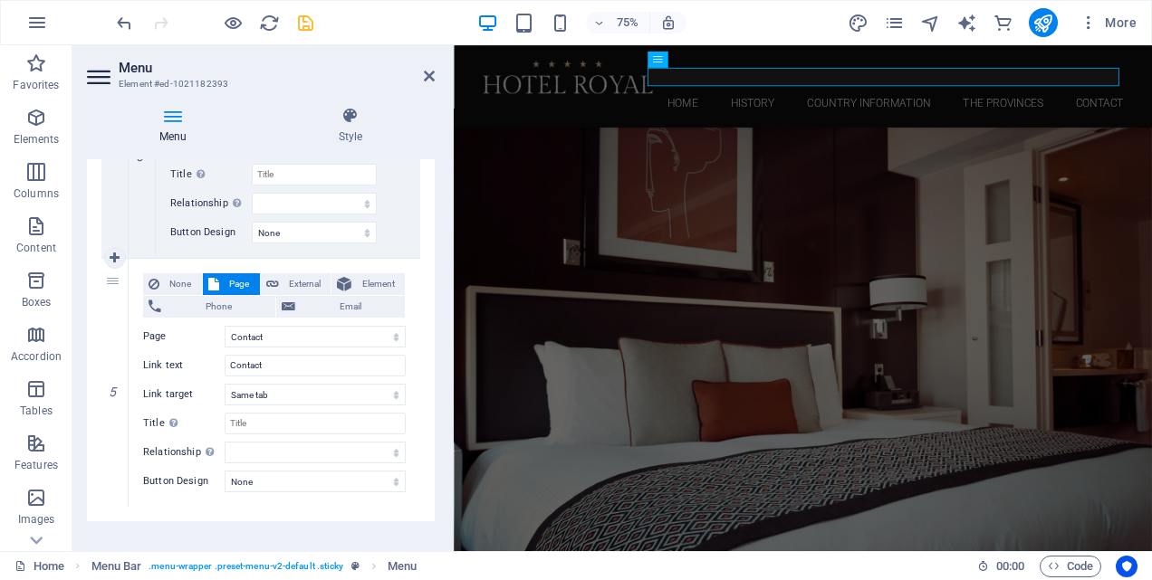
scroll to position [1952, 0]
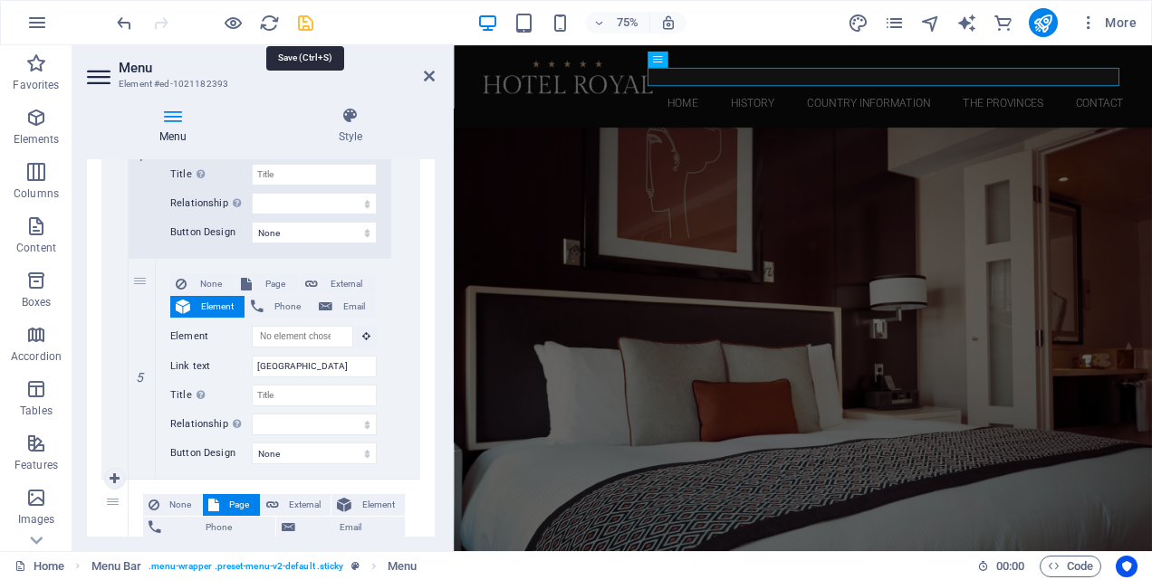
click at [303, 25] on icon "save" at bounding box center [305, 23] width 21 height 21
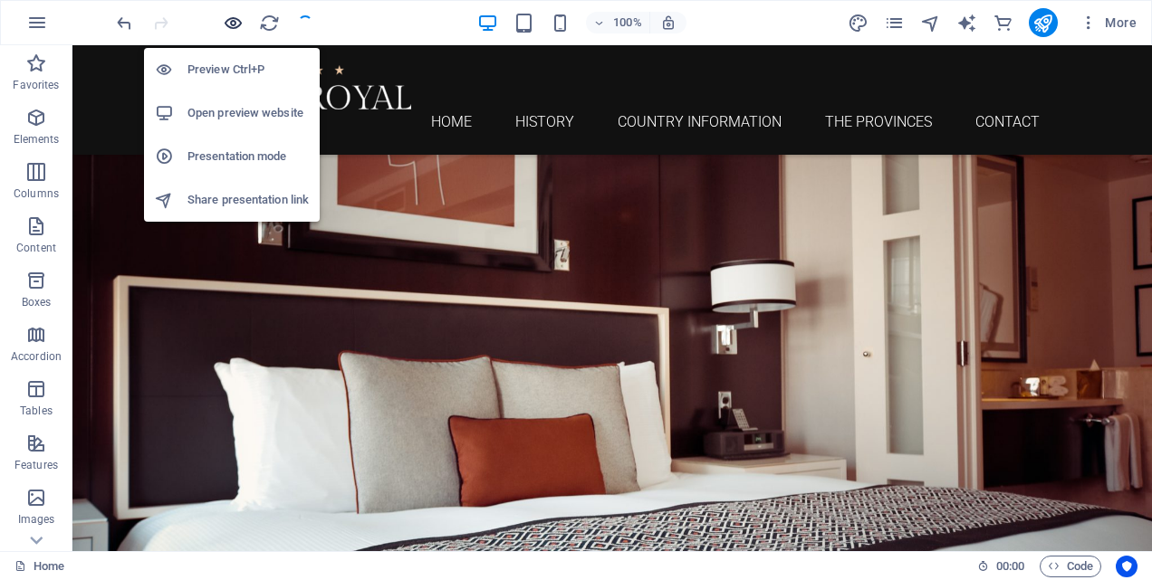
click at [233, 24] on icon "button" at bounding box center [233, 23] width 21 height 21
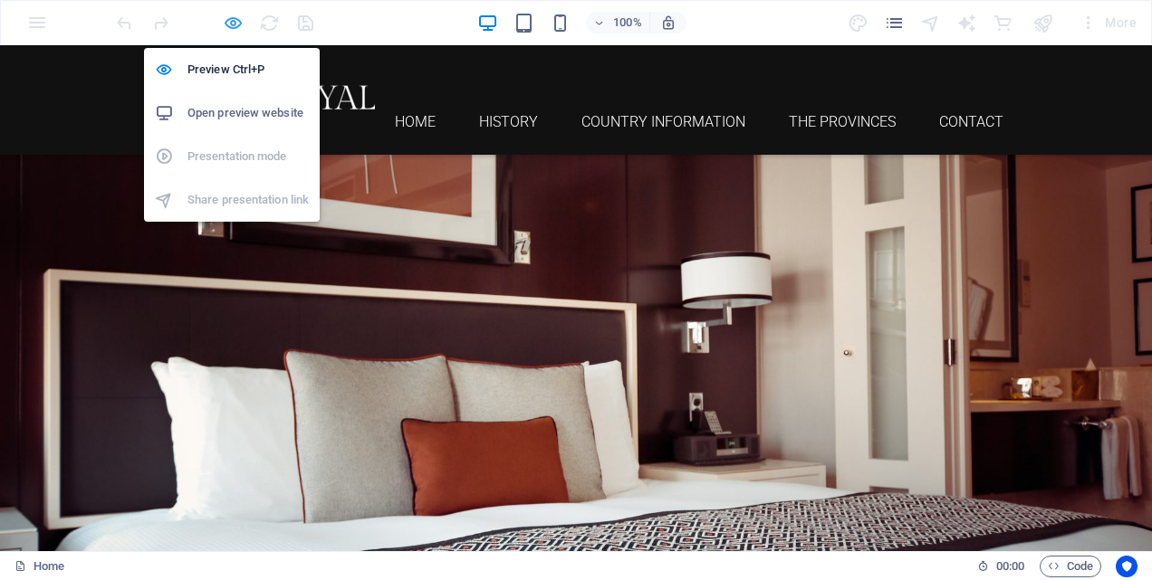
click at [235, 20] on icon "button" at bounding box center [233, 23] width 21 height 21
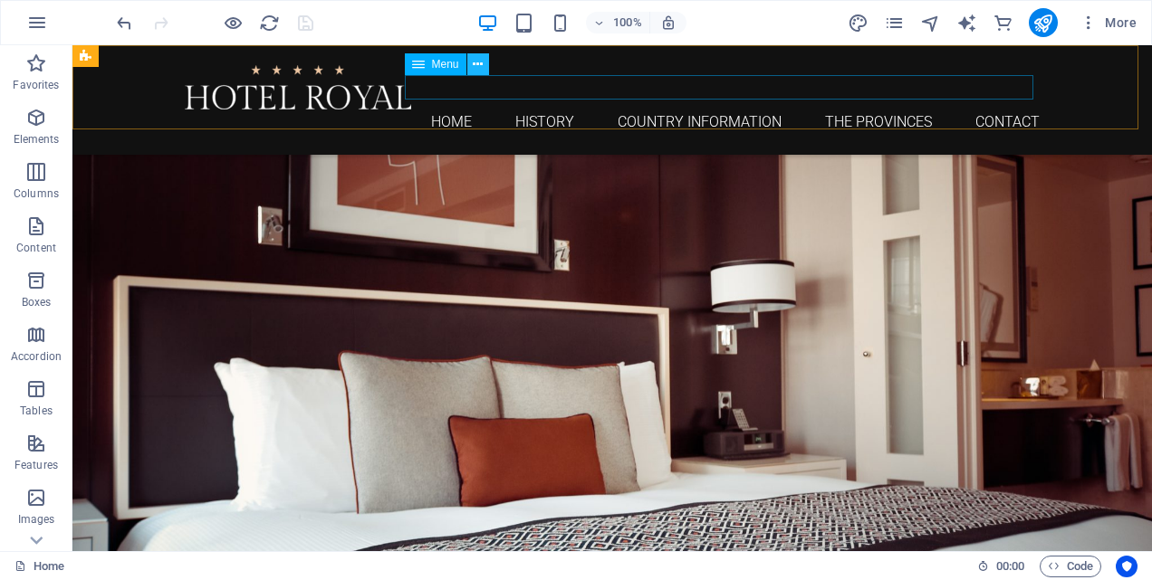
click at [478, 62] on icon at bounding box center [478, 64] width 10 height 19
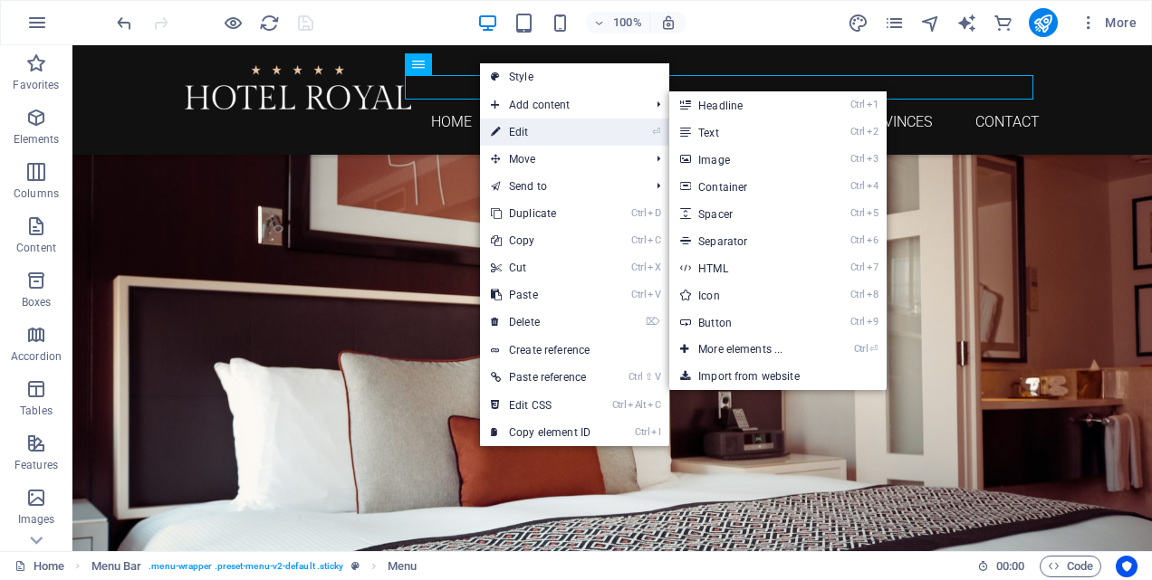
click at [532, 134] on link "⏎ Edit" at bounding box center [540, 132] width 121 height 27
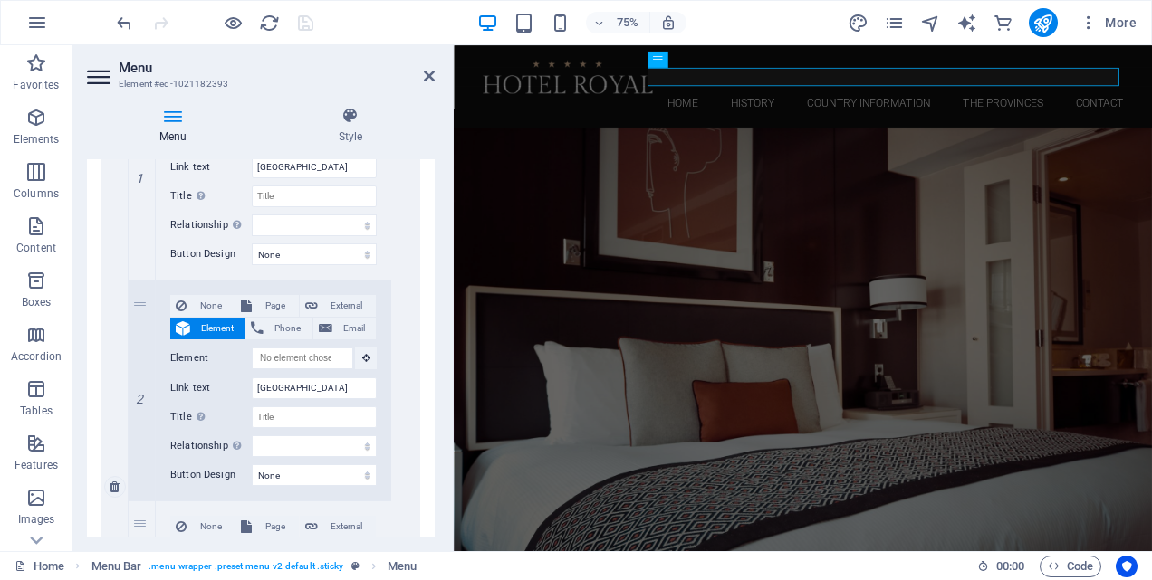
scroll to position [1177, 0]
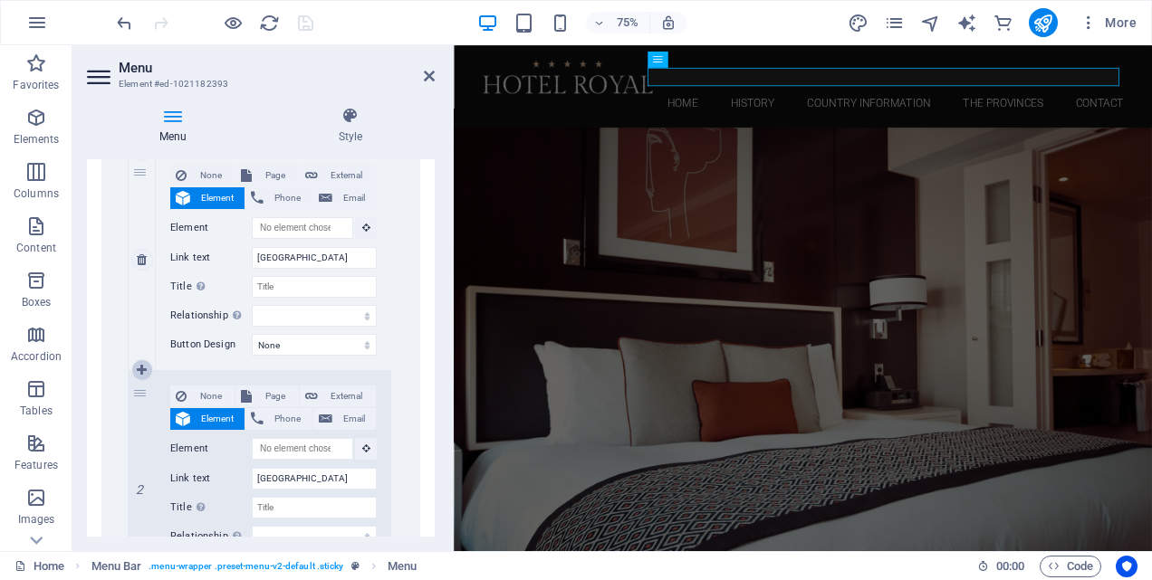
click at [145, 369] on icon at bounding box center [142, 370] width 10 height 13
drag, startPoint x: 141, startPoint y: 393, endPoint x: 358, endPoint y: 364, distance: 218.4
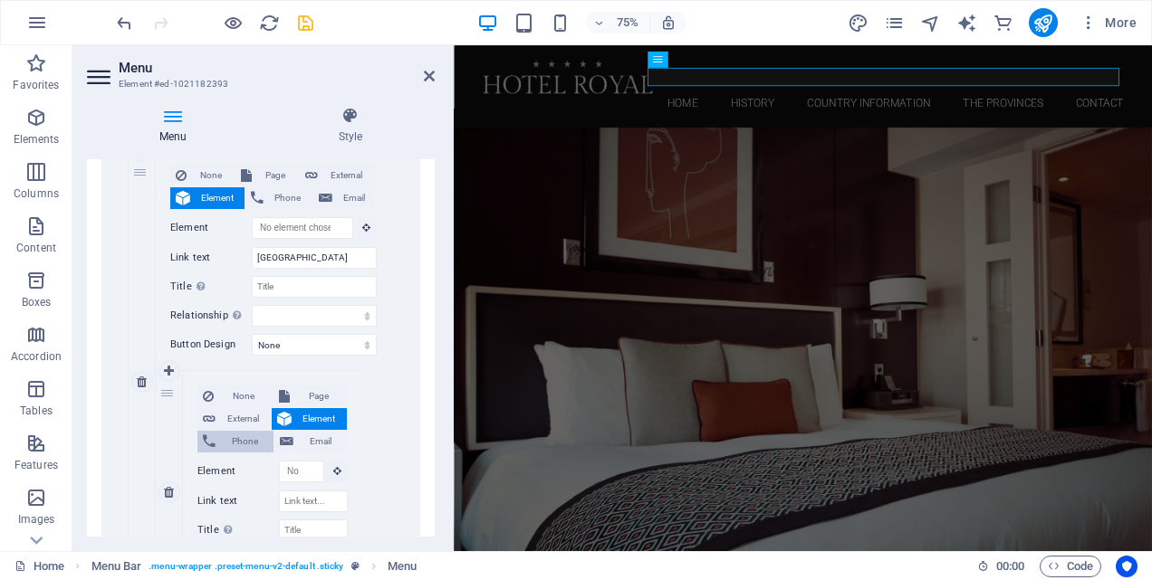
scroll to position [1268, 0]
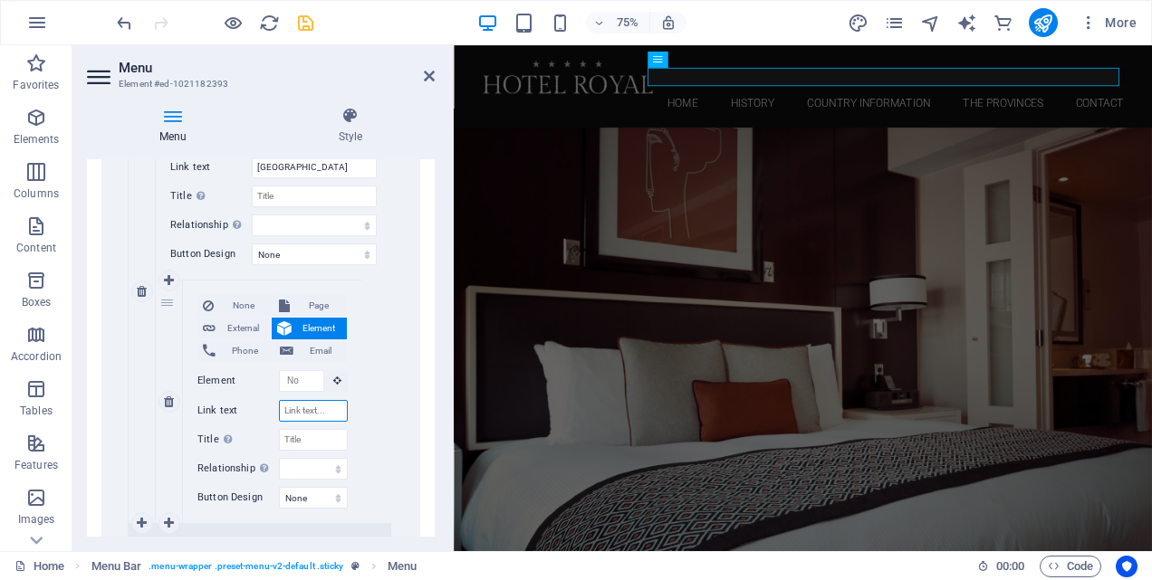
click at [310, 415] on input "Link text" at bounding box center [313, 411] width 69 height 22
click at [374, 447] on div "None Page External Element Phone Email Page Home History Country Information Th…" at bounding box center [273, 292] width 235 height 464
click at [313, 21] on icon "save" at bounding box center [305, 23] width 21 height 21
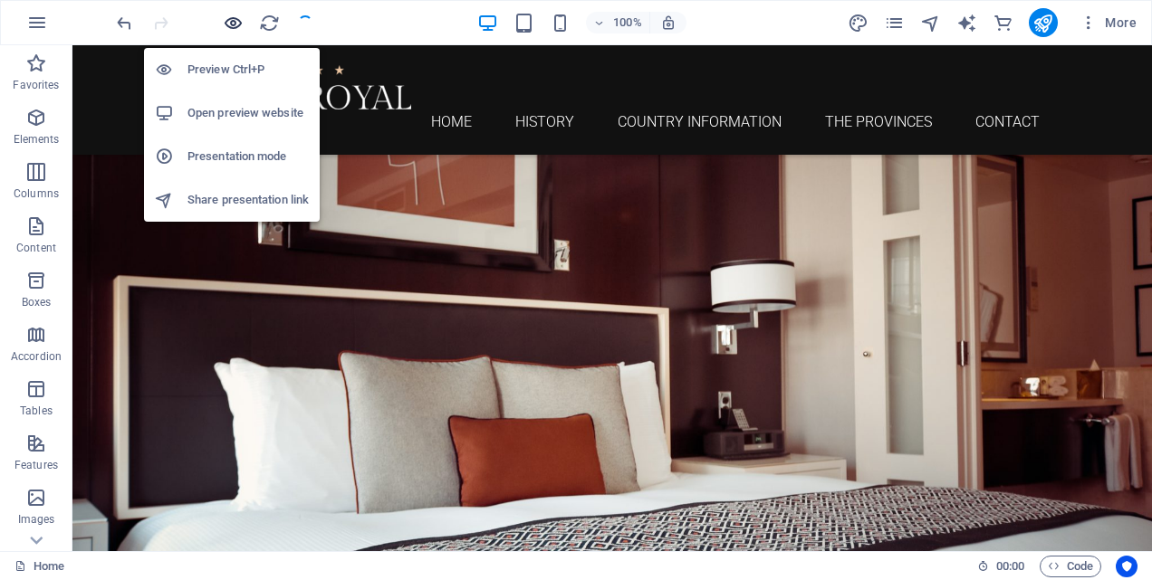
click at [232, 24] on icon "button" at bounding box center [233, 23] width 21 height 21
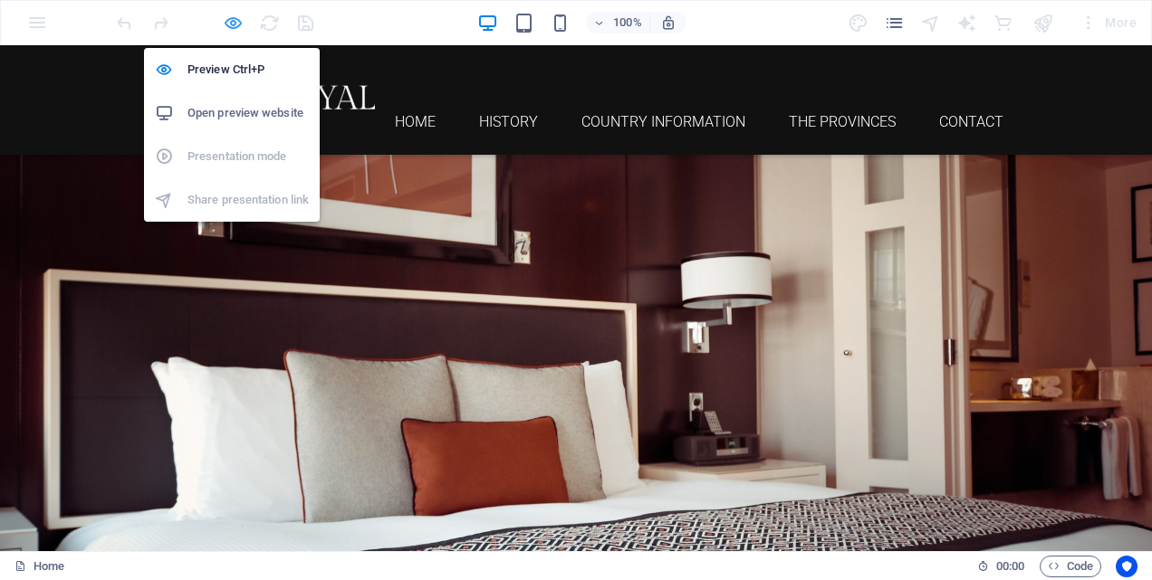
click at [240, 26] on icon "button" at bounding box center [233, 23] width 21 height 21
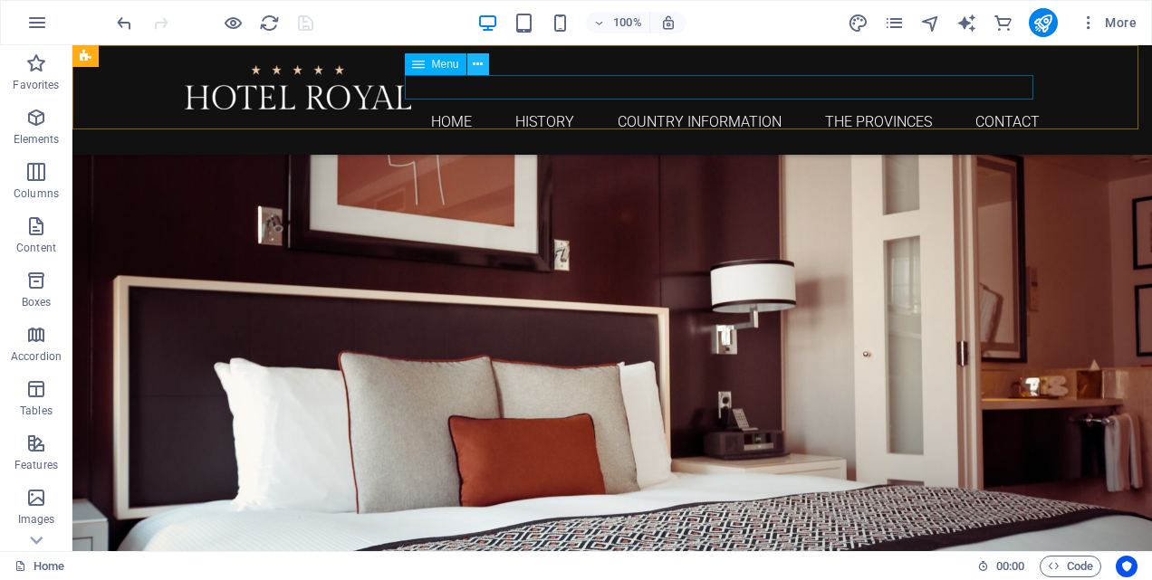
click at [476, 64] on icon at bounding box center [478, 64] width 10 height 19
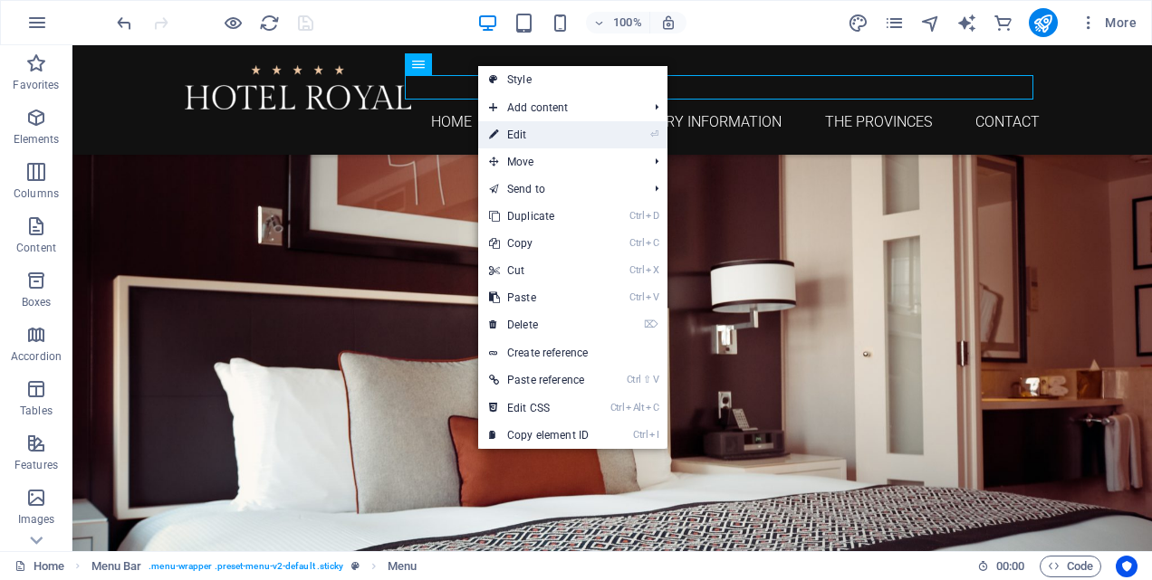
click at [506, 133] on link "⏎ Edit" at bounding box center [538, 134] width 121 height 27
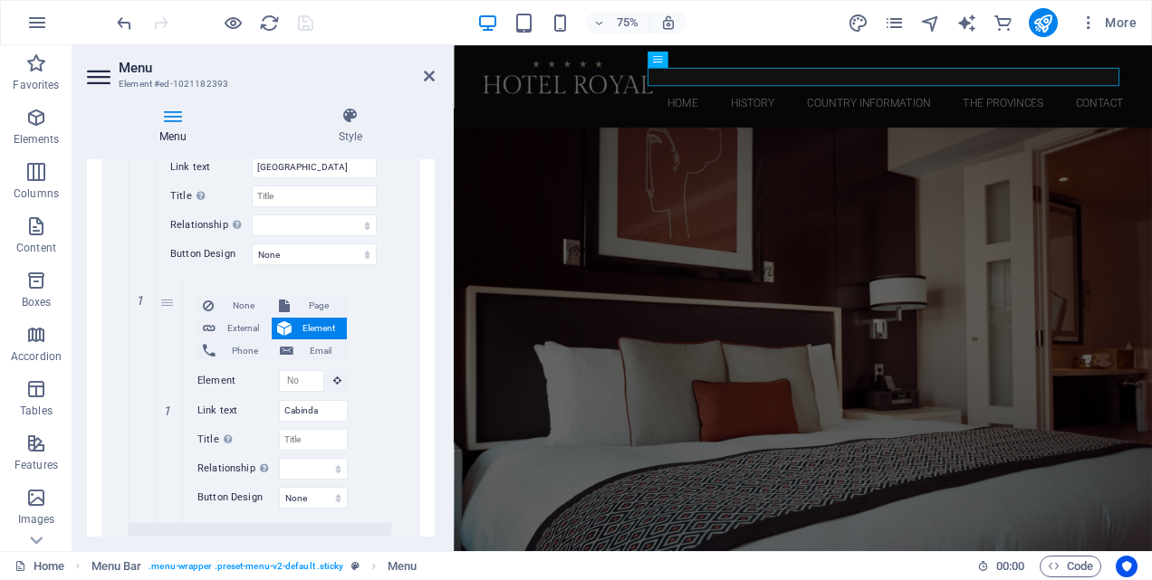
scroll to position [1358, 0]
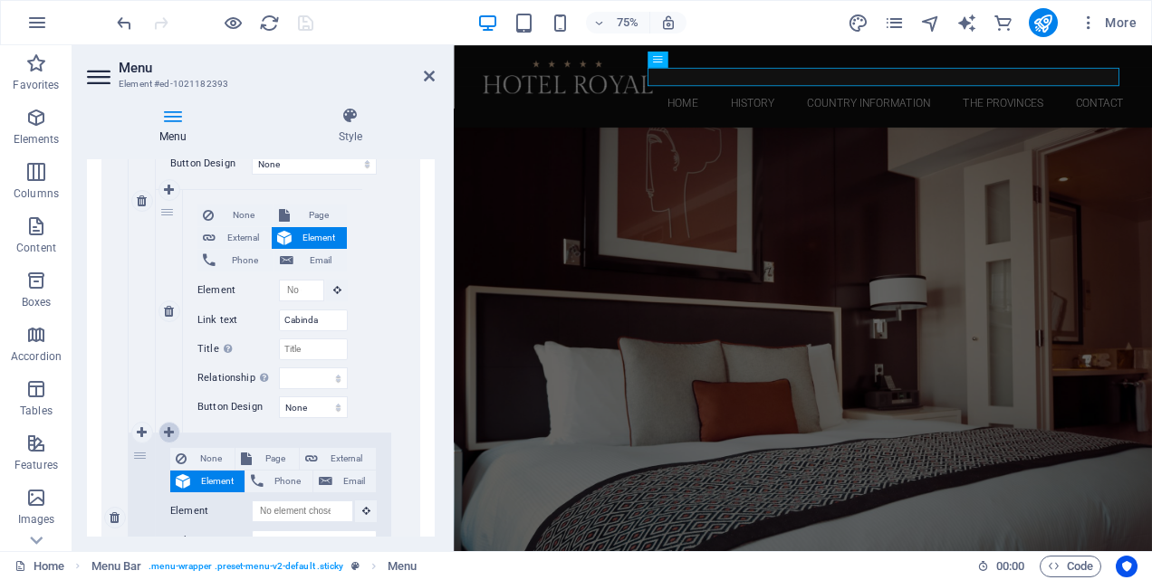
click at [167, 428] on icon at bounding box center [169, 433] width 10 height 13
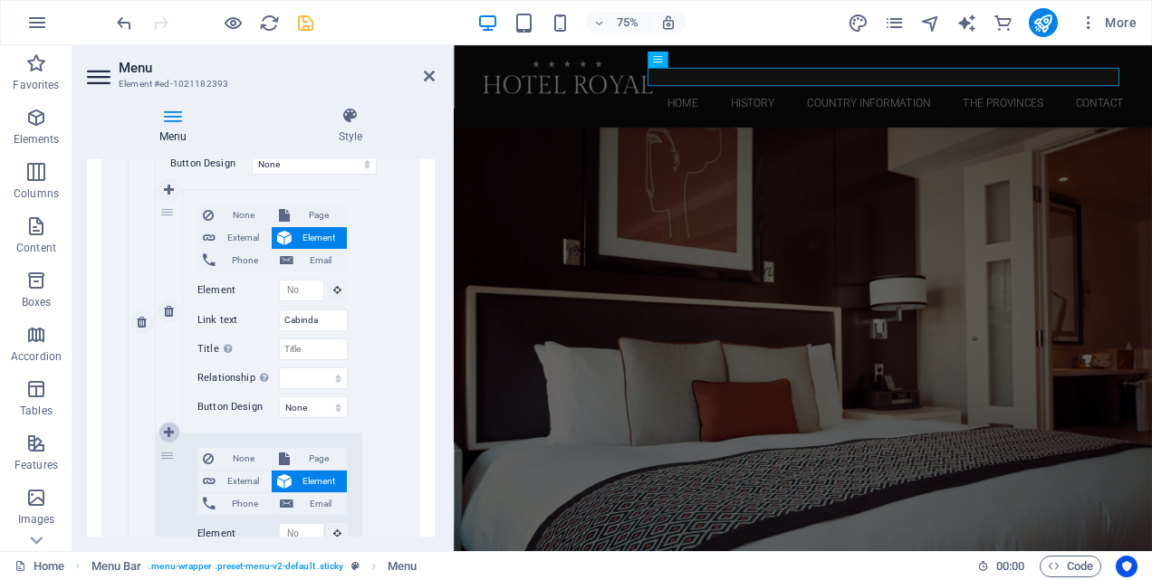
scroll to position [1480, 0]
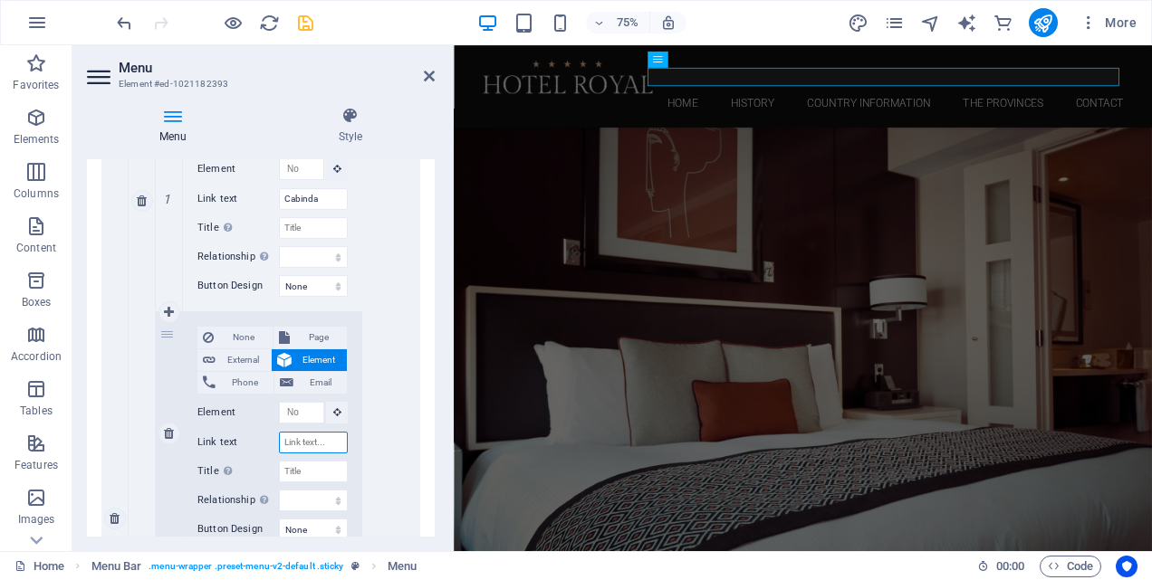
click at [333, 439] on input "Link text" at bounding box center [313, 443] width 69 height 22
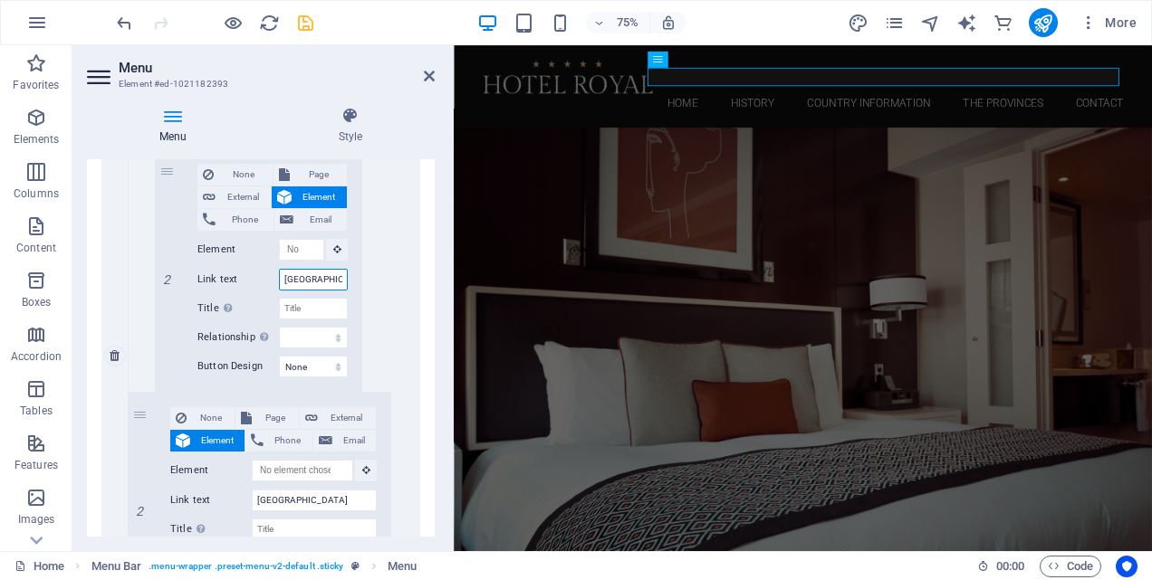
scroll to position [1661, 0]
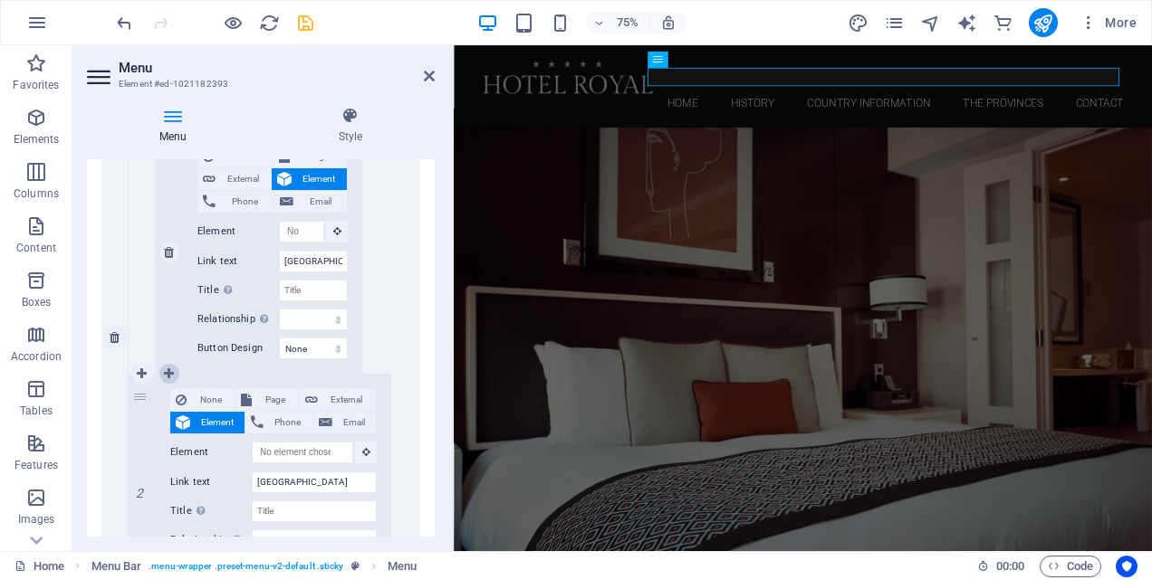
click at [169, 369] on icon at bounding box center [169, 374] width 10 height 13
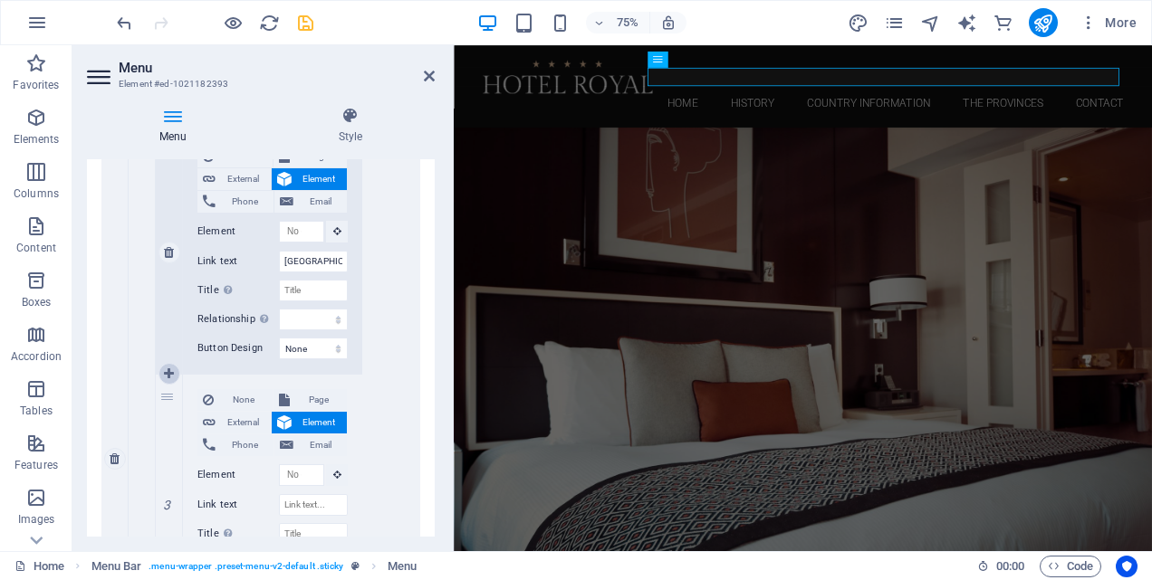
scroll to position [1783, 0]
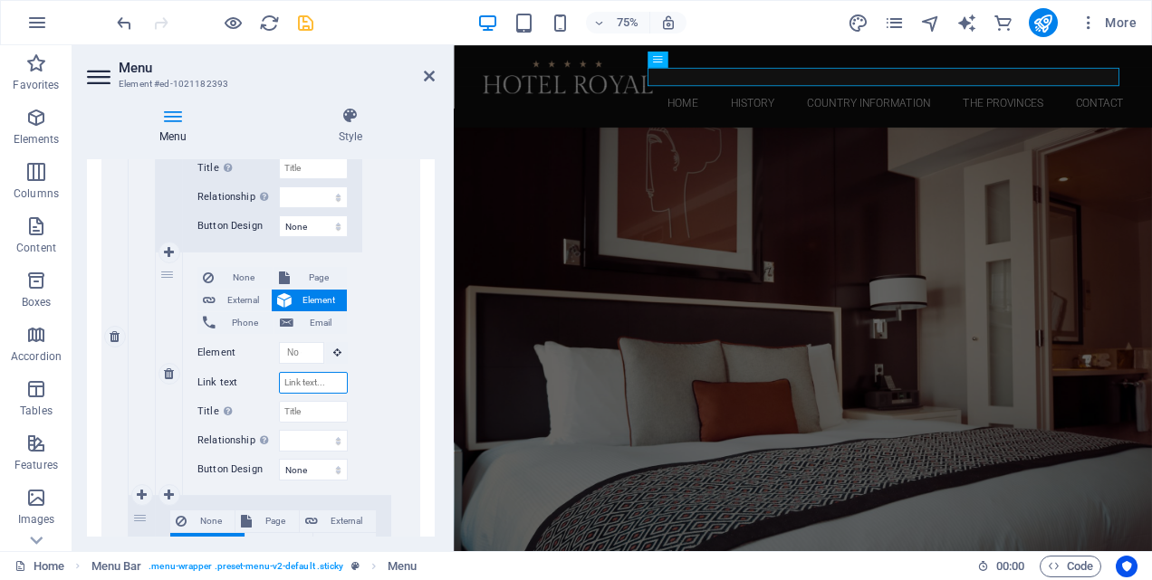
click at [299, 380] on input "Link text" at bounding box center [313, 383] width 69 height 22
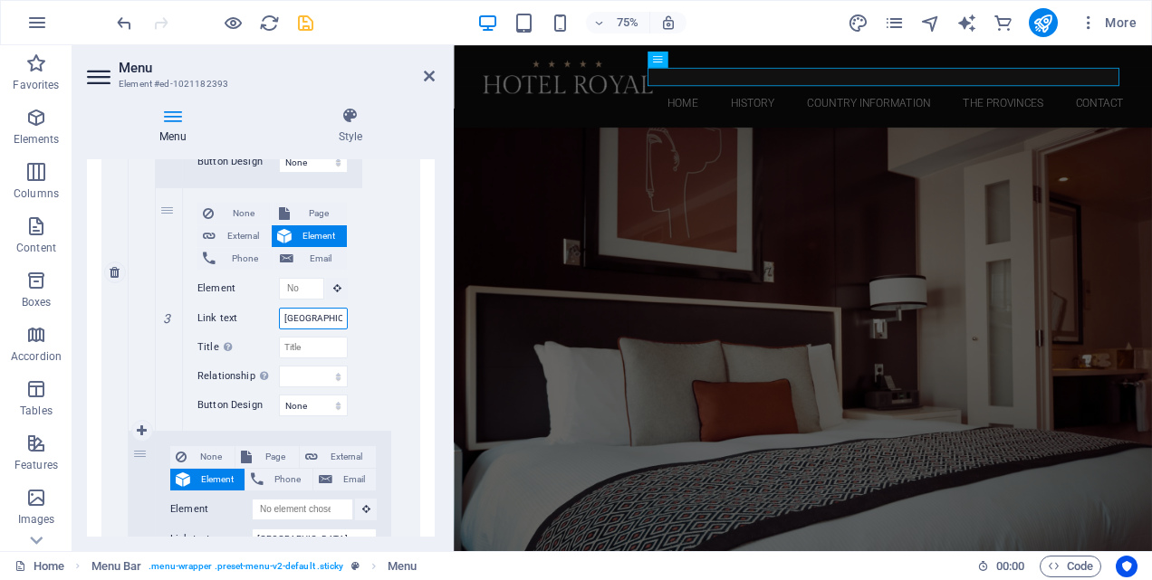
scroll to position [1874, 0]
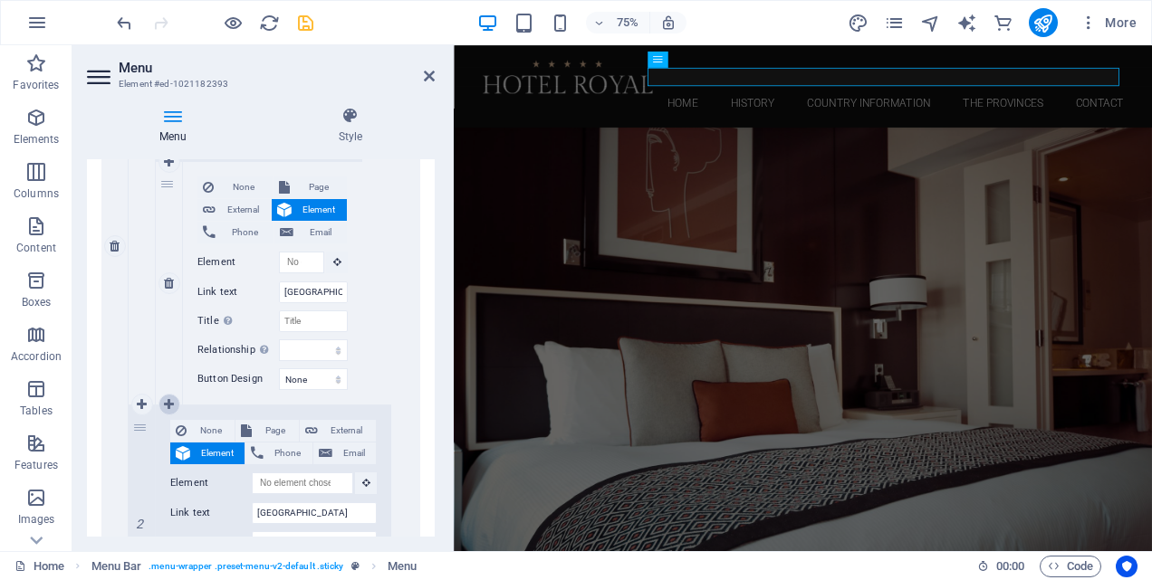
click at [170, 404] on icon at bounding box center [169, 404] width 10 height 13
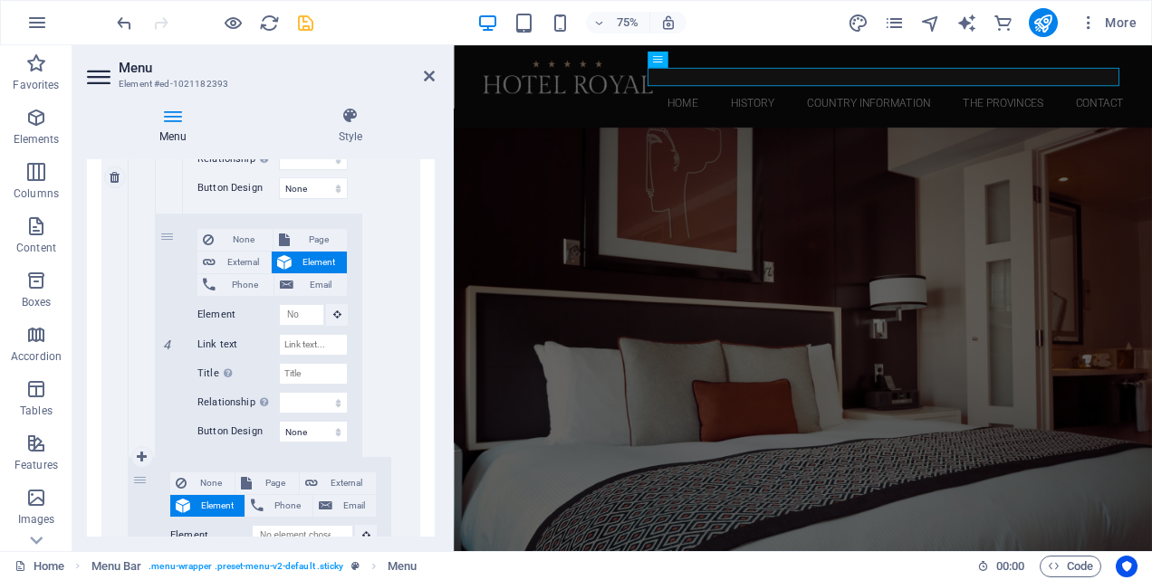
scroll to position [2086, 0]
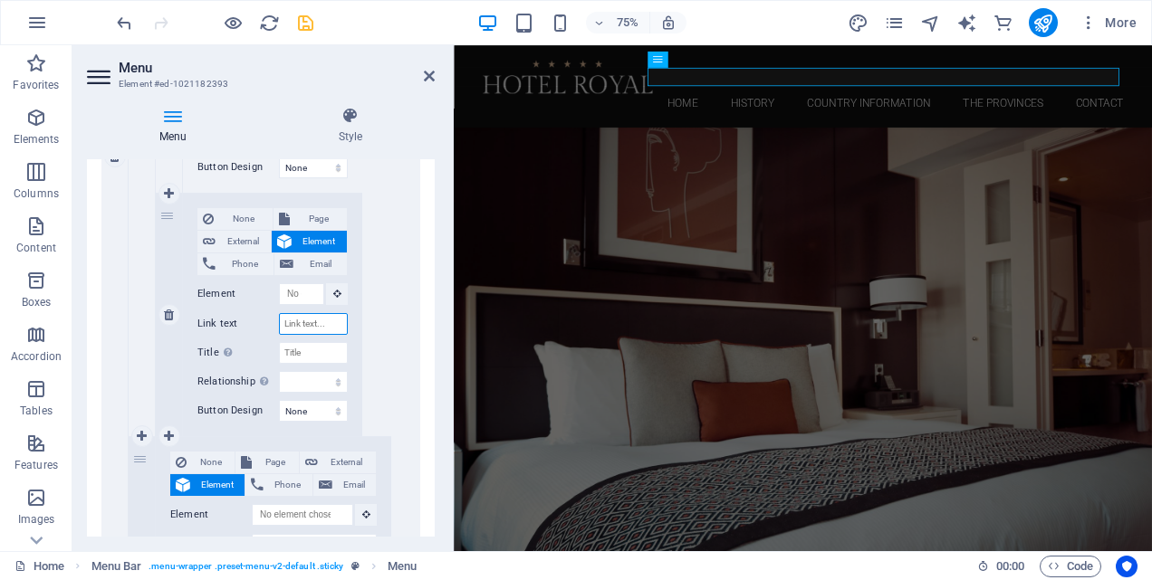
click at [320, 326] on input "Link text" at bounding box center [313, 324] width 69 height 22
click at [170, 436] on icon at bounding box center [169, 436] width 10 height 13
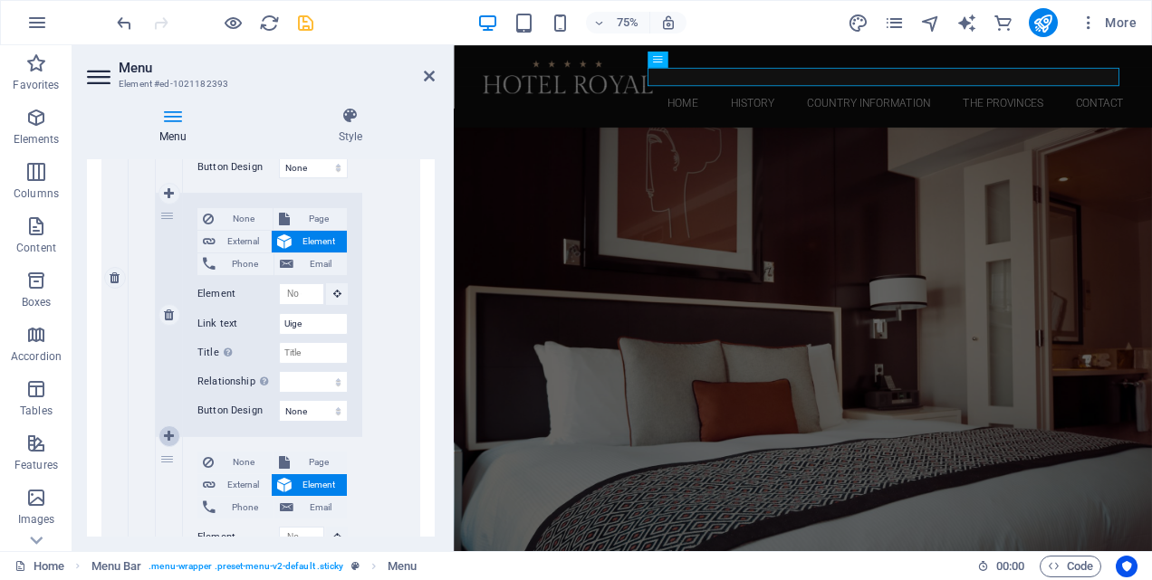
scroll to position [2208, 0]
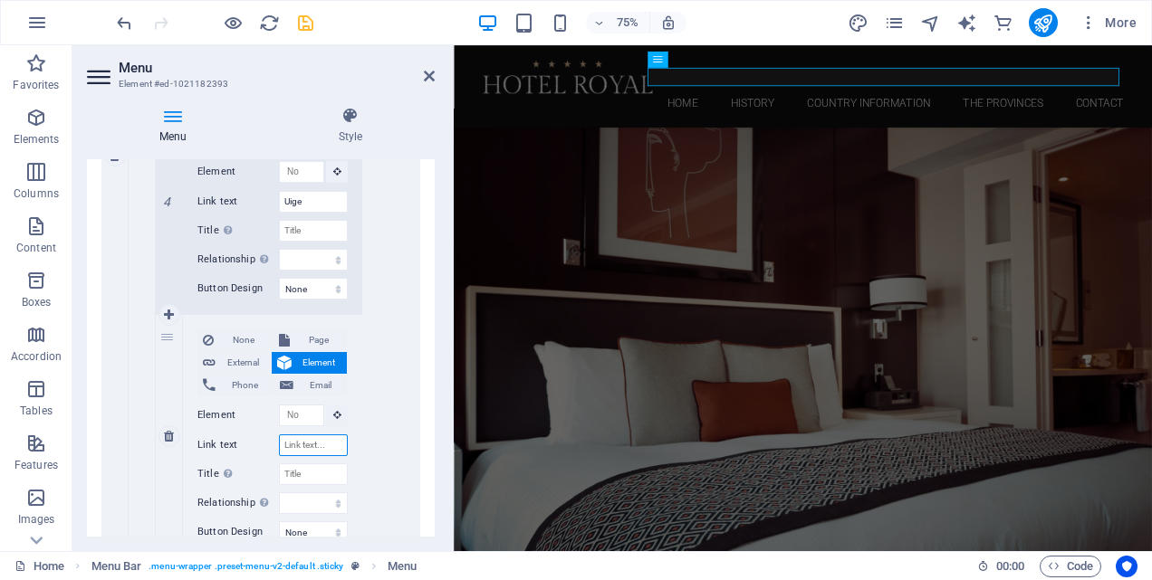
click at [300, 445] on input "Link text" at bounding box center [313, 446] width 69 height 22
click at [302, 25] on icon "save" at bounding box center [305, 23] width 21 height 21
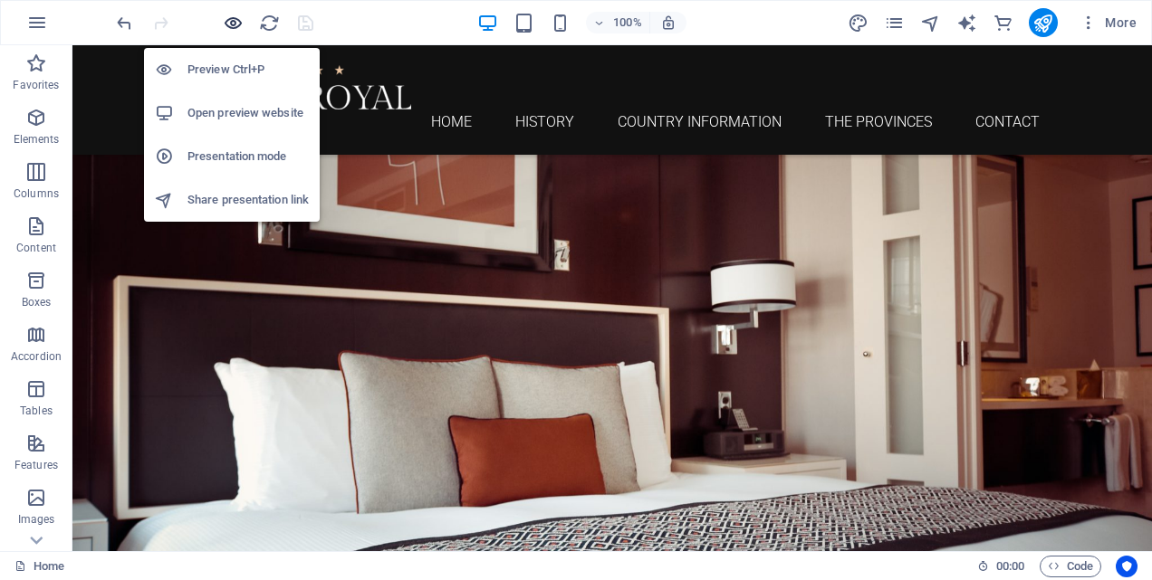
click at [235, 23] on icon "button" at bounding box center [233, 23] width 21 height 21
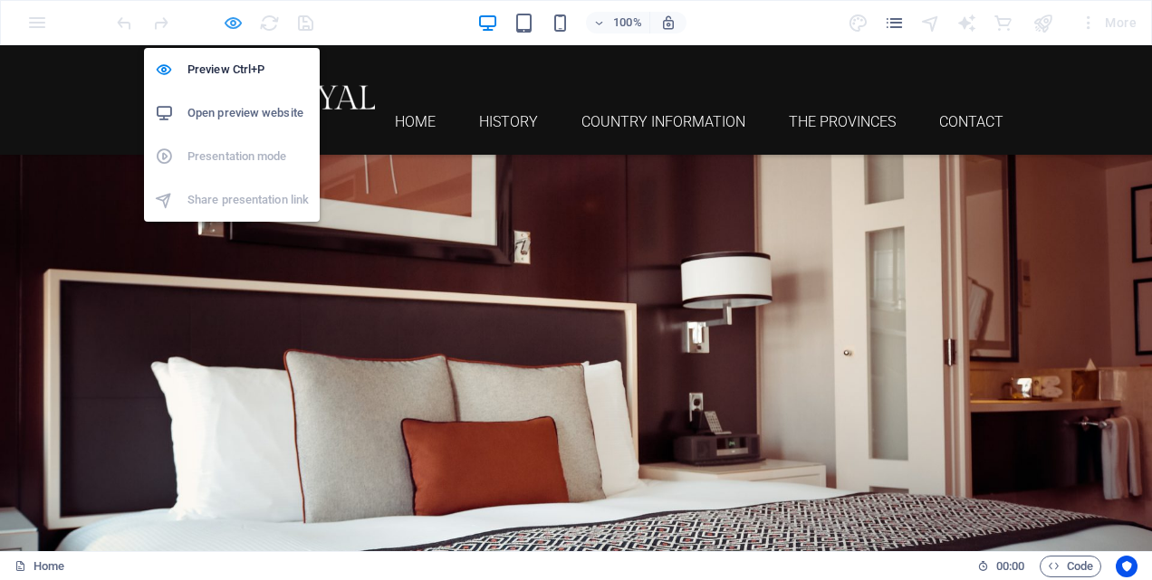
click at [231, 23] on icon "button" at bounding box center [233, 23] width 21 height 21
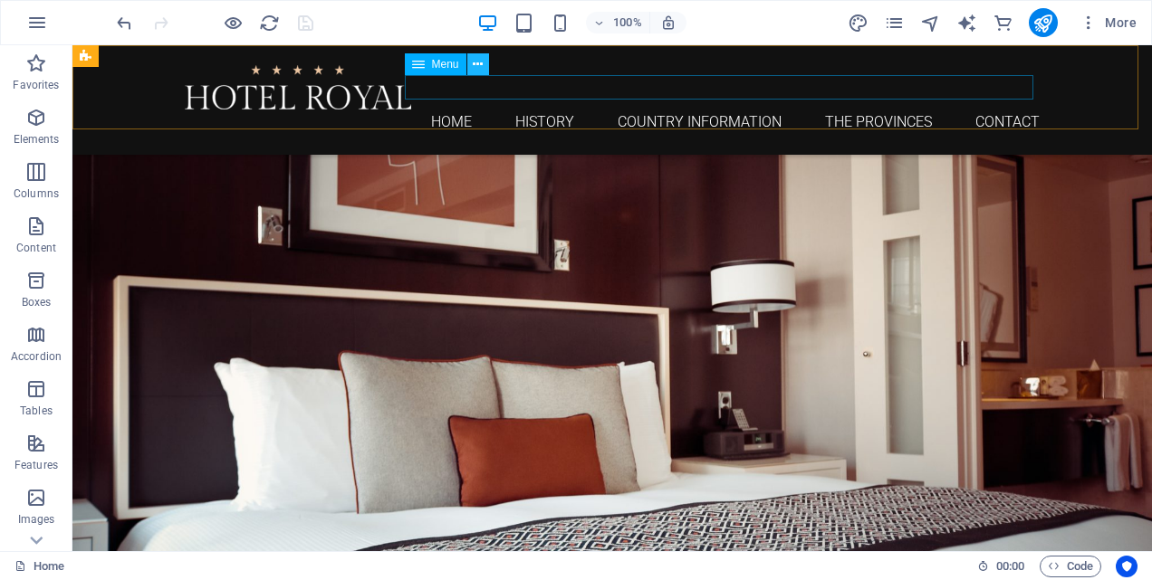
click at [475, 64] on icon at bounding box center [478, 64] width 10 height 19
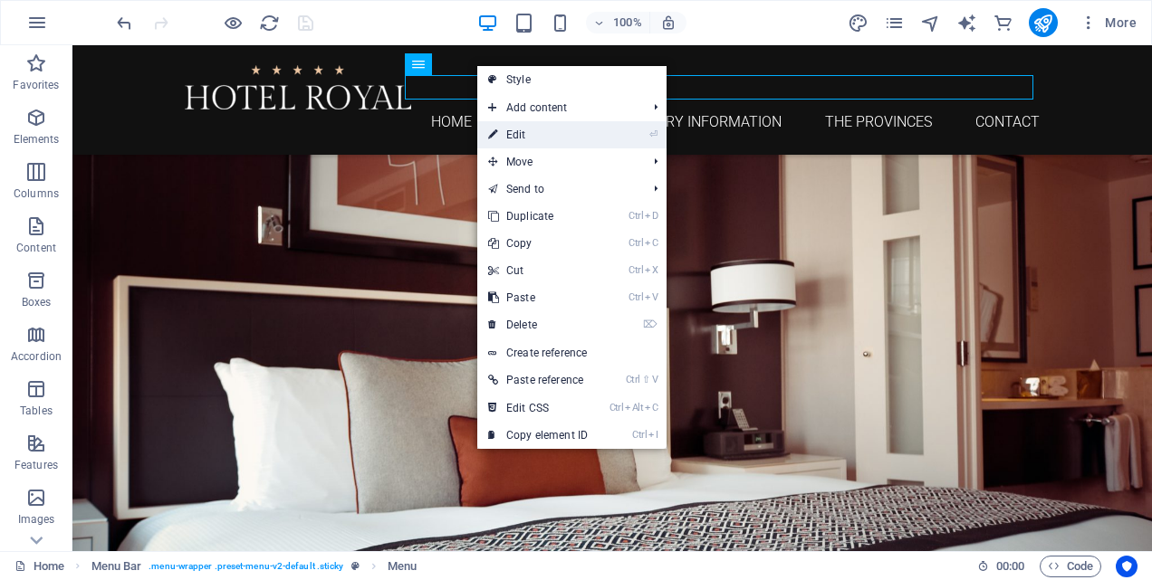
click at [510, 130] on link "⏎ Edit" at bounding box center [537, 134] width 121 height 27
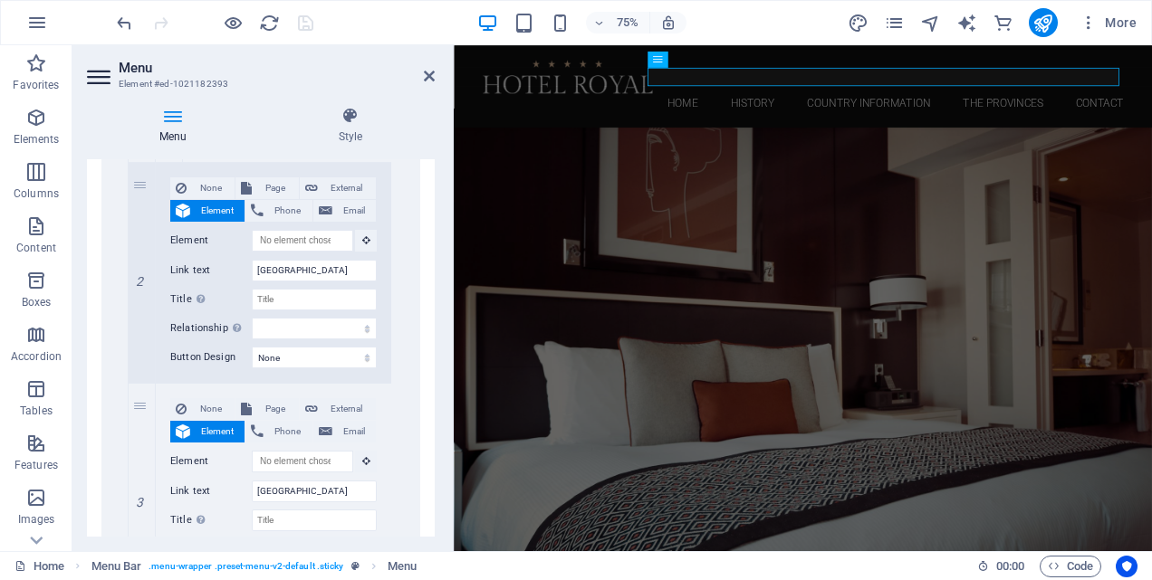
scroll to position [2626, 0]
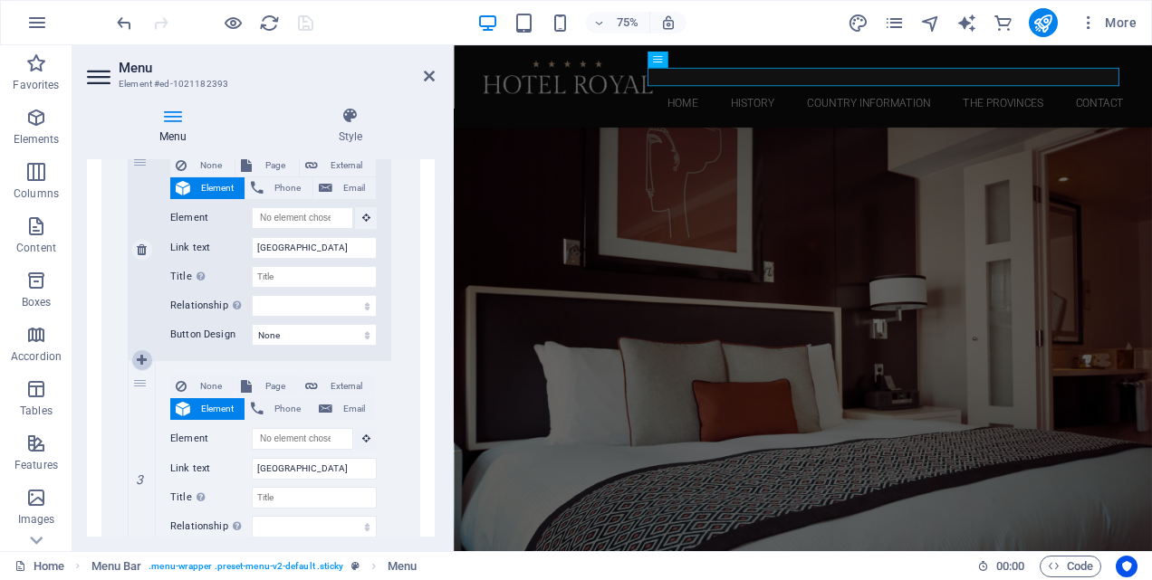
click at [140, 358] on icon at bounding box center [142, 360] width 10 height 13
drag, startPoint x: 138, startPoint y: 384, endPoint x: 286, endPoint y: 358, distance: 150.8
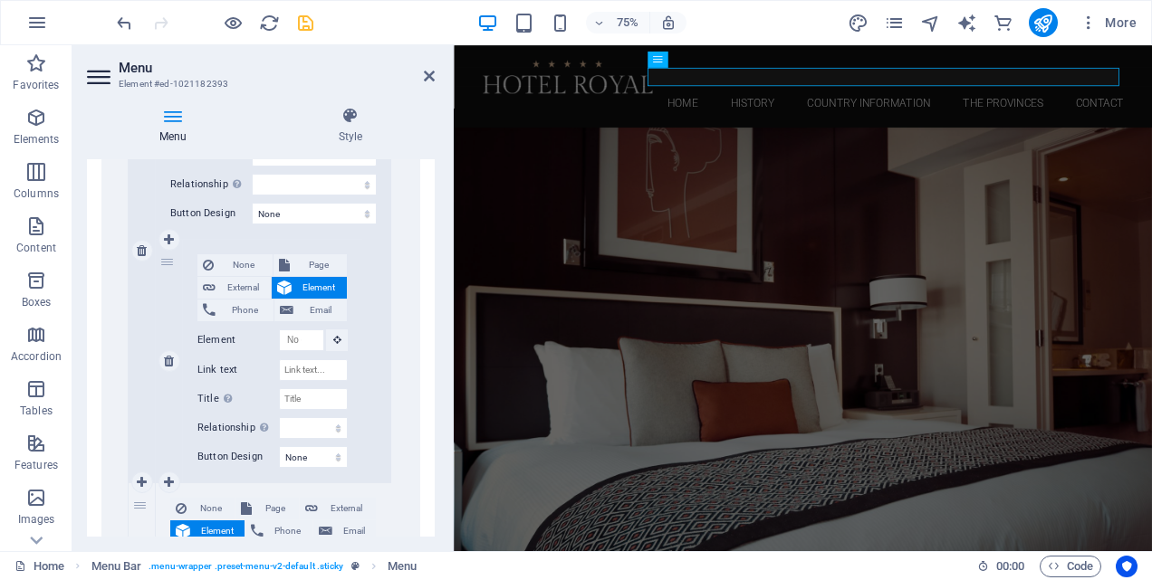
scroll to position [2807, 0]
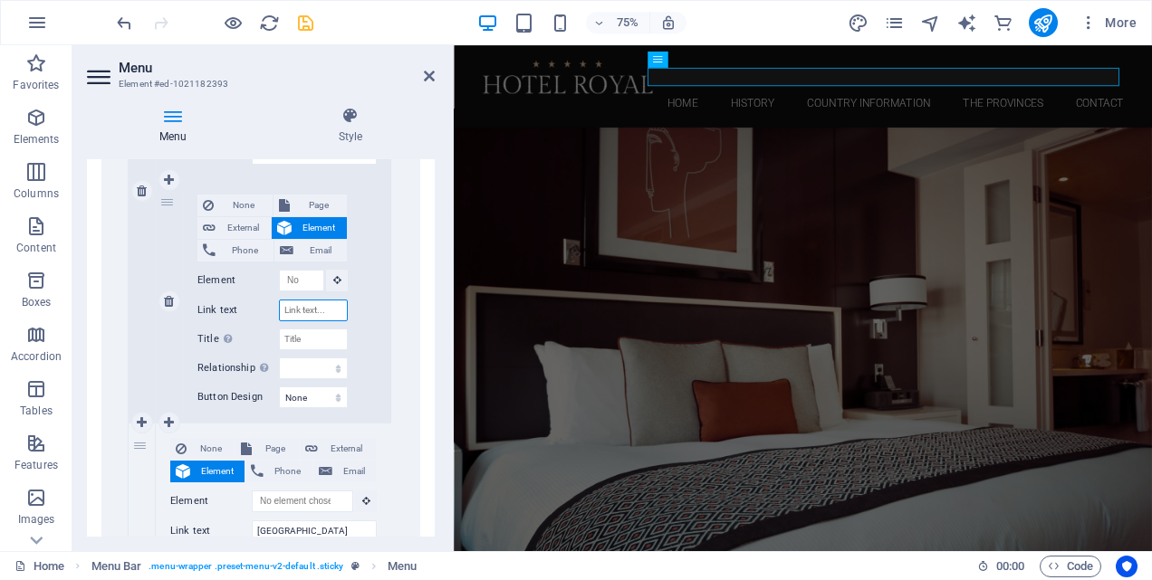
click at [319, 313] on input "Link text" at bounding box center [313, 311] width 69 height 22
click at [167, 415] on link at bounding box center [169, 423] width 22 height 22
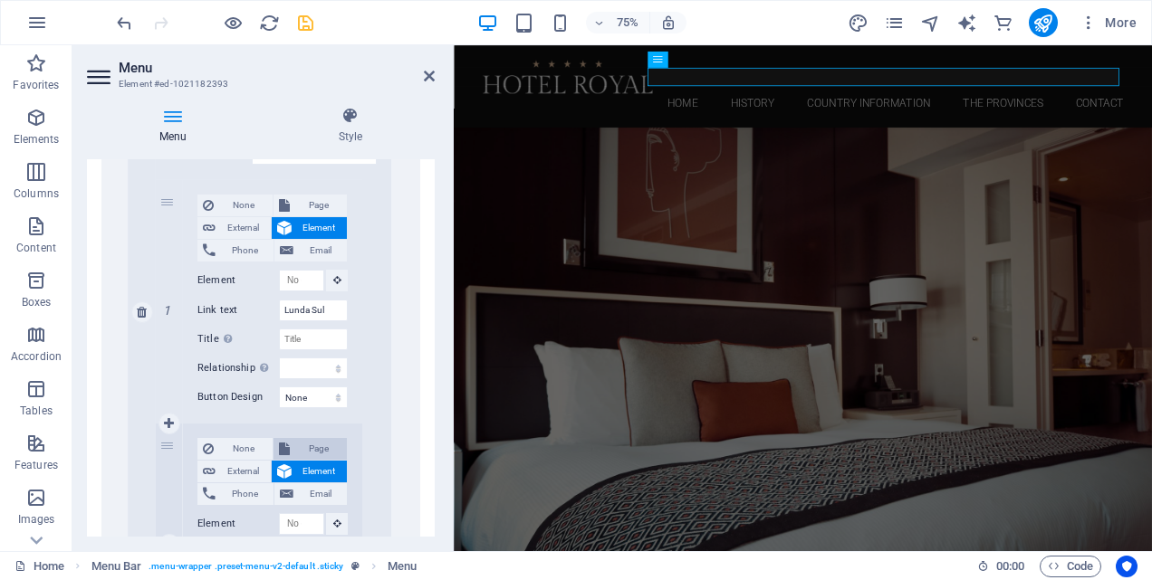
scroll to position [2988, 0]
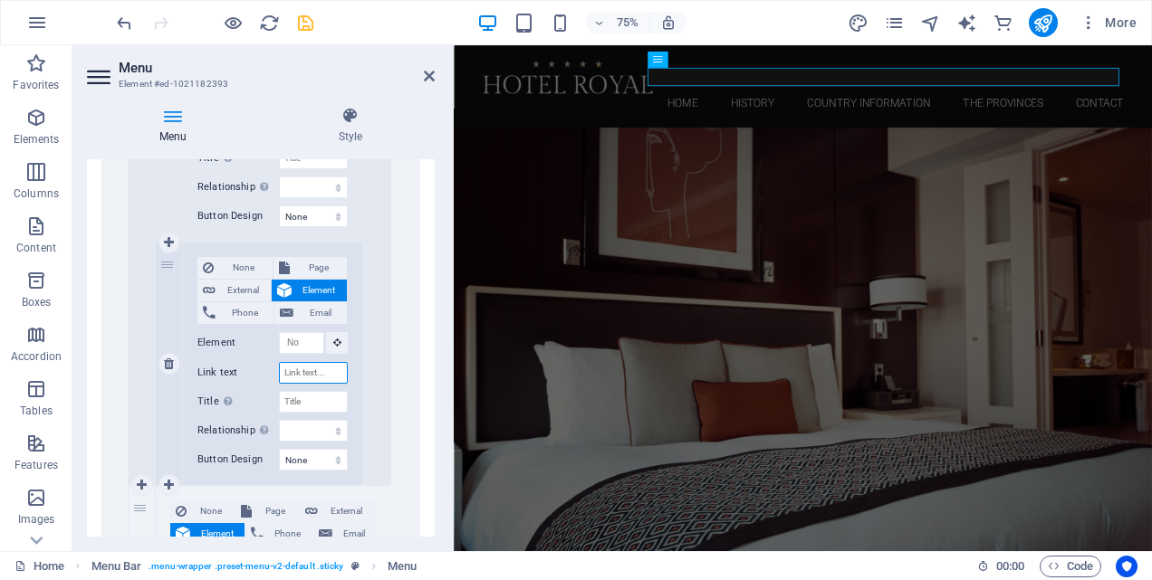
click at [293, 374] on input "Link text" at bounding box center [313, 373] width 69 height 22
click at [169, 482] on icon at bounding box center [169, 485] width 10 height 13
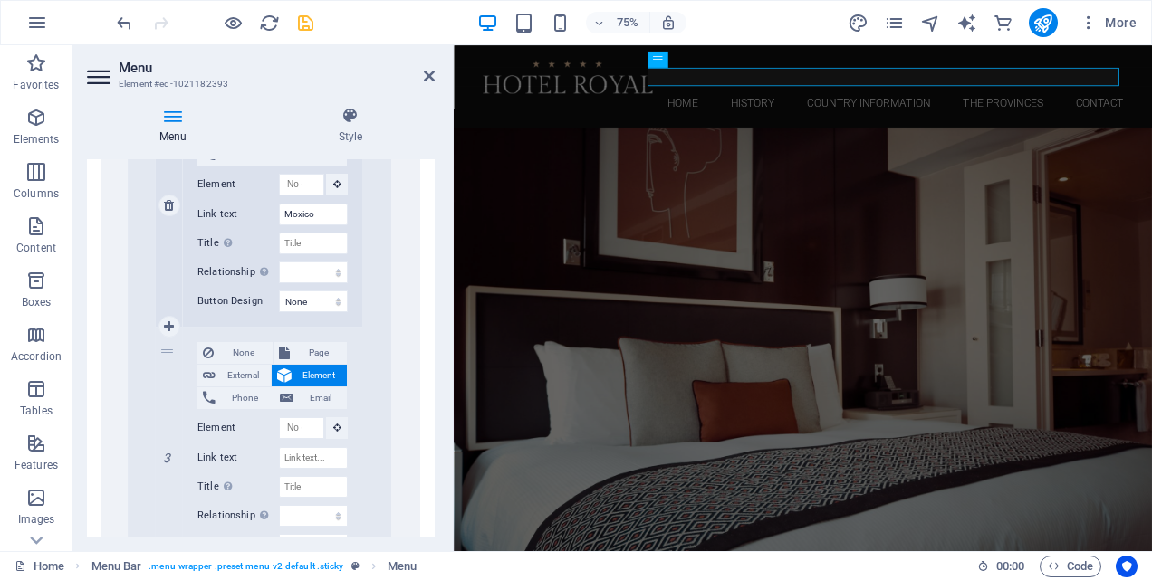
scroll to position [3170, 0]
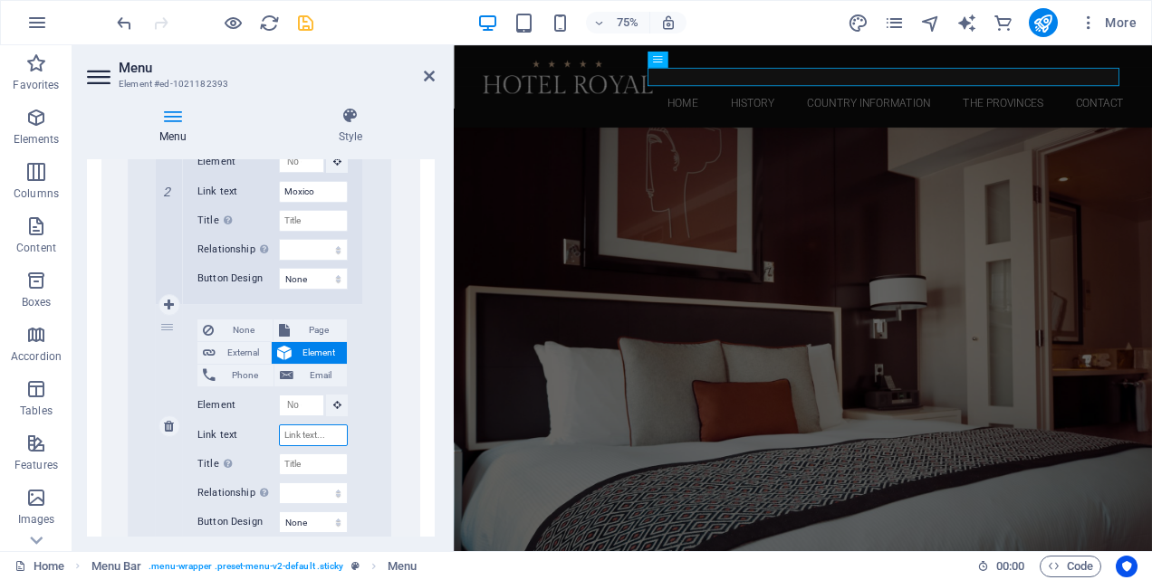
click at [297, 435] on input "Link text" at bounding box center [313, 436] width 69 height 22
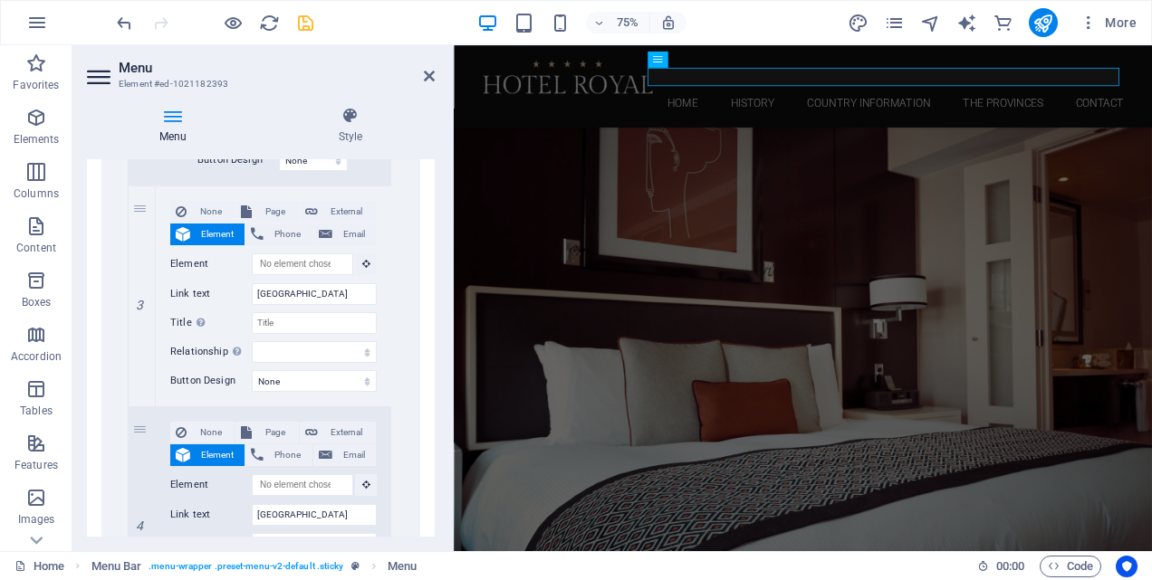
scroll to position [3622, 0]
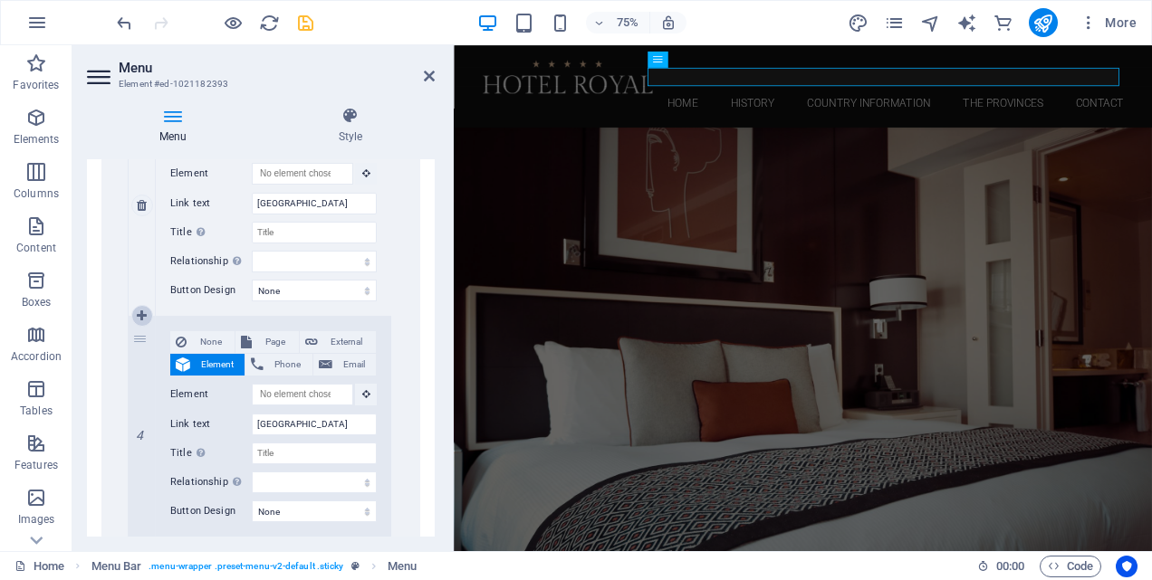
click at [141, 313] on icon at bounding box center [142, 316] width 10 height 13
drag, startPoint x: 139, startPoint y: 342, endPoint x: 255, endPoint y: 314, distance: 119.3
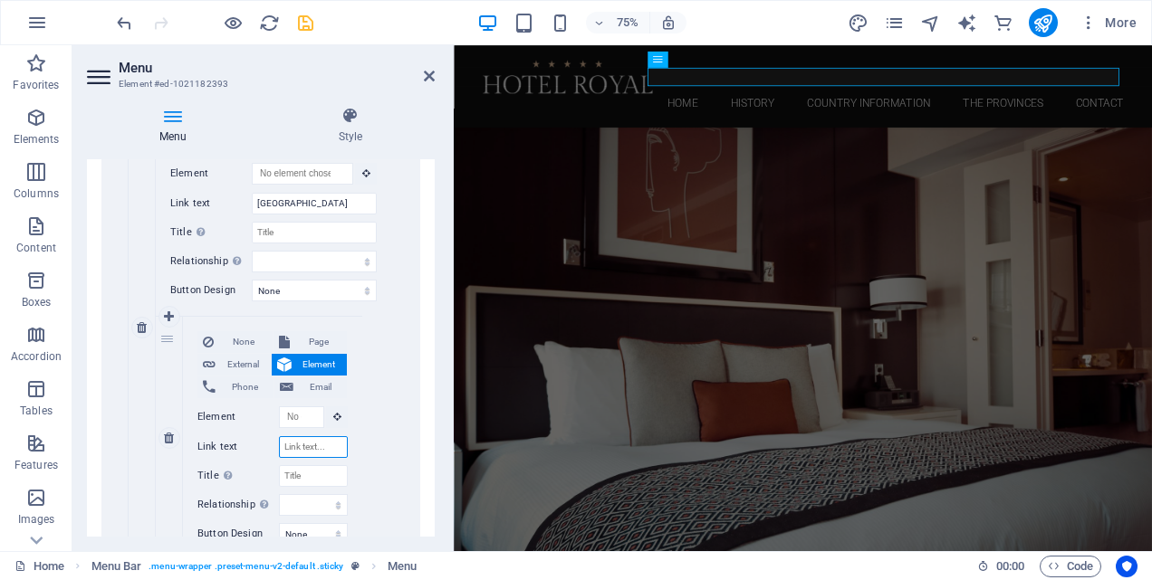
click at [319, 446] on input "Link text" at bounding box center [313, 447] width 69 height 22
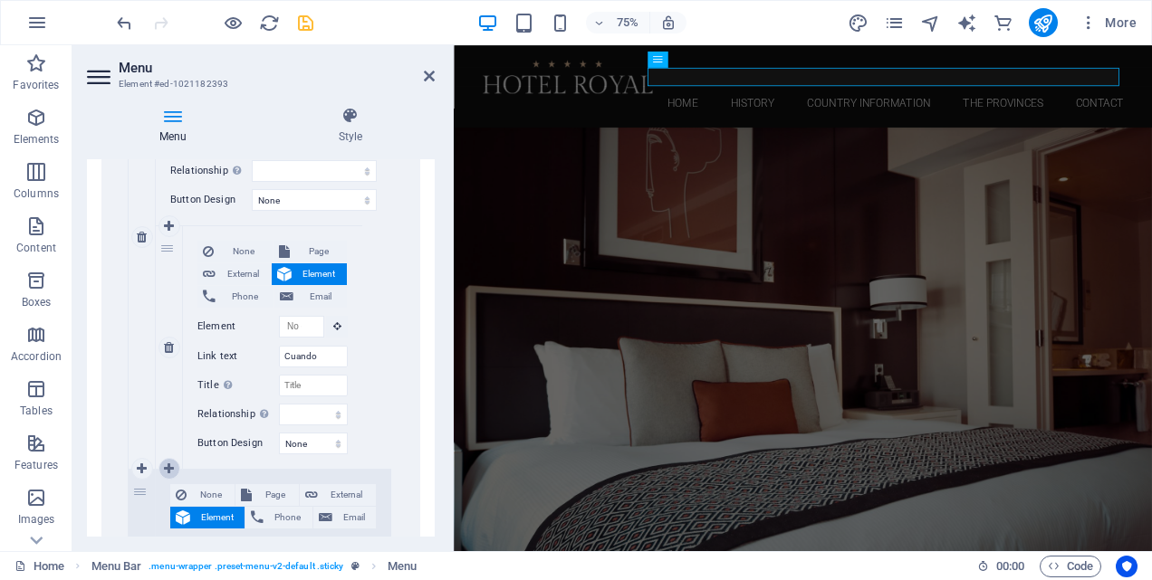
click at [168, 467] on icon at bounding box center [169, 469] width 10 height 13
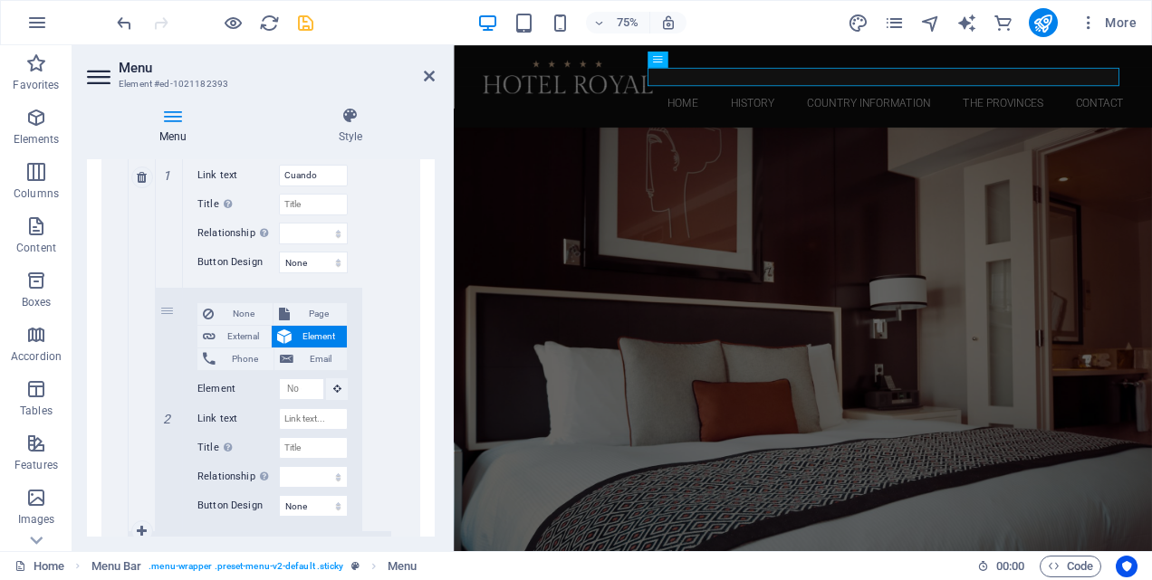
scroll to position [3985, 0]
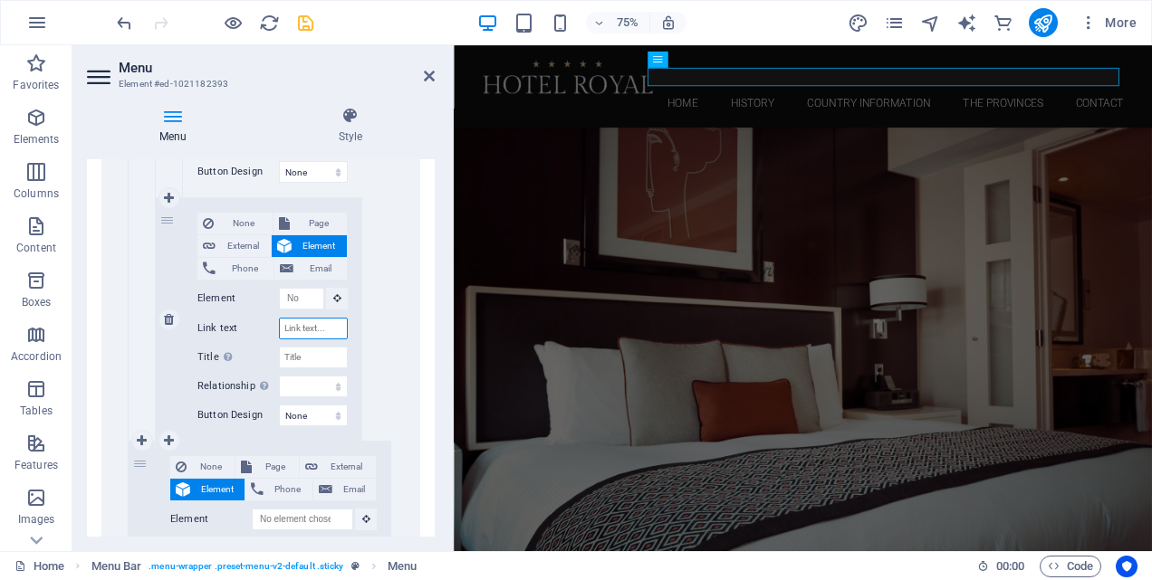
click at [298, 329] on input "Link text" at bounding box center [313, 329] width 69 height 22
click at [169, 440] on icon at bounding box center [169, 441] width 10 height 13
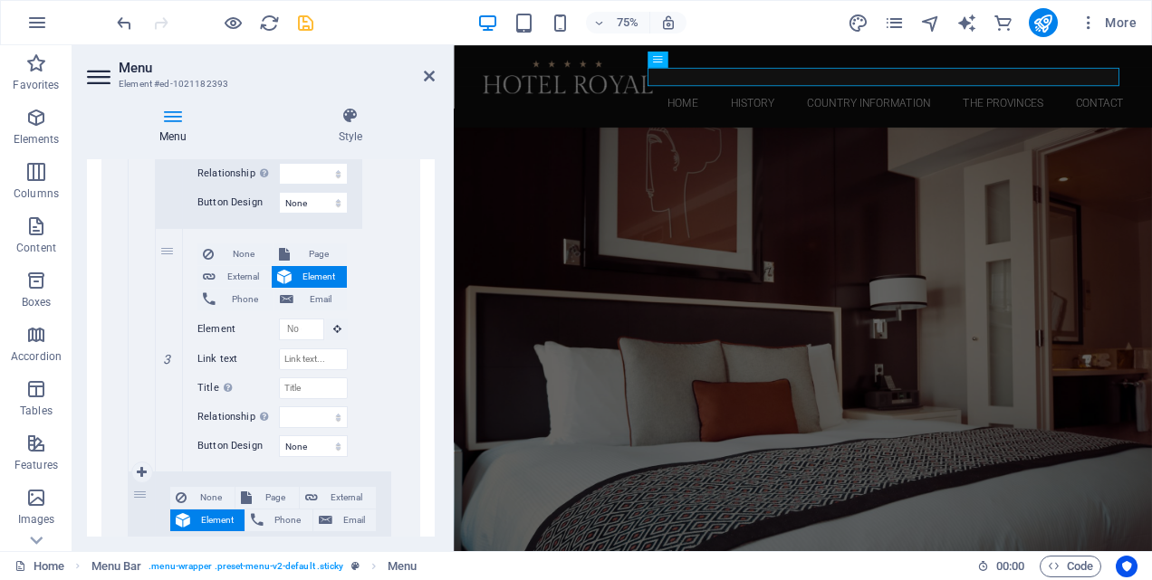
scroll to position [4256, 0]
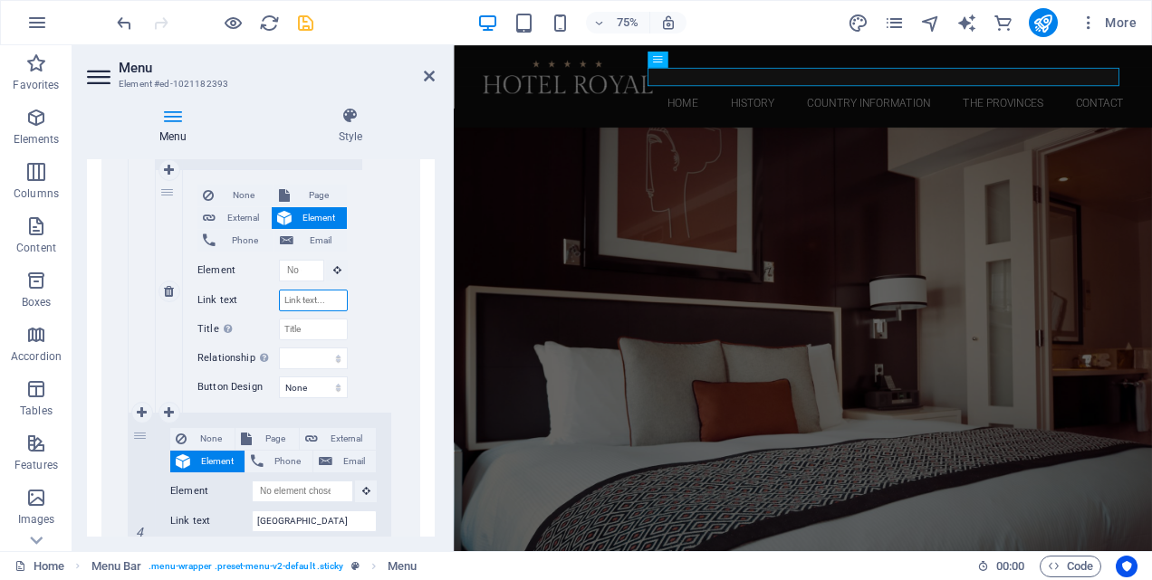
click at [301, 302] on input "Link text" at bounding box center [313, 301] width 69 height 22
click at [170, 408] on icon at bounding box center [169, 413] width 10 height 13
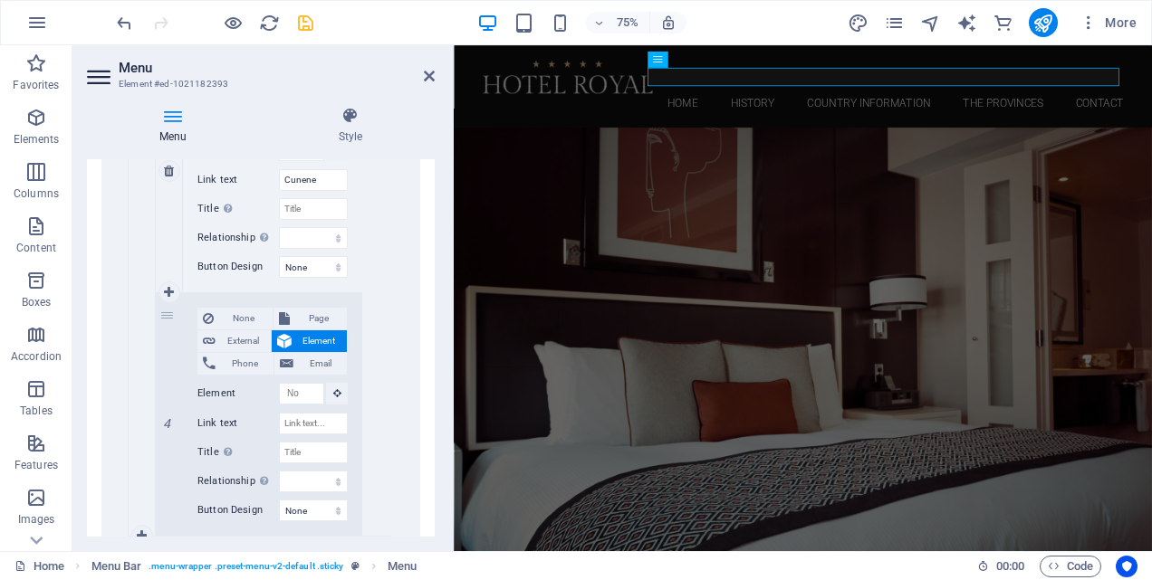
scroll to position [4437, 0]
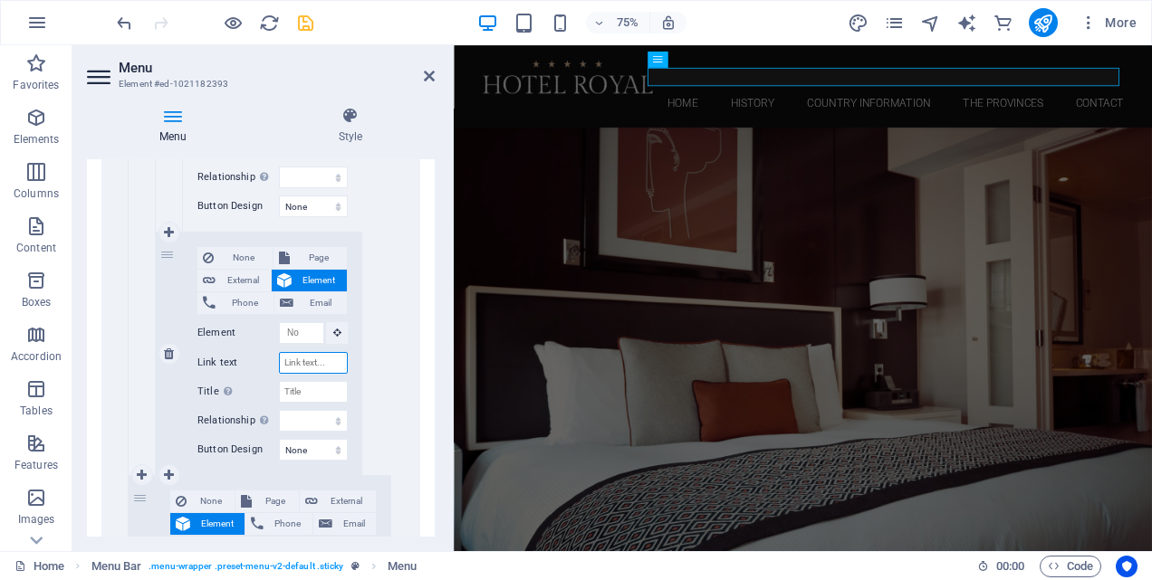
click at [308, 363] on input "Link text" at bounding box center [313, 363] width 69 height 22
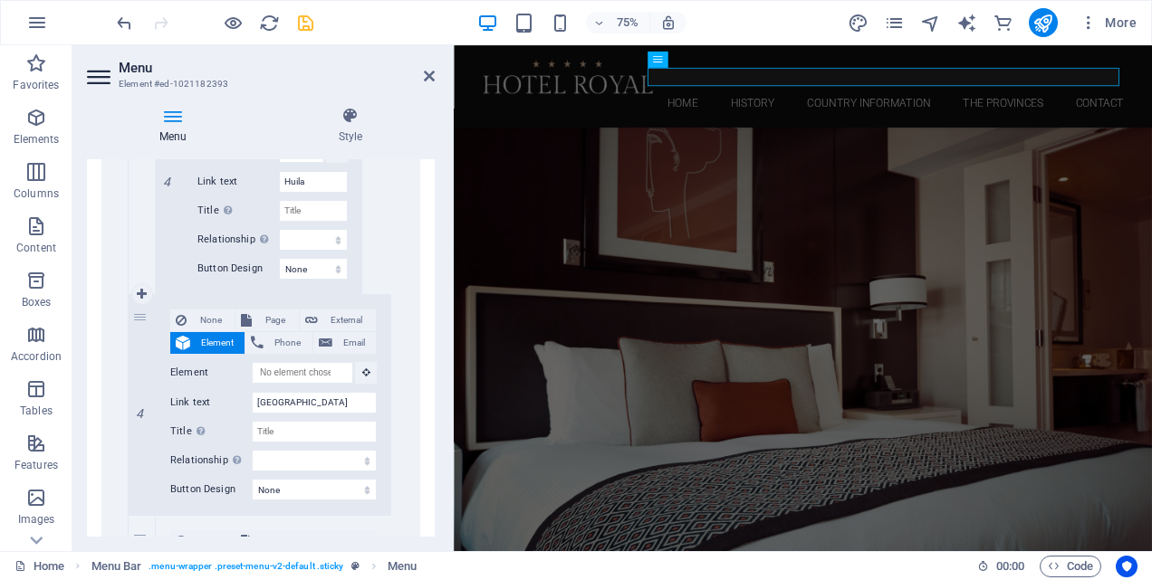
scroll to position [4709, 0]
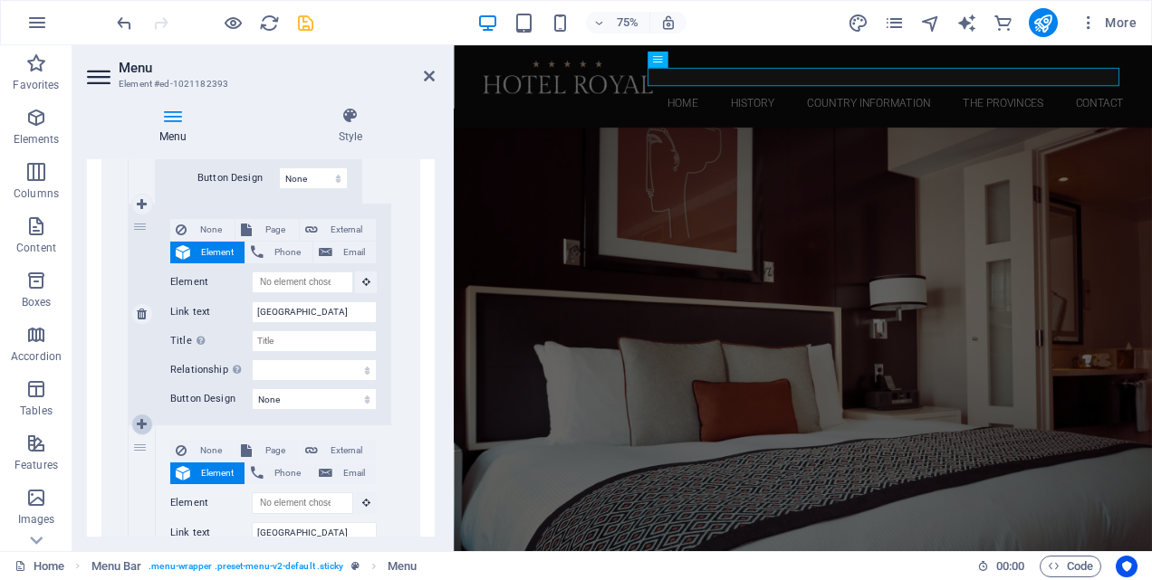
click at [139, 426] on icon at bounding box center [142, 424] width 10 height 13
drag, startPoint x: 140, startPoint y: 453, endPoint x: 258, endPoint y: 427, distance: 120.4
click at [258, 427] on div "5 None Page External Element Phone Email Page Home History Country Information …" at bounding box center [260, 536] width 263 height 221
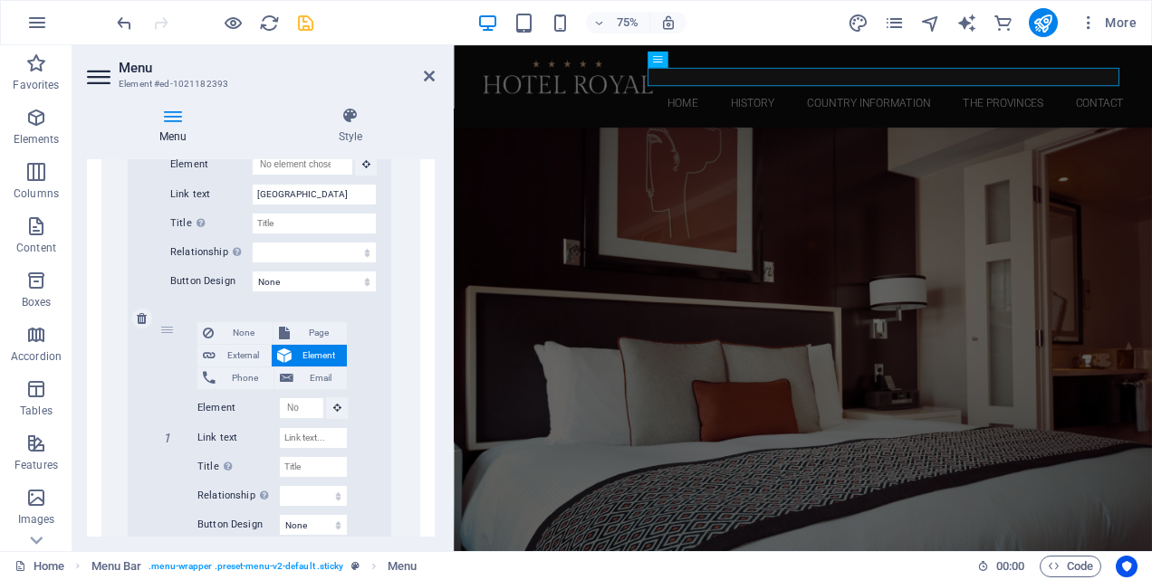
scroll to position [4890, 0]
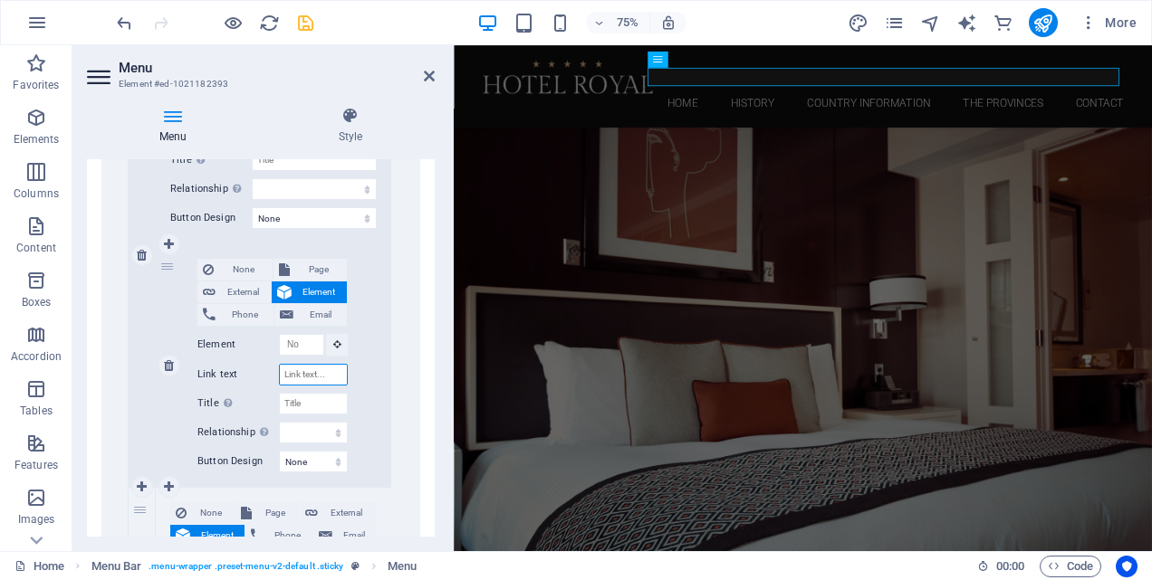
click at [312, 375] on input "Link text" at bounding box center [313, 375] width 69 height 22
click at [168, 487] on icon at bounding box center [169, 487] width 10 height 13
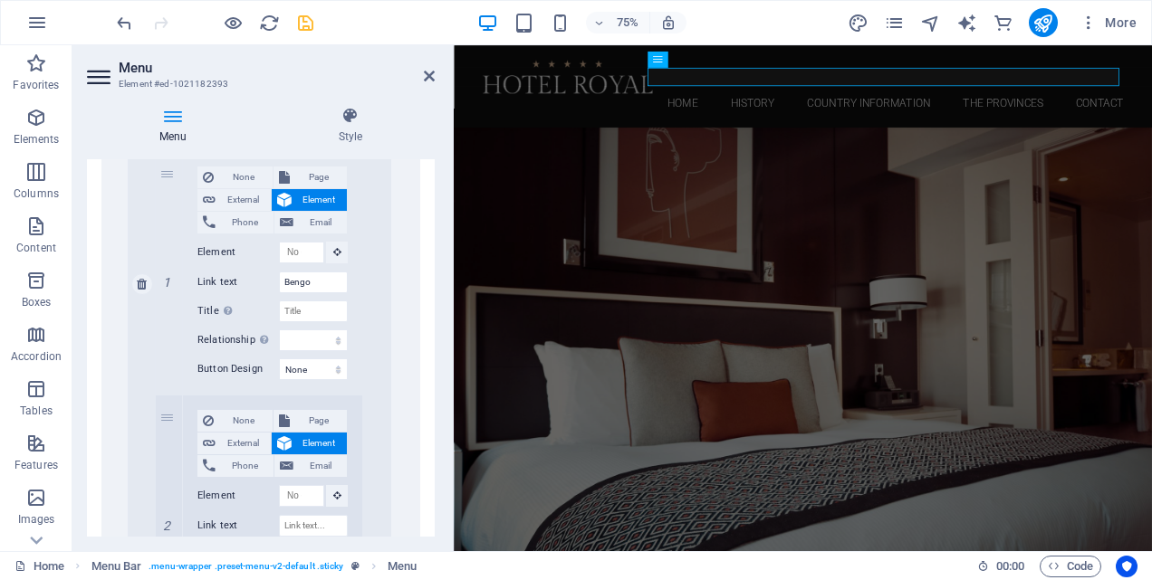
scroll to position [5071, 0]
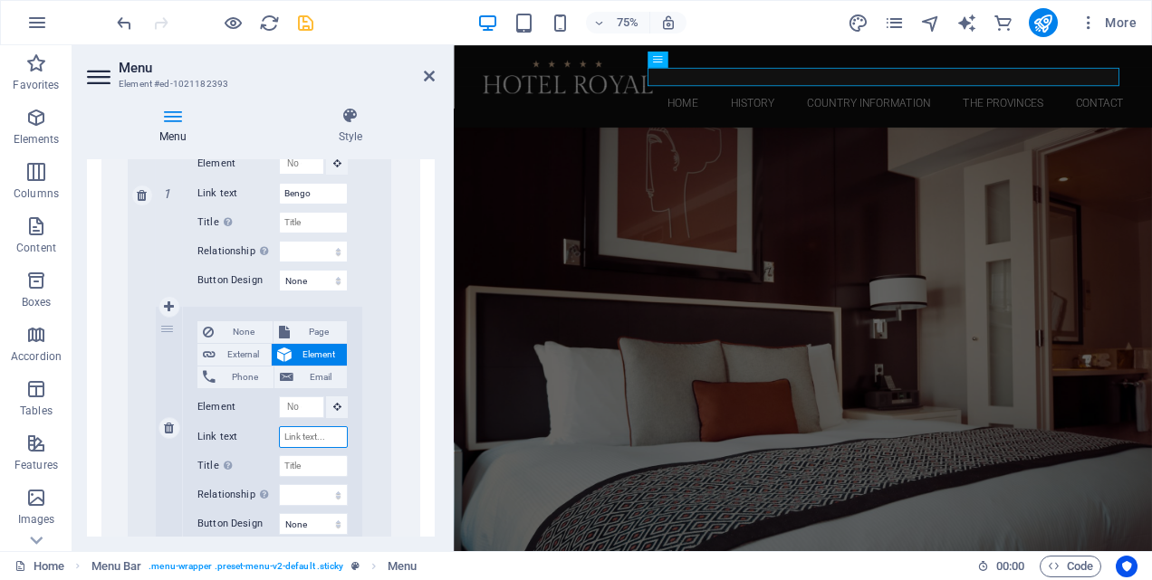
click at [307, 439] on input "Link text" at bounding box center [313, 438] width 69 height 22
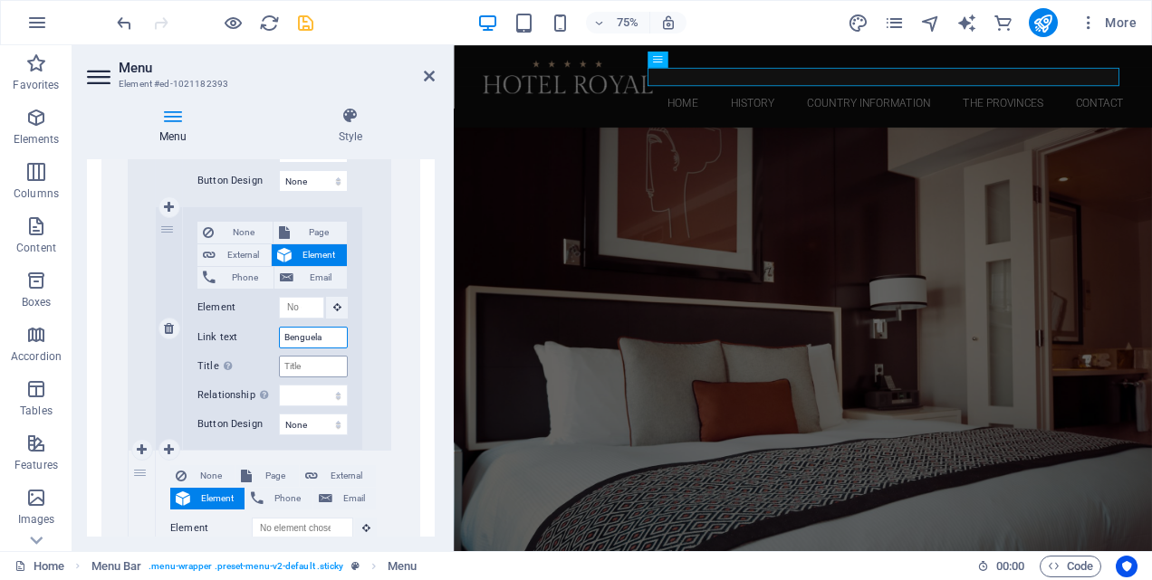
scroll to position [5252, 0]
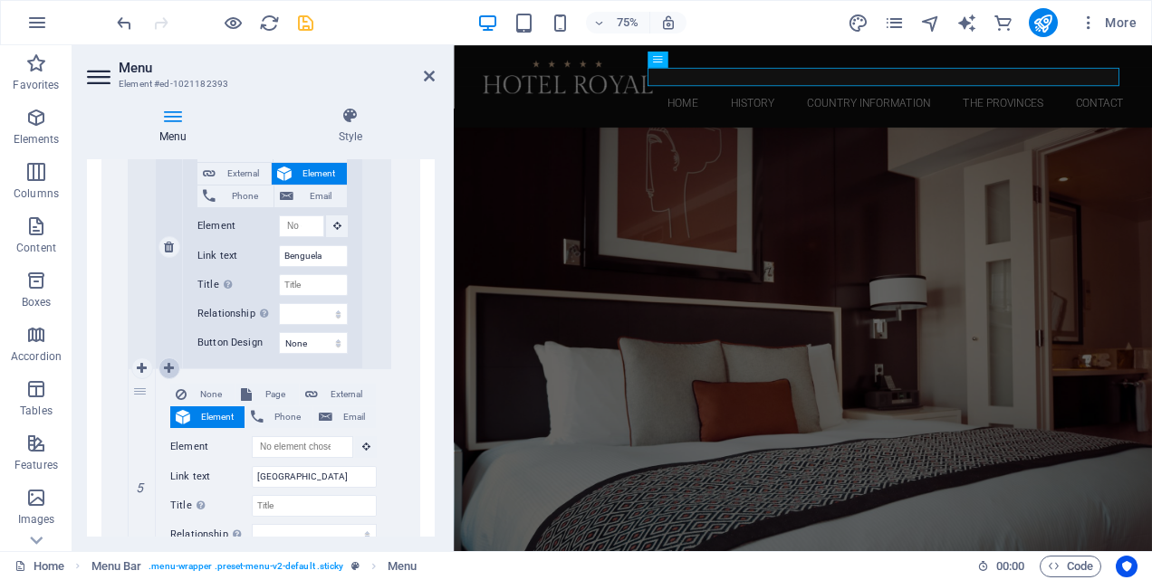
click at [169, 365] on icon at bounding box center [169, 368] width 10 height 13
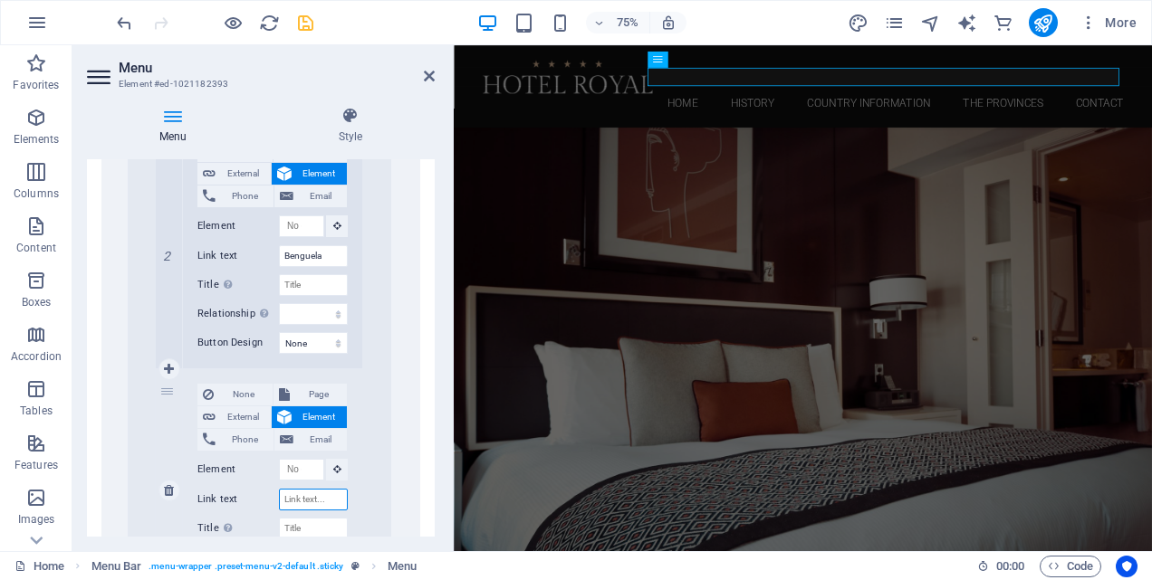
click at [300, 496] on input "Link text" at bounding box center [313, 500] width 69 height 22
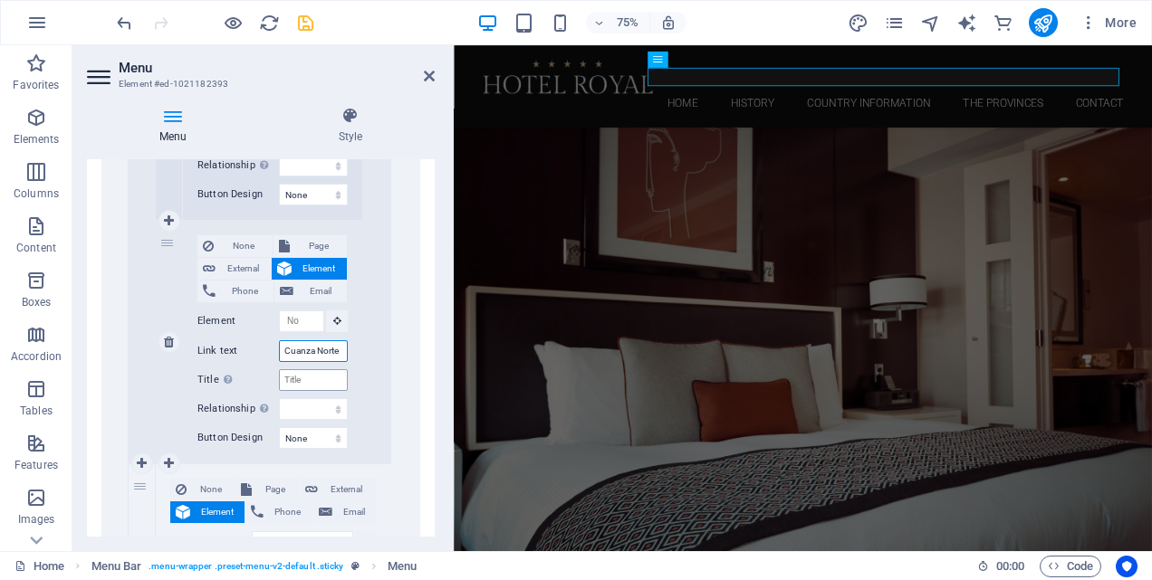
scroll to position [5433, 0]
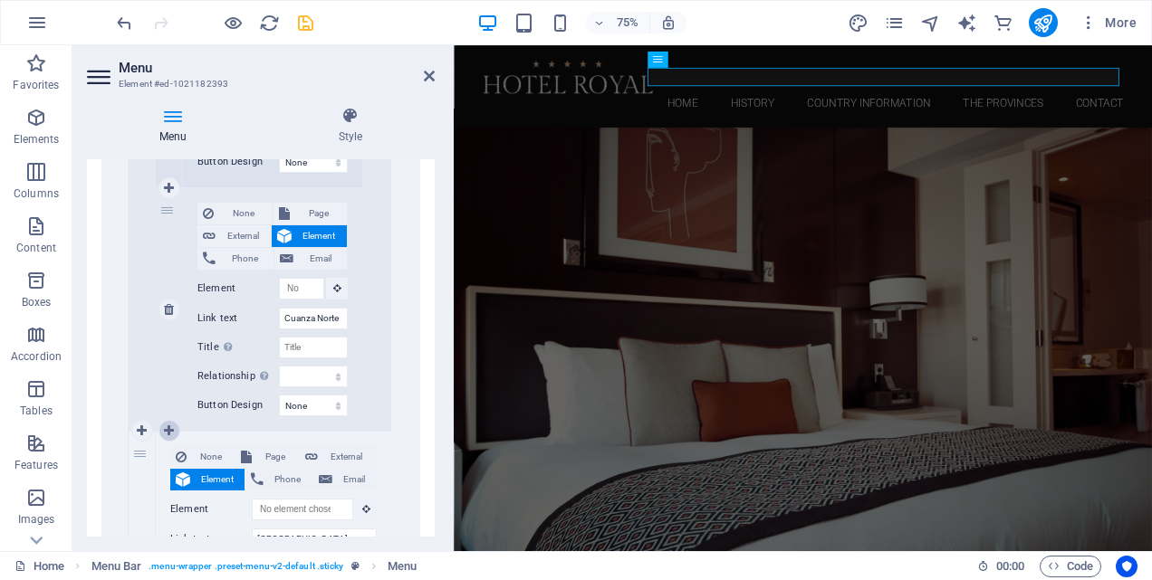
click at [167, 429] on icon at bounding box center [169, 431] width 10 height 13
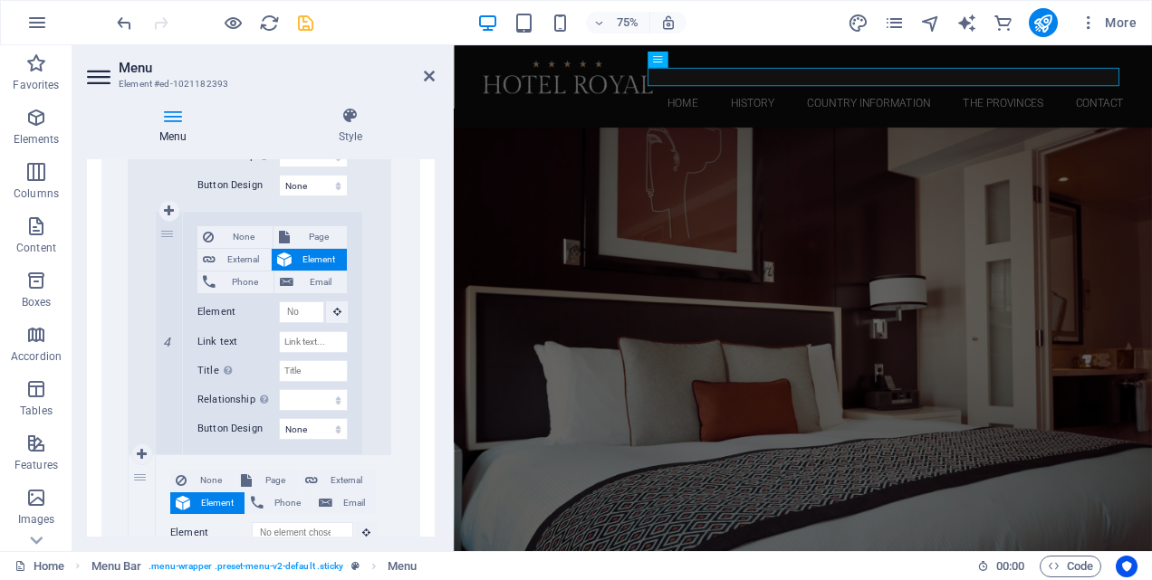
scroll to position [5705, 0]
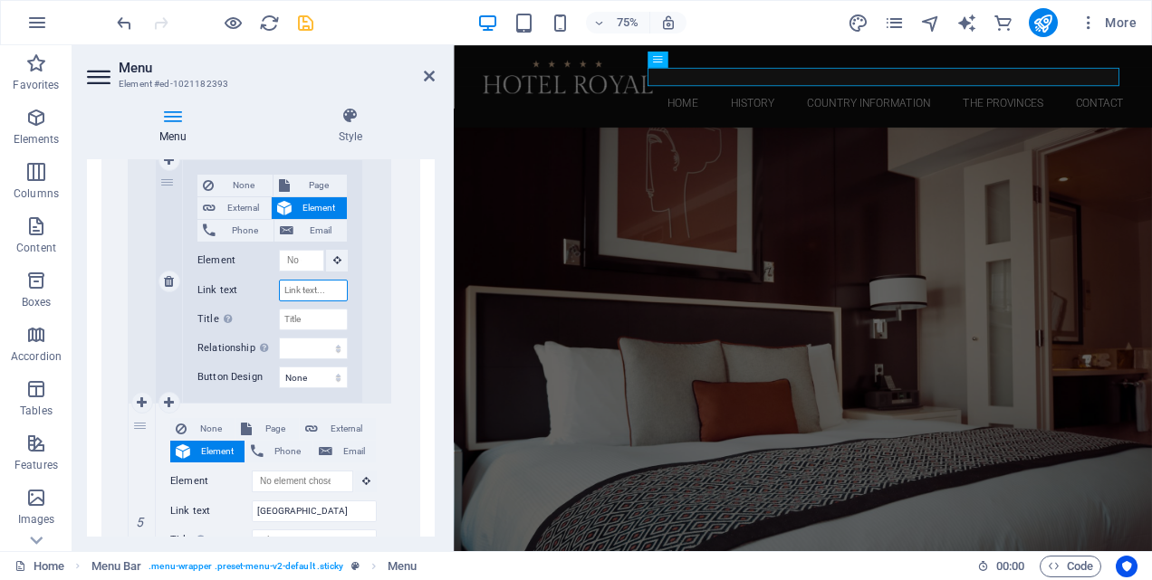
click at [293, 292] on input "Link text" at bounding box center [313, 291] width 69 height 22
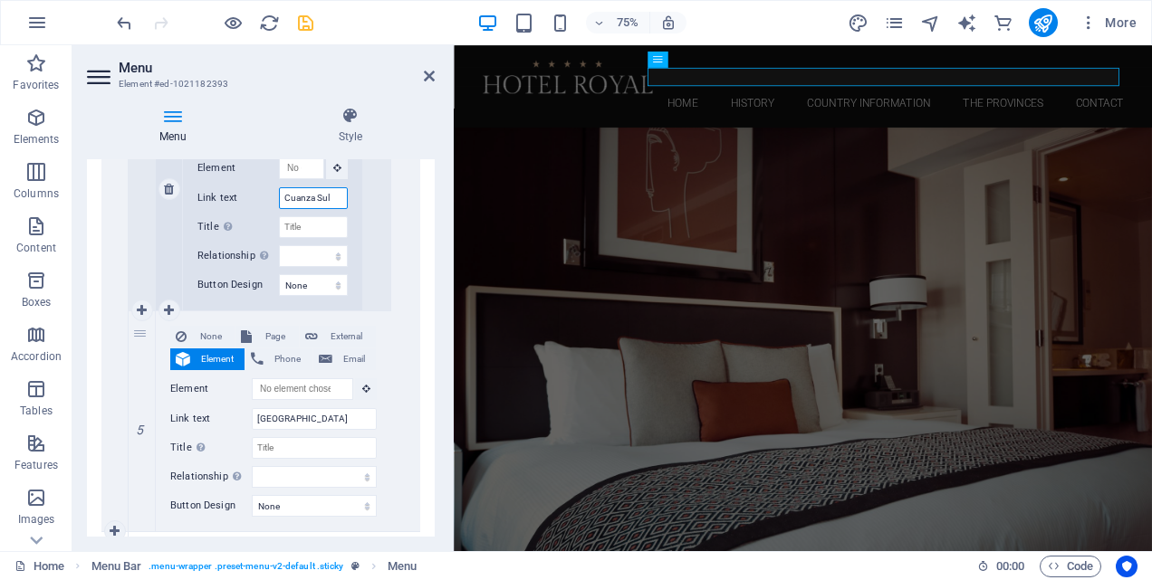
scroll to position [5886, 0]
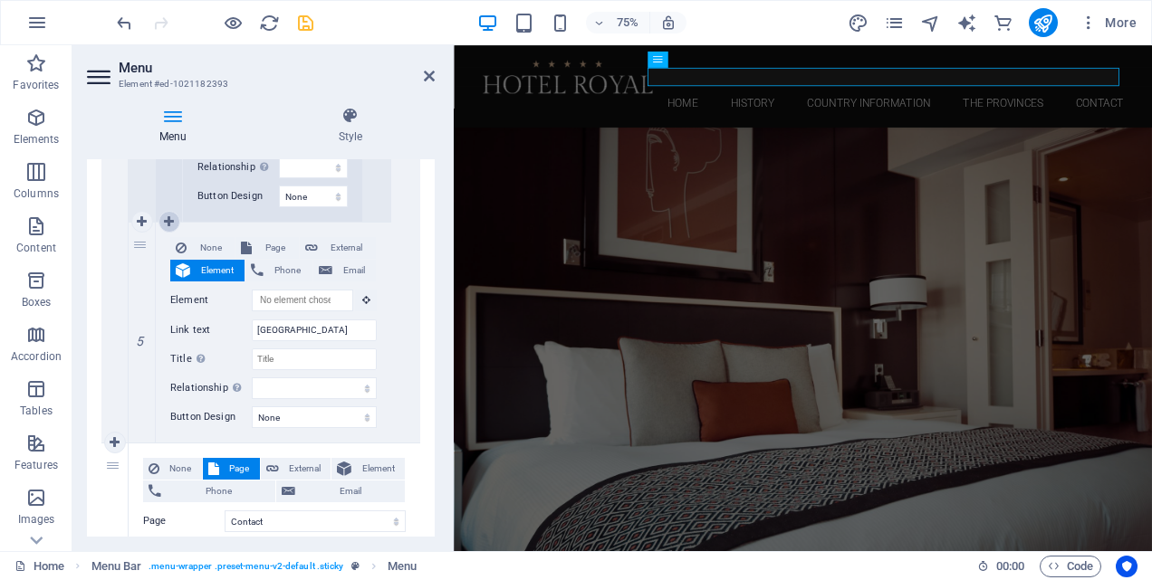
click at [171, 217] on icon at bounding box center [169, 222] width 10 height 13
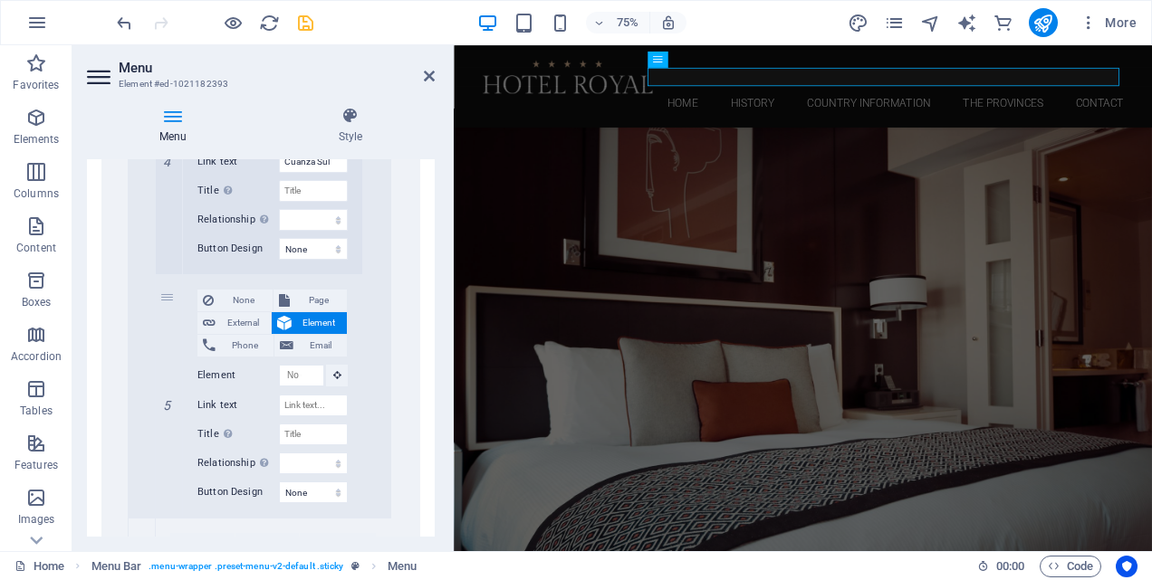
scroll to position [5949, 0]
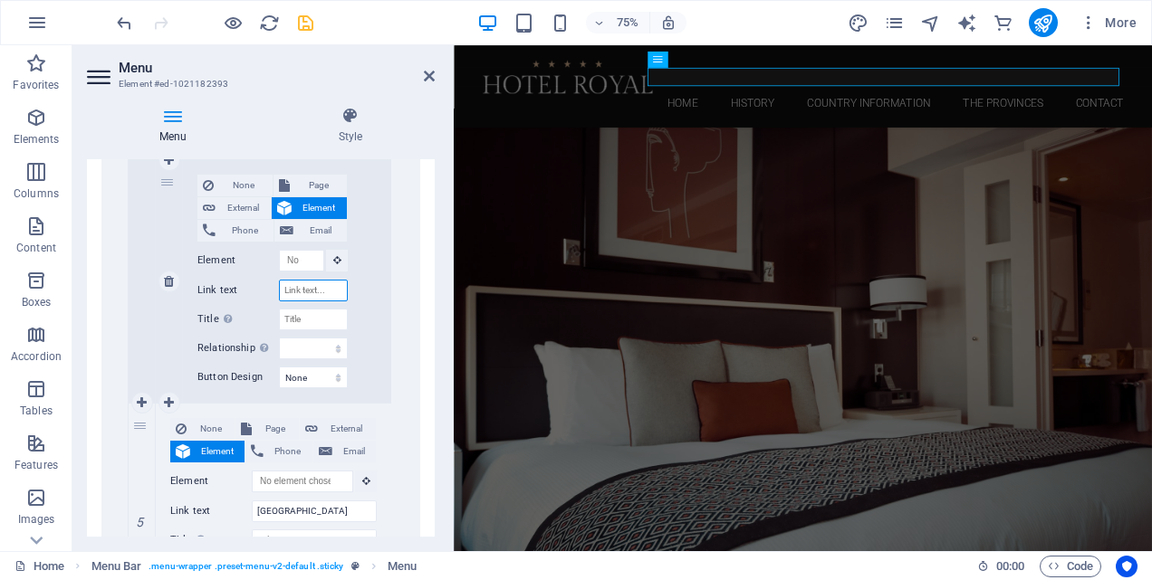
click at [305, 289] on input "Link text" at bounding box center [313, 291] width 69 height 22
click at [168, 401] on icon at bounding box center [169, 403] width 10 height 13
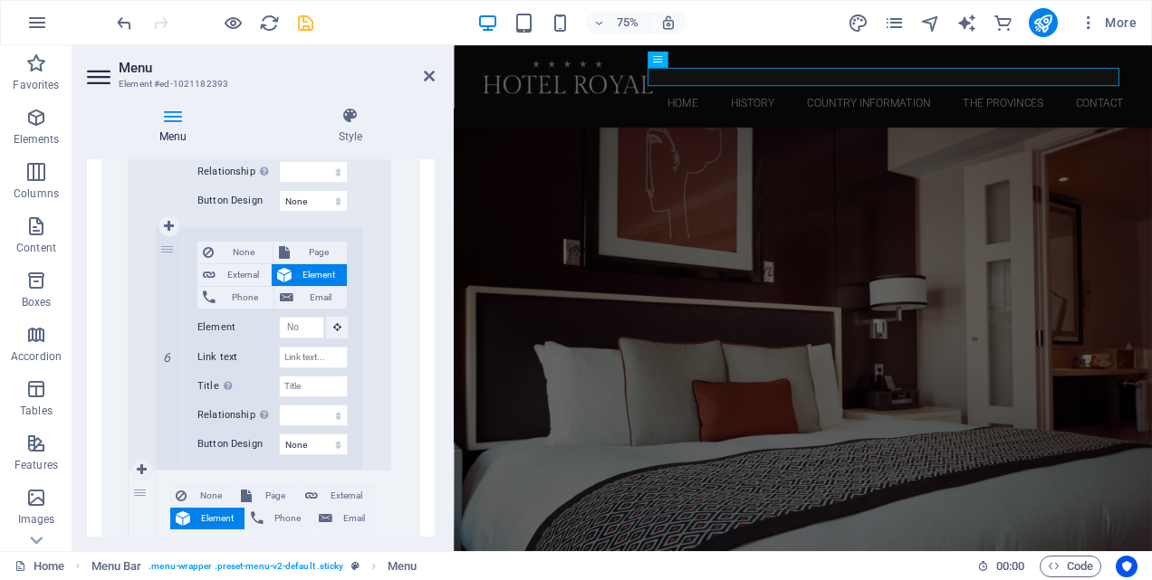
scroll to position [6130, 0]
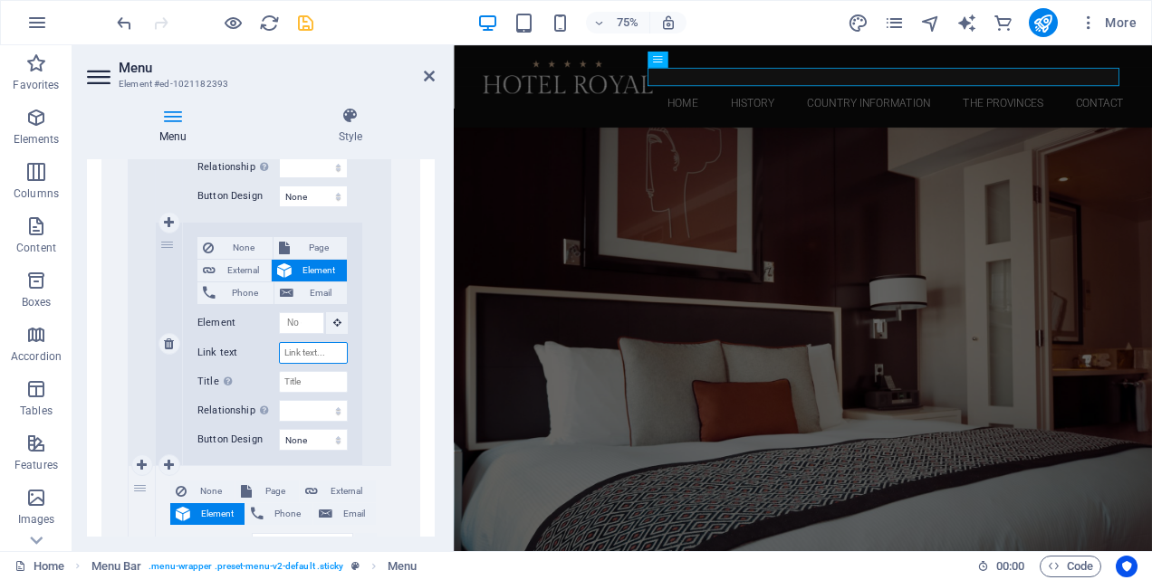
click at [307, 357] on input "Link text" at bounding box center [313, 353] width 69 height 22
click at [166, 464] on icon at bounding box center [169, 465] width 10 height 13
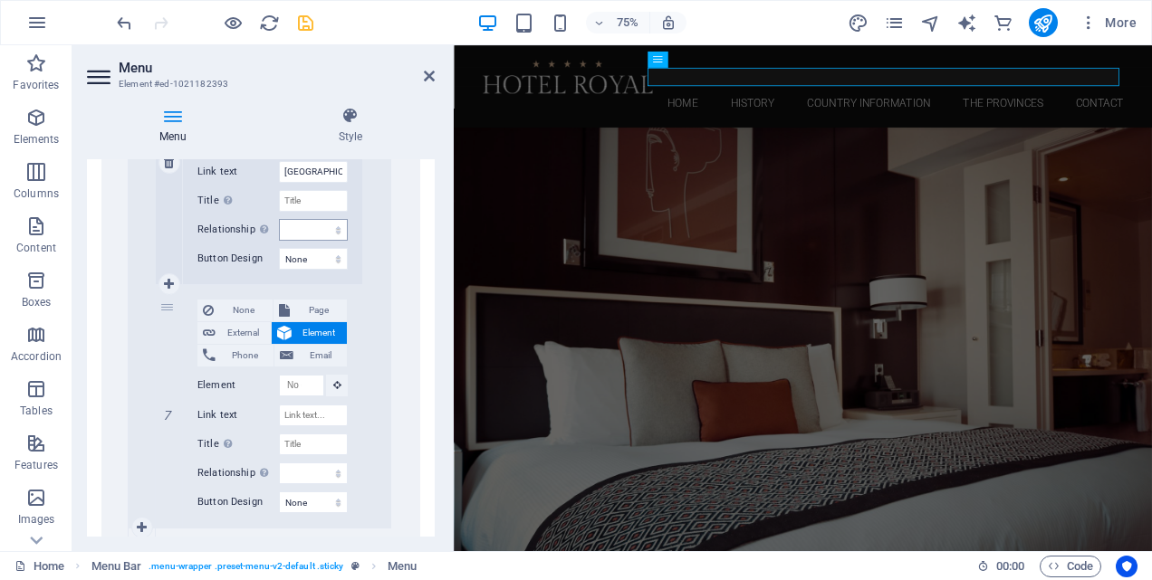
scroll to position [6402, 0]
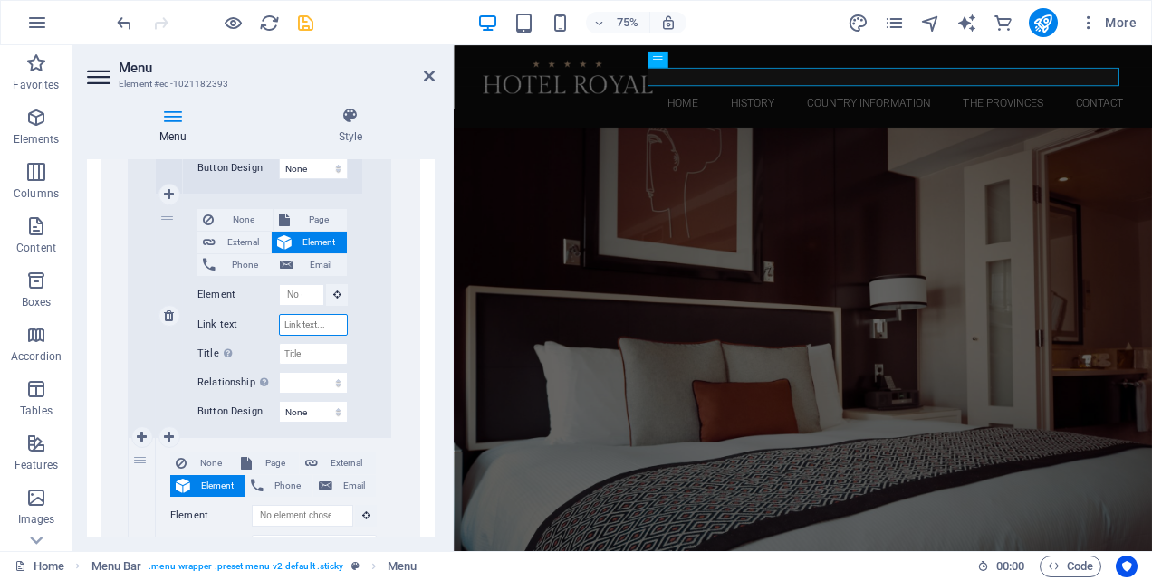
click at [306, 323] on input "Link text" at bounding box center [313, 325] width 69 height 22
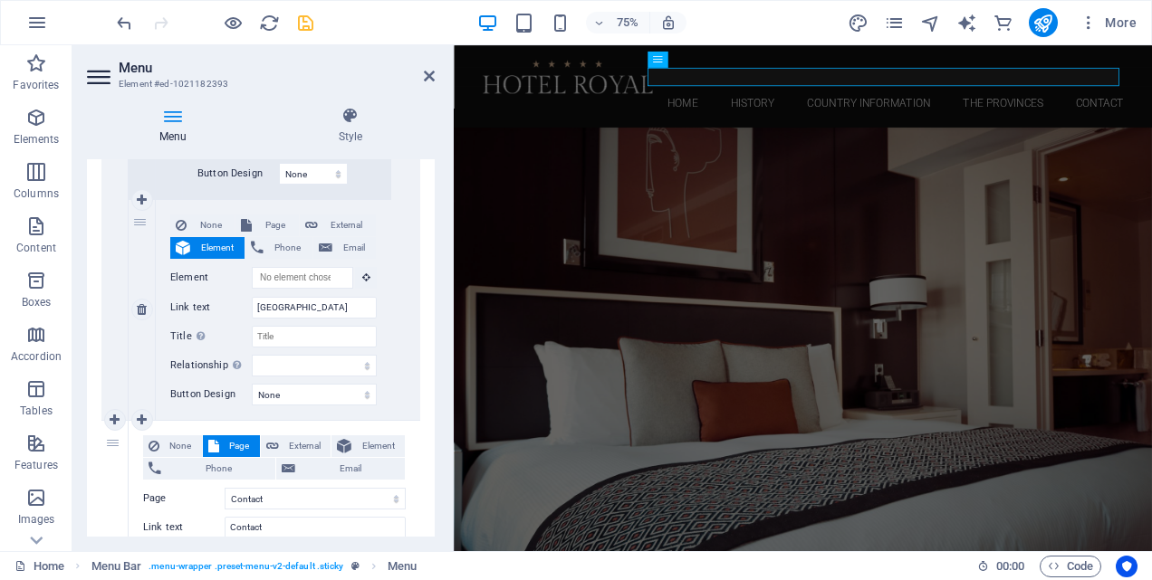
scroll to position [6673, 0]
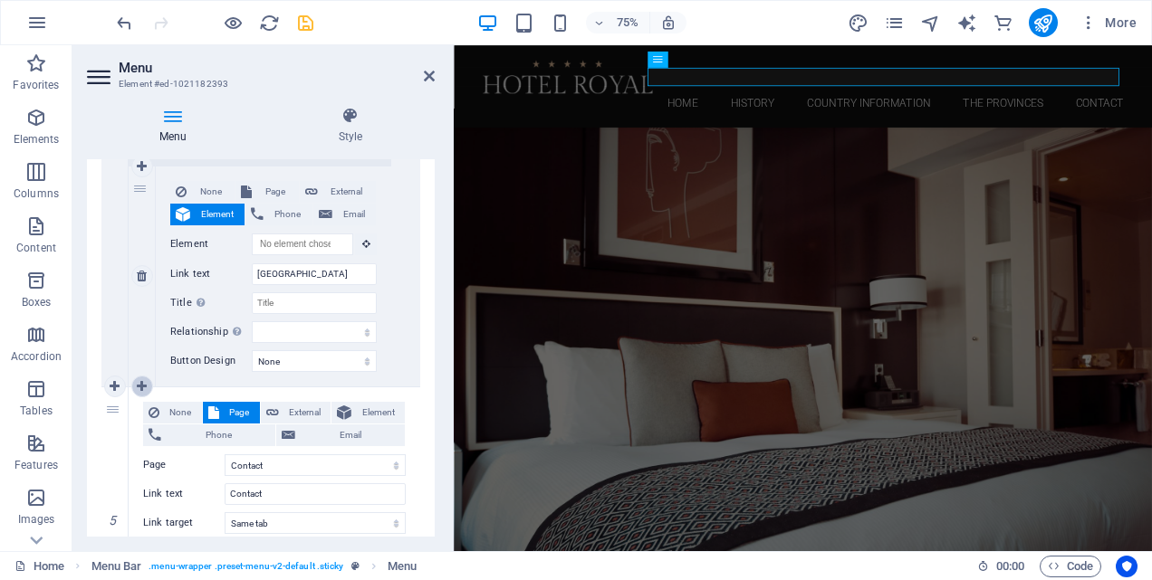
click at [141, 383] on icon at bounding box center [142, 386] width 10 height 13
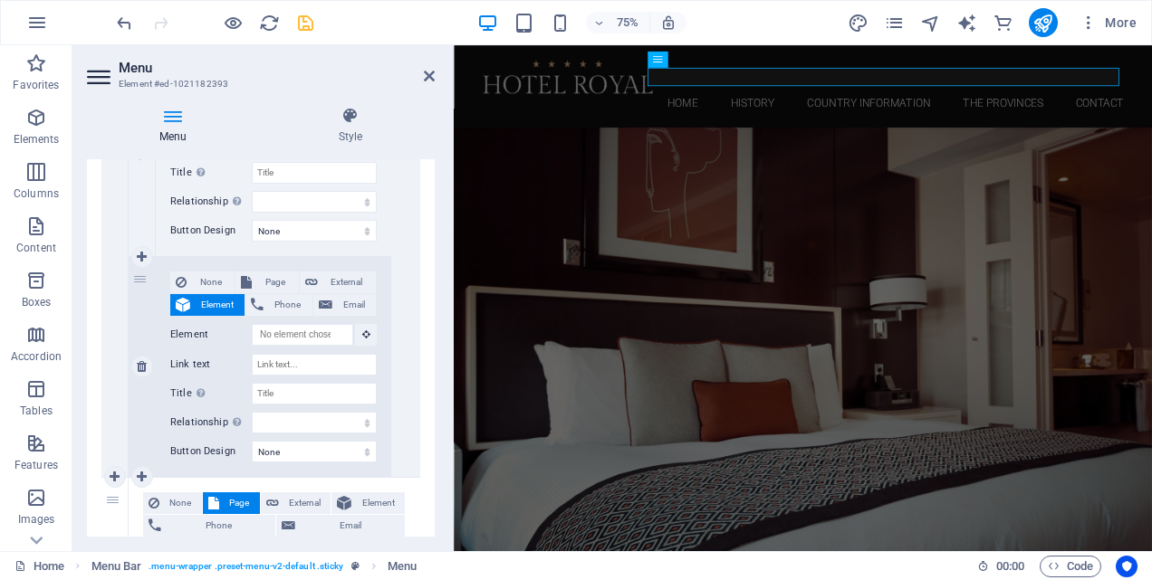
scroll to position [6713, 0]
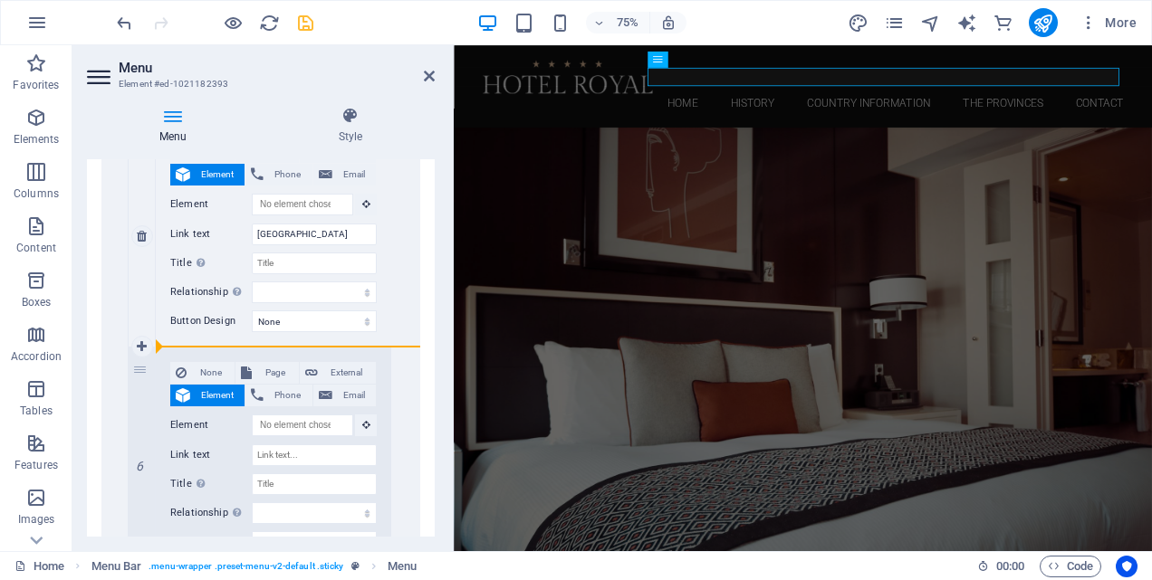
drag, startPoint x: 142, startPoint y: 370, endPoint x: 247, endPoint y: 345, distance: 108.1
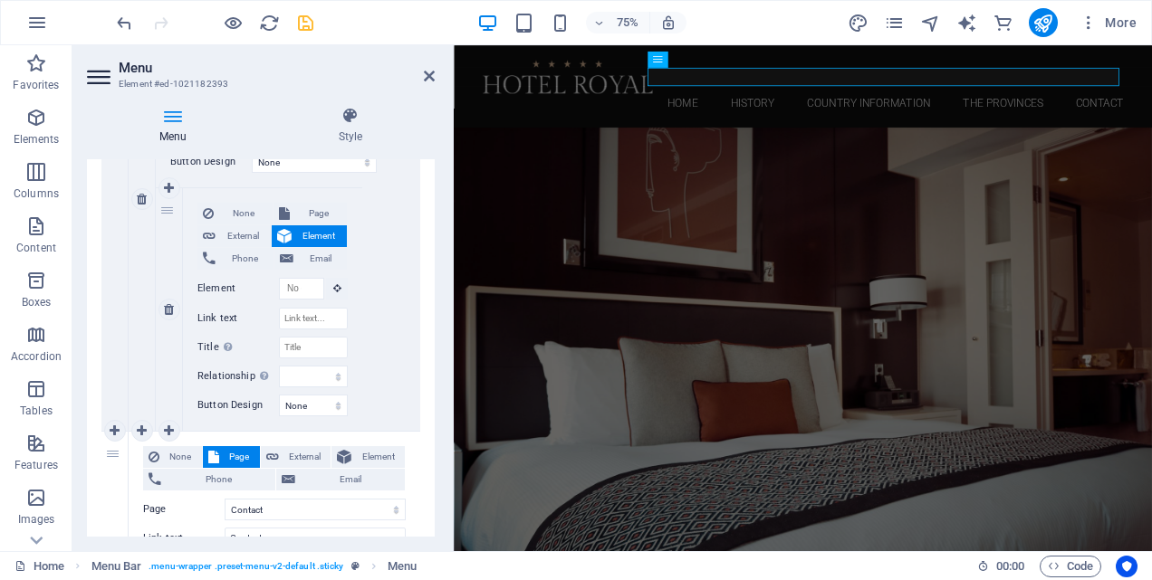
scroll to position [6894, 0]
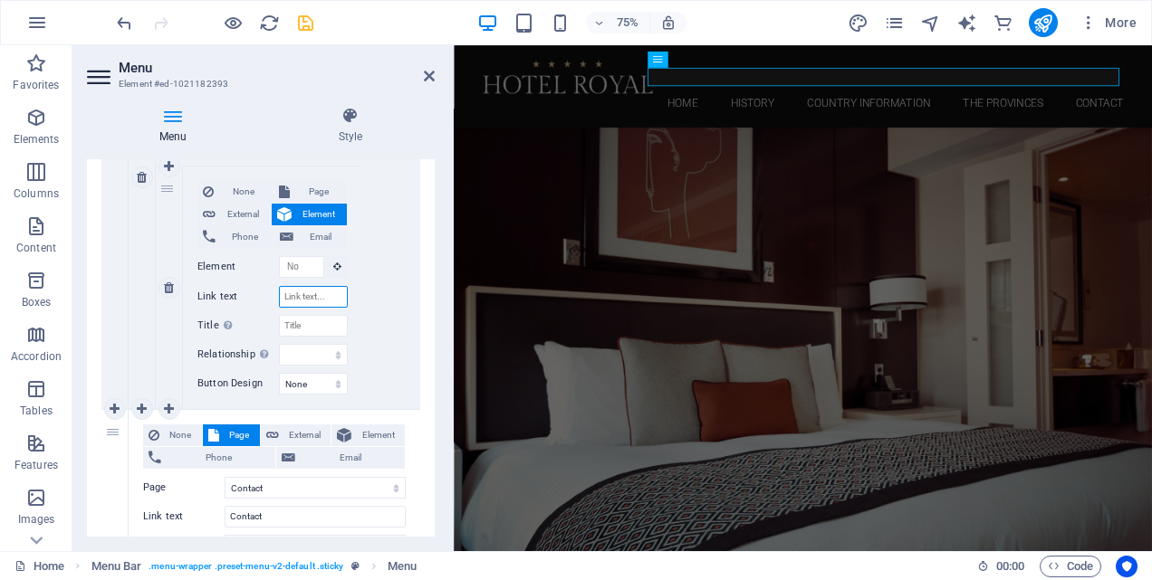
click at [324, 300] on input "Link text" at bounding box center [313, 297] width 69 height 22
click at [166, 410] on icon at bounding box center [169, 409] width 10 height 13
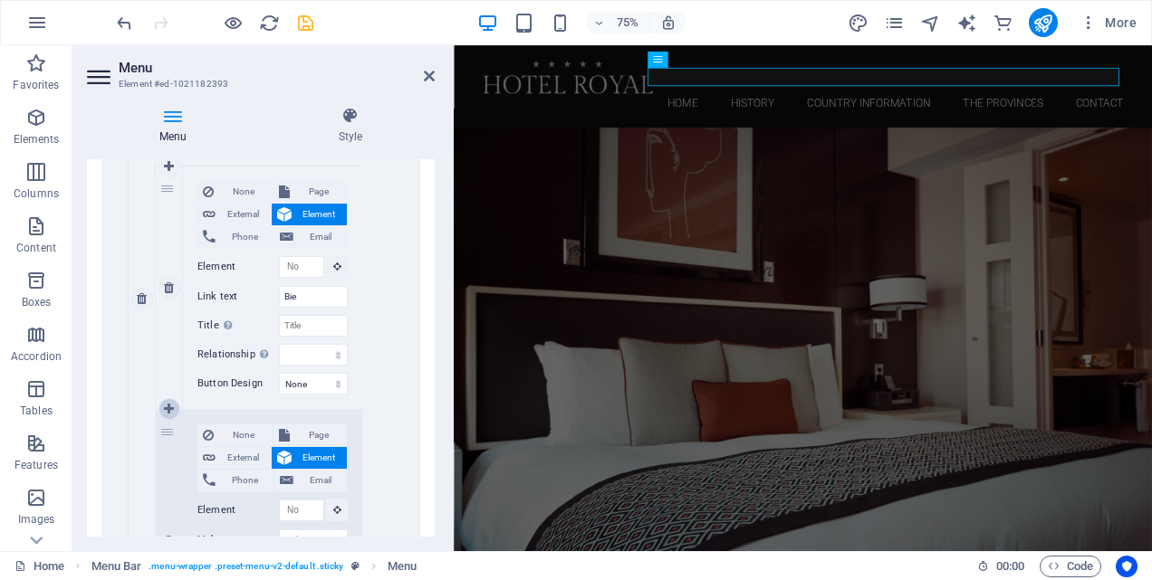
scroll to position [7138, 0]
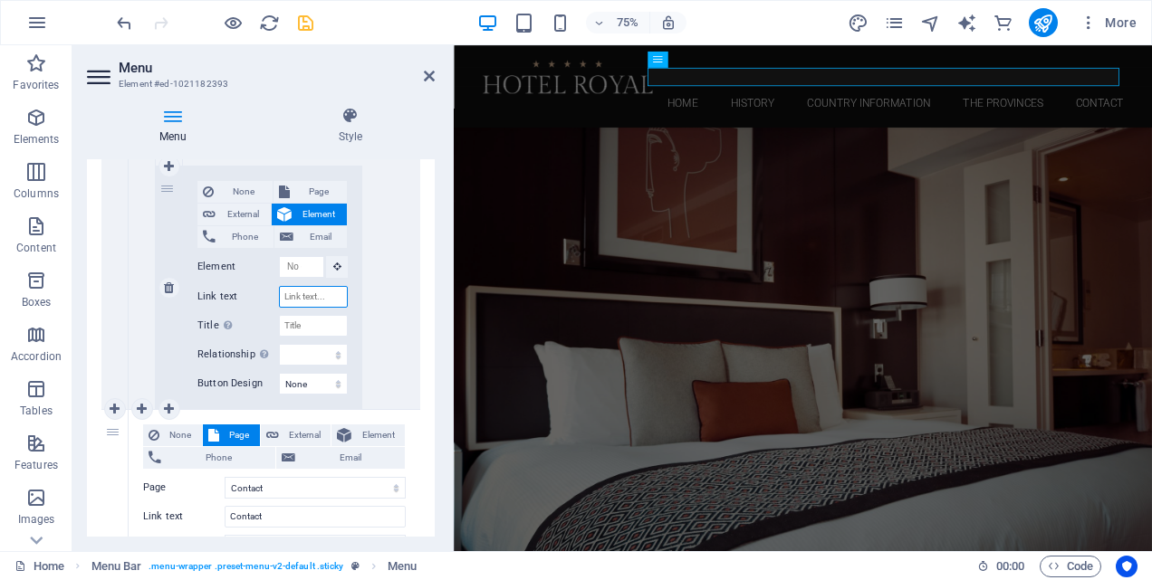
click at [312, 300] on input "Link text" at bounding box center [313, 297] width 69 height 22
click at [308, 14] on icon "save" at bounding box center [305, 23] width 21 height 21
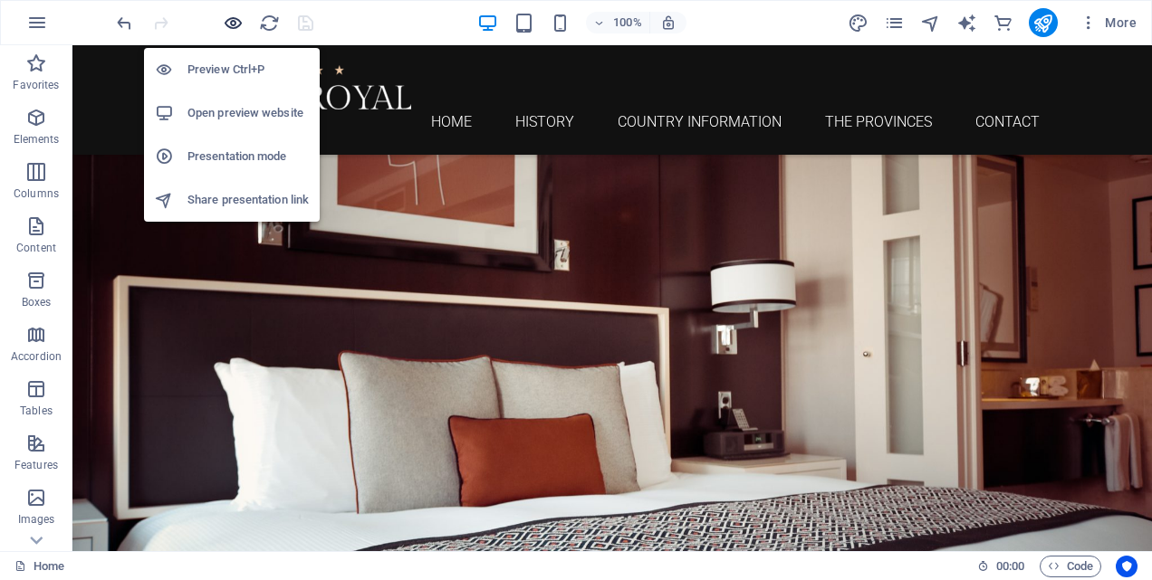
click at [234, 23] on icon "button" at bounding box center [233, 23] width 21 height 21
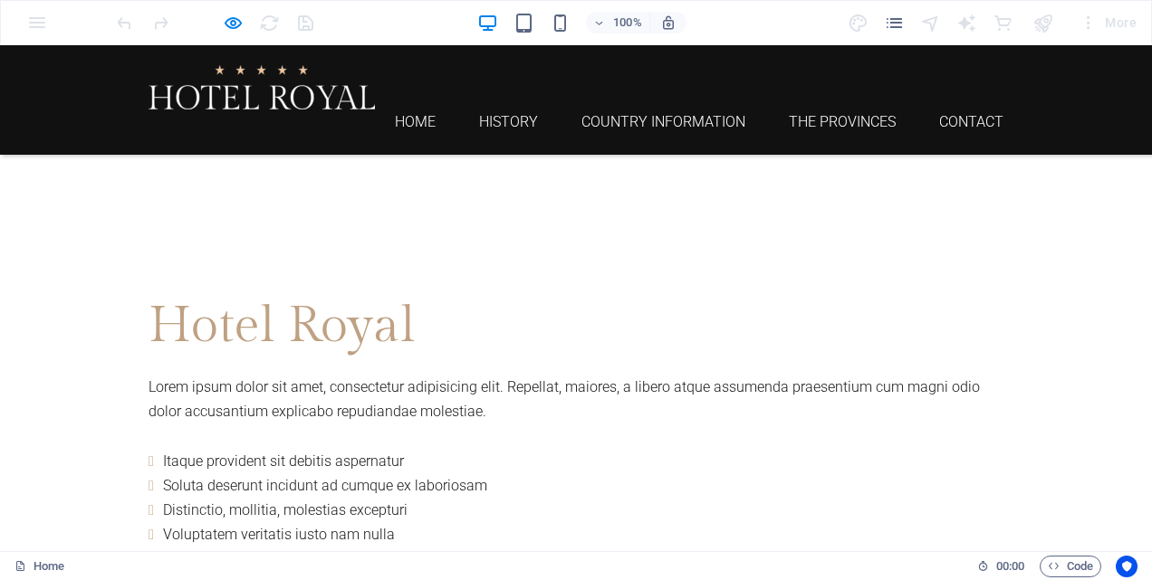
scroll to position [815, 0]
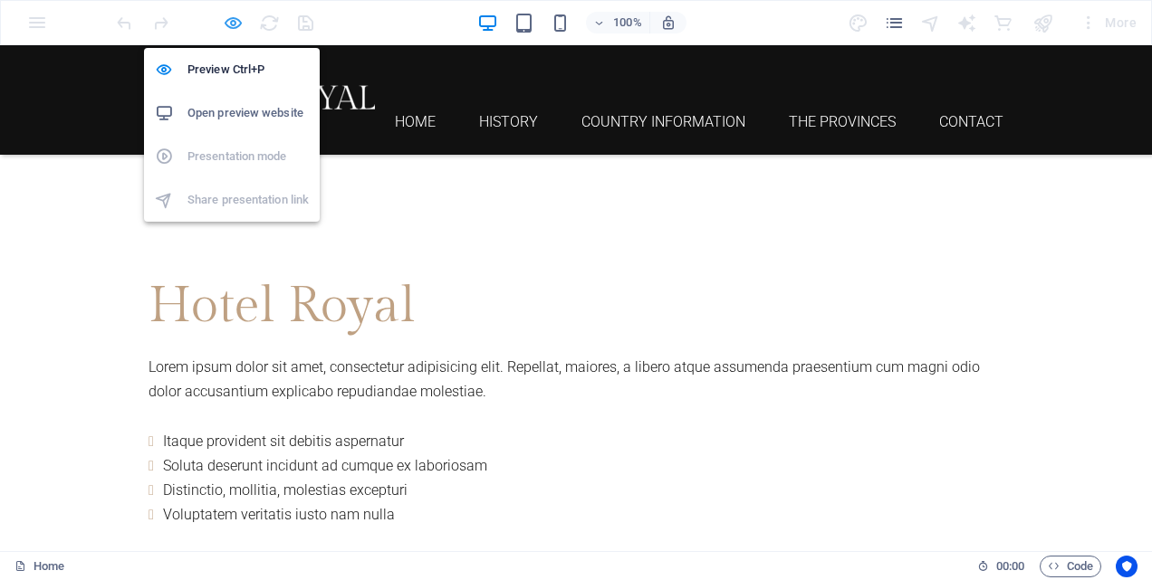
click at [234, 24] on icon "button" at bounding box center [233, 23] width 21 height 21
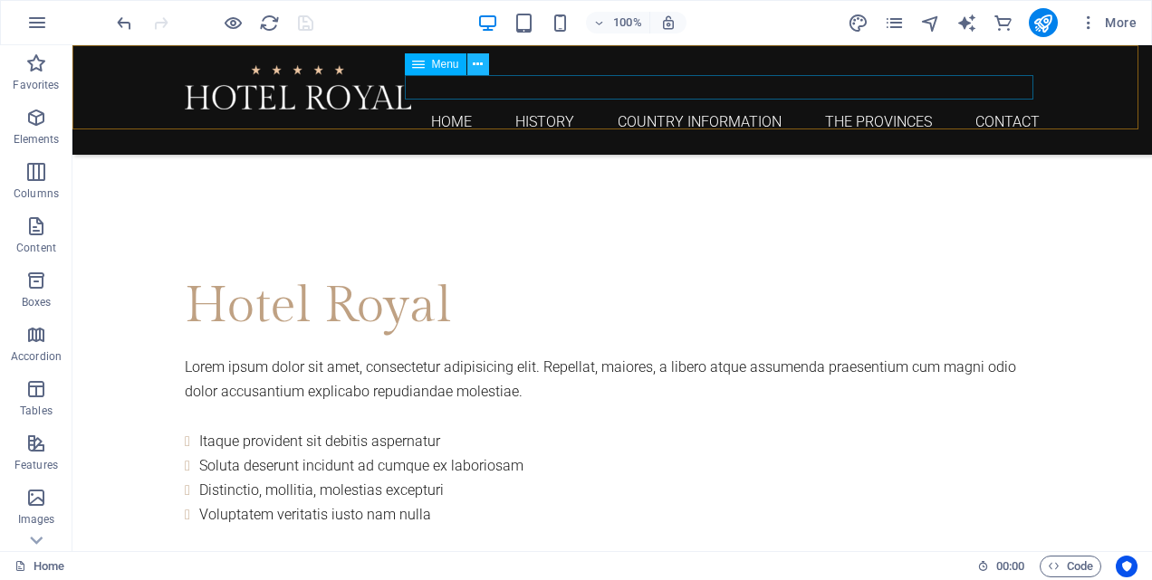
click at [480, 68] on icon at bounding box center [478, 64] width 10 height 19
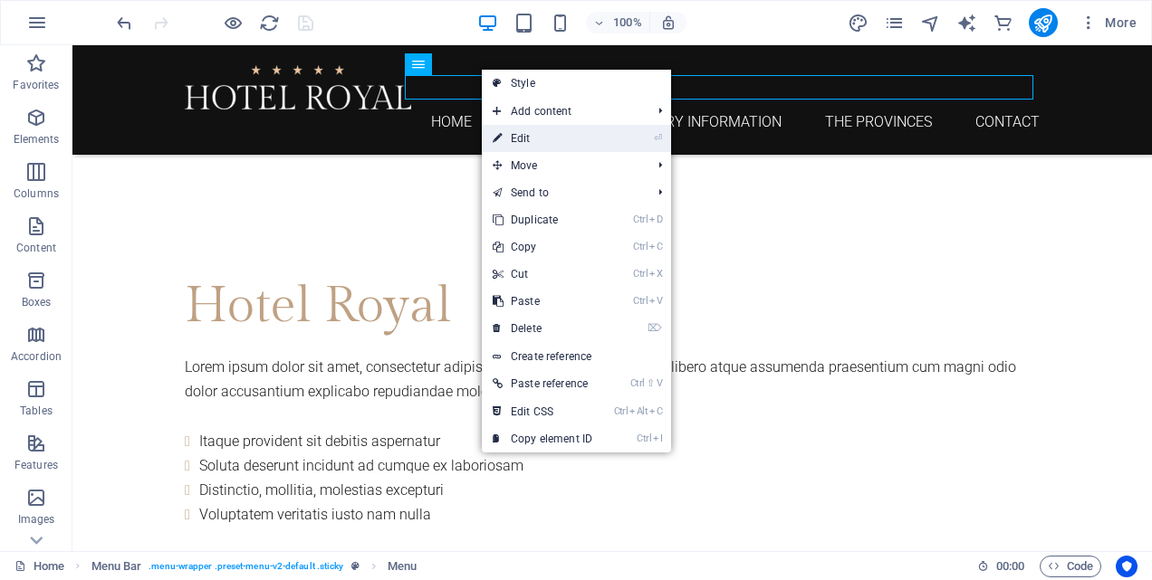
click at [520, 133] on link "⏎ Edit" at bounding box center [542, 138] width 121 height 27
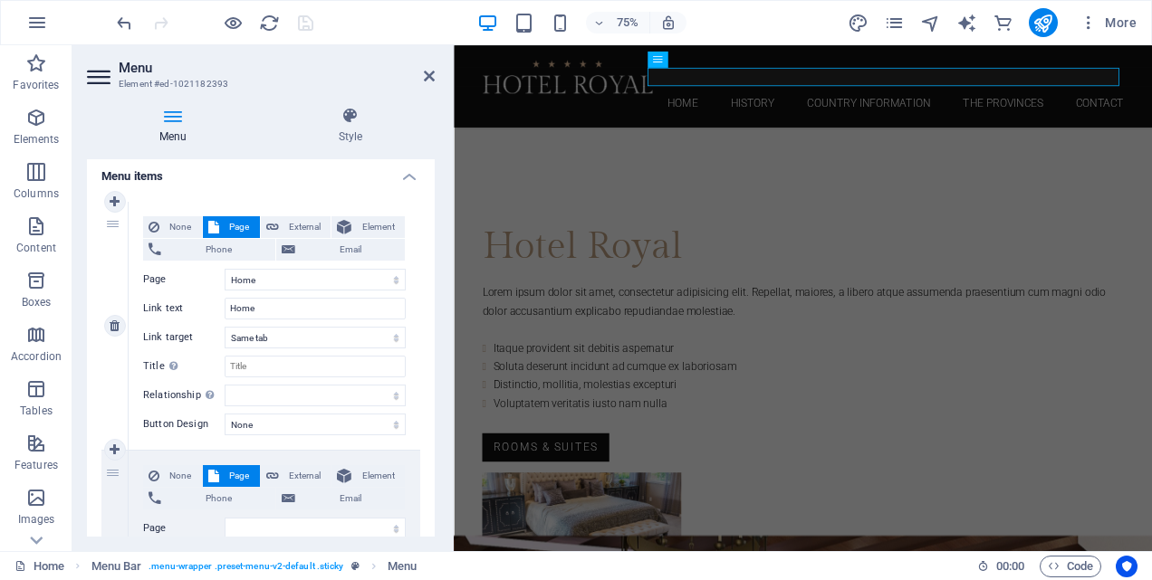
scroll to position [181, 0]
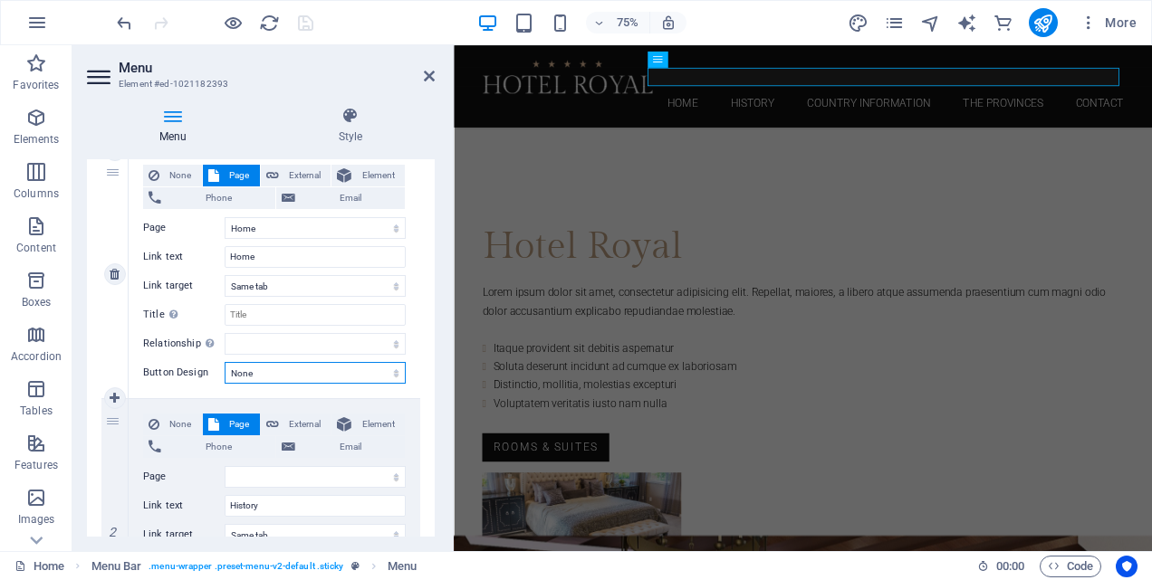
click at [394, 377] on select "None Default Primary Secondary" at bounding box center [315, 373] width 181 height 22
click at [350, 170] on button "Element" at bounding box center [367, 176] width 73 height 22
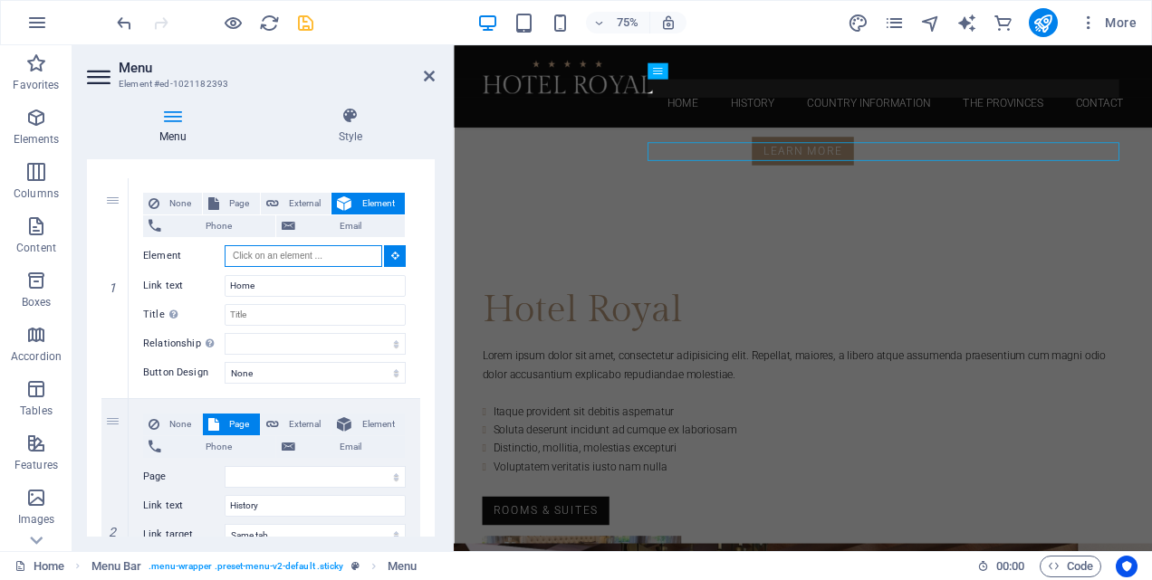
scroll to position [800, 0]
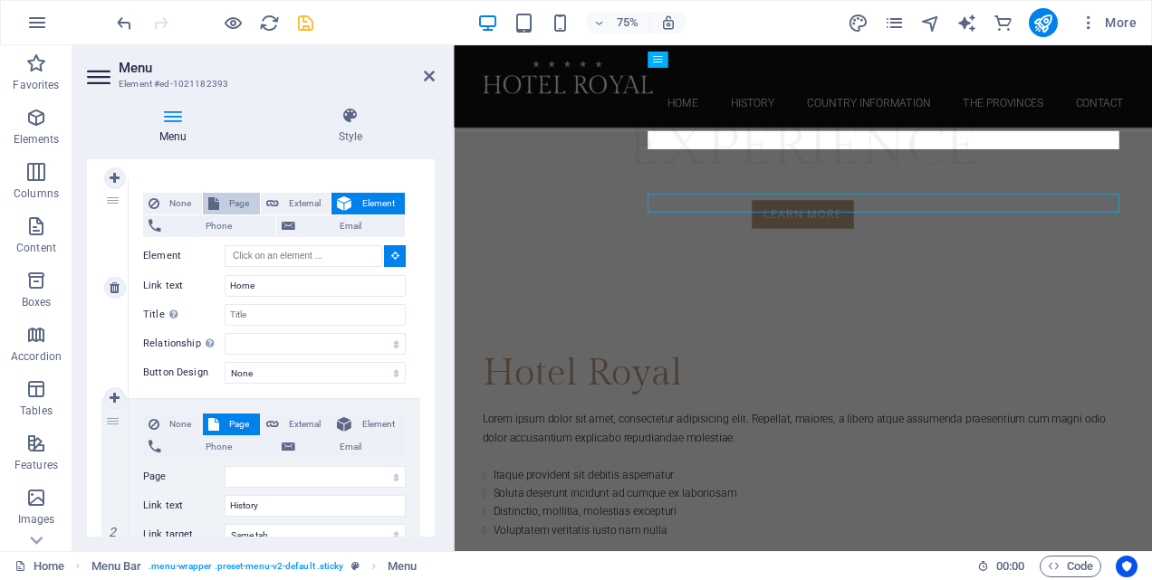
click at [225, 201] on span "Page" at bounding box center [240, 204] width 30 height 22
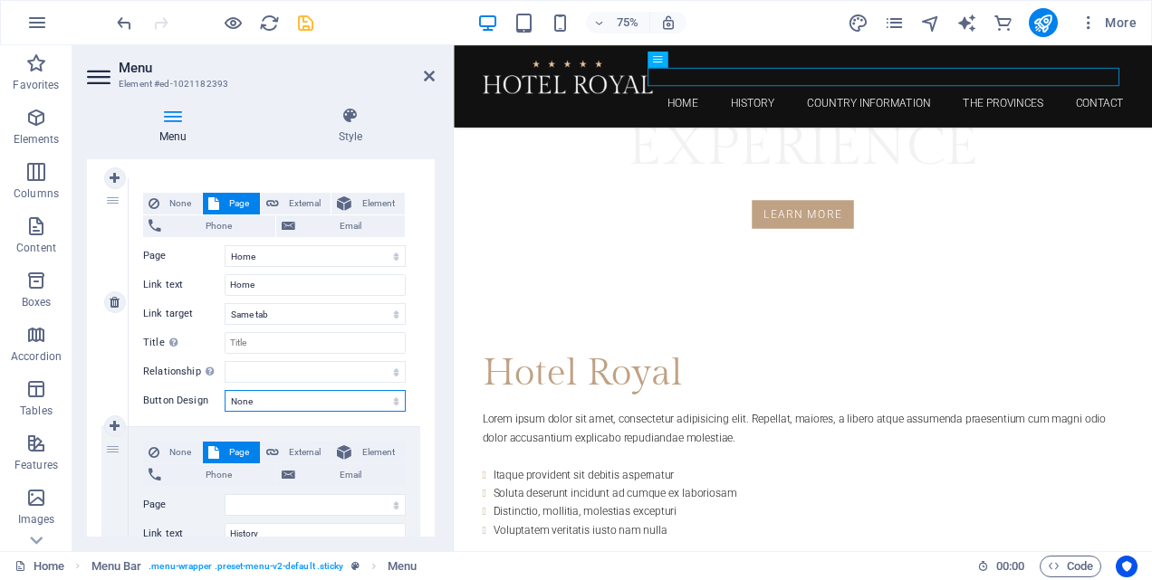
click at [387, 398] on select "None Default Primary Secondary" at bounding box center [315, 401] width 181 height 22
click at [414, 350] on div "None Page External Element Phone Email Page Home History Country Information Th…" at bounding box center [275, 302] width 292 height 248
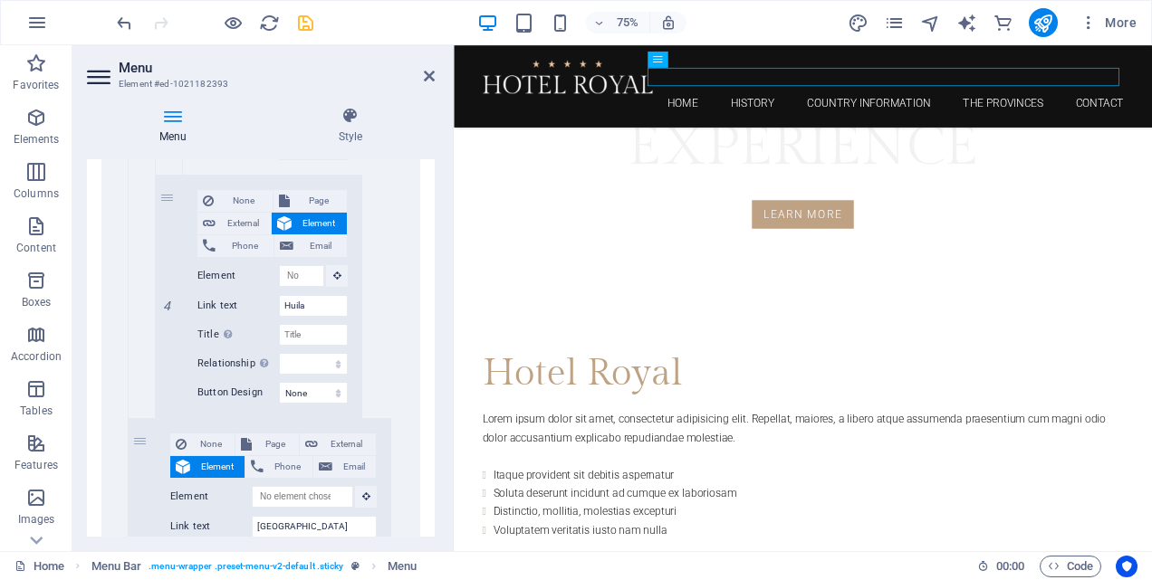
scroll to position [4500, 0]
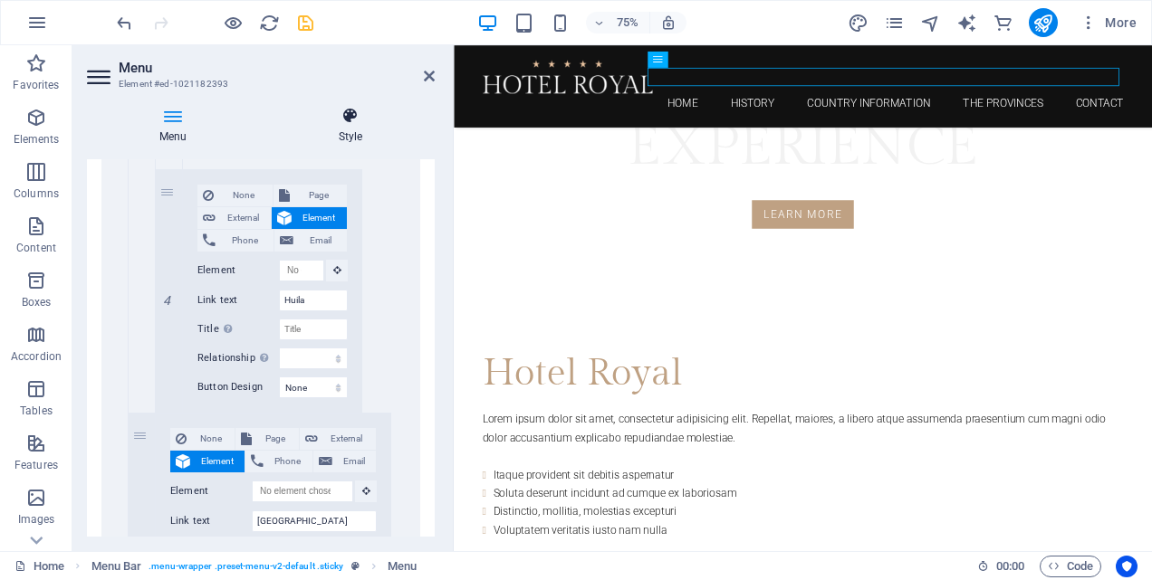
click at [358, 119] on icon at bounding box center [350, 116] width 168 height 18
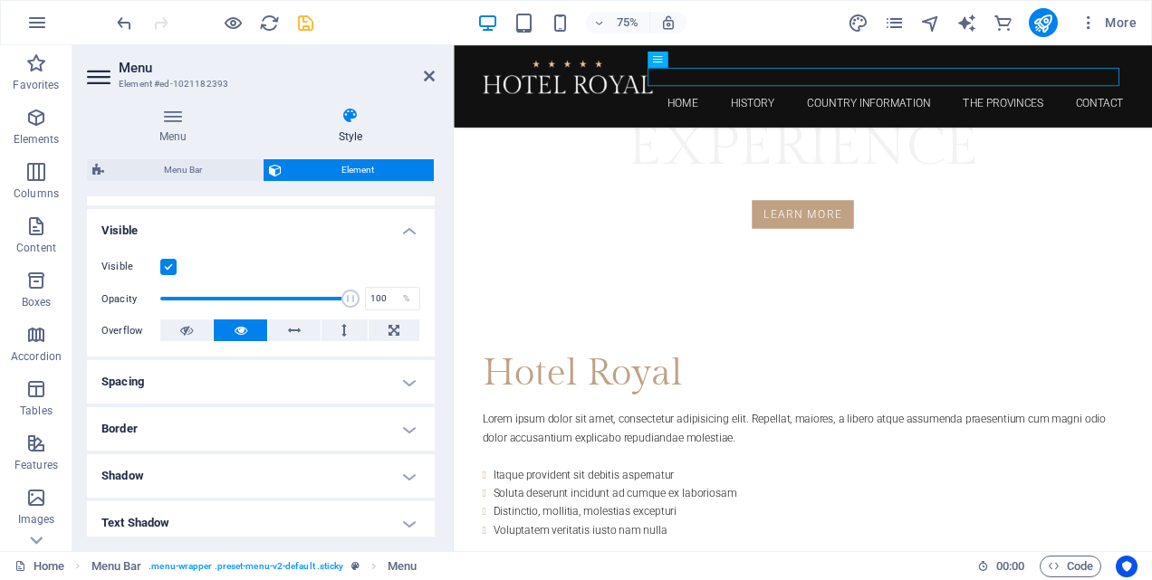
scroll to position [272, 0]
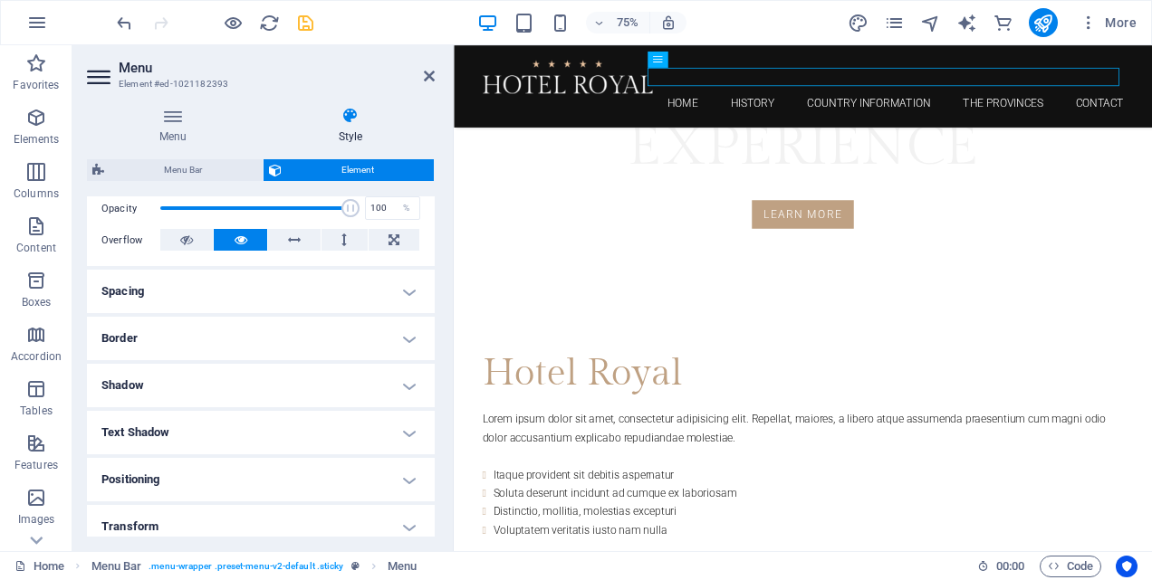
click at [400, 289] on h4 "Spacing" at bounding box center [261, 291] width 348 height 43
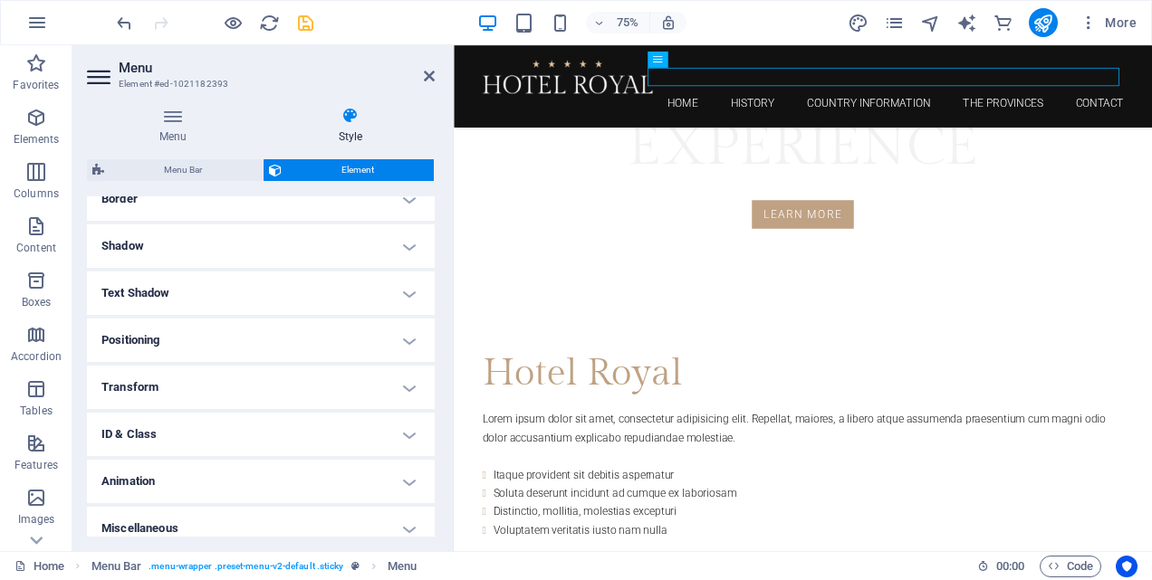
scroll to position [497, 0]
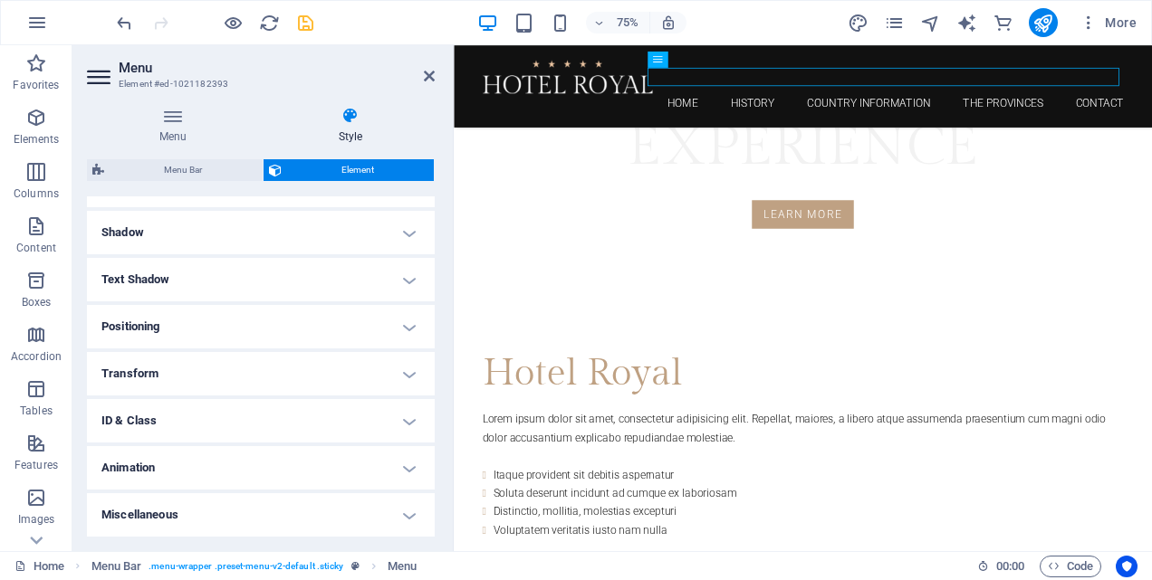
click at [398, 510] on h4 "Miscellaneous" at bounding box center [261, 515] width 348 height 43
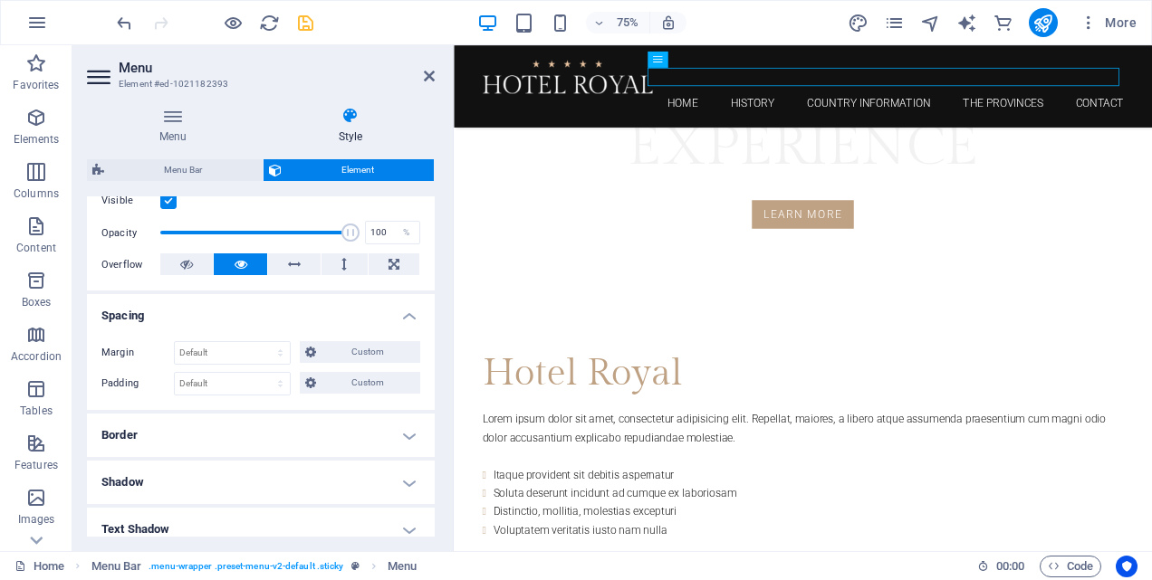
scroll to position [338, 0]
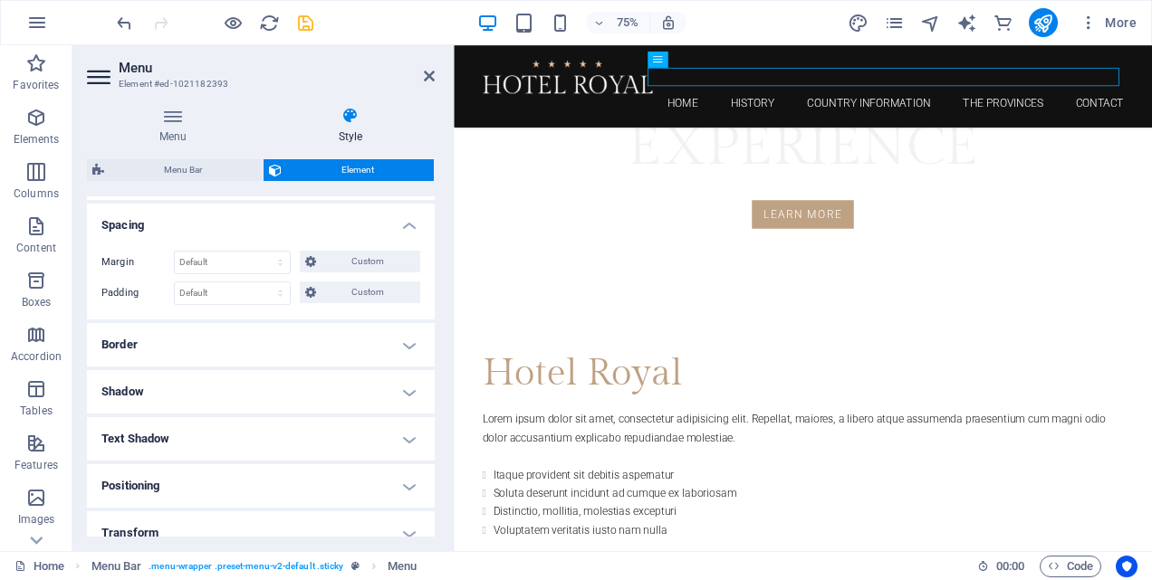
click at [408, 484] on h4 "Positioning" at bounding box center [261, 486] width 348 height 43
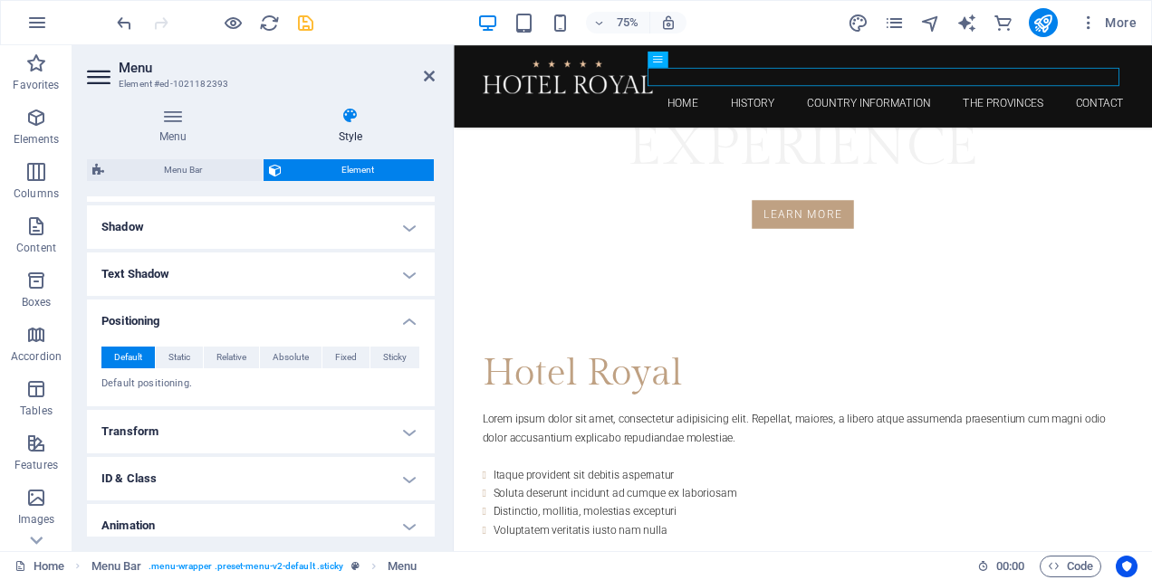
scroll to position [519, 0]
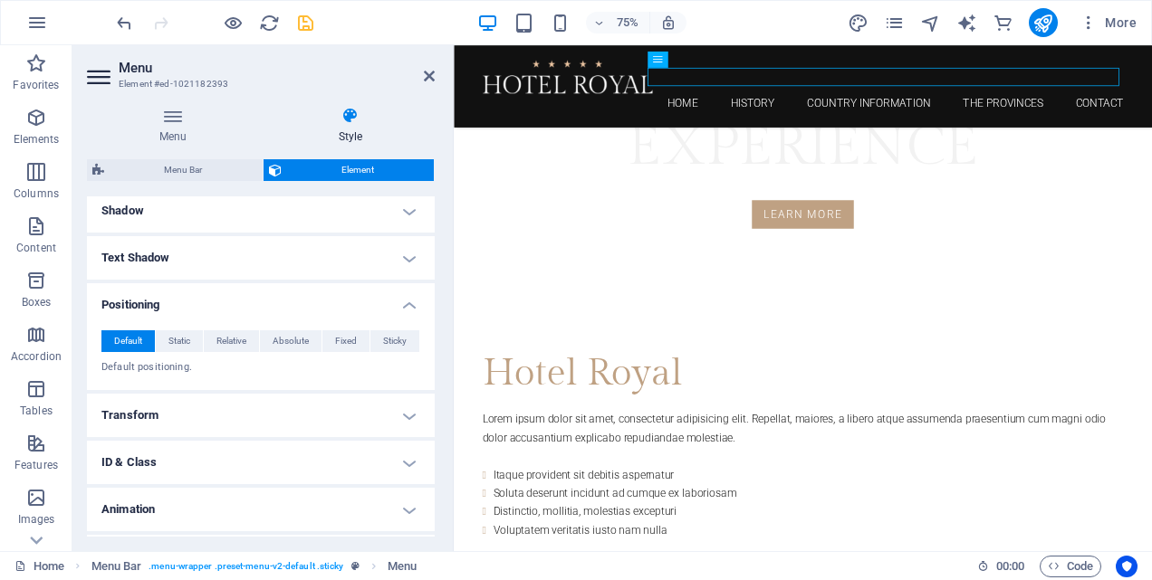
click at [407, 417] on h4 "Transform" at bounding box center [261, 415] width 348 height 43
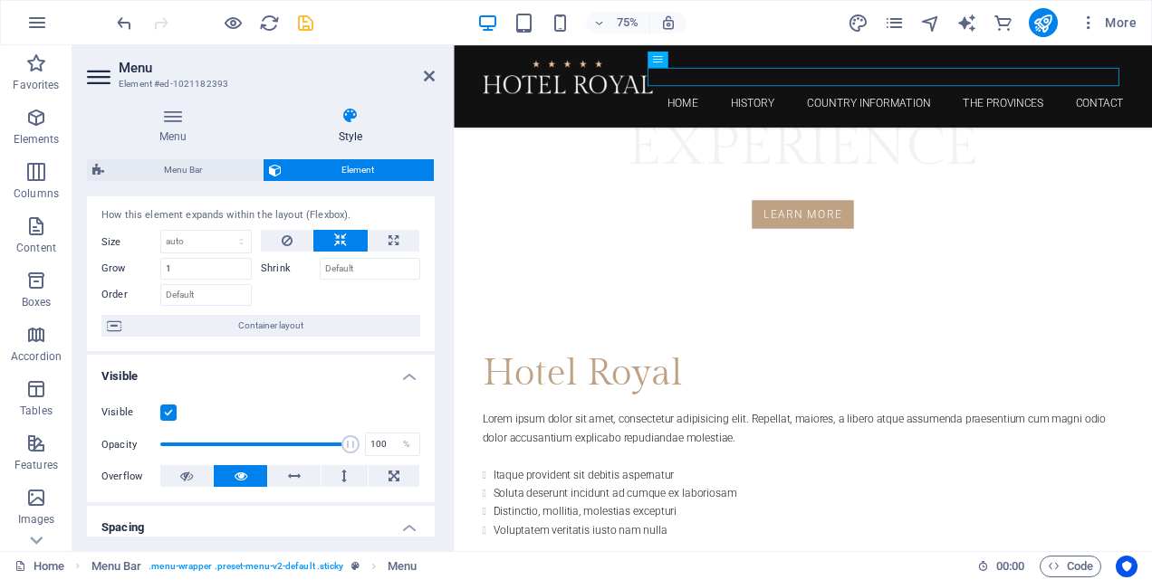
scroll to position [0, 0]
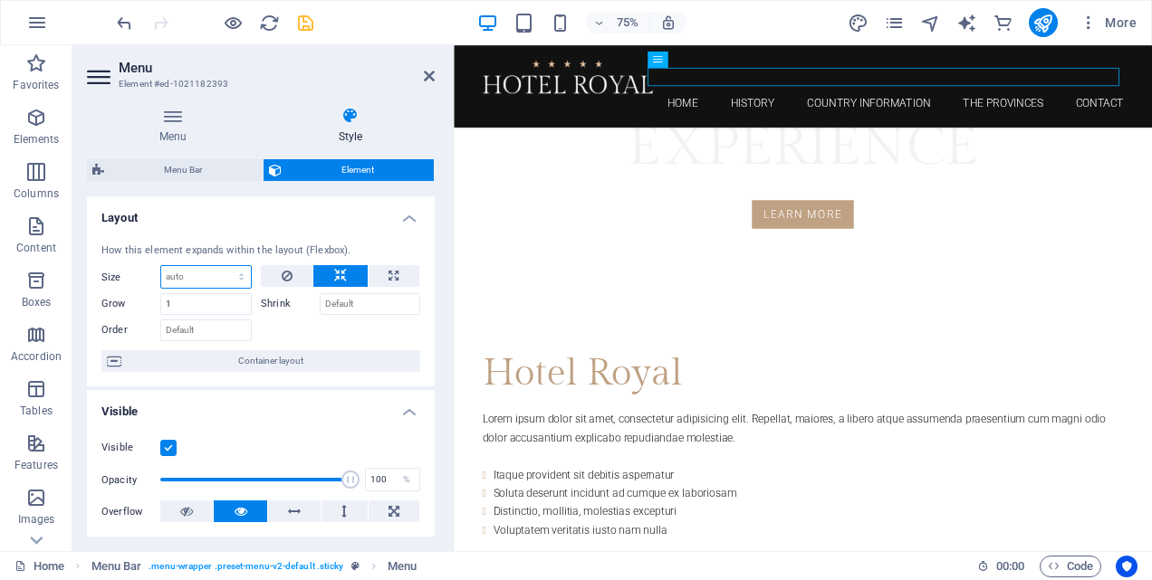
click at [242, 278] on select "Default auto px % 1/1 1/2 1/3 1/4 1/5 1/6 1/7 1/8 1/9 1/10" at bounding box center [206, 277] width 90 height 22
click at [243, 278] on select "Default auto px % 1/1 1/2 1/3 1/4 1/5 1/6 1/7 1/8 1/9 1/10" at bounding box center [206, 277] width 90 height 22
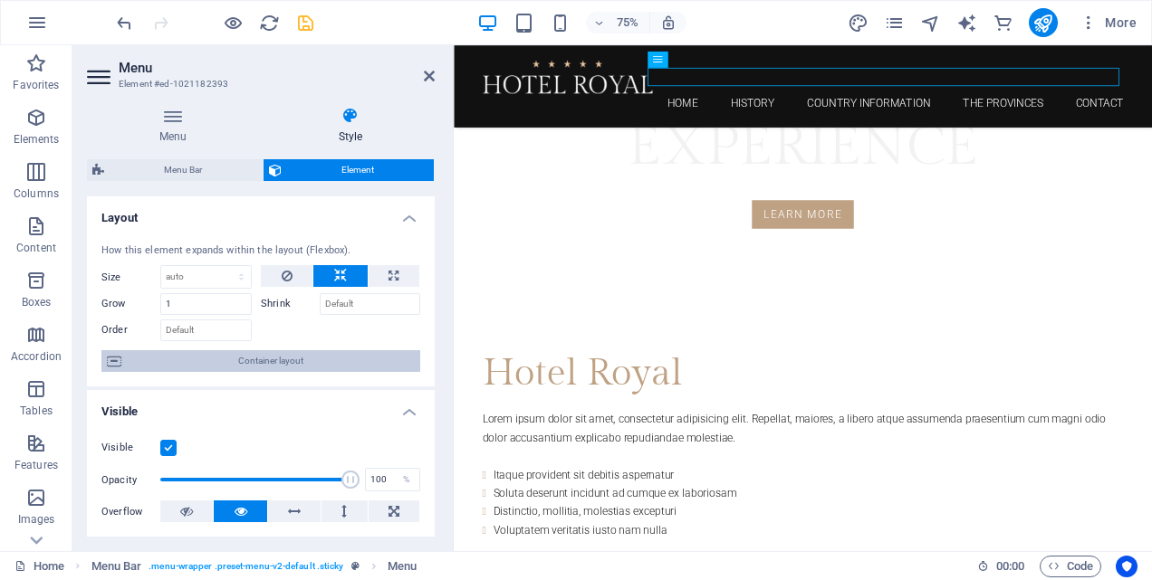
click at [253, 362] on span "Container layout" at bounding box center [271, 361] width 288 height 22
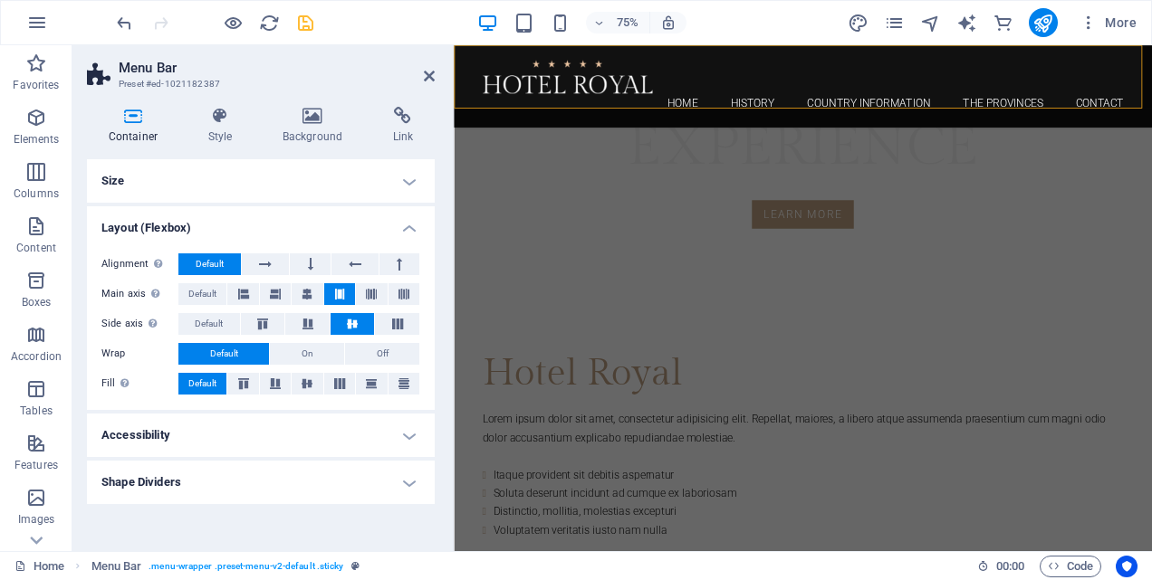
click at [407, 183] on h4 "Size" at bounding box center [261, 180] width 348 height 43
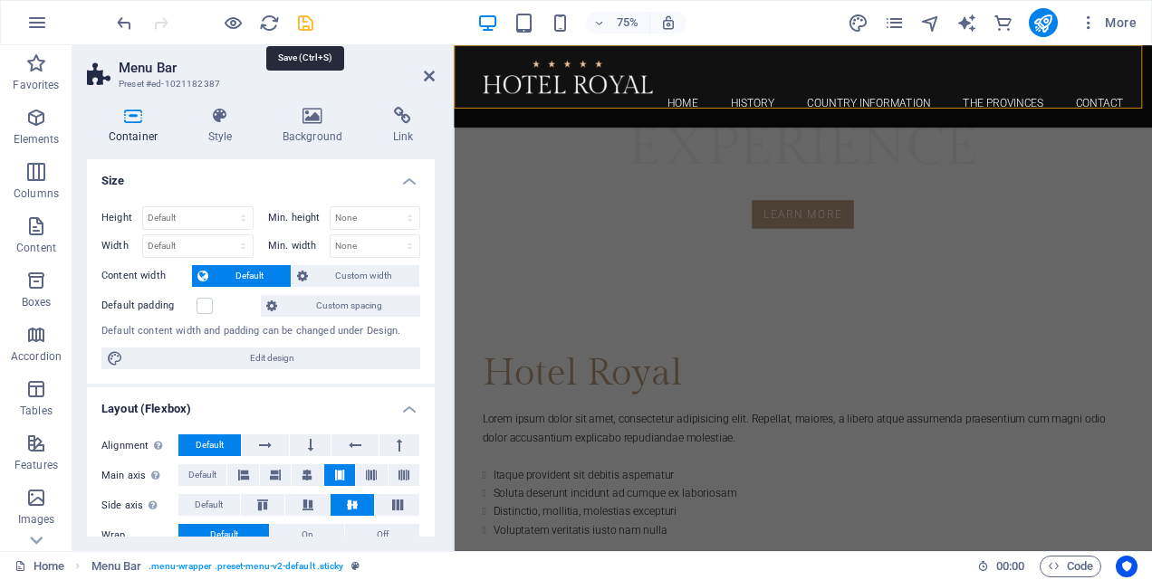
click at [298, 20] on icon "save" at bounding box center [305, 23] width 21 height 21
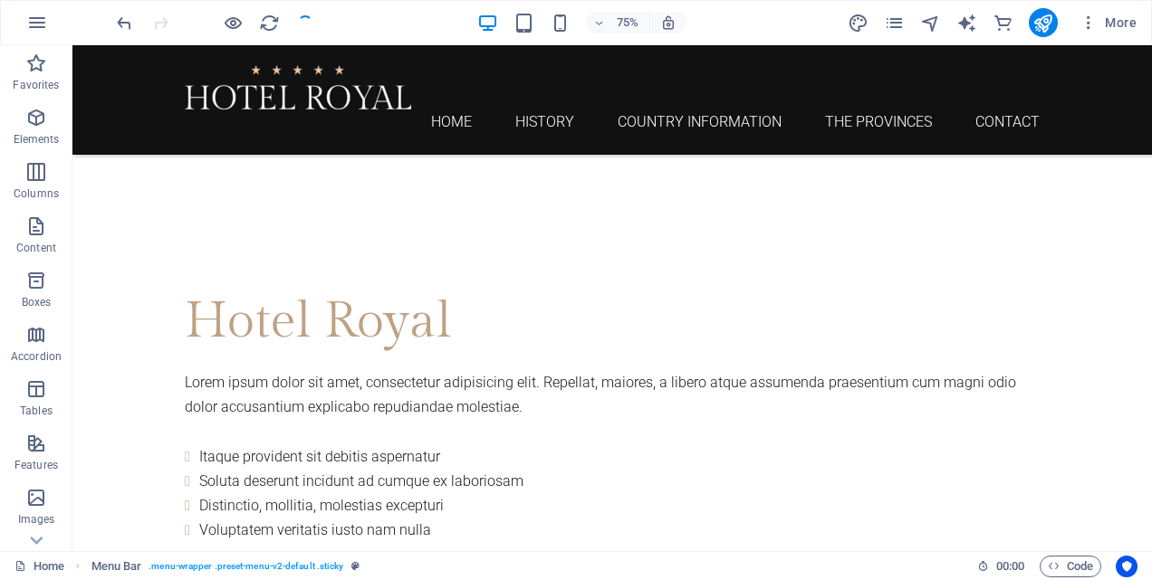
scroll to position [647, 0]
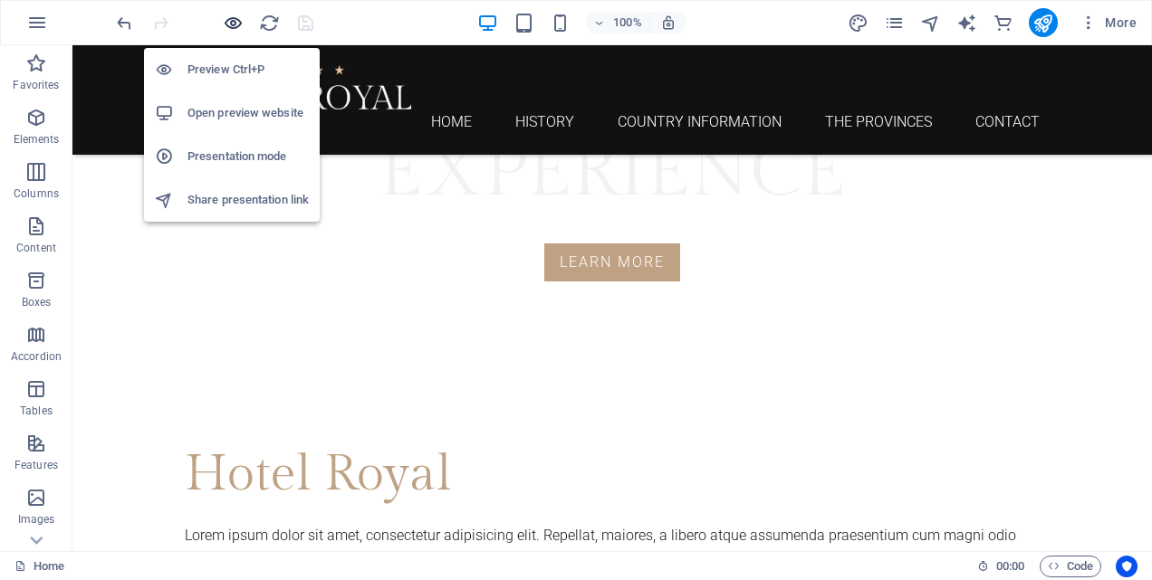
click at [234, 18] on icon "button" at bounding box center [233, 23] width 21 height 21
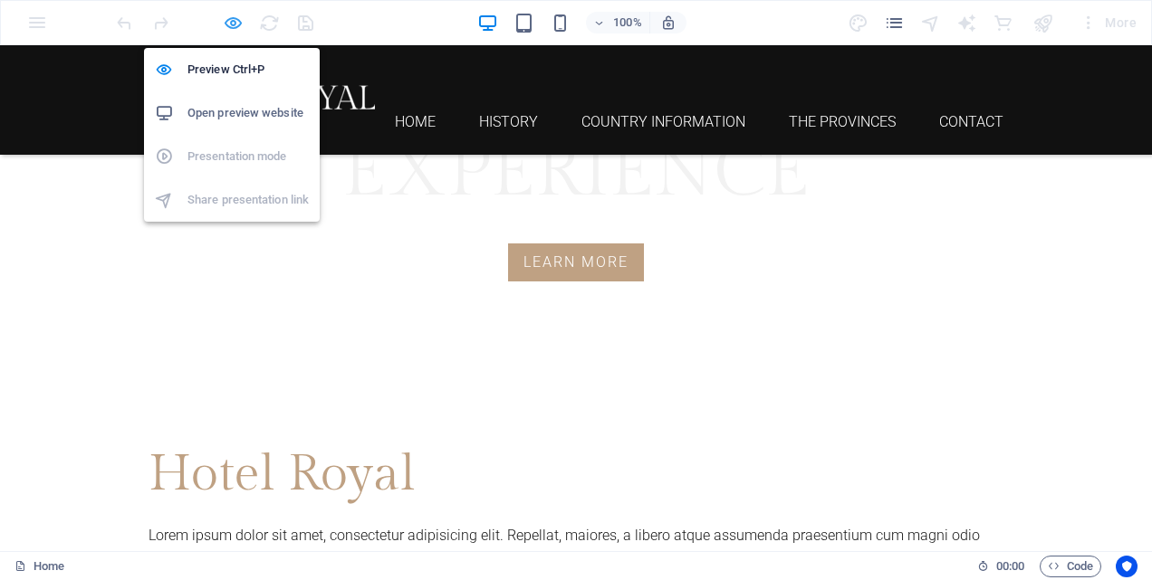
click at [233, 23] on icon "button" at bounding box center [233, 23] width 21 height 21
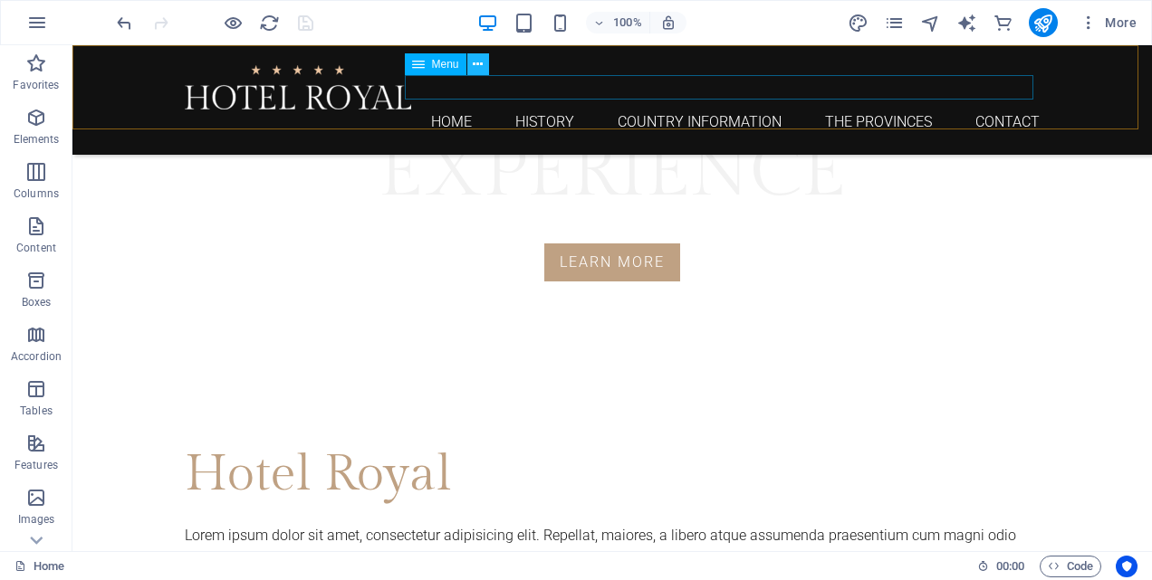
click at [474, 66] on icon at bounding box center [478, 64] width 10 height 19
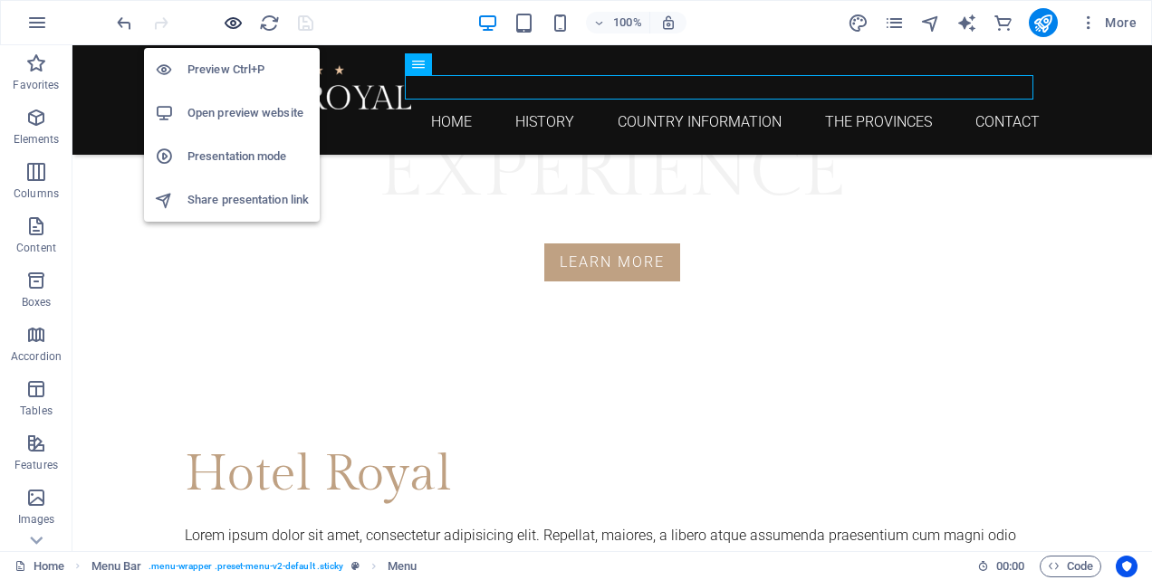
click at [235, 23] on icon "button" at bounding box center [233, 23] width 21 height 21
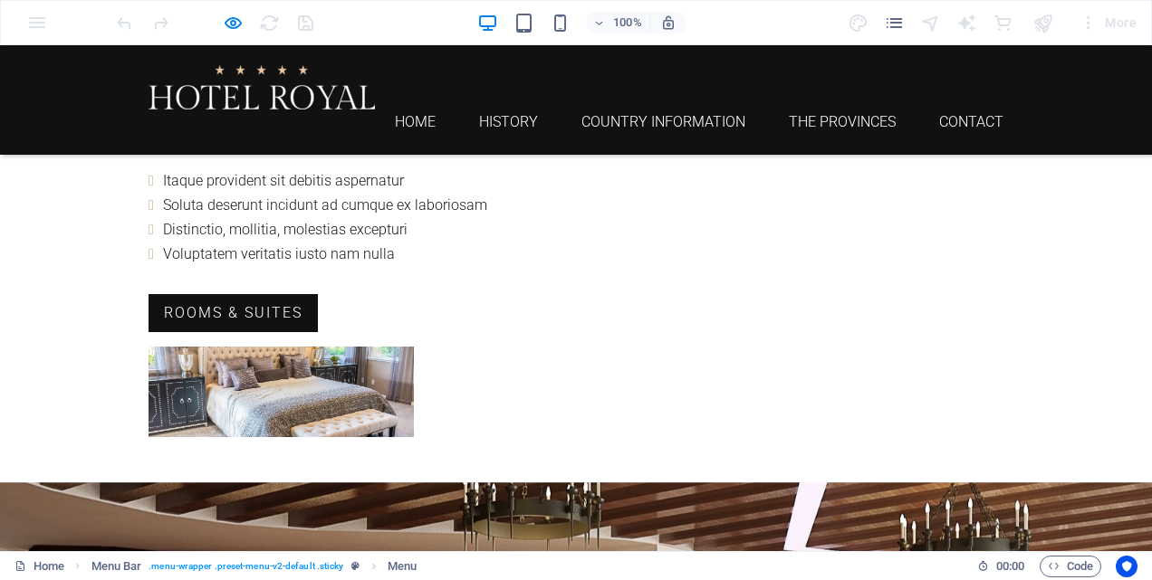
scroll to position [918, 0]
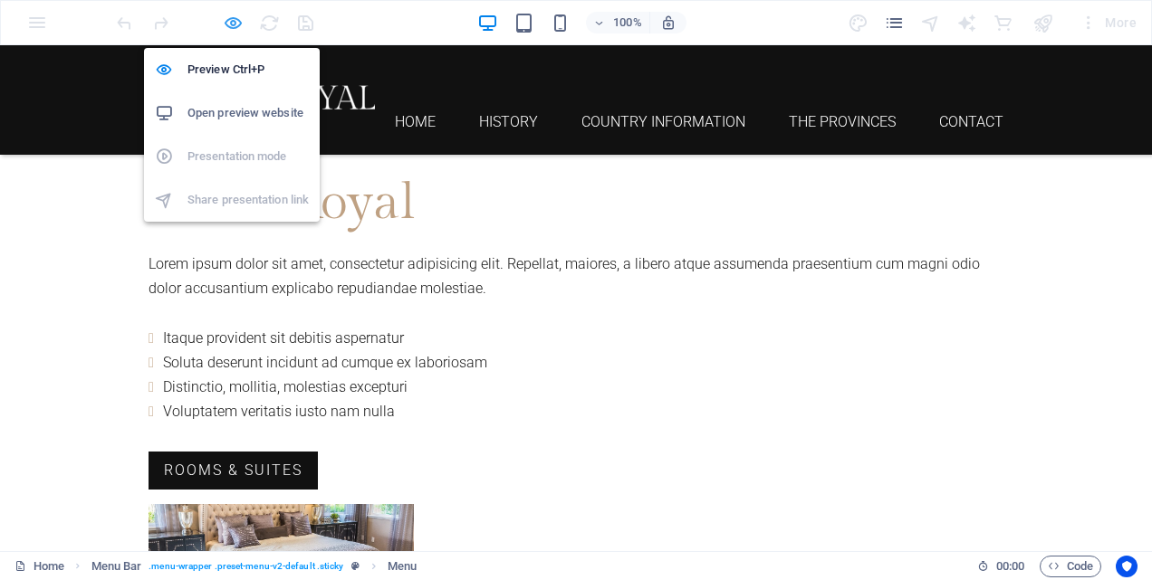
click at [230, 22] on icon "button" at bounding box center [233, 23] width 21 height 21
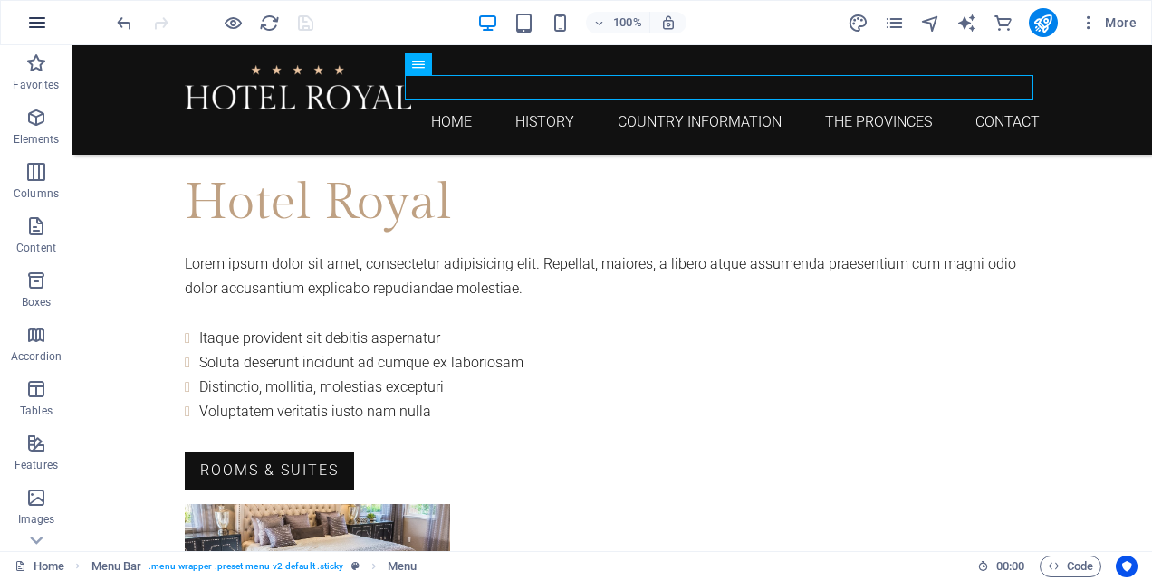
click at [40, 28] on icon "button" at bounding box center [37, 23] width 22 height 22
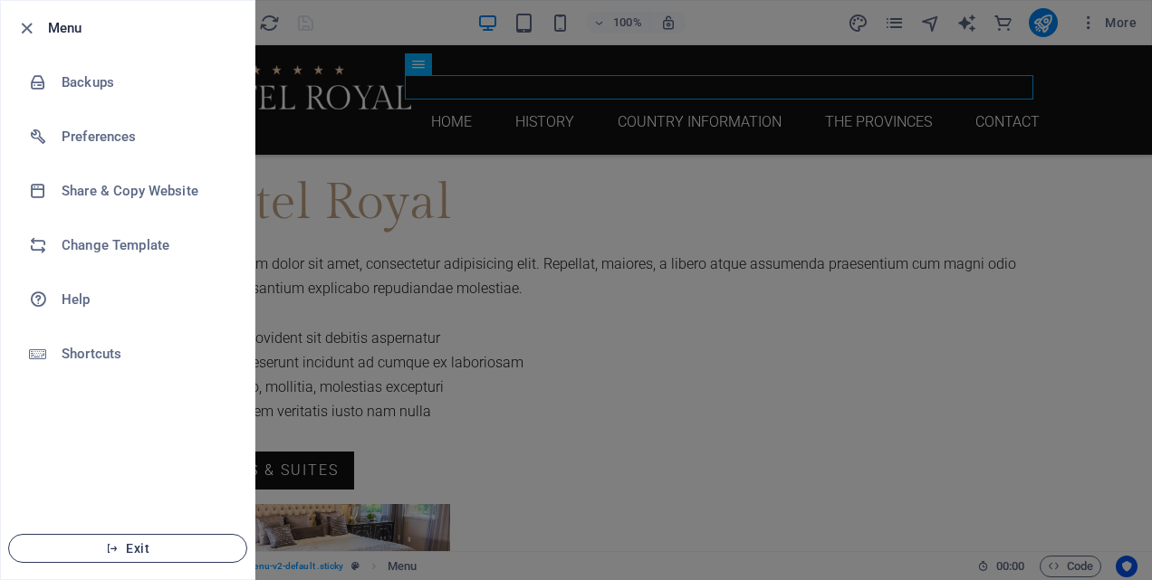
click at [137, 542] on span "Exit" at bounding box center [128, 549] width 208 height 14
